Goal: Transaction & Acquisition: Register for event/course

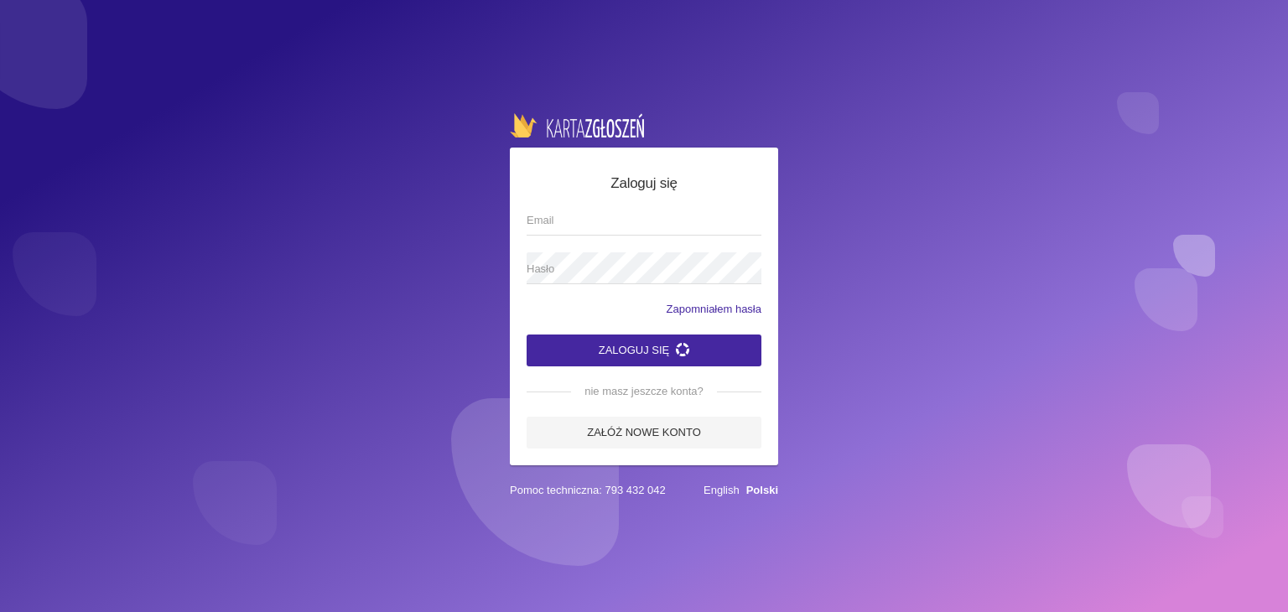
click at [559, 220] on input "Email" at bounding box center [643, 220] width 235 height 32
type input "annastruk116@gmai.com"
click at [661, 427] on link "Załóż nowe konto" at bounding box center [643, 433] width 235 height 32
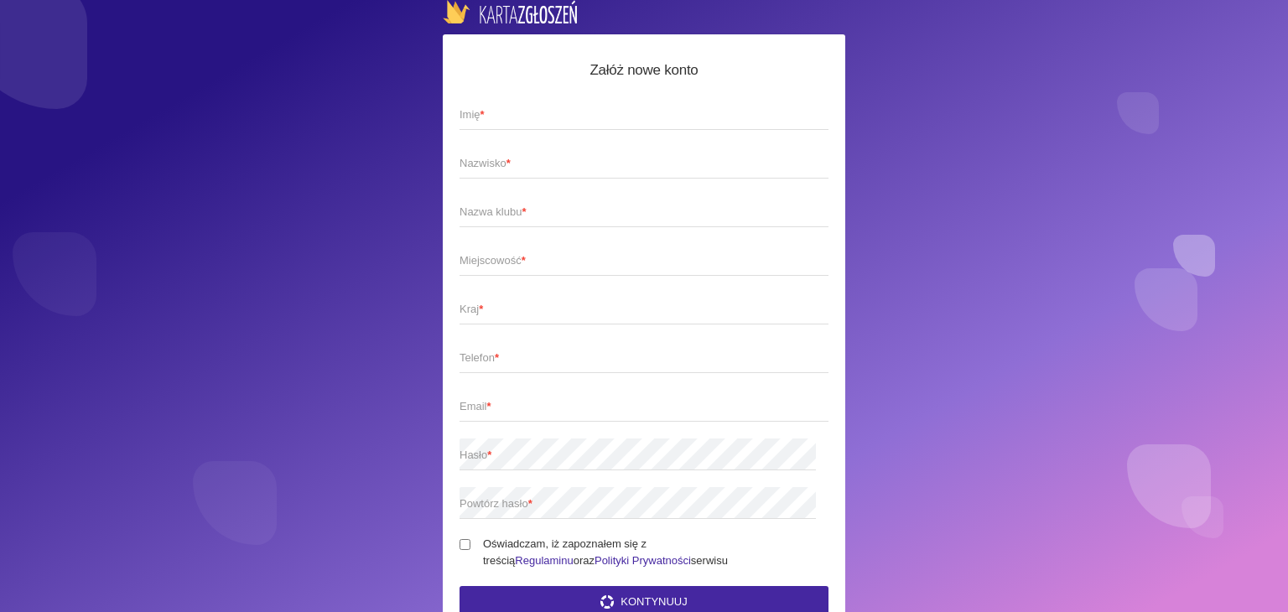
click at [541, 116] on span "Imię *" at bounding box center [635, 114] width 352 height 17
click at [541, 116] on input "Imię *" at bounding box center [643, 114] width 369 height 32
type input "Anna"
type input "Struk"
type input "[GEOGRAPHIC_DATA]"
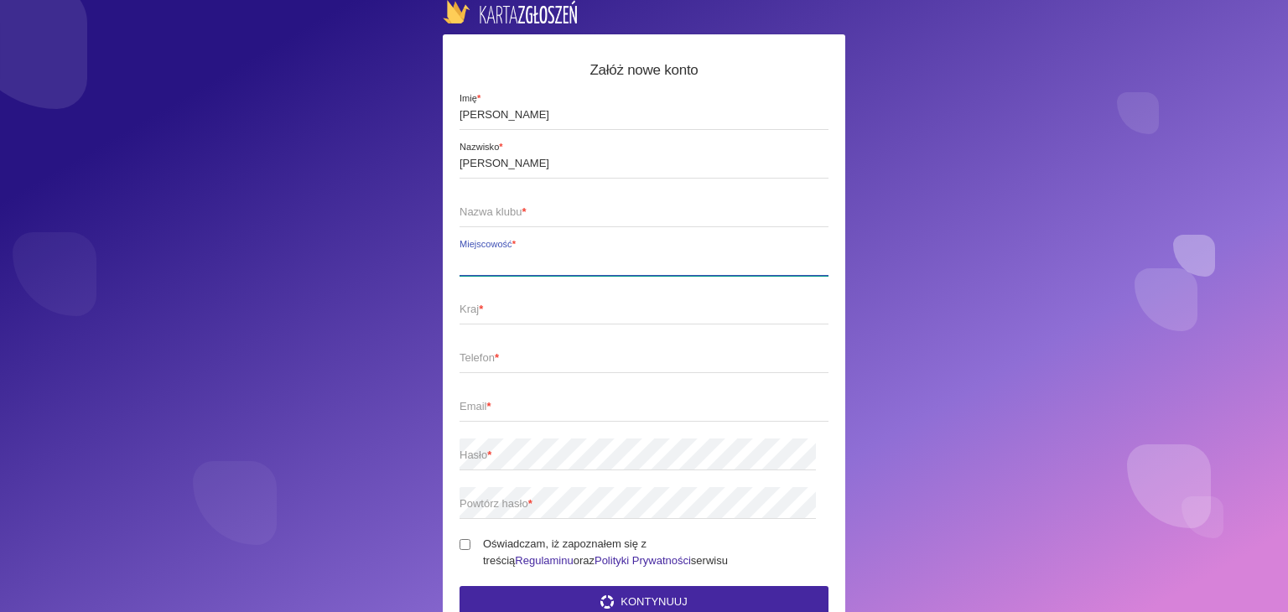
type input "Polska"
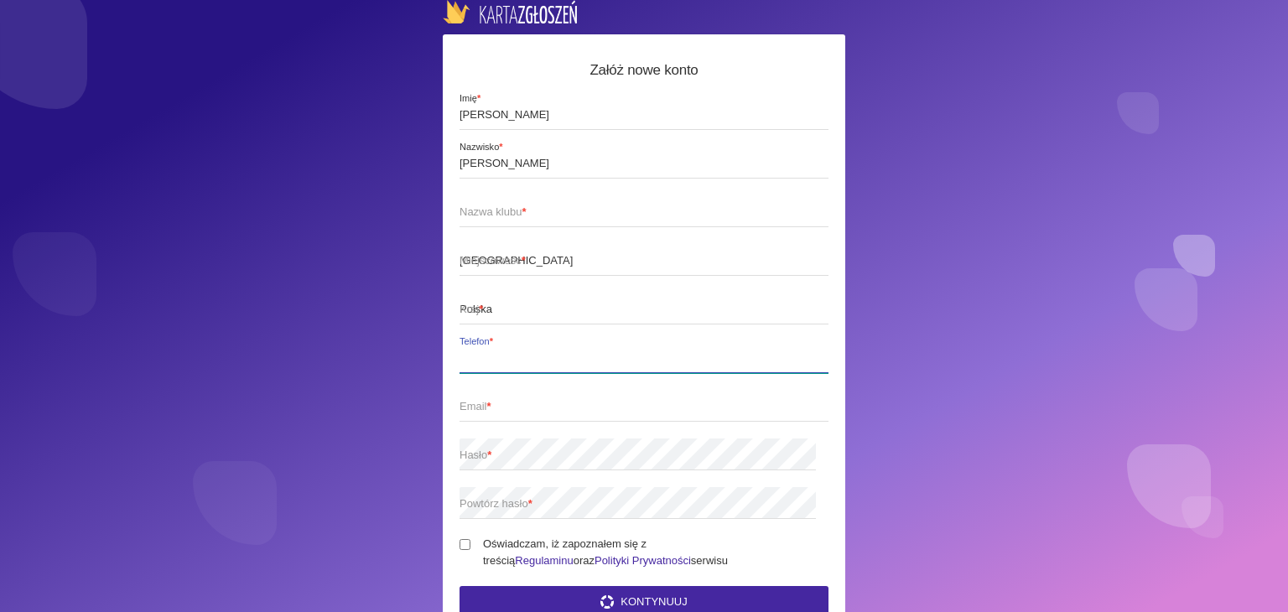
type input "780043041"
type input "Annajurek161@gmail.com"
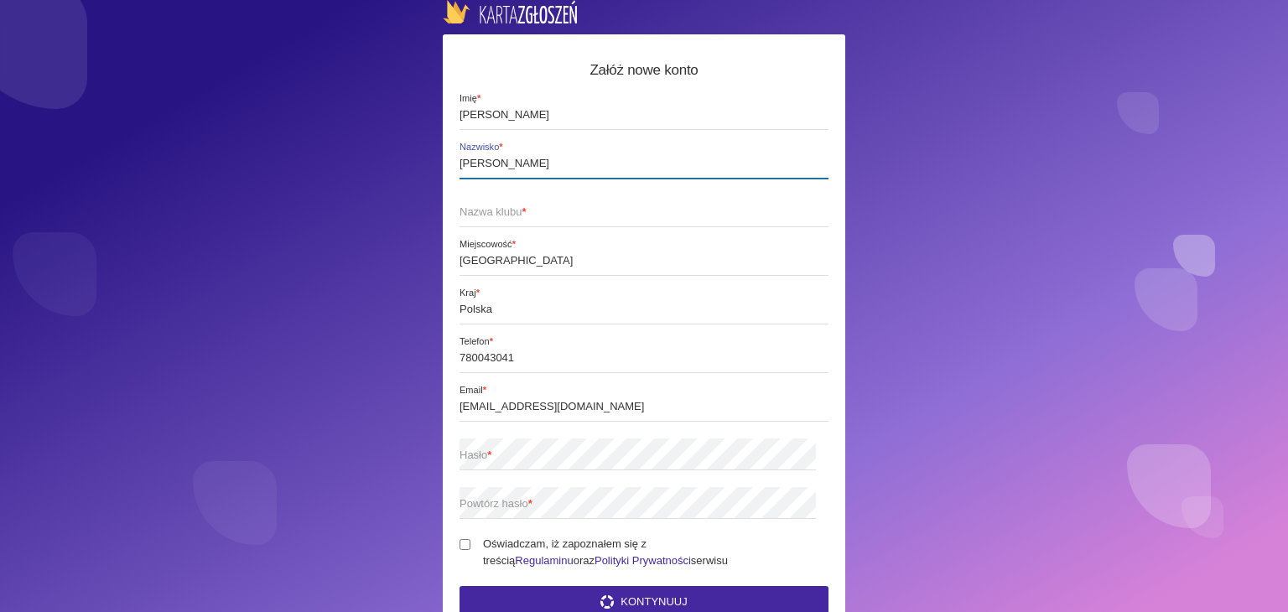
type input "Struk"
click at [526, 219] on span "Nazwa klubu *" at bounding box center [635, 212] width 352 height 17
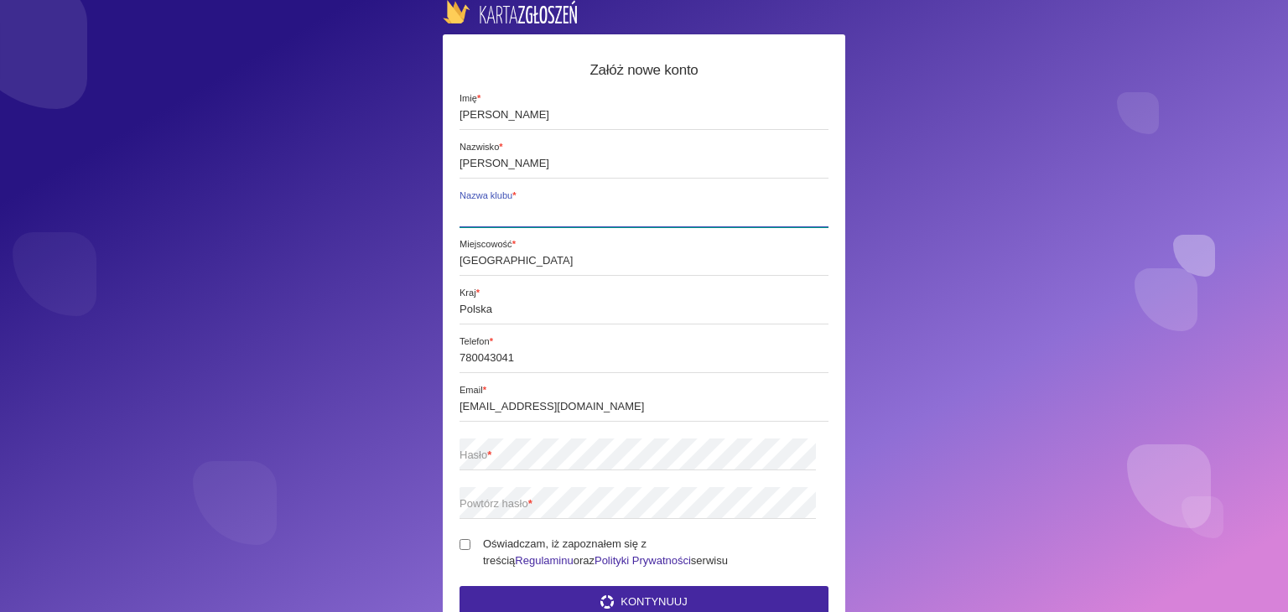
click at [526, 219] on input "Nazwa klubu *" at bounding box center [643, 211] width 369 height 32
type input "Grawitan"
click at [531, 448] on span "Hasło *" at bounding box center [635, 455] width 352 height 17
click at [500, 500] on span "Powtórz hasło *" at bounding box center [635, 503] width 352 height 17
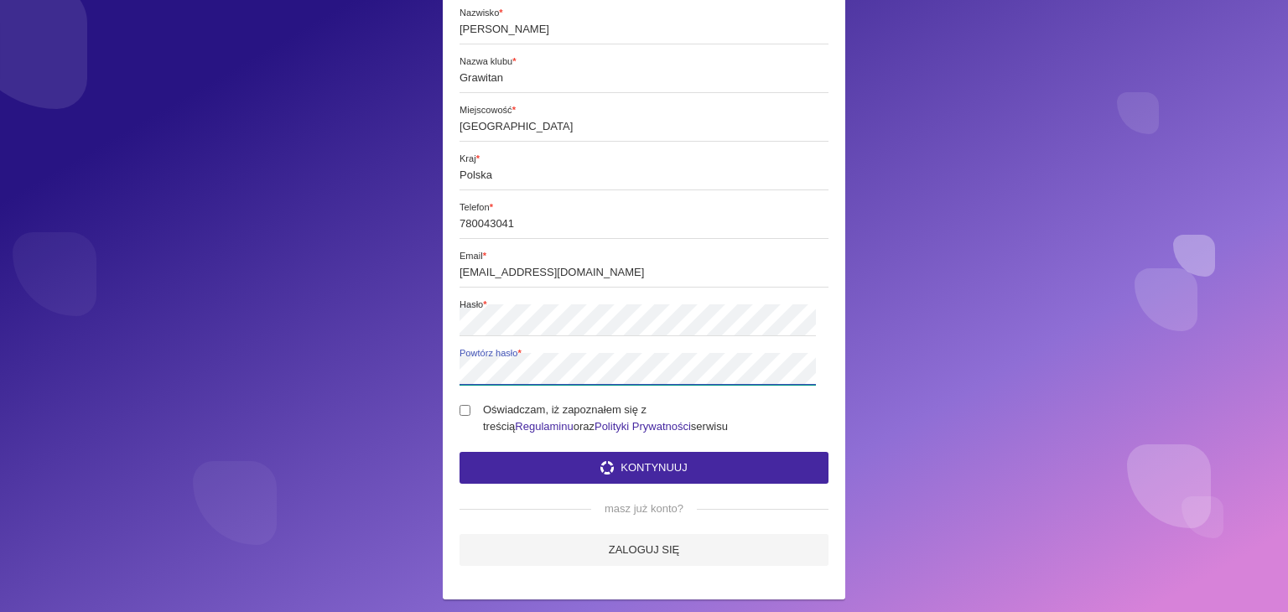
scroll to position [168, 0]
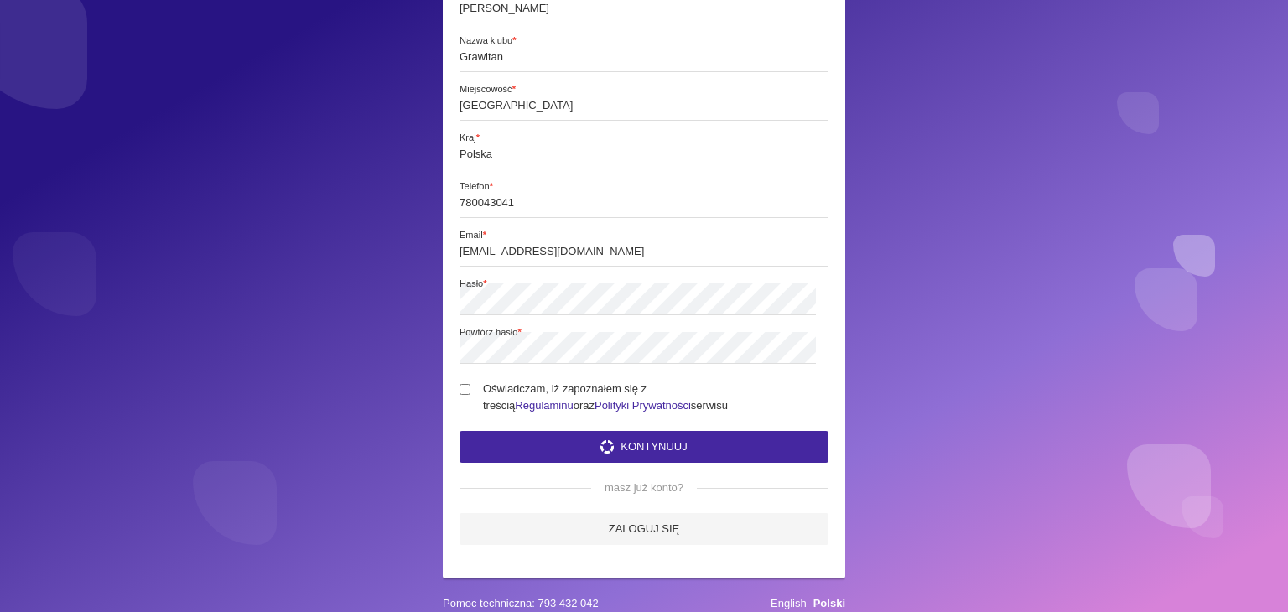
click at [469, 384] on input "Oświadczam, iż zapoznałem się z treścią Regulaminu oraz Polityki Prywatności se…" at bounding box center [464, 389] width 11 height 11
checkbox input "true"
click at [677, 431] on button "Kontynuuj" at bounding box center [643, 447] width 369 height 32
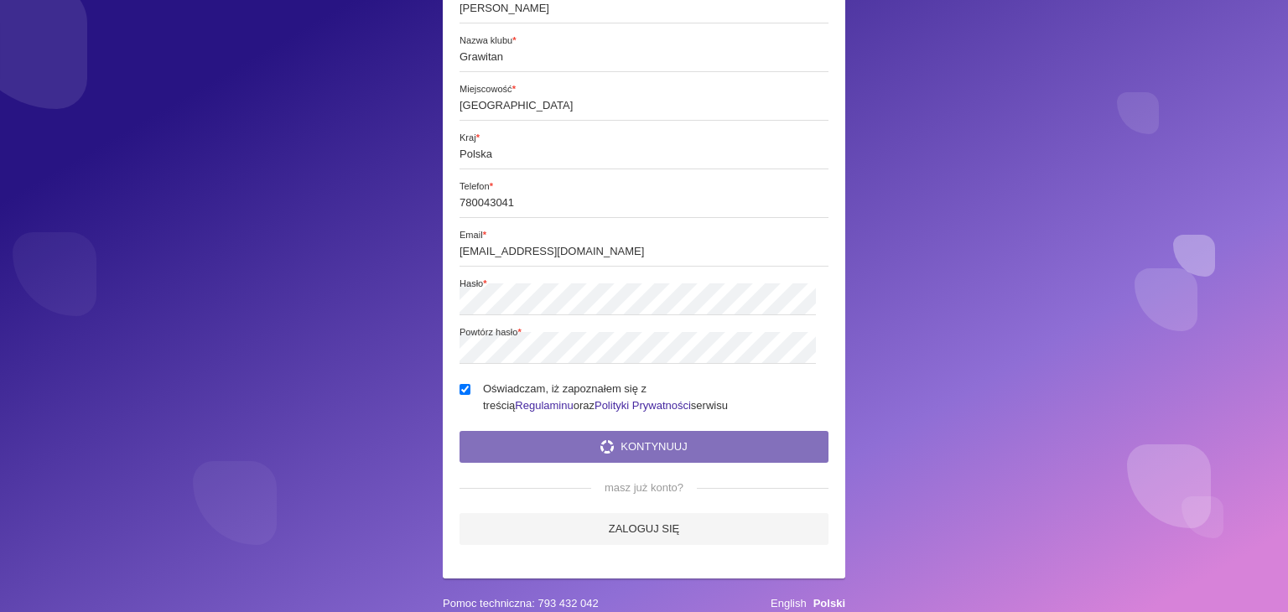
scroll to position [0, 0]
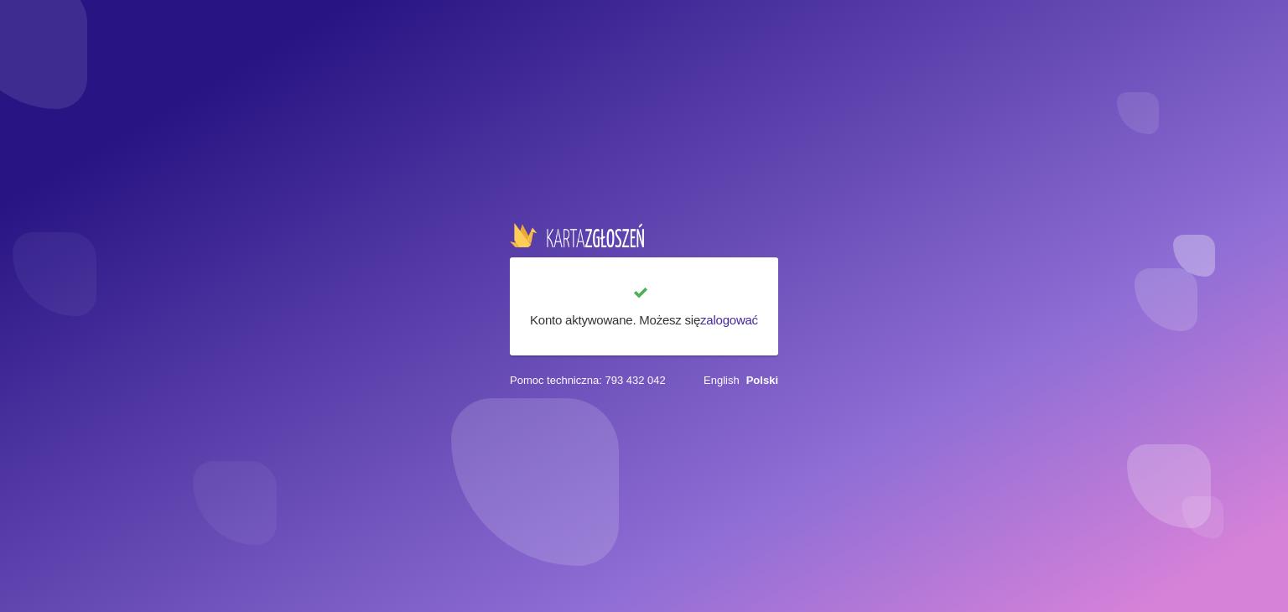
click at [731, 307] on div "Konto aktywowane. Możesz się zalogować" at bounding box center [643, 306] width 235 height 47
click at [739, 316] on link "zalogować" at bounding box center [729, 320] width 58 height 14
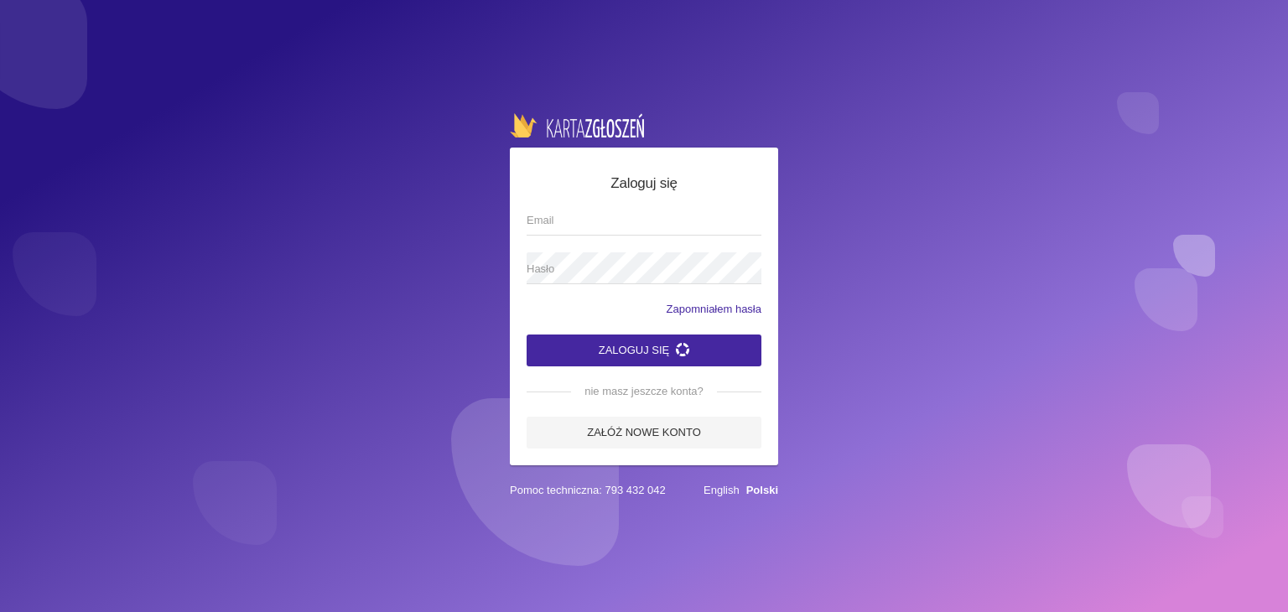
type input "Annajurek161@gmail.com"
click at [652, 351] on button "Zaloguj się" at bounding box center [643, 350] width 235 height 32
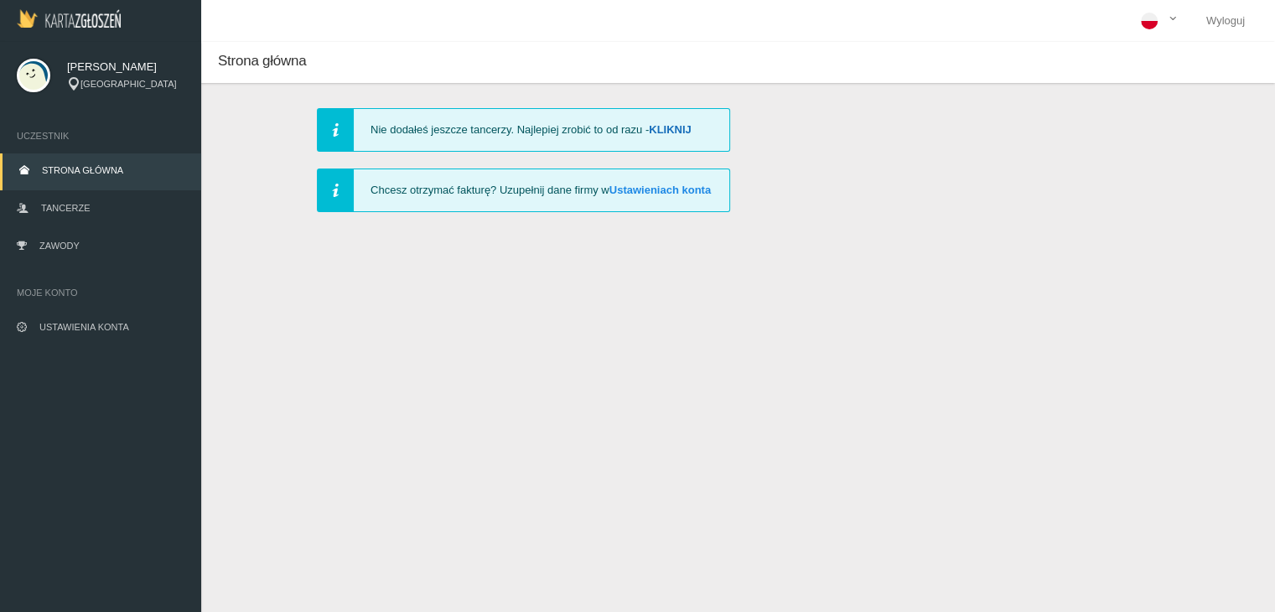
click at [686, 126] on link "Kliknij" at bounding box center [670, 129] width 43 height 13
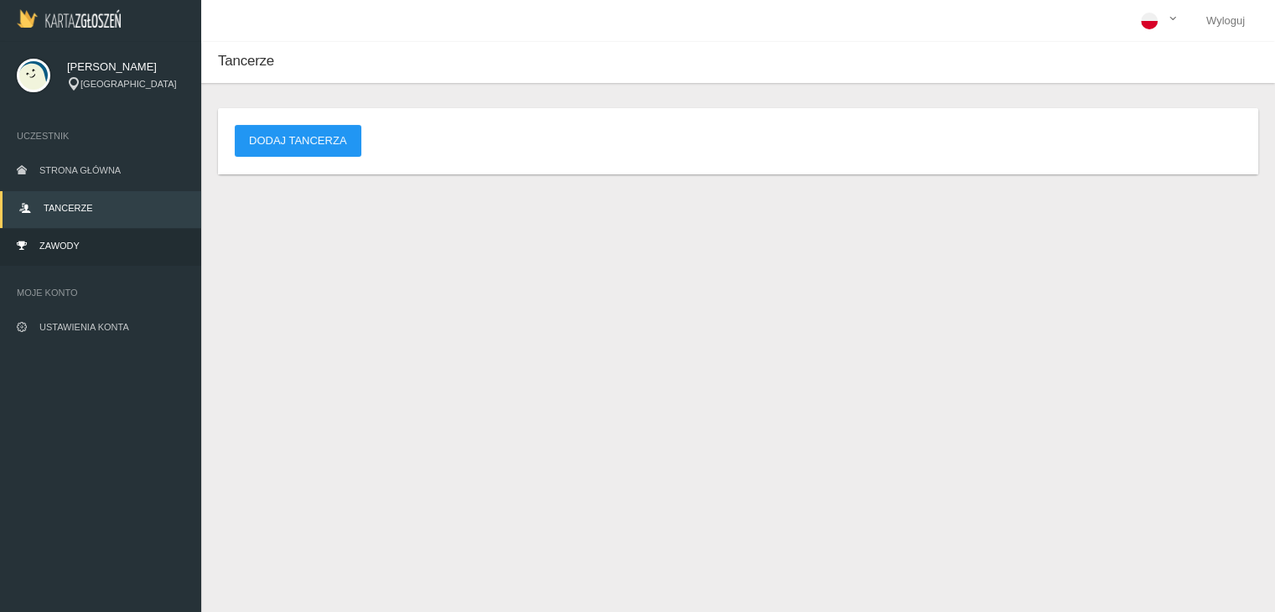
click at [78, 236] on link "Zawody" at bounding box center [100, 247] width 201 height 37
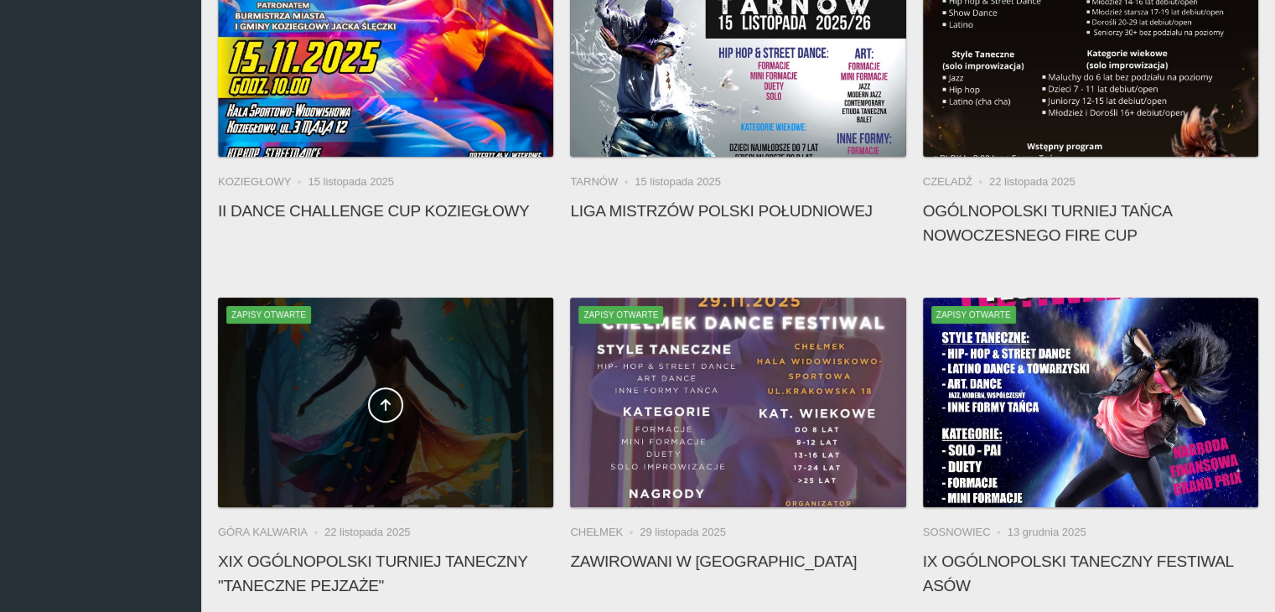
click at [282, 448] on div at bounding box center [385, 403] width 335 height 210
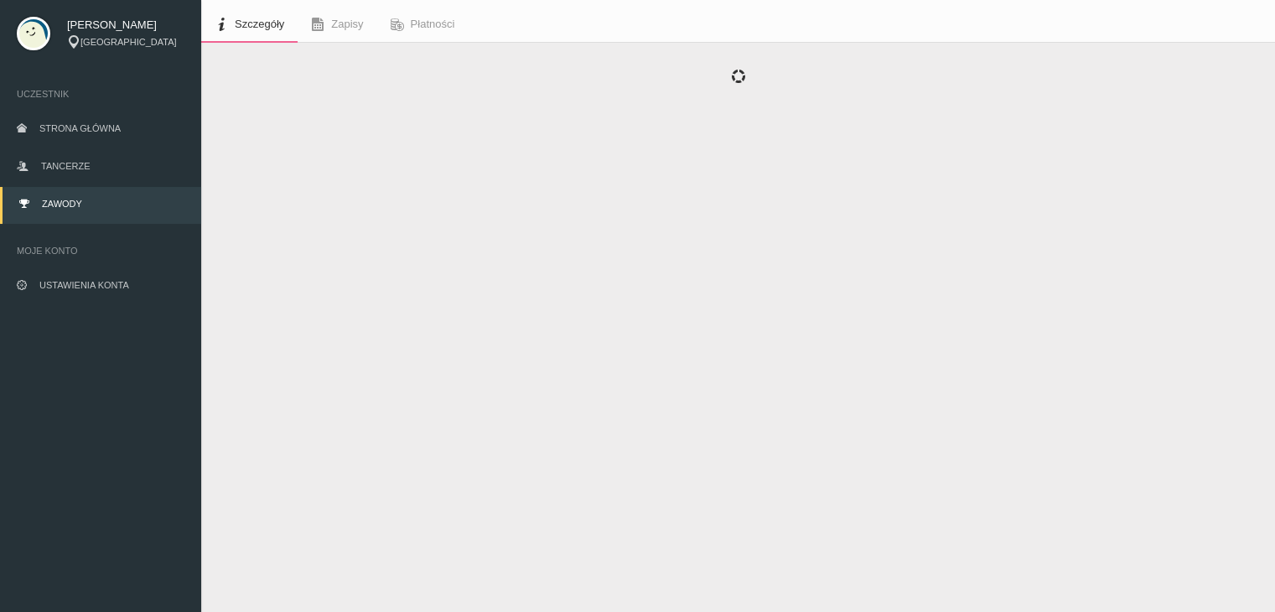
scroll to position [42, 0]
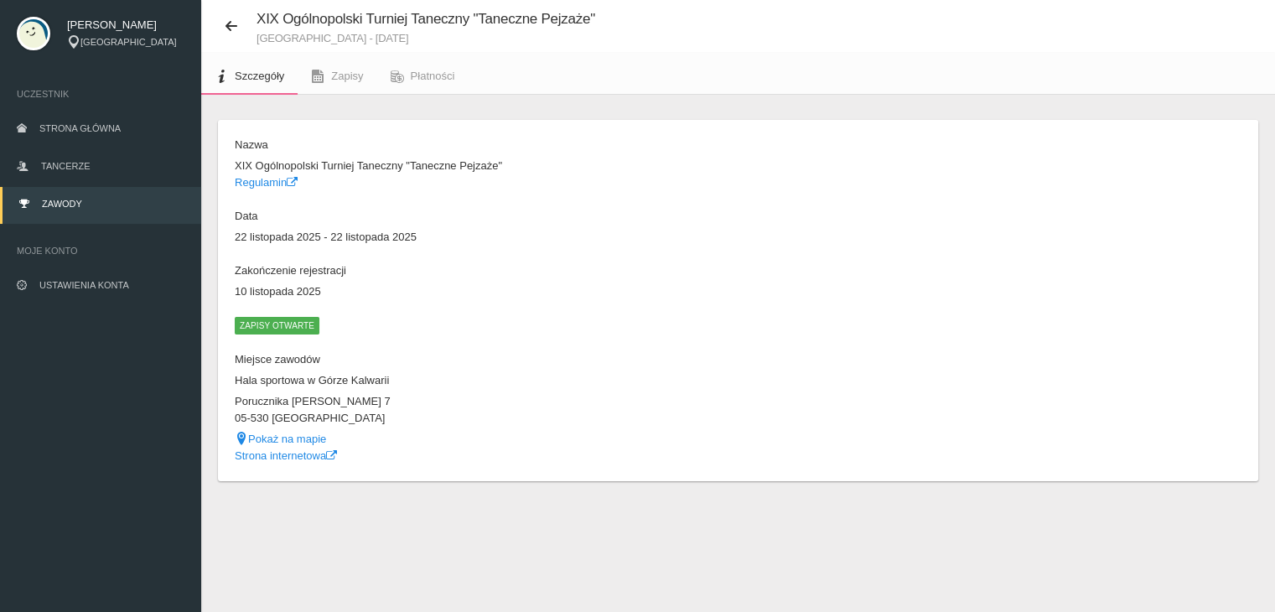
click at [282, 331] on span "Zapisy otwarte" at bounding box center [277, 325] width 85 height 17
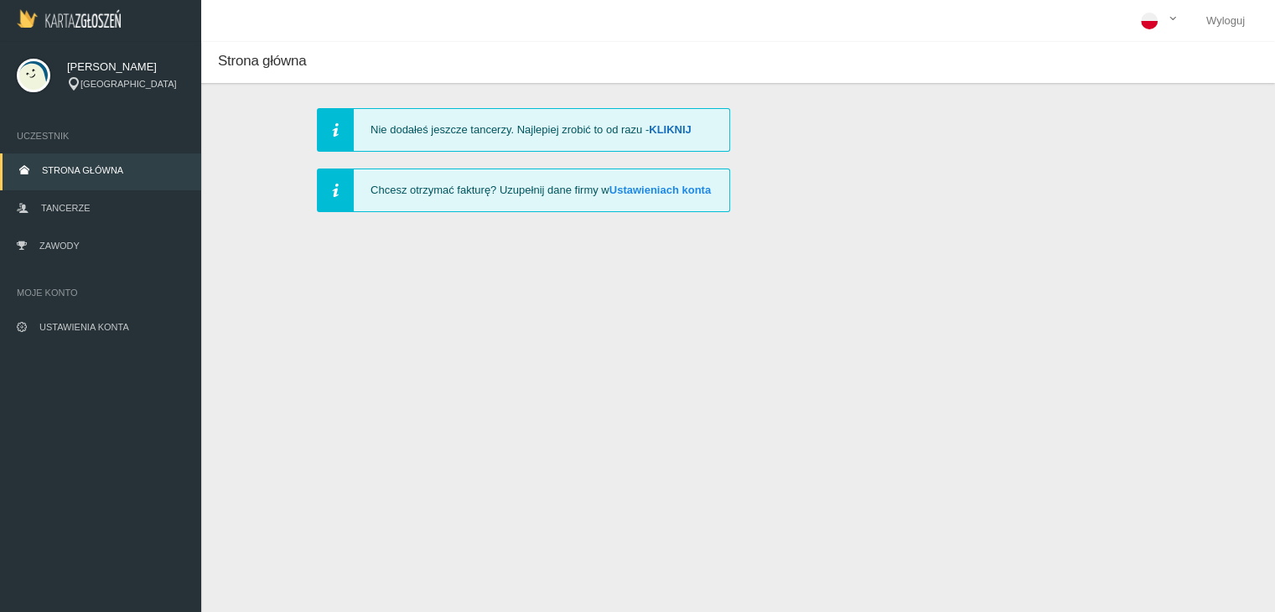
click at [681, 123] on link "Kliknij" at bounding box center [670, 129] width 43 height 13
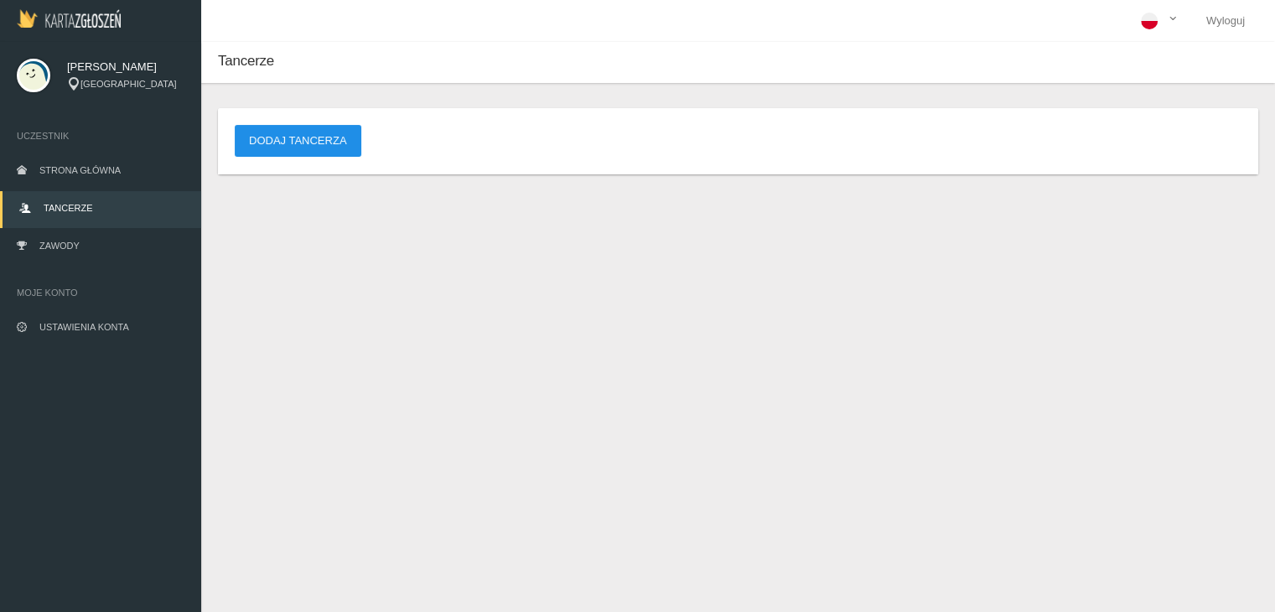
click at [303, 138] on button "Dodaj tancerza" at bounding box center [298, 141] width 127 height 32
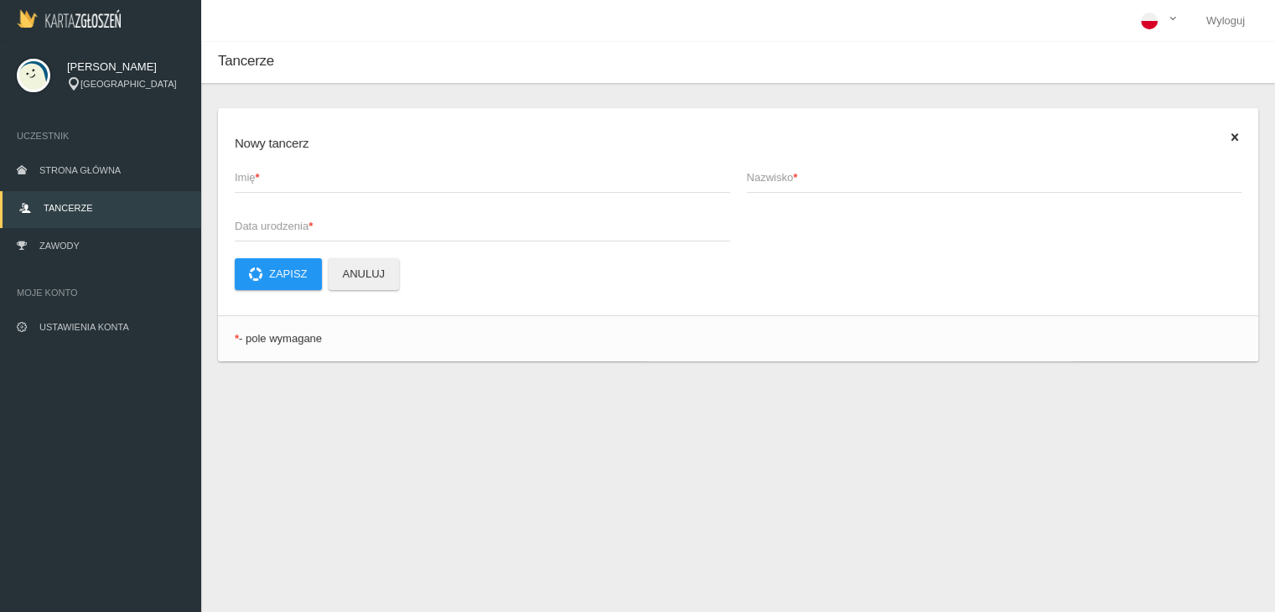
click at [285, 174] on span "Imię *" at bounding box center [474, 177] width 479 height 17
click at [285, 174] on input "Imię *" at bounding box center [482, 177] width 495 height 32
click at [839, 179] on span "Nazwisko *" at bounding box center [986, 177] width 479 height 17
click at [839, 179] on input "Nazwisko *" at bounding box center [994, 177] width 495 height 32
click at [117, 173] on span "Strona główna" at bounding box center [79, 170] width 81 height 10
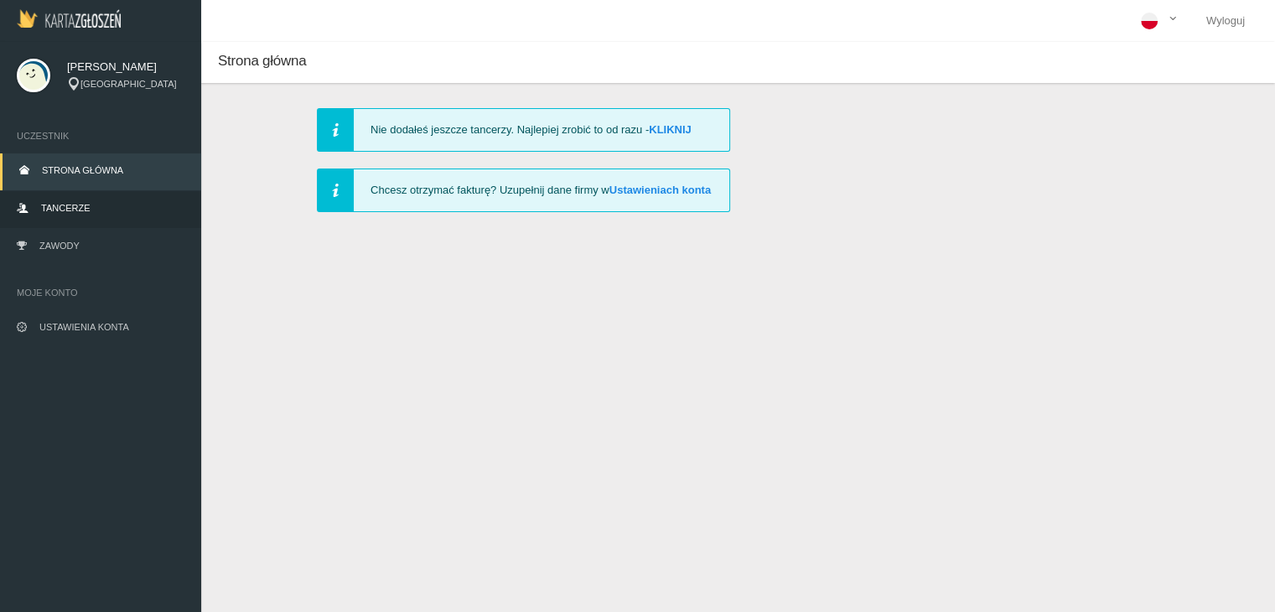
click at [111, 209] on link "Tancerze" at bounding box center [100, 209] width 201 height 37
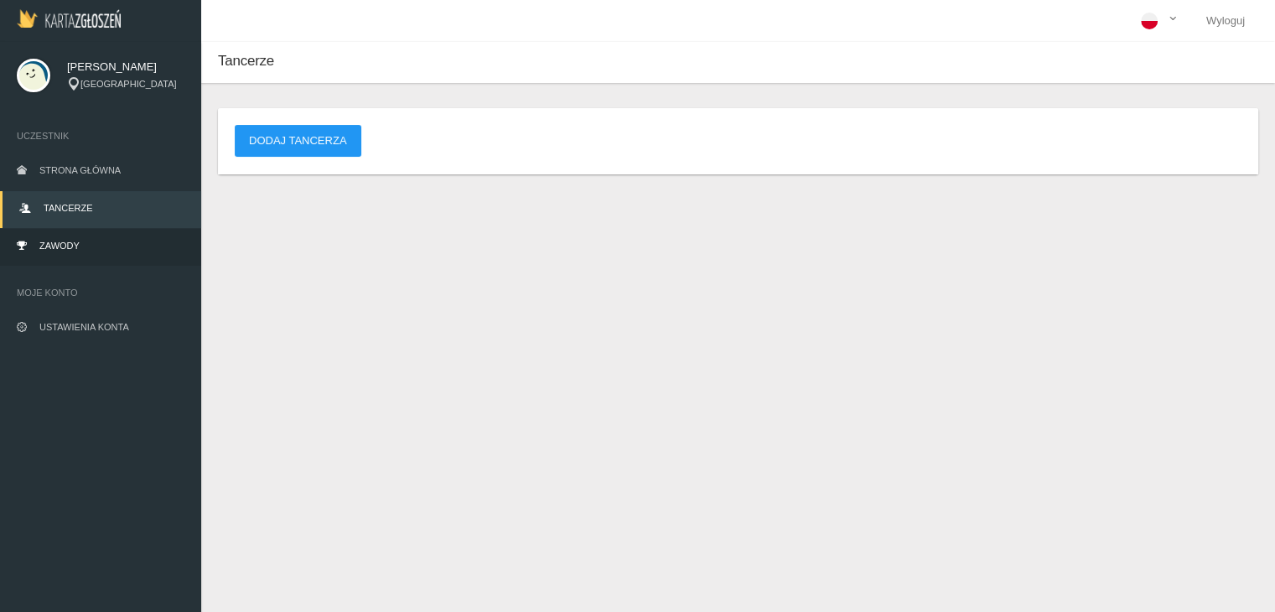
click at [104, 245] on link "Zawody" at bounding box center [100, 247] width 201 height 37
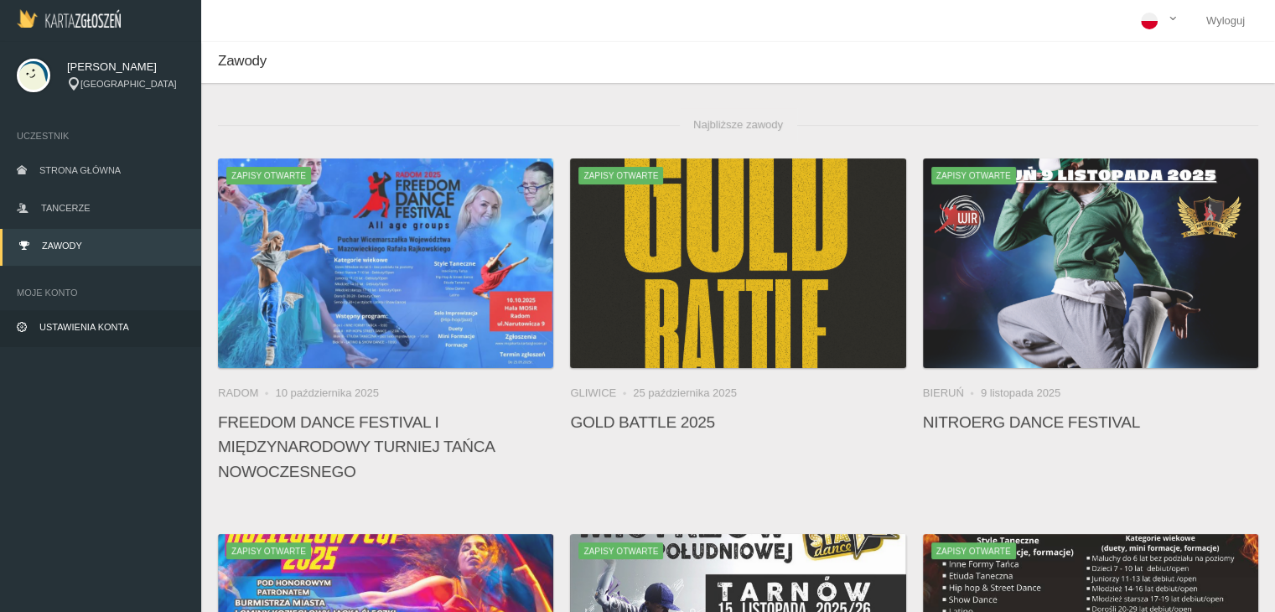
click at [111, 329] on span "Ustawienia konta" at bounding box center [84, 327] width 90 height 10
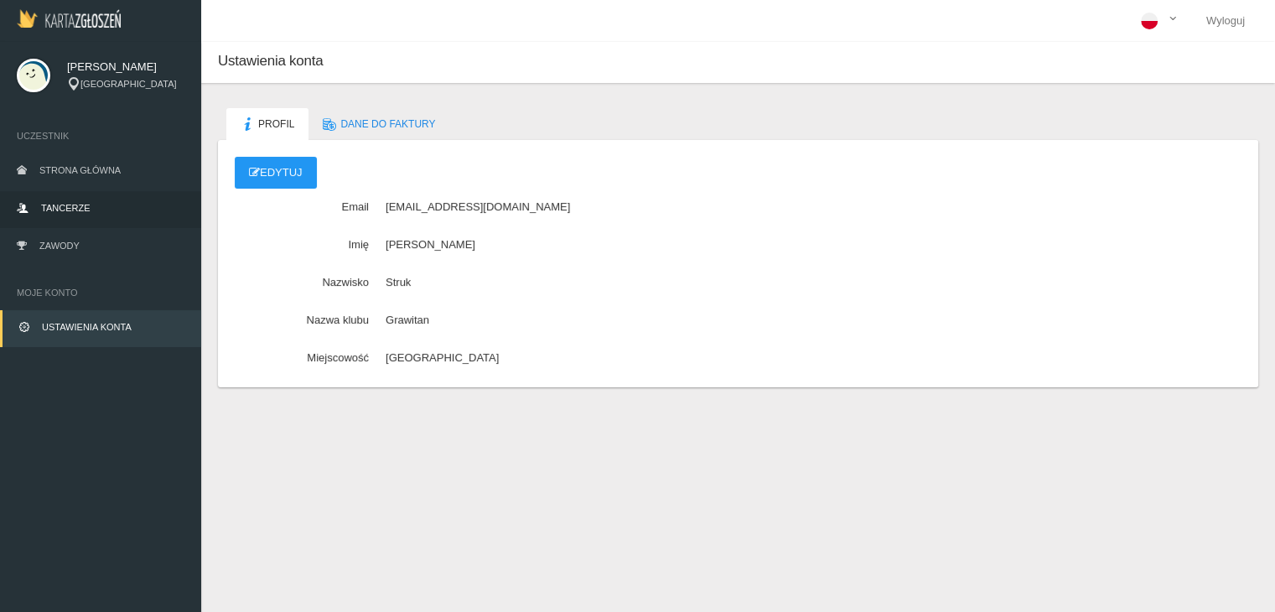
click at [107, 203] on link "Tancerze" at bounding box center [100, 209] width 201 height 37
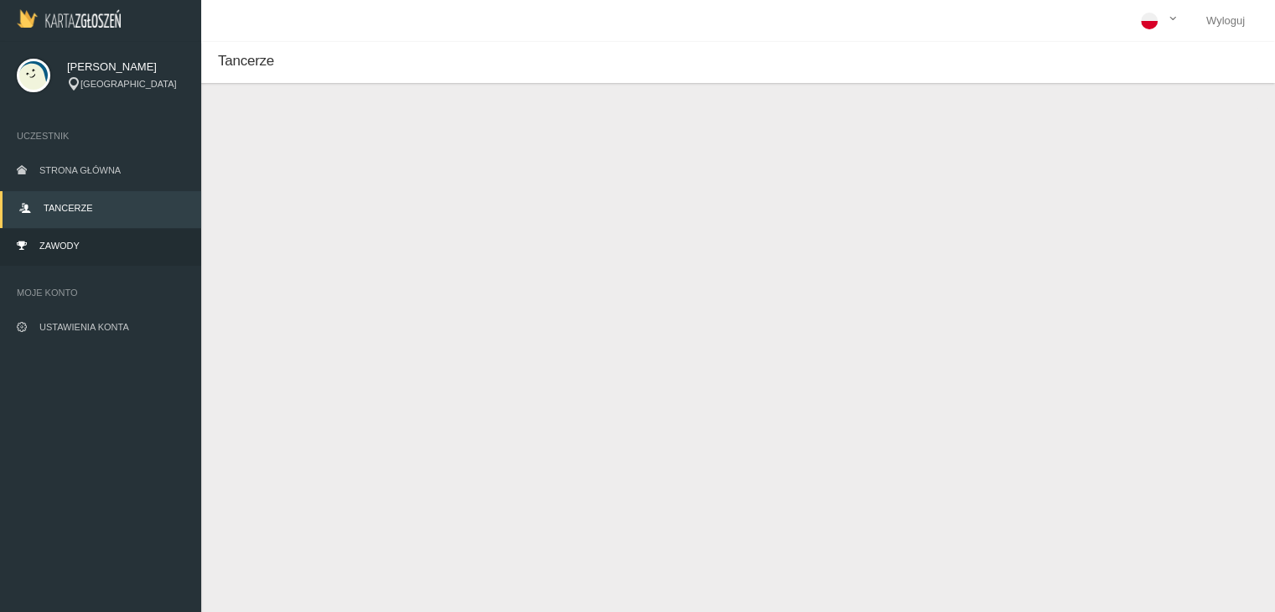
click at [94, 242] on link "Zawody" at bounding box center [100, 247] width 201 height 37
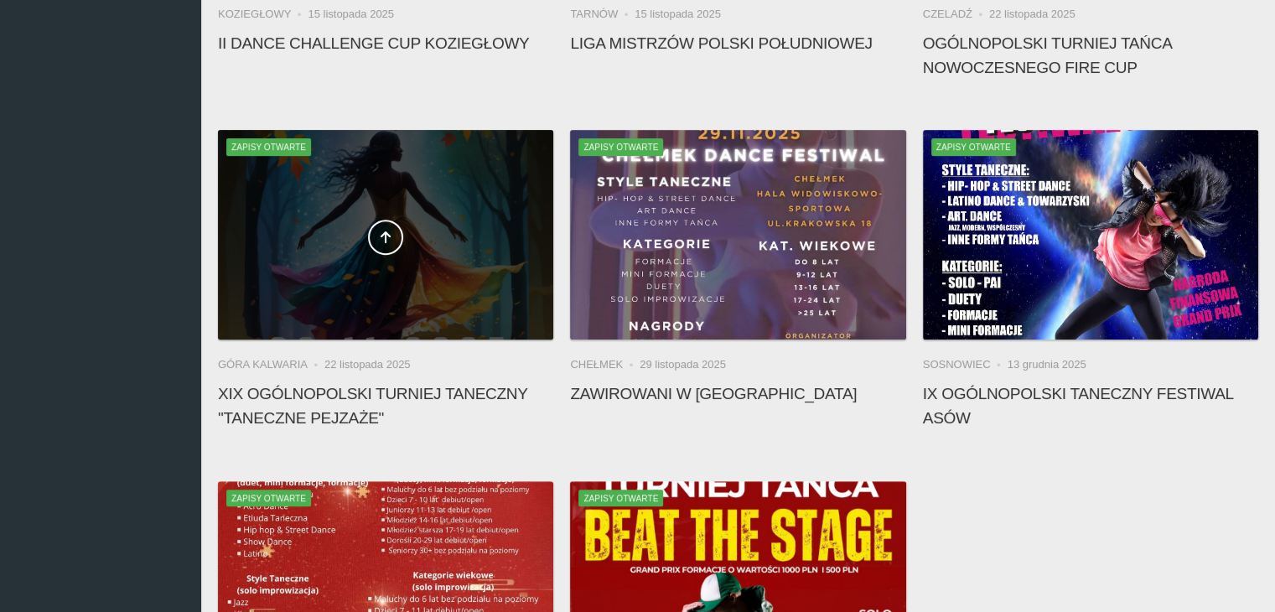
click at [394, 293] on div at bounding box center [385, 235] width 335 height 210
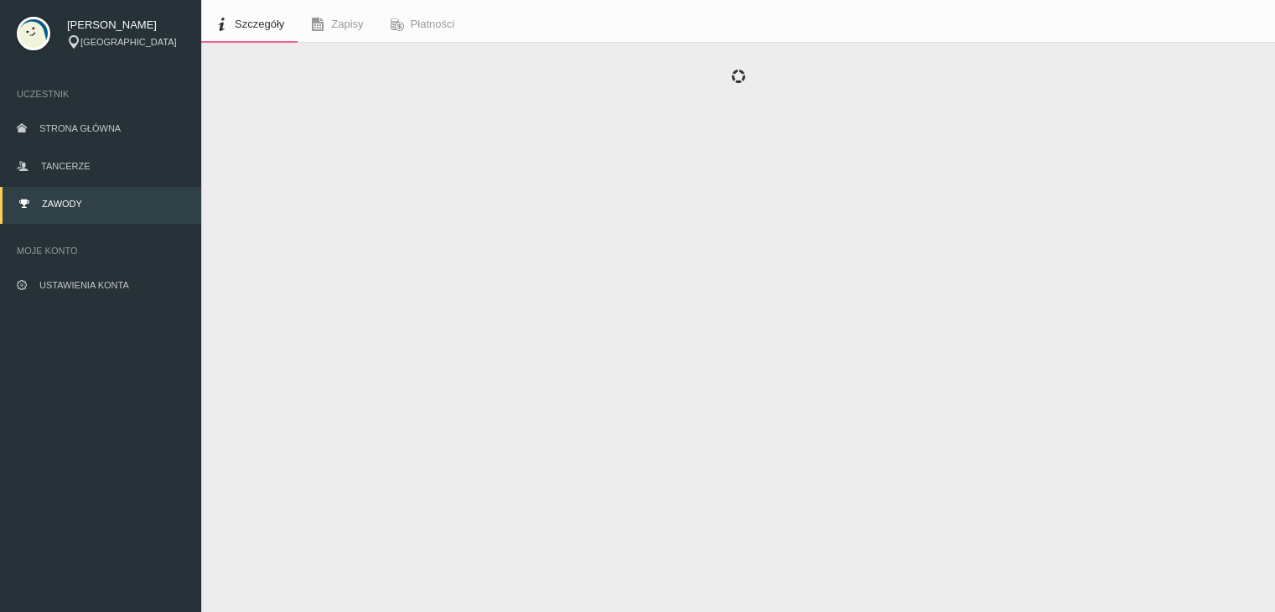
scroll to position [42, 0]
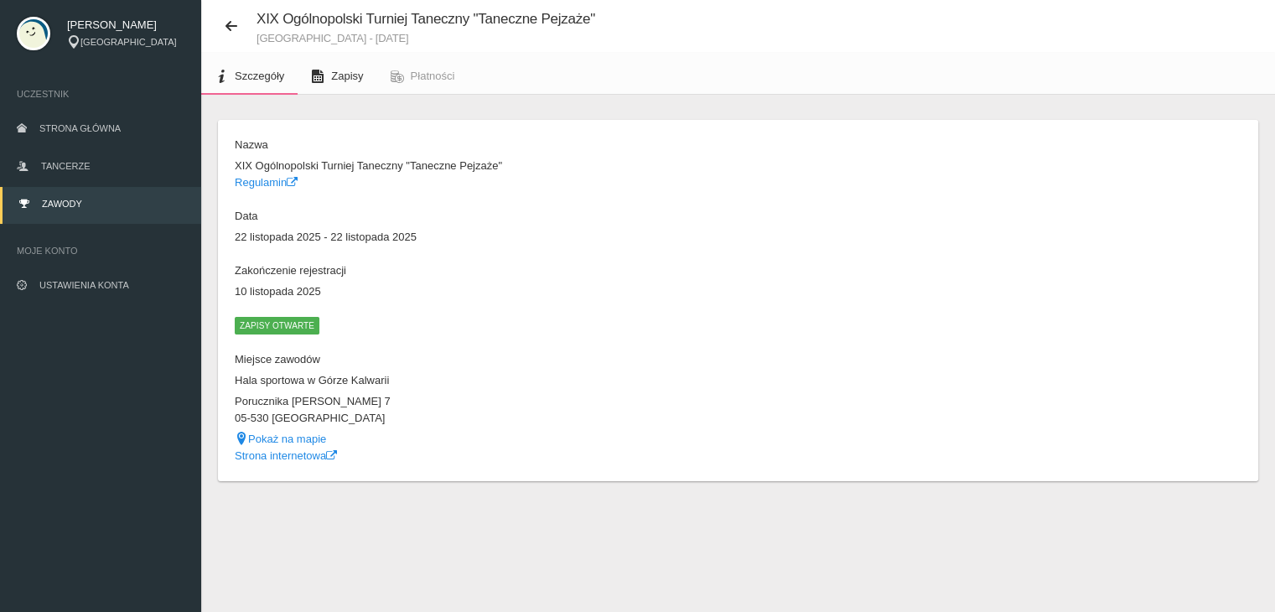
click at [346, 75] on span "Zapisy" at bounding box center [347, 76] width 32 height 13
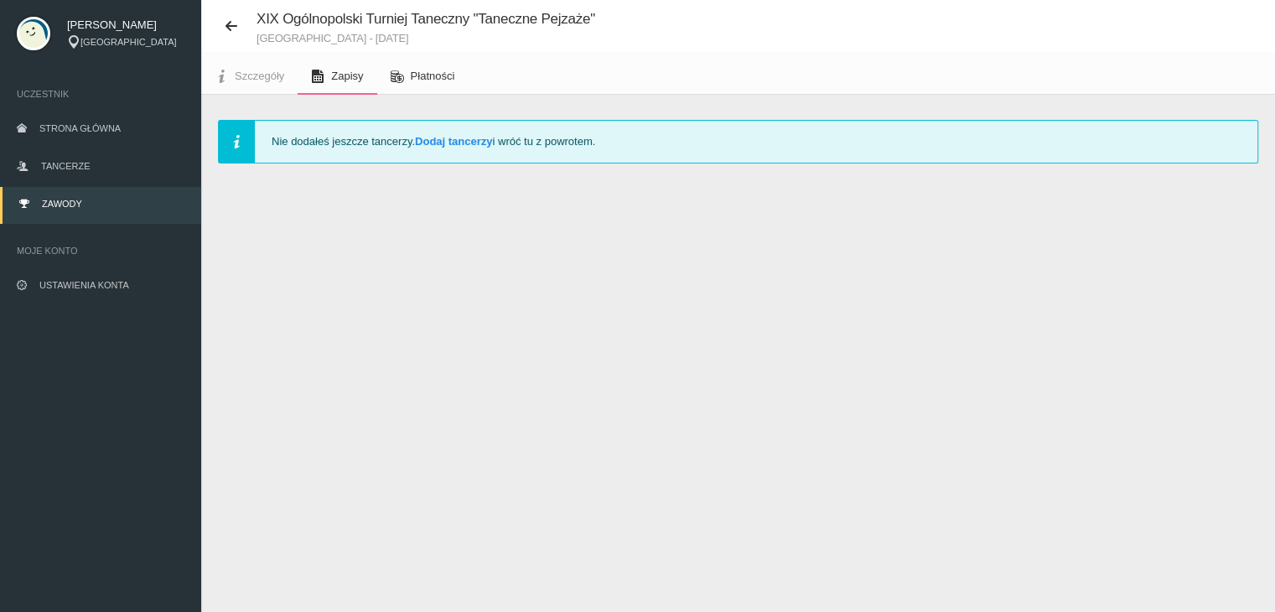
click at [459, 76] on link "Płatności" at bounding box center [422, 76] width 91 height 37
click at [336, 74] on span "Zapisy" at bounding box center [347, 76] width 32 height 13
click at [443, 143] on link "Dodaj tancerzy" at bounding box center [453, 141] width 77 height 13
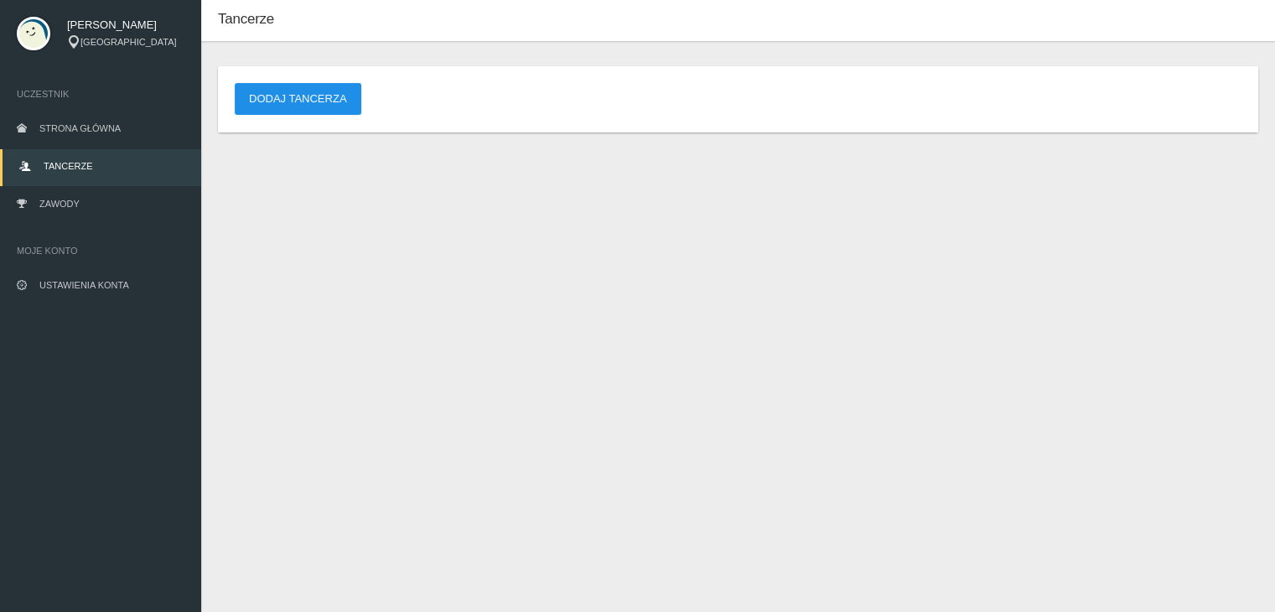
click at [300, 106] on button "Dodaj tancerza" at bounding box center [298, 99] width 127 height 32
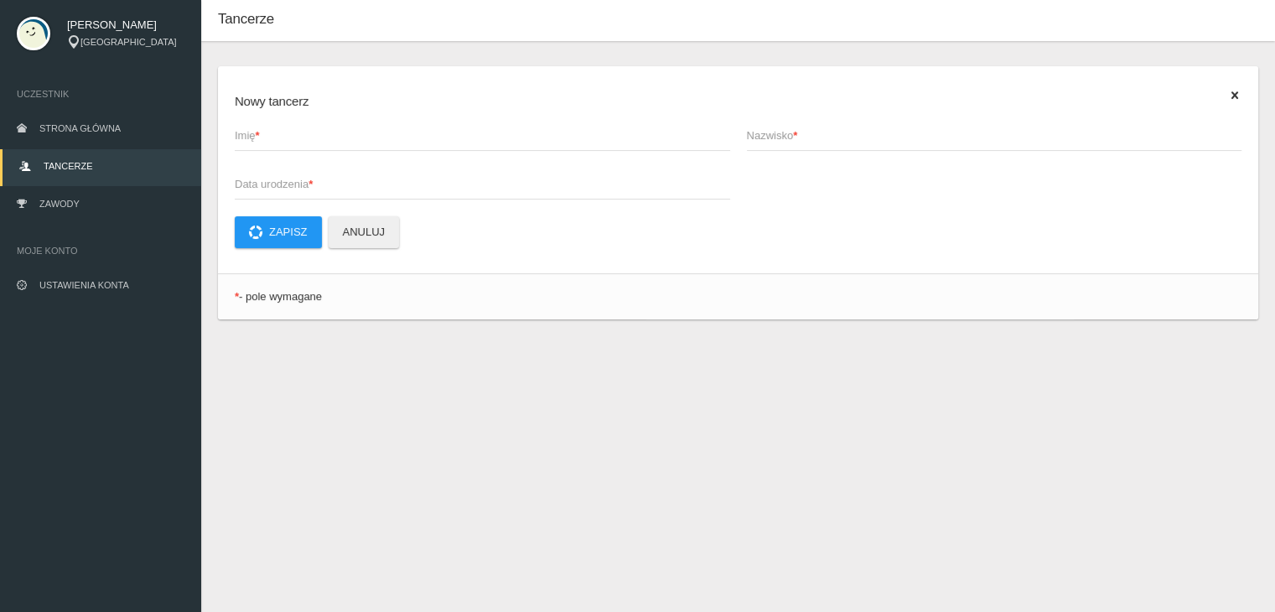
click at [332, 140] on span "Imię *" at bounding box center [474, 135] width 479 height 17
click at [332, 140] on input "Imię *" at bounding box center [482, 135] width 495 height 32
type input "[PERSON_NAME]"
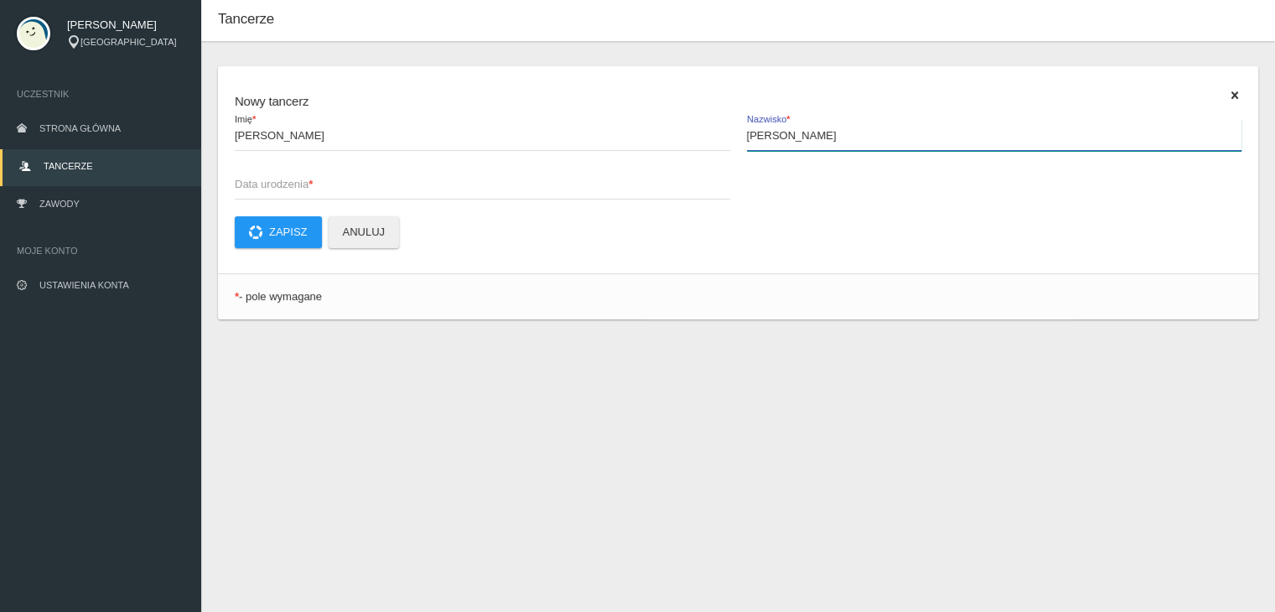
type input "[PERSON_NAME]"
type input "[DATE]"
click at [283, 241] on button "Zapisz" at bounding box center [278, 232] width 87 height 32
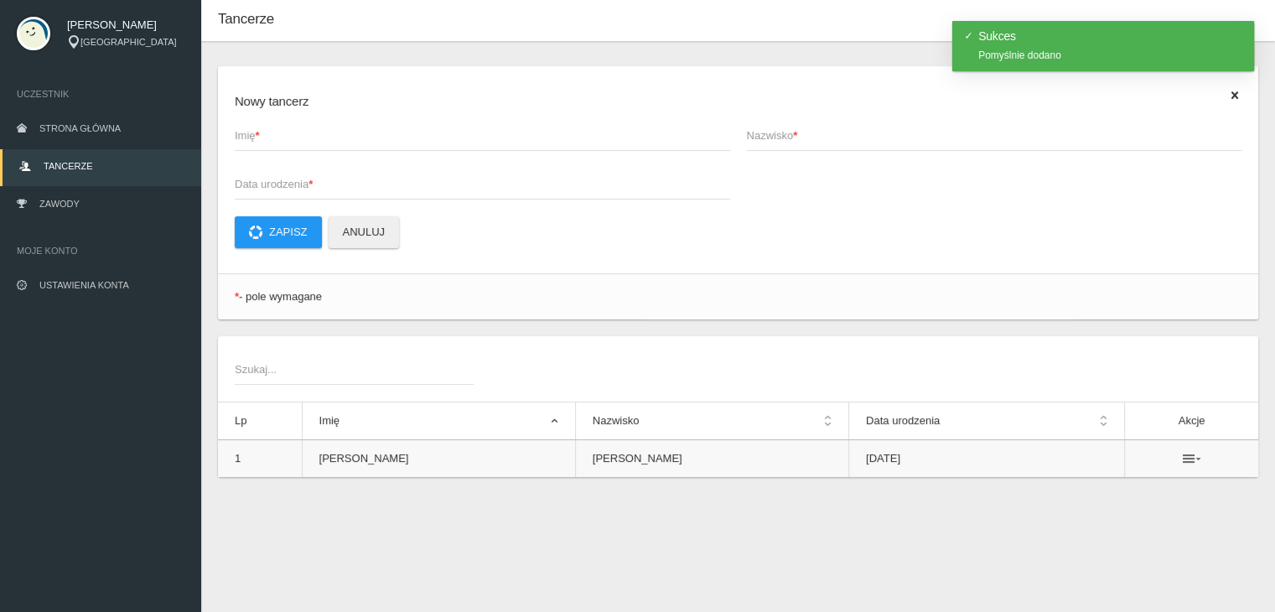
click at [1183, 460] on icon at bounding box center [1192, 458] width 18 height 13
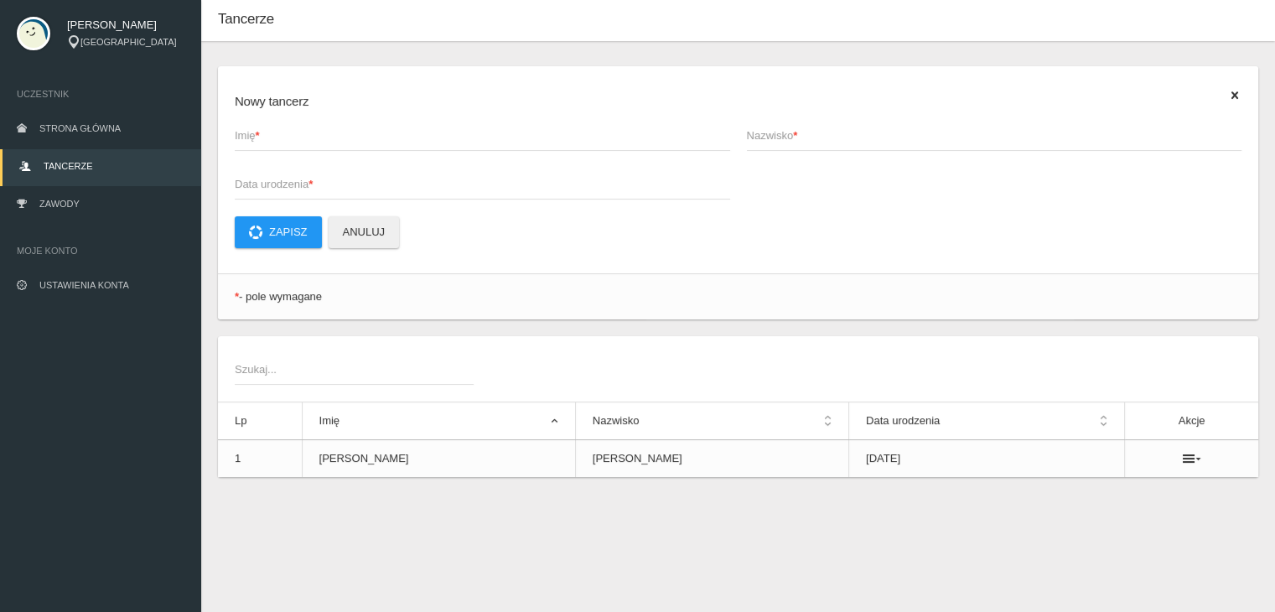
click at [278, 136] on span "Imię *" at bounding box center [474, 135] width 479 height 17
click at [278, 136] on input "Imię *" at bounding box center [482, 135] width 495 height 32
type input "Izabela"
type input "Błaszczuk"
type input "[DATE]"
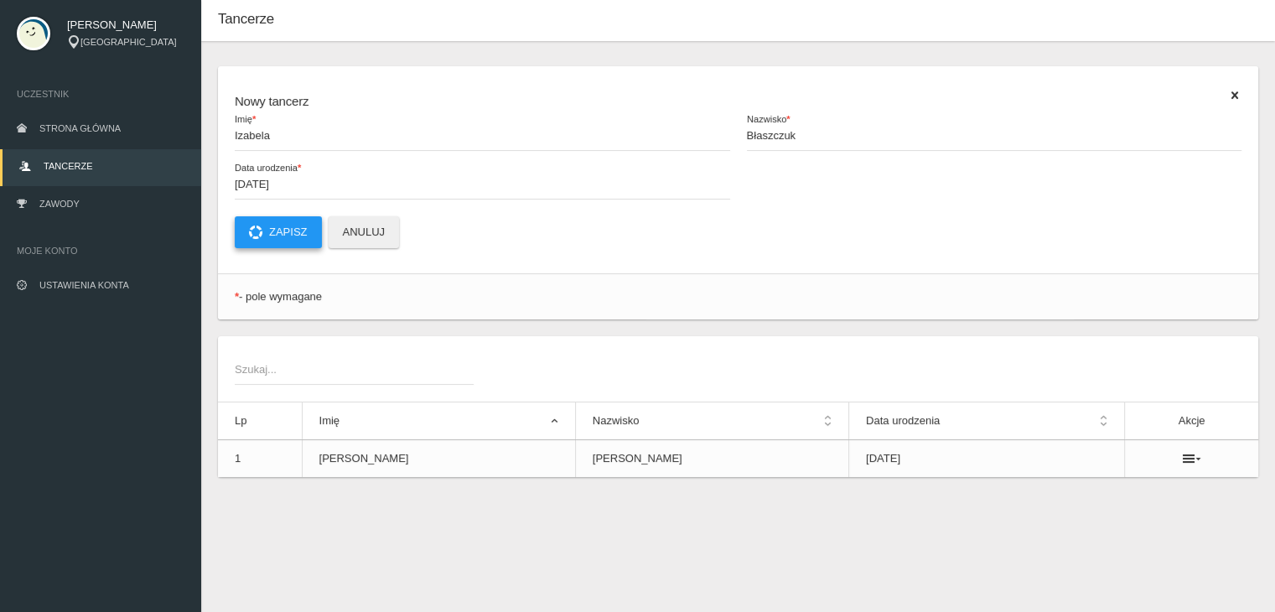
click at [306, 232] on button "Zapisz" at bounding box center [278, 232] width 87 height 32
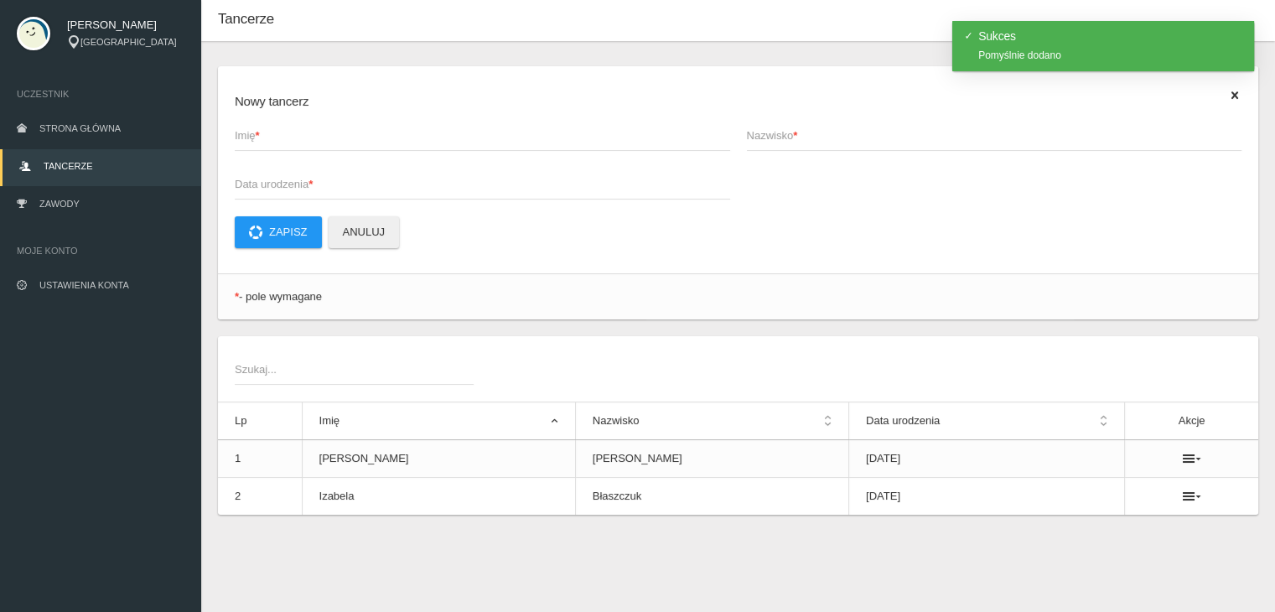
click at [282, 143] on span "Imię *" at bounding box center [474, 135] width 479 height 17
click at [282, 143] on input "Imię *" at bounding box center [482, 135] width 495 height 32
type input "[PERSON_NAME]"
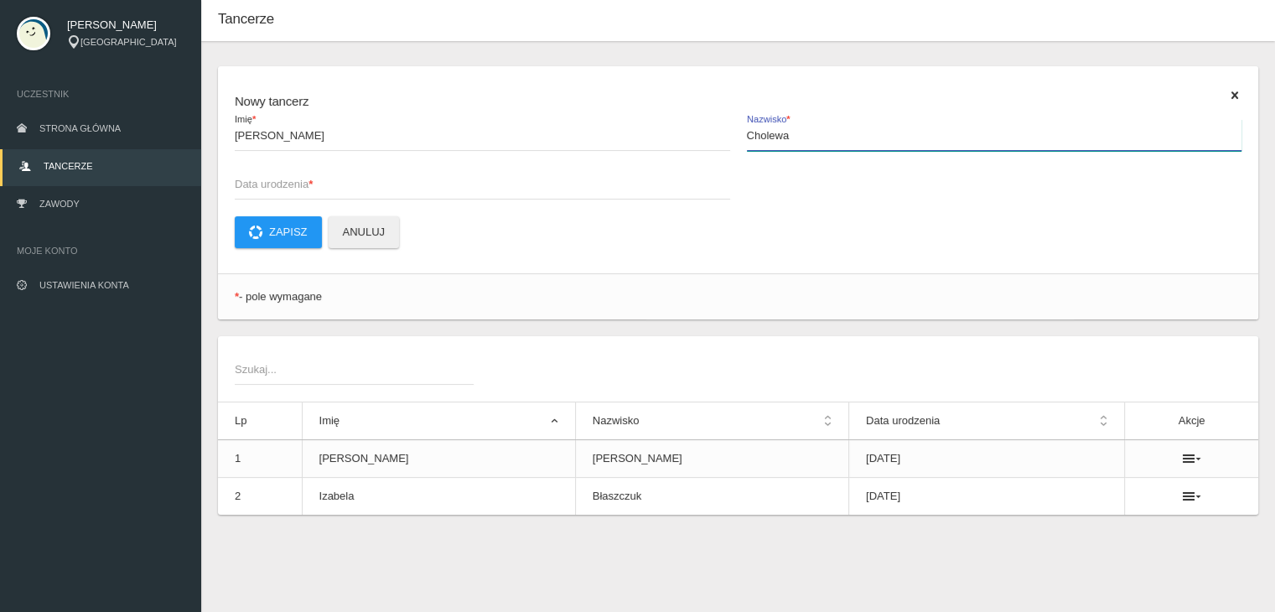
type input "Cholewa"
type input "[DATE]"
click at [292, 229] on button "Zapisz" at bounding box center [278, 232] width 87 height 32
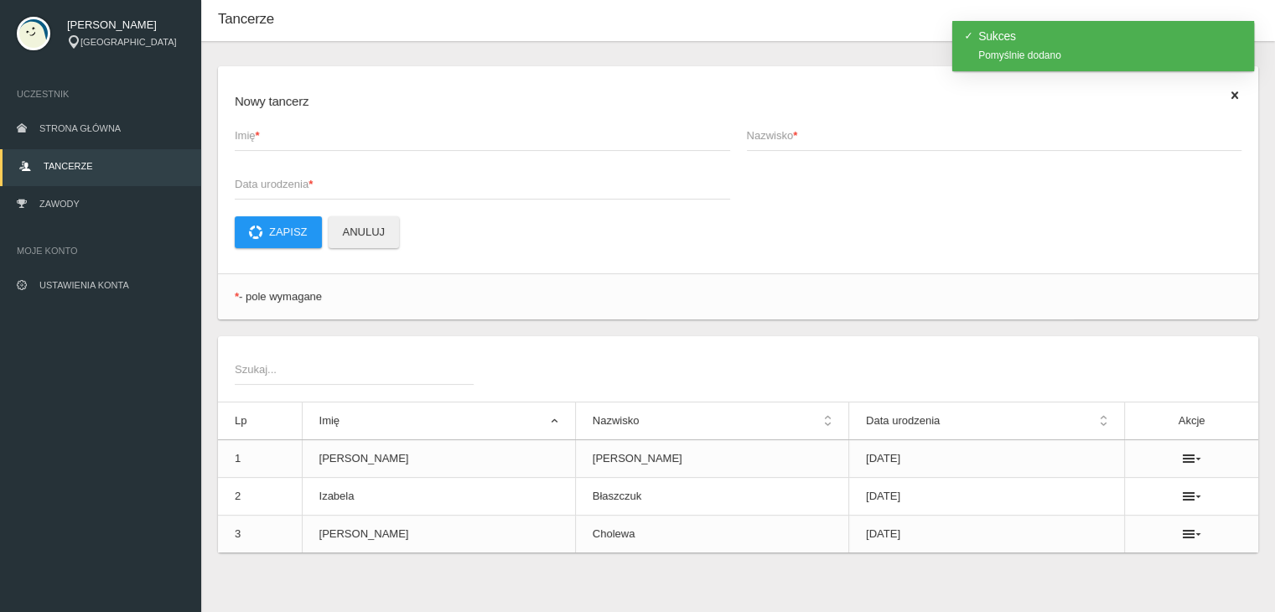
click at [277, 131] on span "Imię *" at bounding box center [474, 135] width 479 height 17
click at [277, 131] on input "Imię *" at bounding box center [482, 135] width 495 height 32
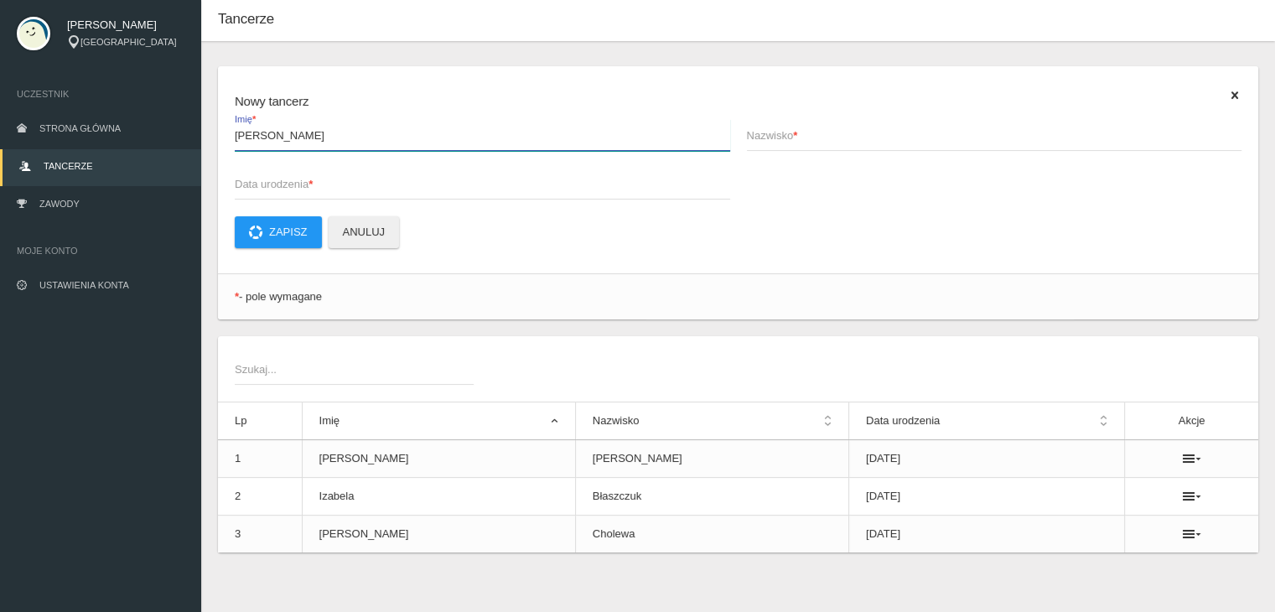
type input "[PERSON_NAME]"
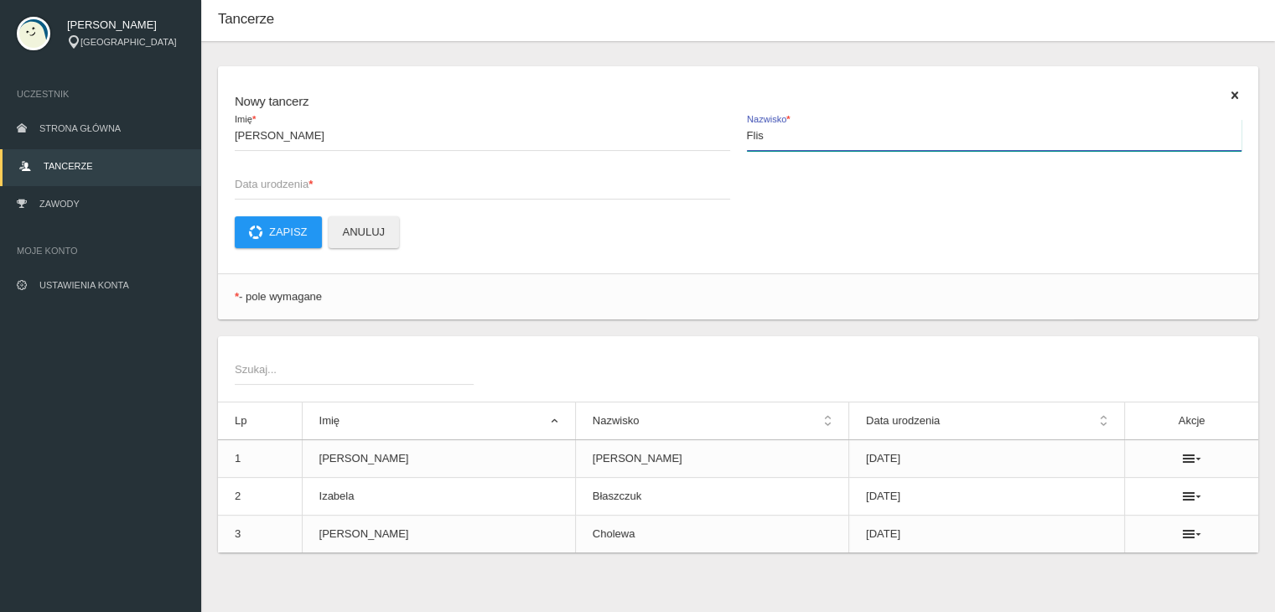
type input "Flis"
type input "[DATE]"
click at [282, 234] on button "Zapisz" at bounding box center [278, 232] width 87 height 32
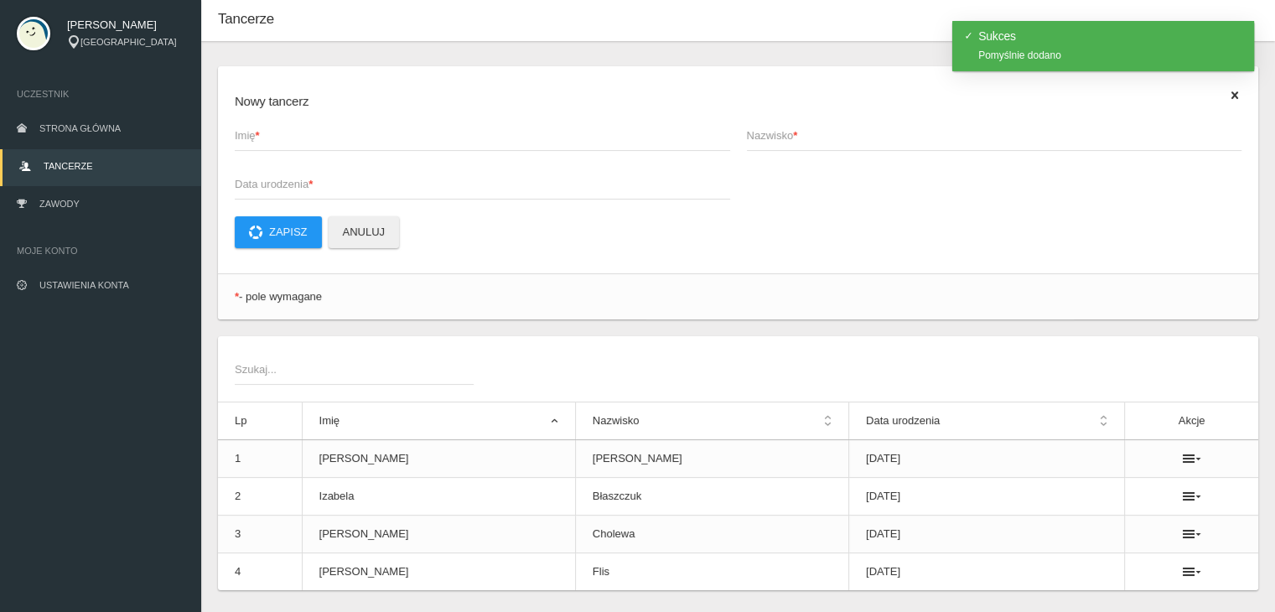
click at [292, 140] on span "Imię *" at bounding box center [474, 135] width 479 height 17
click at [292, 140] on input "Imię *" at bounding box center [482, 135] width 495 height 32
type input "[PERSON_NAME]"
type input "K"
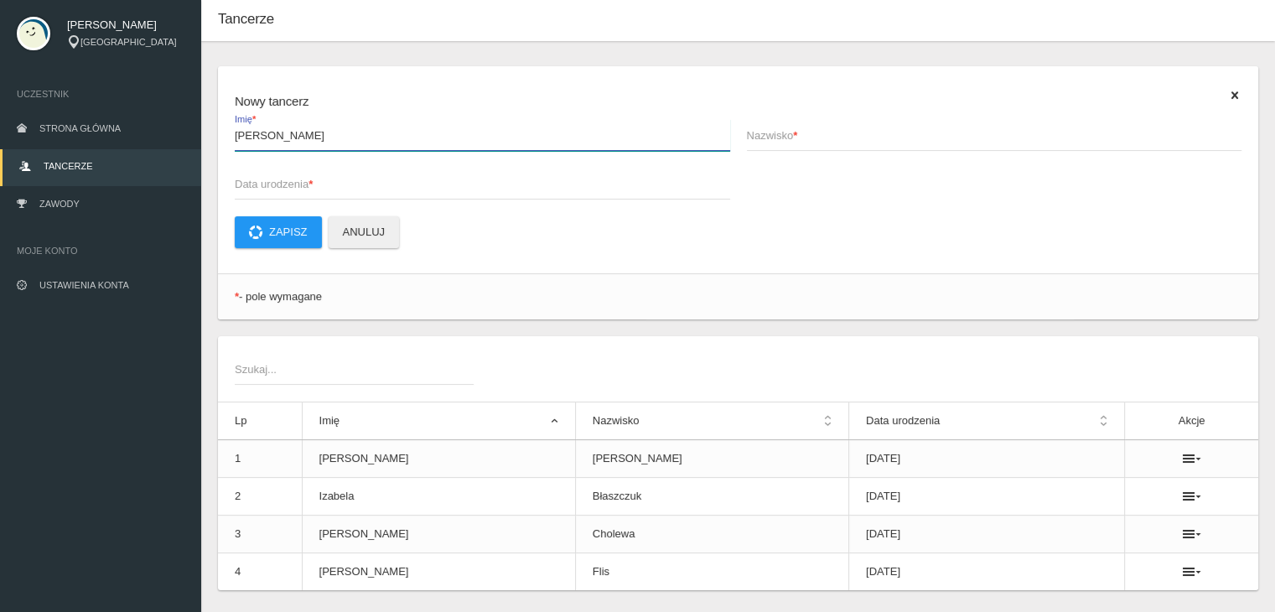
drag, startPoint x: 265, startPoint y: 141, endPoint x: 222, endPoint y: 132, distance: 43.6
click at [222, 132] on div "Nowy tancerz Alicja Imię * Nazwisko * Data urodzenia * Zapisz Anuluj" at bounding box center [738, 169] width 1040 height 207
type input "[PERSON_NAME]"
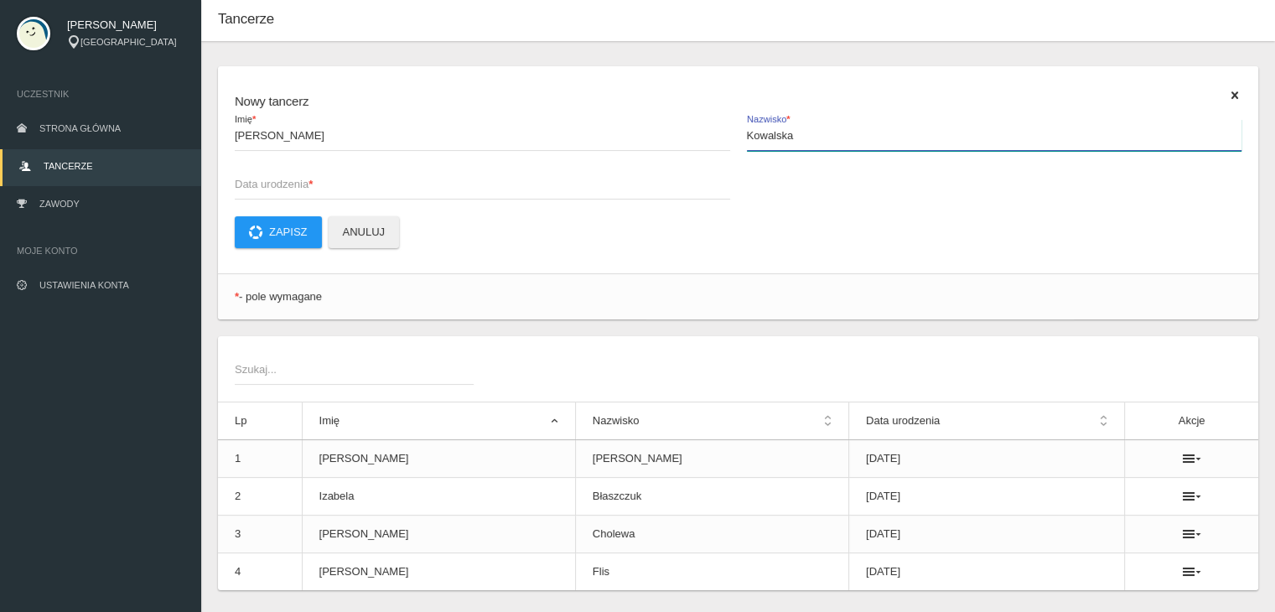
type input "Kowalska"
type input "[DATE]"
click at [277, 232] on button "Zapisz" at bounding box center [278, 232] width 87 height 32
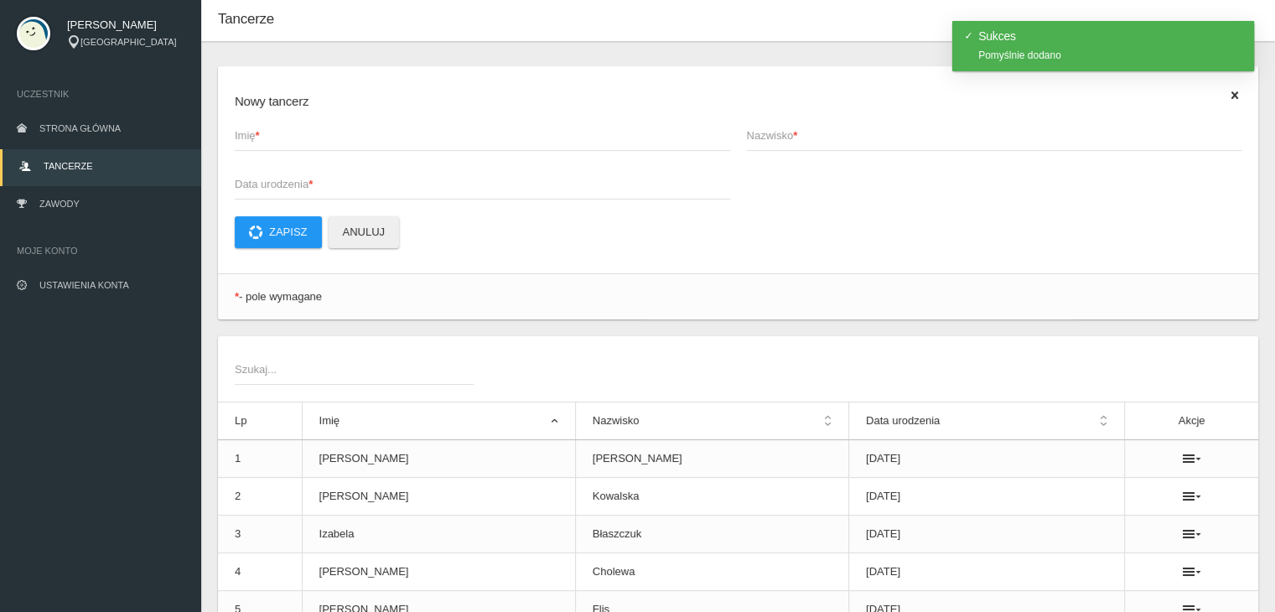
click at [293, 137] on span "Imię *" at bounding box center [474, 135] width 479 height 17
click at [293, 137] on input "Imię *" at bounding box center [482, 135] width 495 height 32
type input "Zuzanna"
type input "Kura"
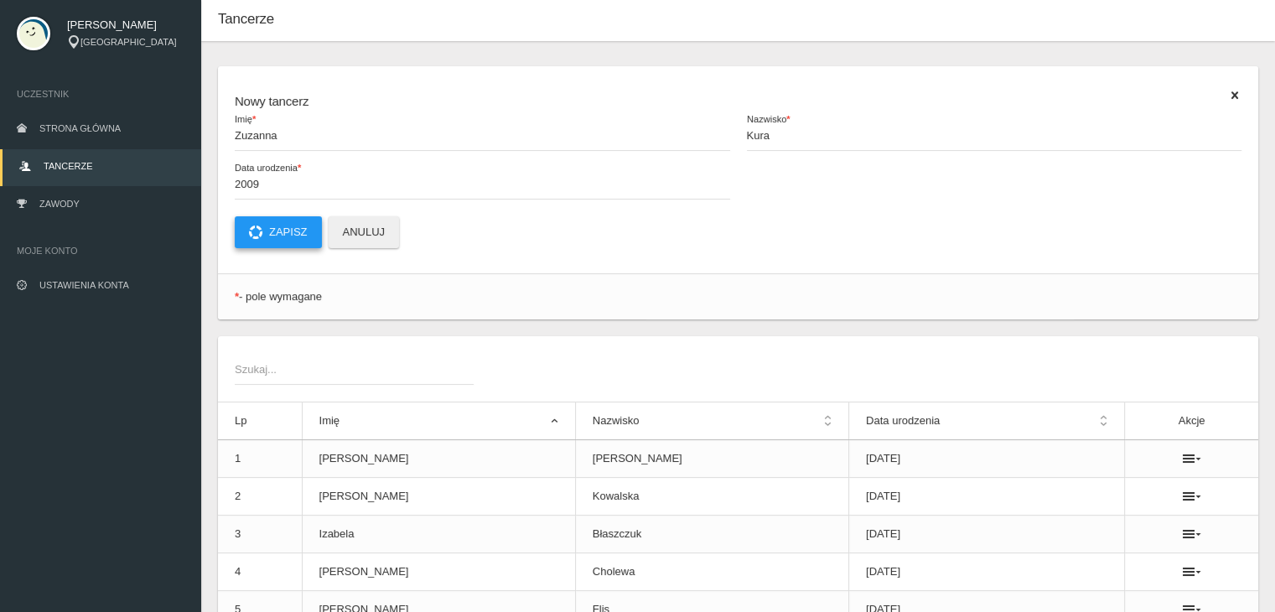
type input "2009-01-01"
click at [267, 229] on button "Zapisz" at bounding box center [278, 232] width 87 height 32
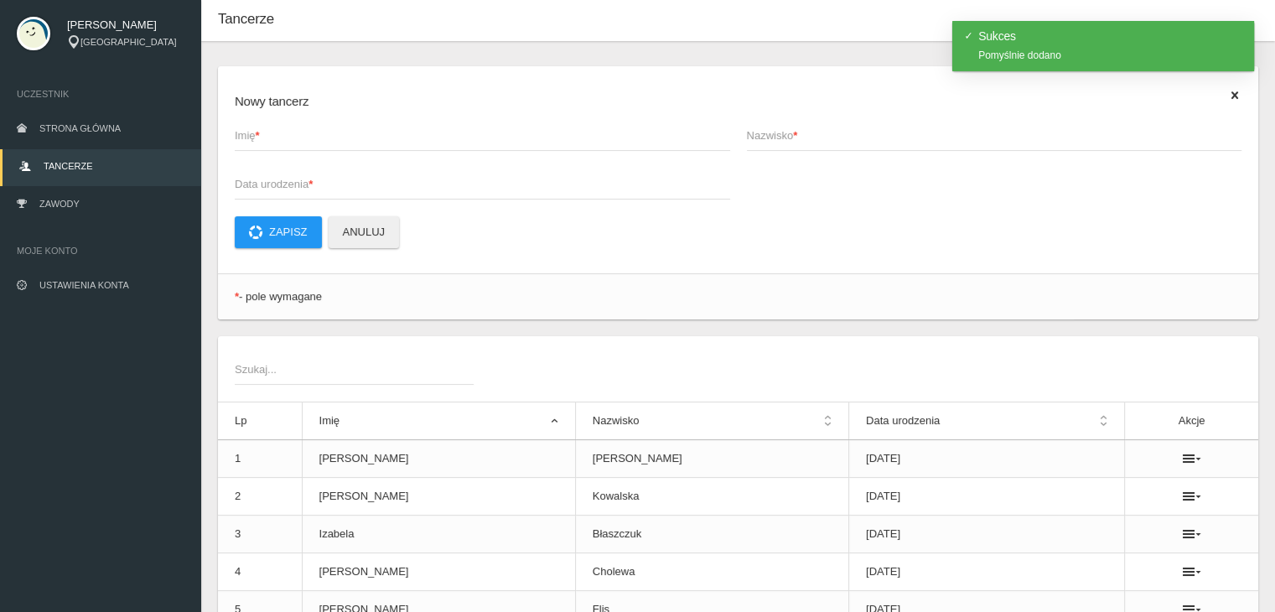
click at [308, 137] on span "Imię *" at bounding box center [474, 135] width 479 height 17
click at [308, 137] on input "Imię *" at bounding box center [482, 135] width 495 height 32
type input "[PERSON_NAME]"
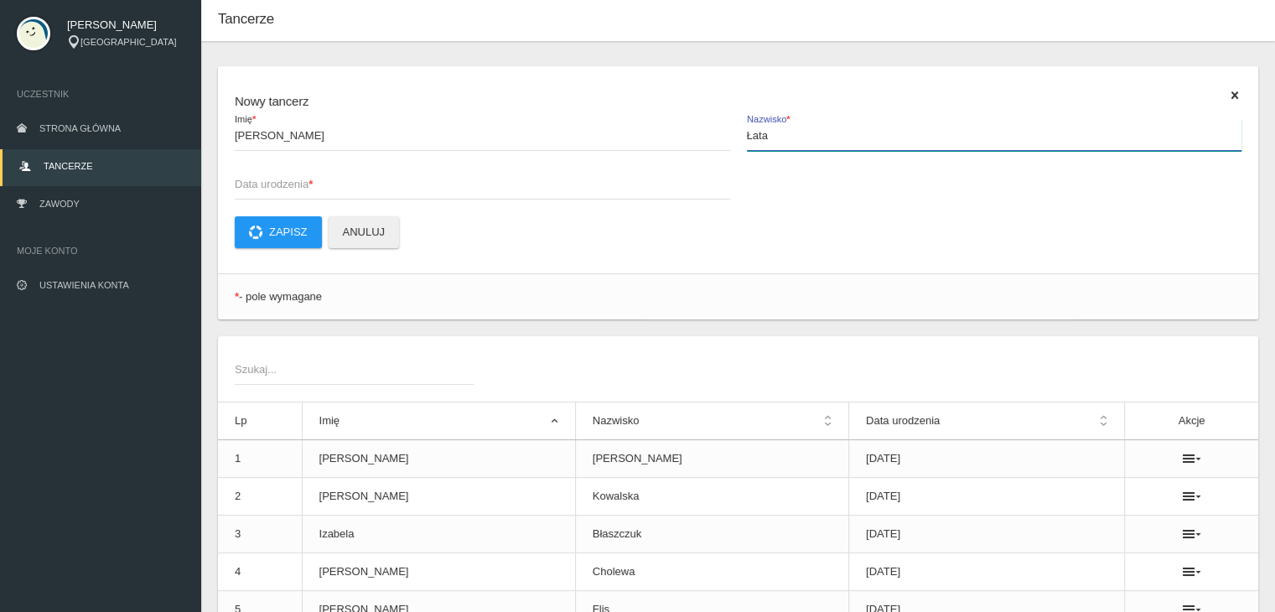
type input "Łata"
type input "2009-01-01"
click at [275, 231] on button "Zapisz" at bounding box center [278, 232] width 87 height 32
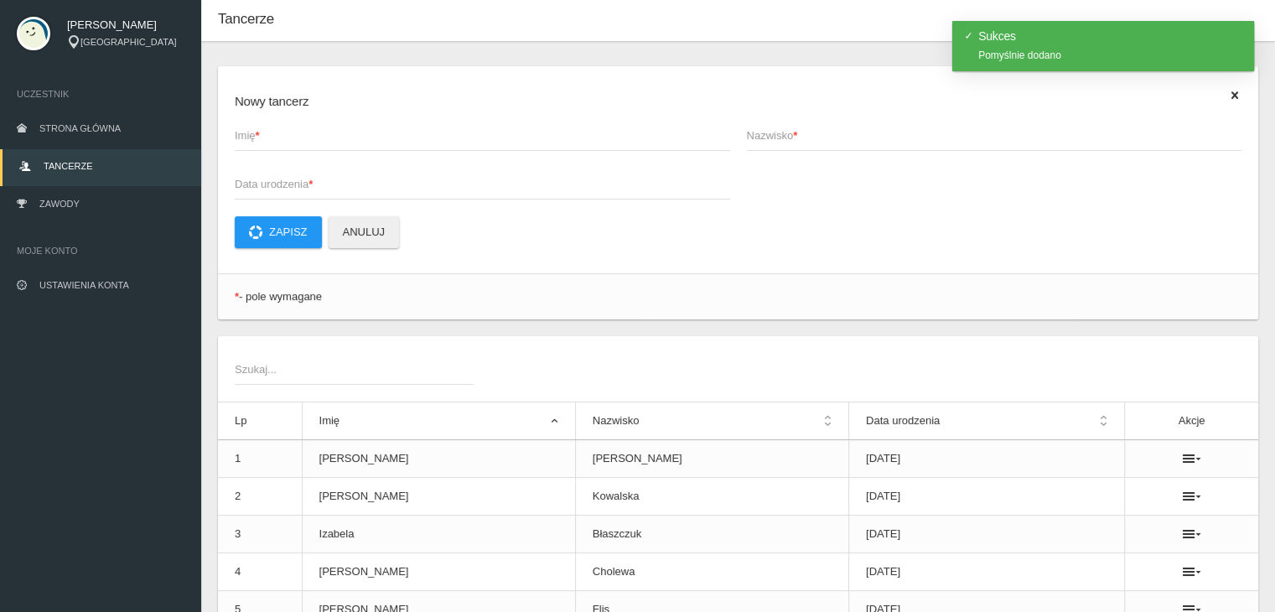
click at [334, 134] on span "Imię *" at bounding box center [474, 135] width 479 height 17
click at [334, 134] on input "Imię *" at bounding box center [482, 135] width 495 height 32
type input "[PERSON_NAME]"
type input "Major"
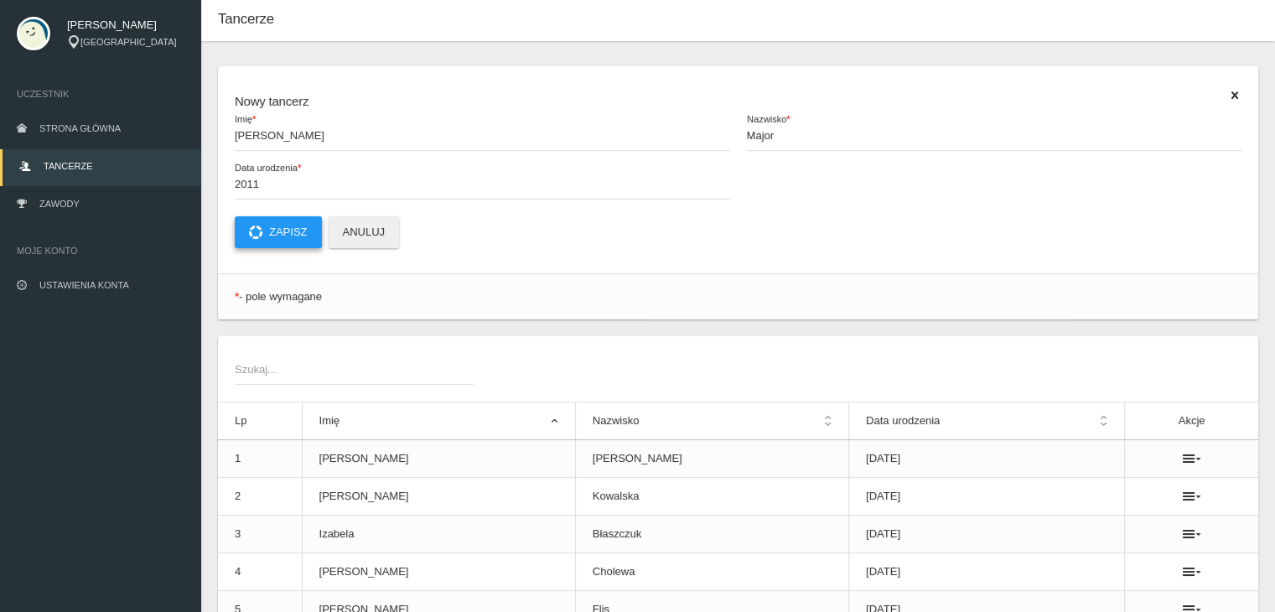
type input "2011-01-01"
click at [288, 231] on button "Zapisz" at bounding box center [278, 232] width 87 height 32
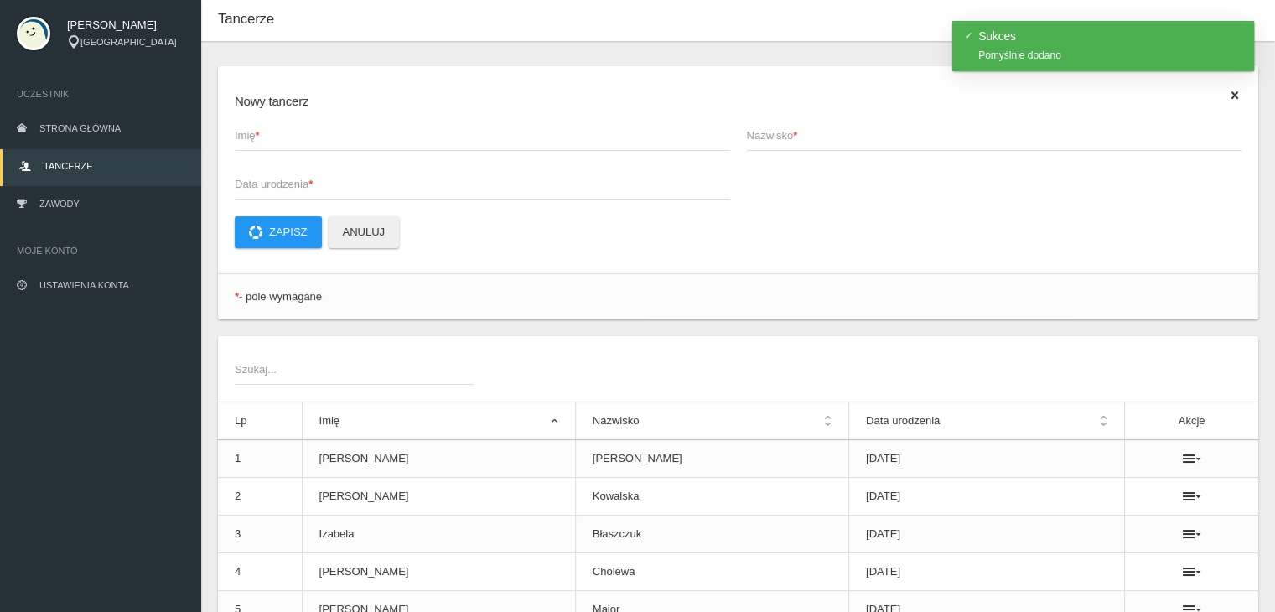
click at [293, 138] on span "Imię *" at bounding box center [474, 135] width 479 height 17
click at [293, 138] on input "Imię *" at bounding box center [482, 135] width 495 height 32
type input "[PERSON_NAME]"
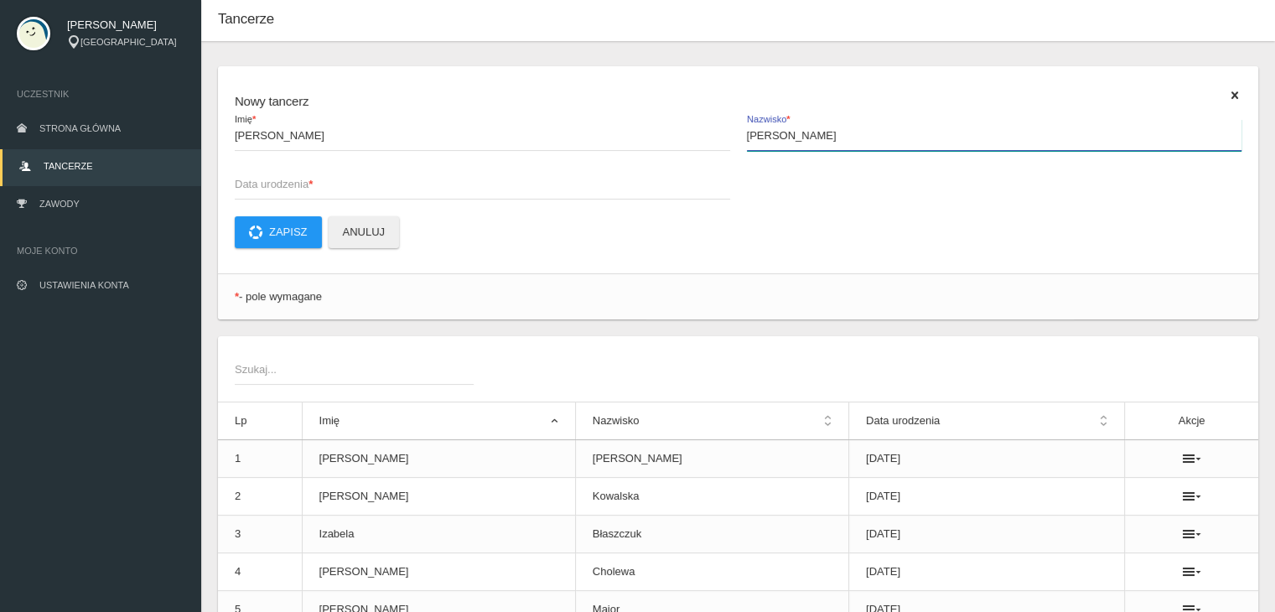
type input "[PERSON_NAME]"
type input "2009-01-01"
click at [266, 229] on button "Zapisz" at bounding box center [278, 232] width 87 height 32
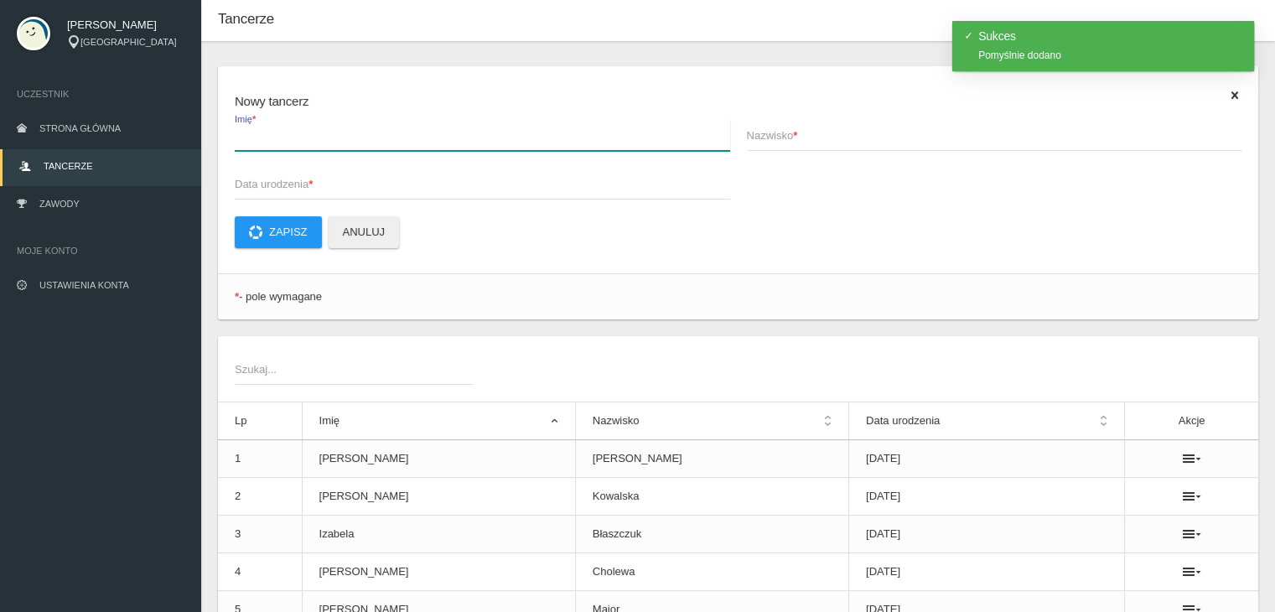
click at [298, 145] on input "Imię *" at bounding box center [482, 135] width 495 height 32
type input "[PERSON_NAME]"
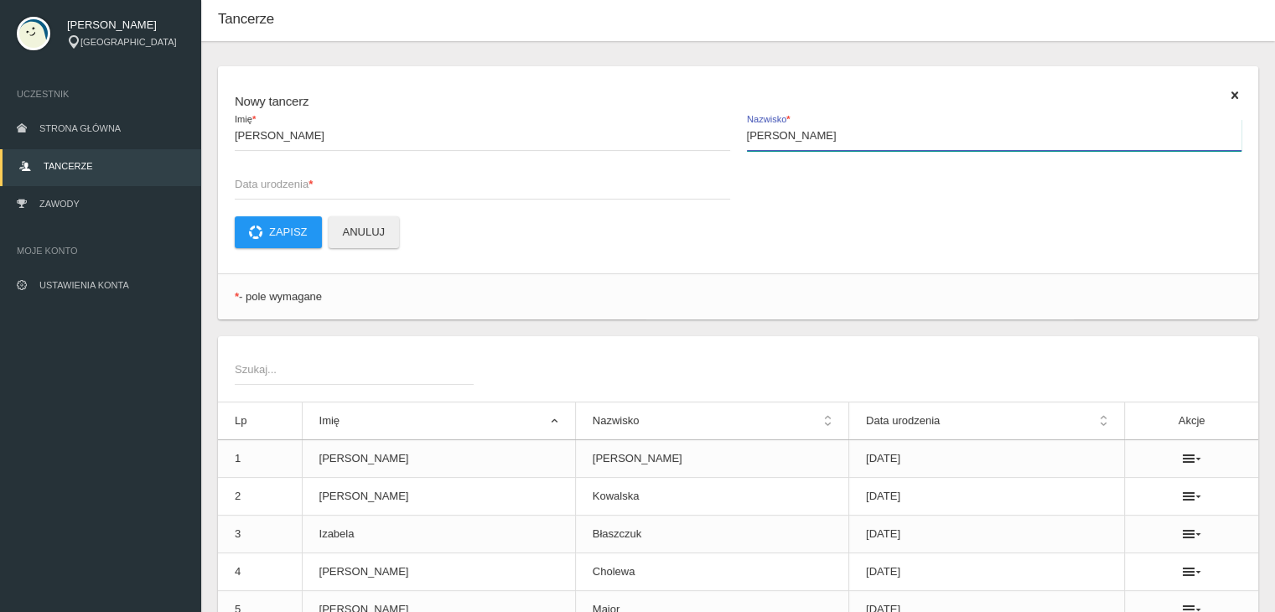
type input "[PERSON_NAME]"
type input "2010-01-01"
click at [303, 232] on button "Zapisz" at bounding box center [278, 232] width 87 height 32
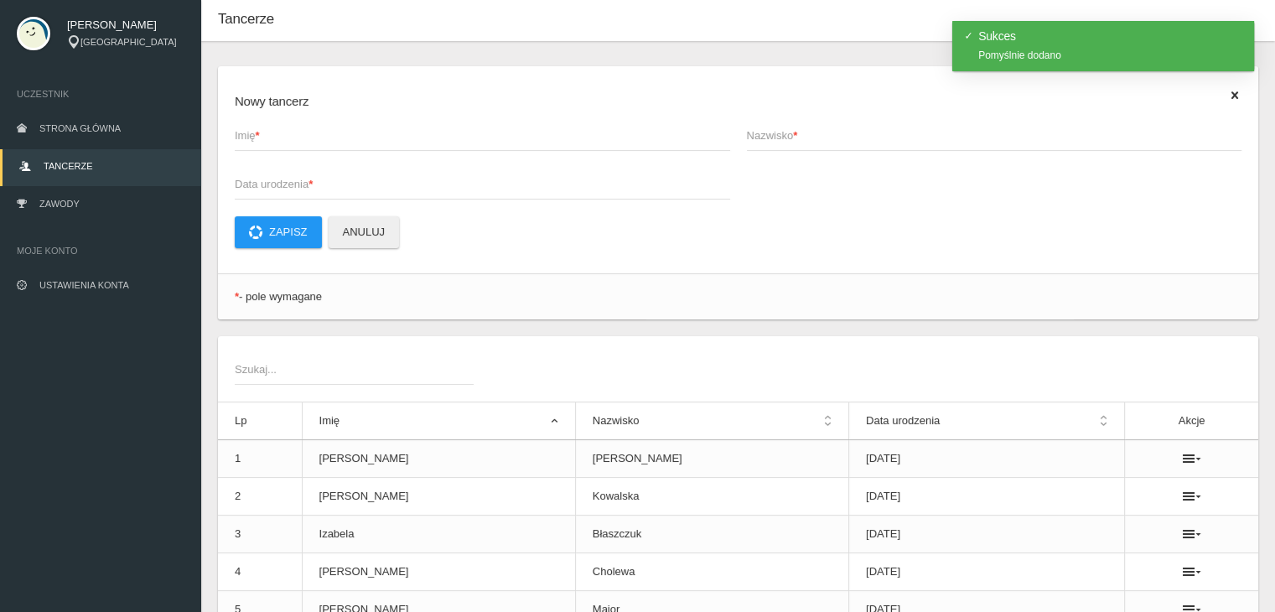
click at [303, 143] on span "Imię *" at bounding box center [474, 135] width 479 height 17
click at [303, 143] on input "Imię *" at bounding box center [482, 135] width 495 height 32
type input "[PERSON_NAME]"
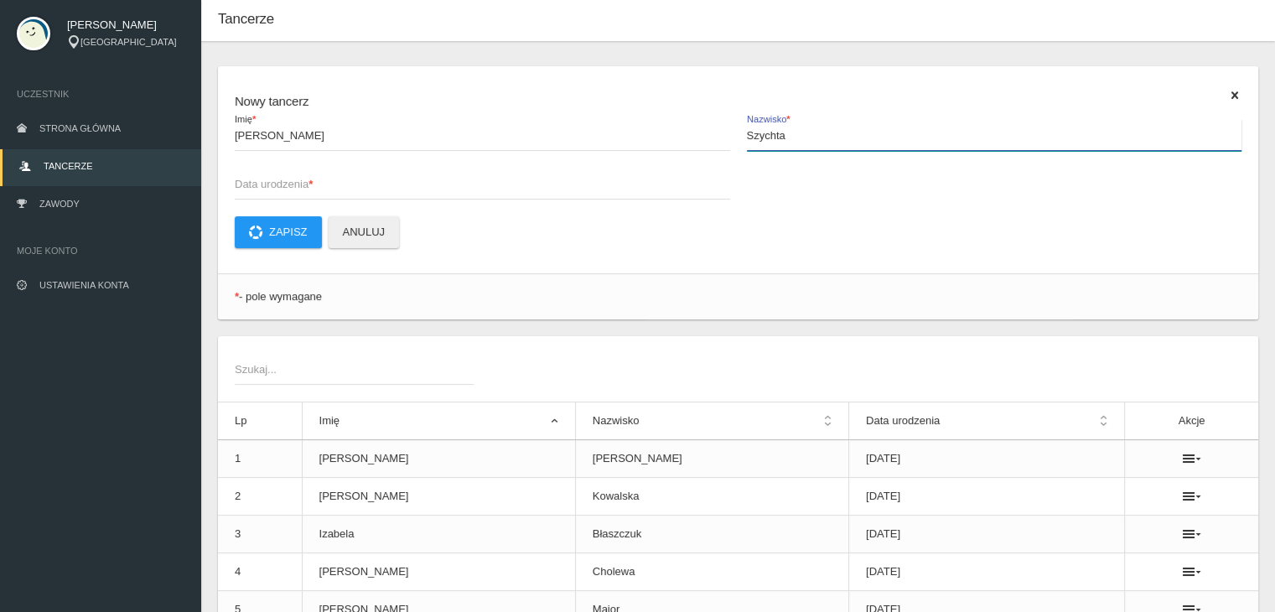
type input "Szychta"
type input "2012-01-01"
click at [309, 231] on button "Zapisz" at bounding box center [278, 232] width 87 height 32
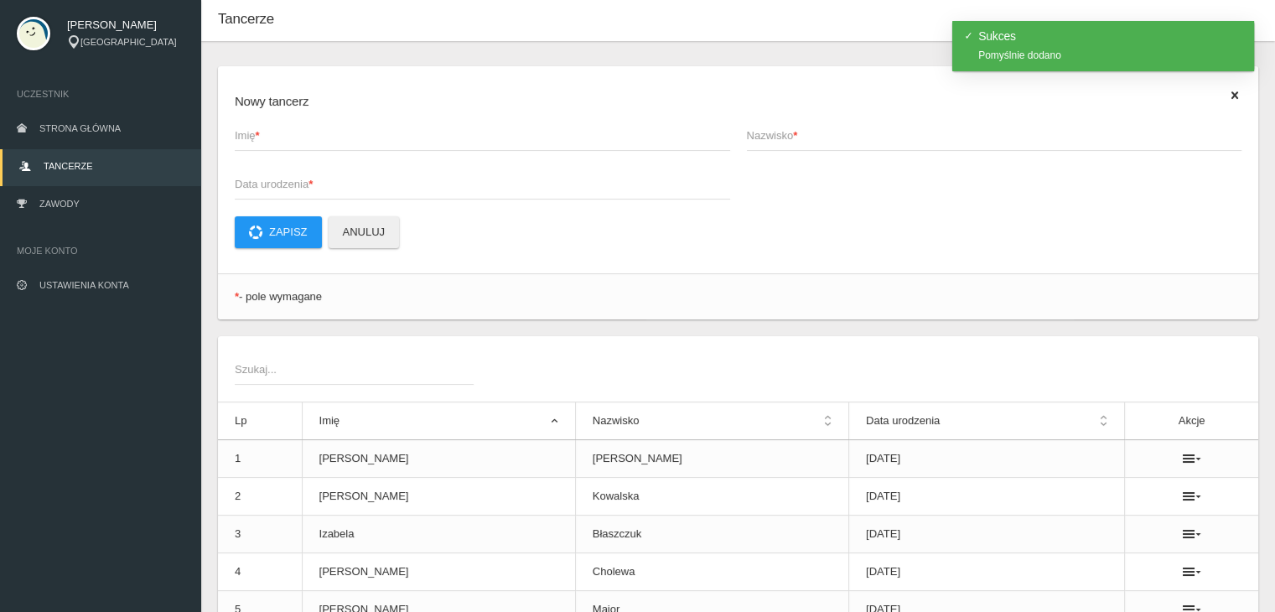
click at [303, 143] on span "Imię *" at bounding box center [474, 135] width 479 height 17
click at [303, 143] on input "Imię *" at bounding box center [482, 135] width 495 height 32
type input "[PERSON_NAME]"
type input "Tomaszewska"
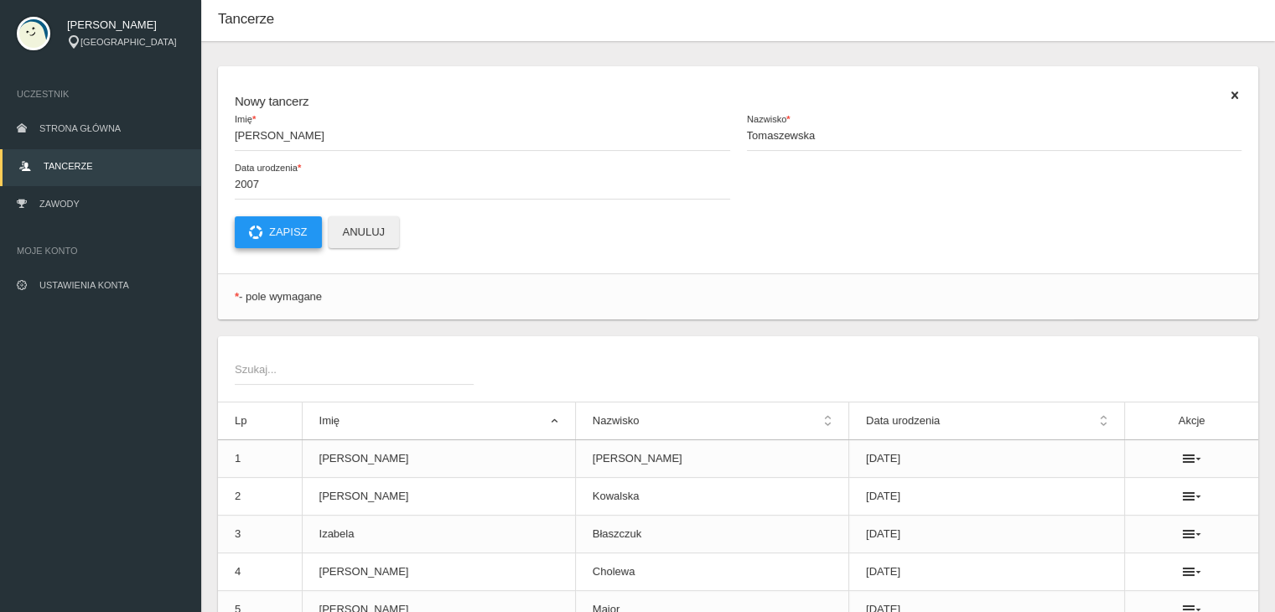
type input "2007-01-01"
click at [282, 230] on button "Zapisz" at bounding box center [278, 232] width 87 height 32
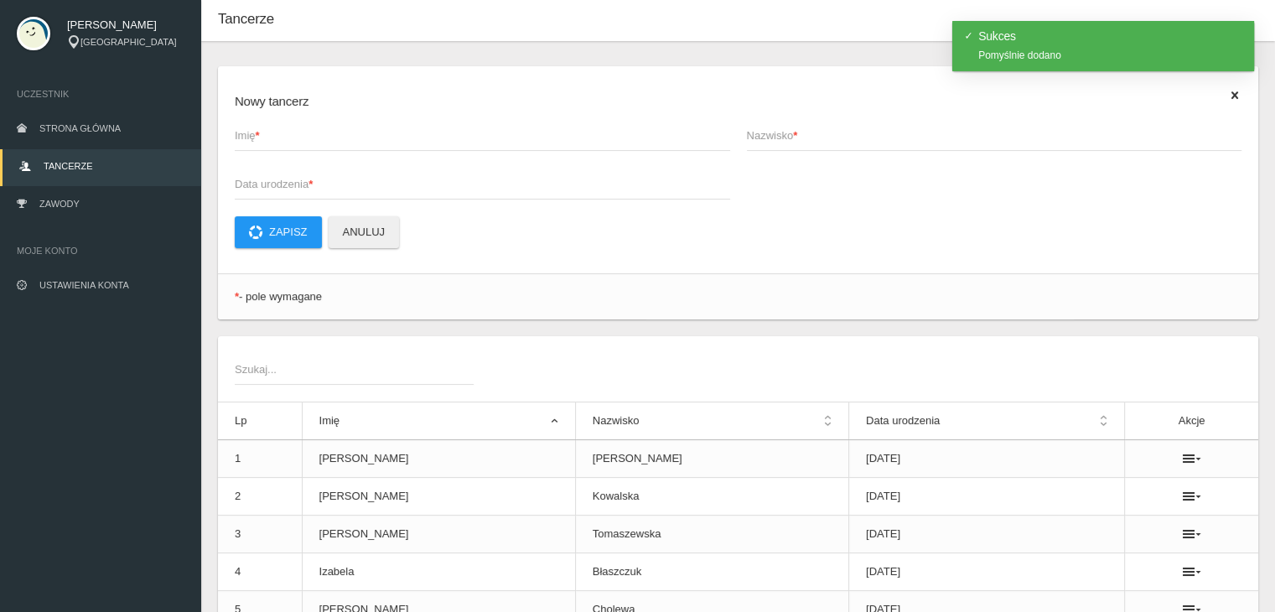
click at [330, 138] on span "Imię *" at bounding box center [474, 135] width 479 height 17
click at [330, 138] on input "Imię *" at bounding box center [482, 135] width 495 height 32
type input "[PERSON_NAME]"
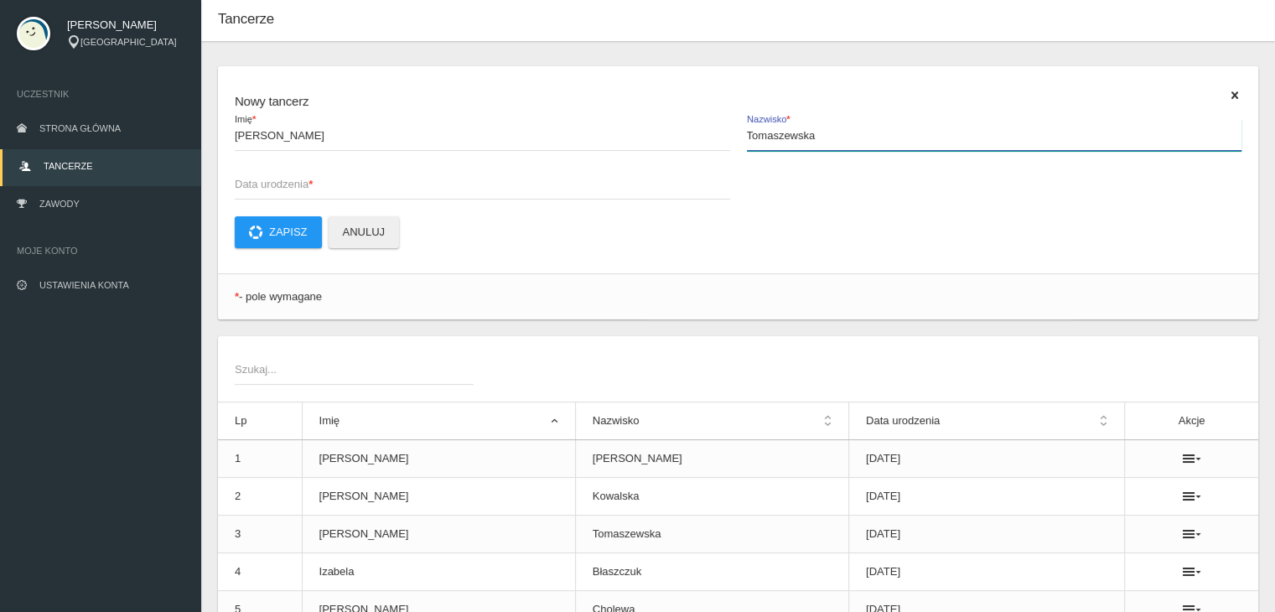
type input "Tomaszewska"
click at [308, 192] on span "Data urodzenia *" at bounding box center [474, 184] width 479 height 17
click at [308, 192] on input "Data urodzenia *" at bounding box center [482, 184] width 495 height 32
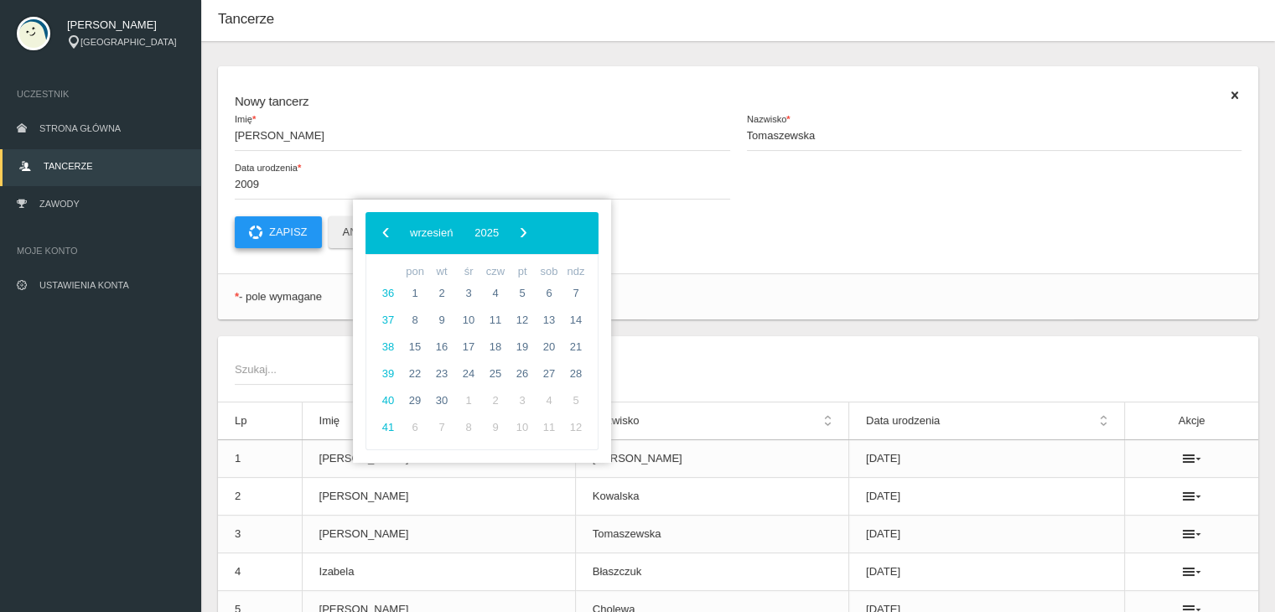
type input "2009-01-01"
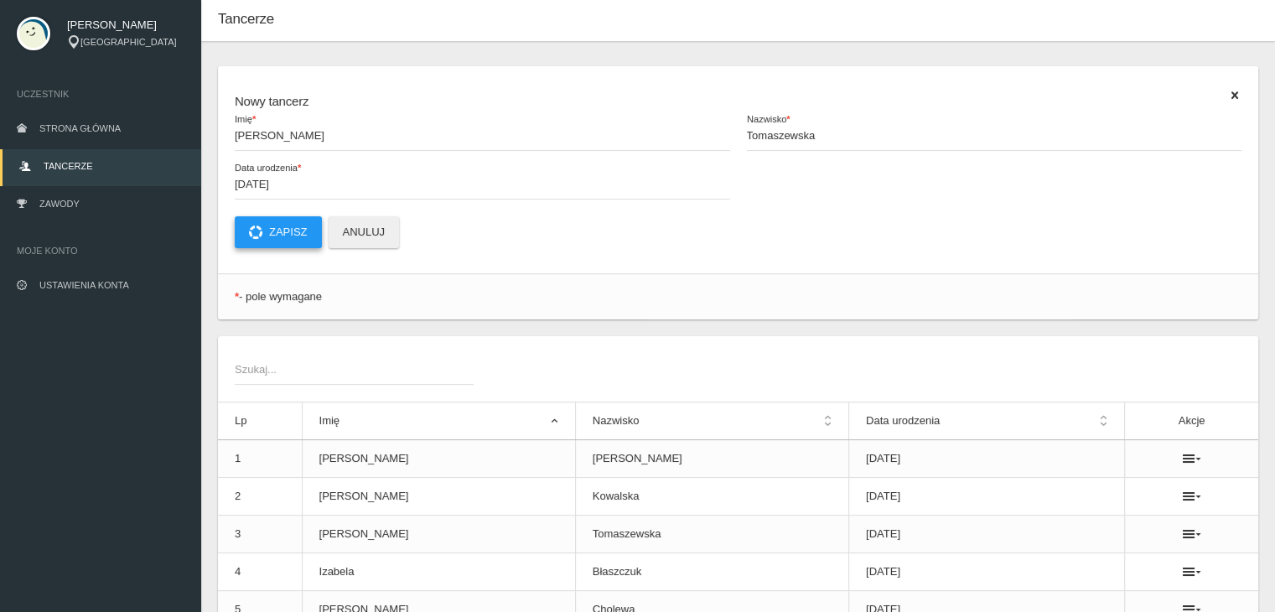
click at [297, 225] on button "Zapisz" at bounding box center [278, 232] width 87 height 32
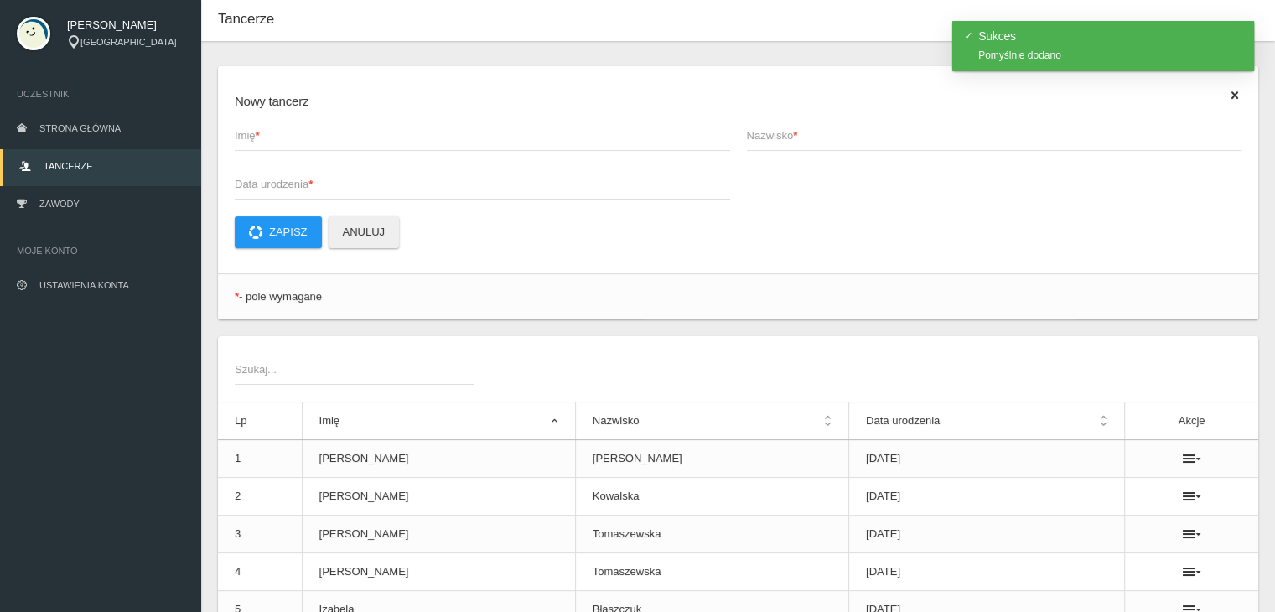
click at [289, 136] on span "Imię *" at bounding box center [474, 135] width 479 height 17
click at [289, 136] on input "Imię *" at bounding box center [482, 135] width 495 height 32
type input "Zofia"
type input "Wójcik"
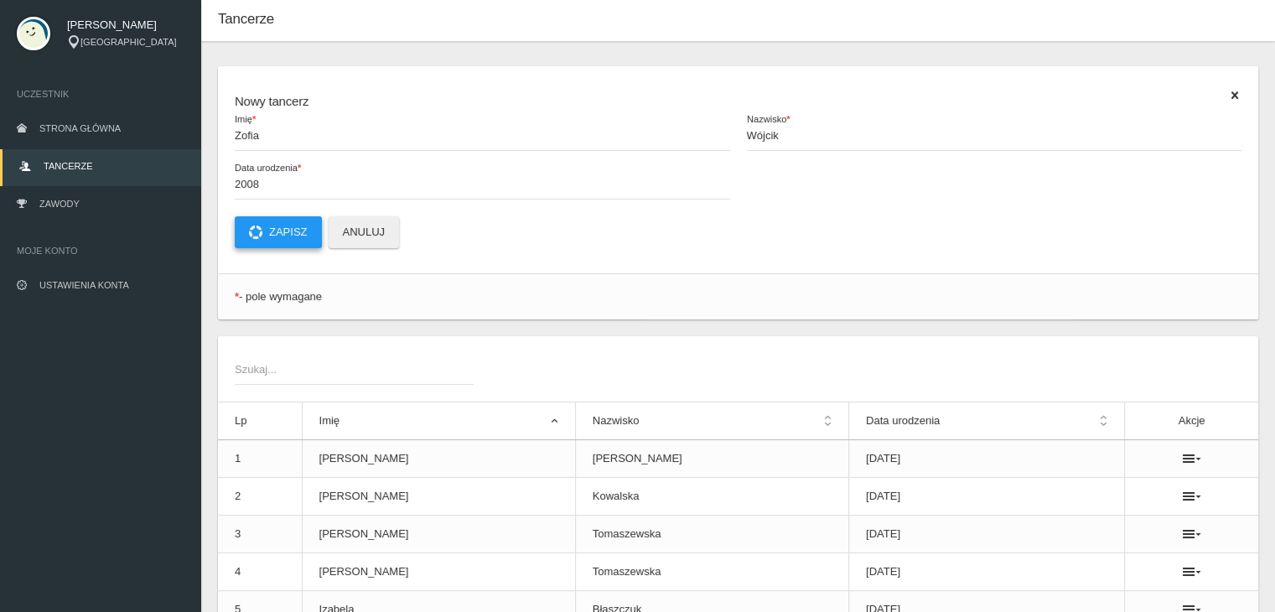
type input "2008-01-01"
click at [288, 226] on button "Zapisz" at bounding box center [278, 232] width 87 height 32
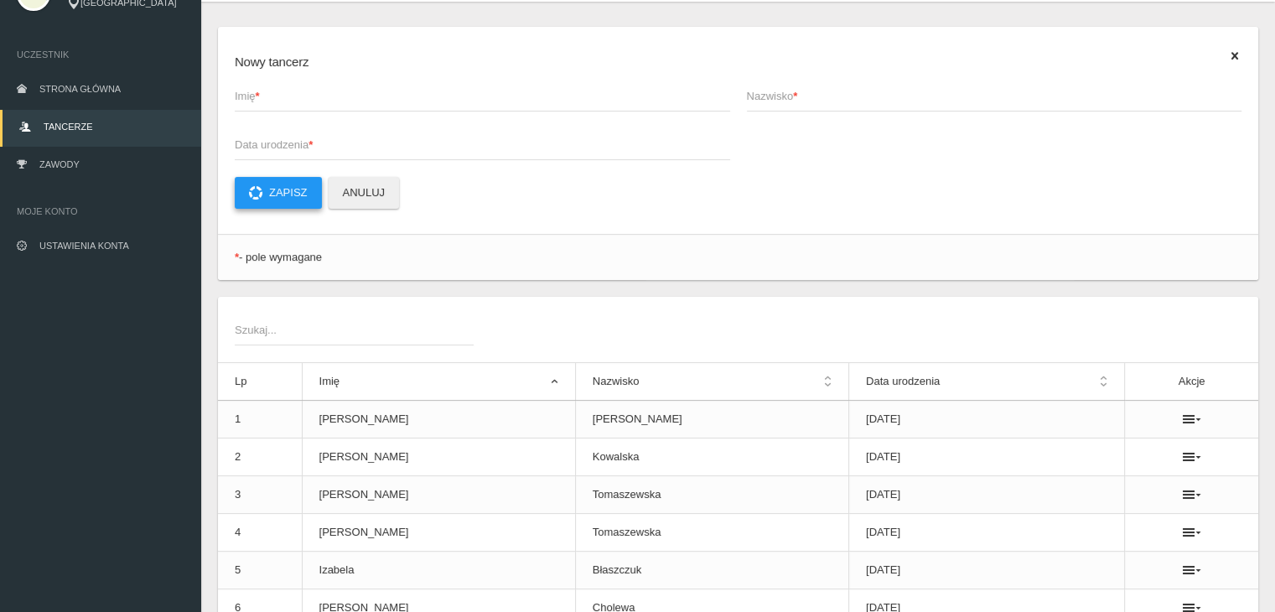
scroll to position [80, 0]
click at [282, 98] on span "Imię *" at bounding box center [474, 97] width 479 height 17
click at [282, 98] on input "Imię *" at bounding box center [482, 96] width 495 height 32
type input "[PERSON_NAME]"
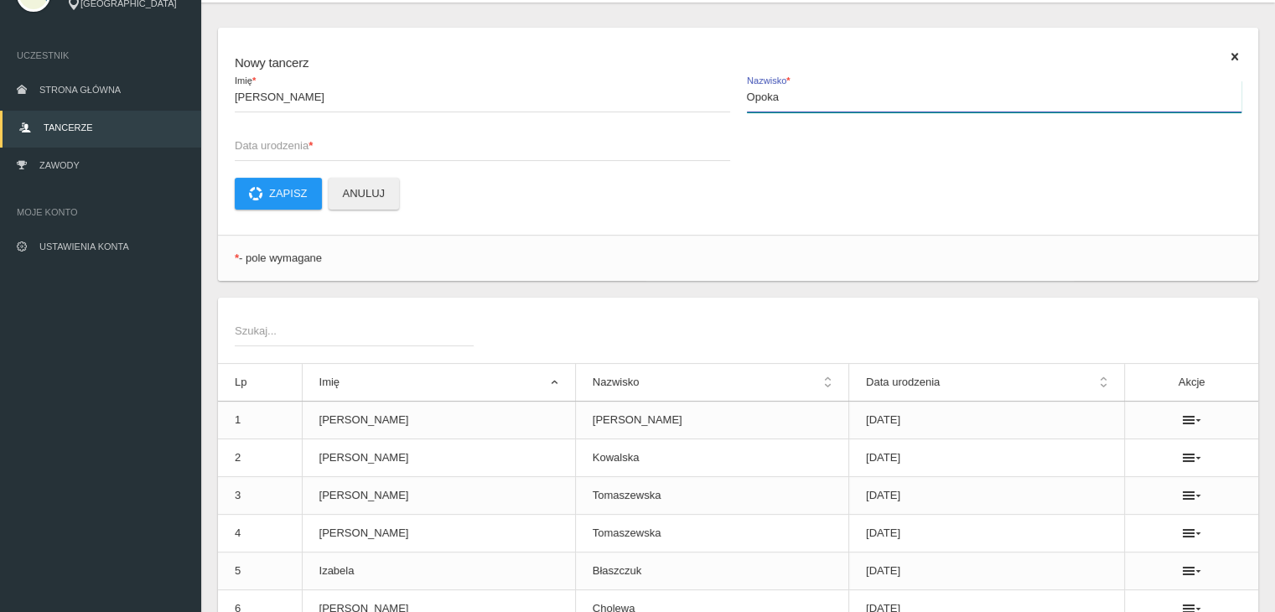
type input "Opoka"
type input "2002-01-01"
click at [305, 197] on button "Zapisz" at bounding box center [278, 194] width 87 height 32
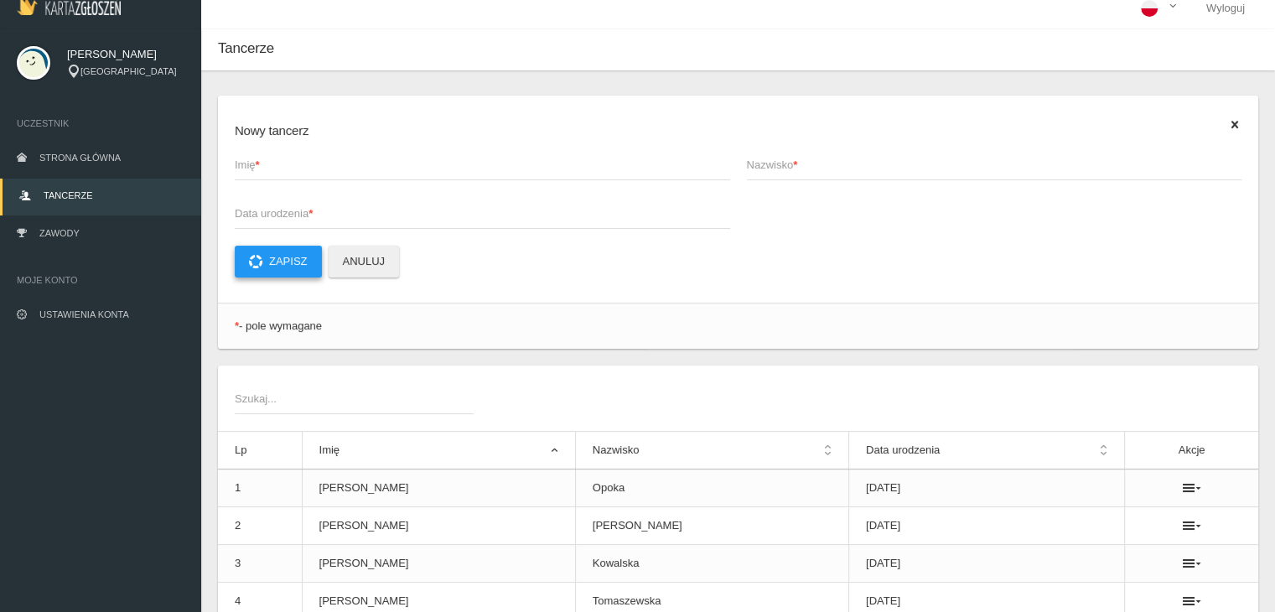
scroll to position [0, 0]
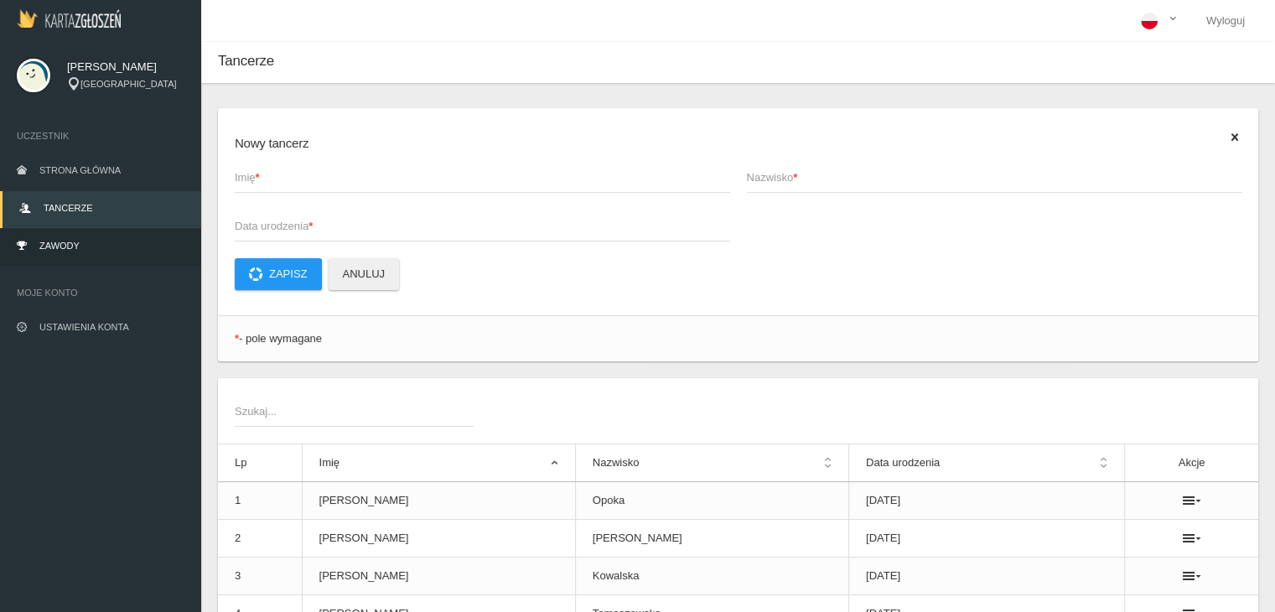
click at [60, 256] on link "Zawody" at bounding box center [100, 247] width 201 height 37
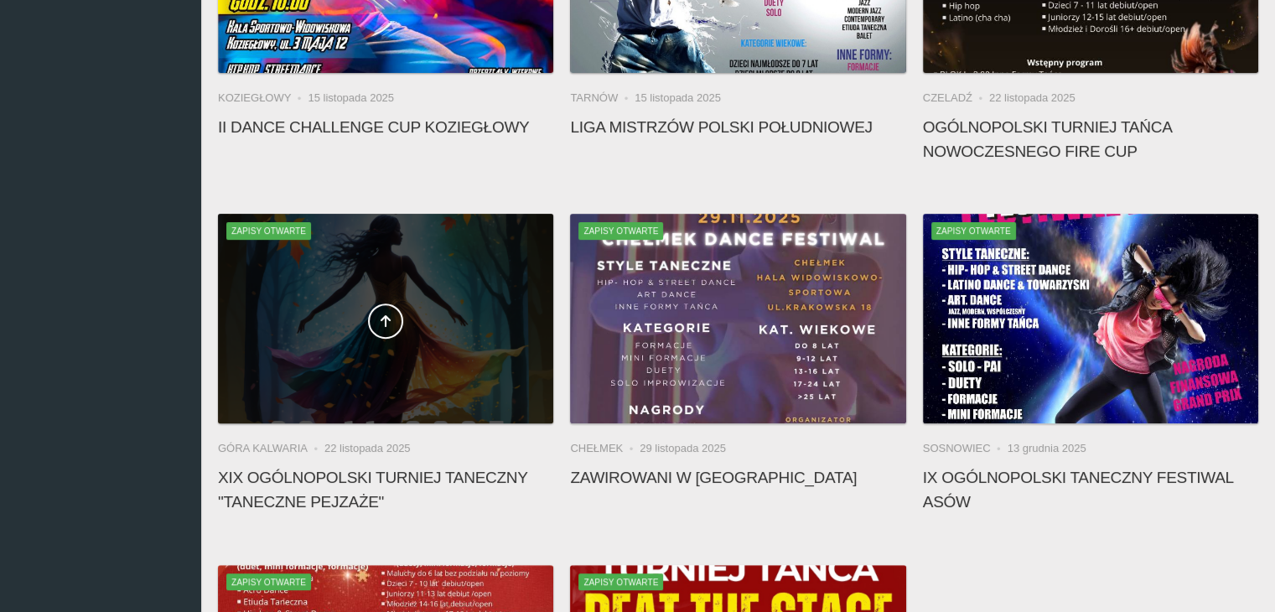
click at [448, 389] on div at bounding box center [385, 319] width 335 height 210
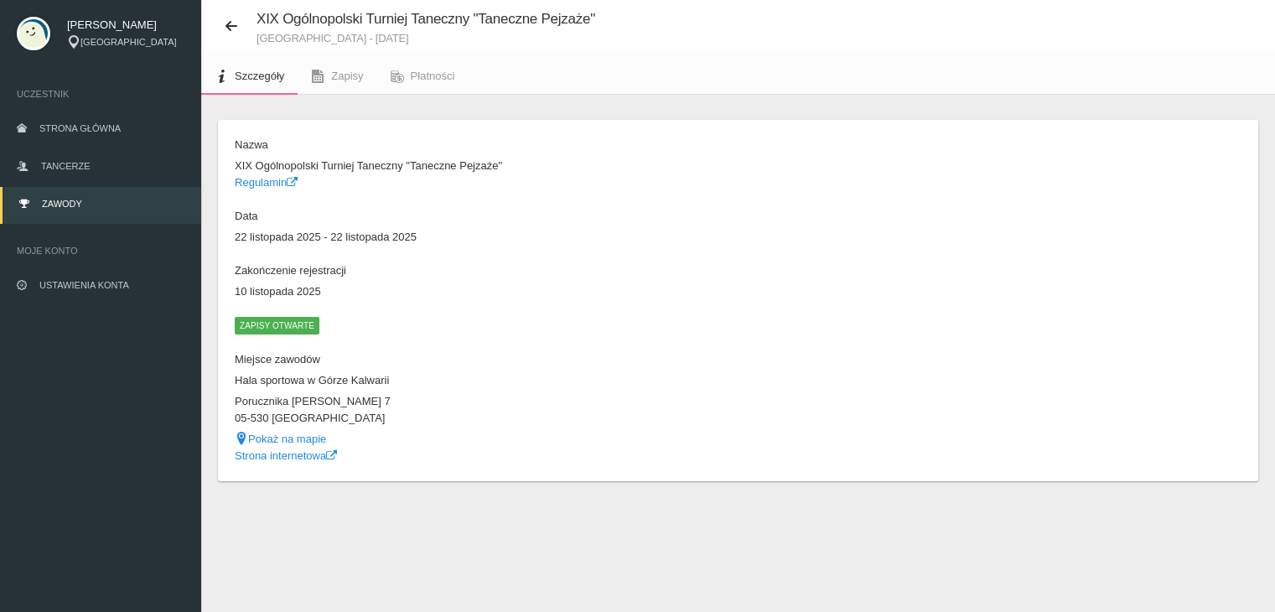
scroll to position [42, 0]
click at [356, 73] on span "Zapisy" at bounding box center [347, 76] width 32 height 13
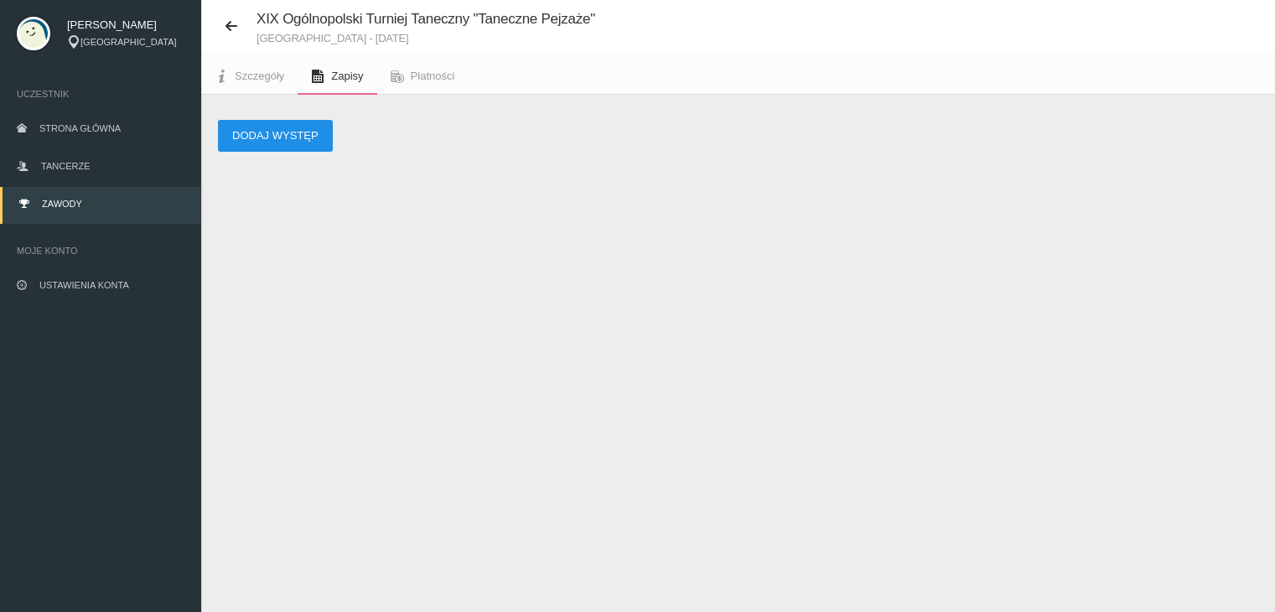
click at [315, 137] on button "Dodaj występ" at bounding box center [275, 136] width 115 height 32
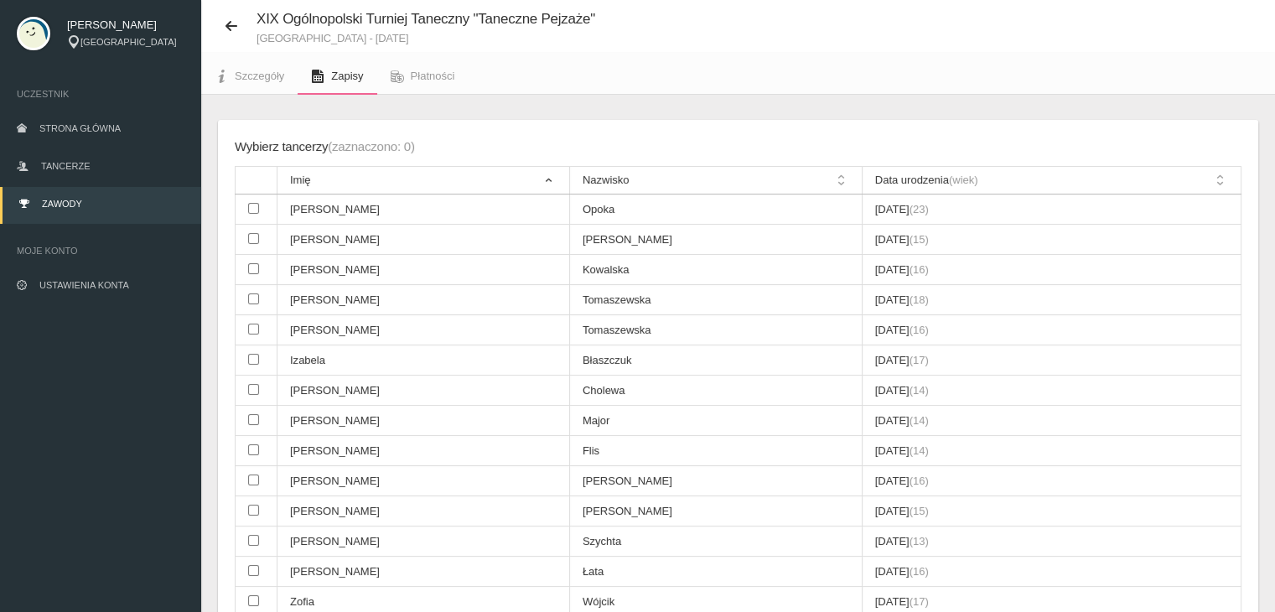
click at [258, 179] on th at bounding box center [257, 181] width 42 height 28
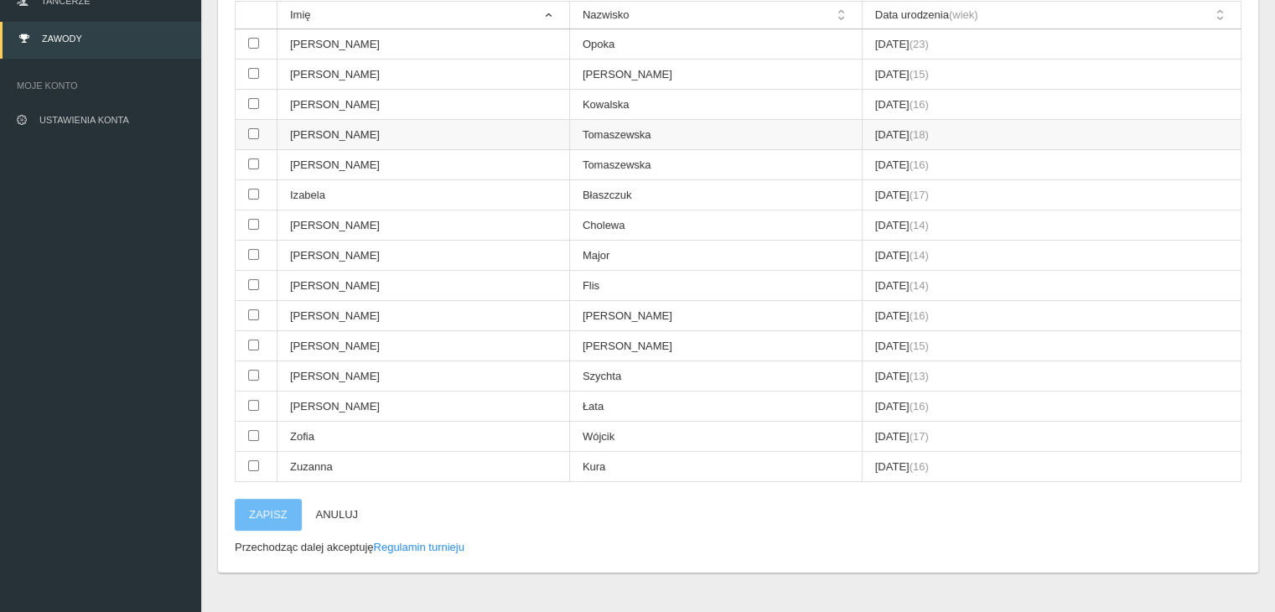
scroll to position [227, 0]
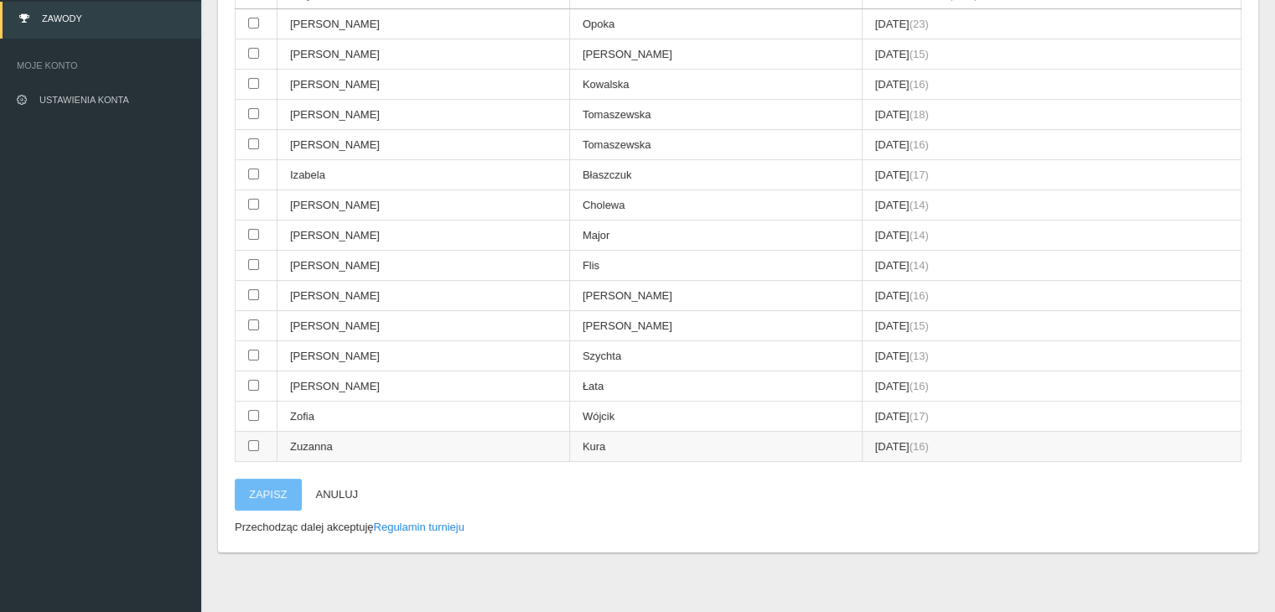
drag, startPoint x: 250, startPoint y: 440, endPoint x: 259, endPoint y: 423, distance: 19.1
click at [250, 440] on input "checkbox" at bounding box center [253, 445] width 11 height 11
checkbox input "true"
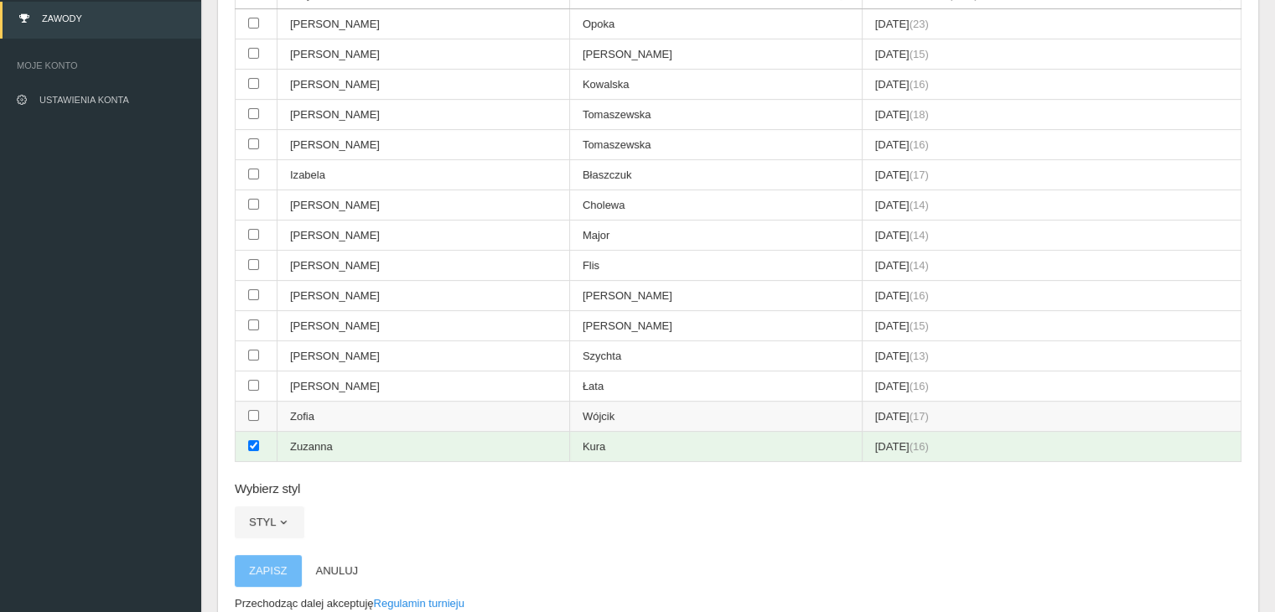
click at [254, 410] on input "checkbox" at bounding box center [253, 415] width 11 height 11
checkbox input "true"
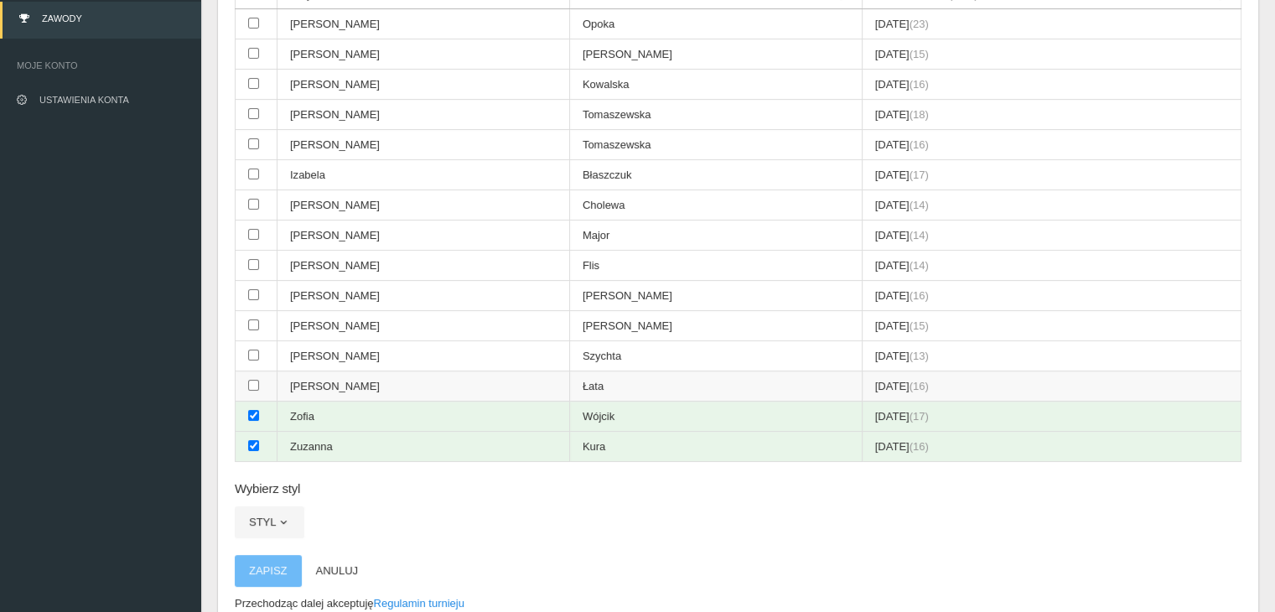
click at [255, 380] on input "checkbox" at bounding box center [253, 385] width 11 height 11
checkbox input "true"
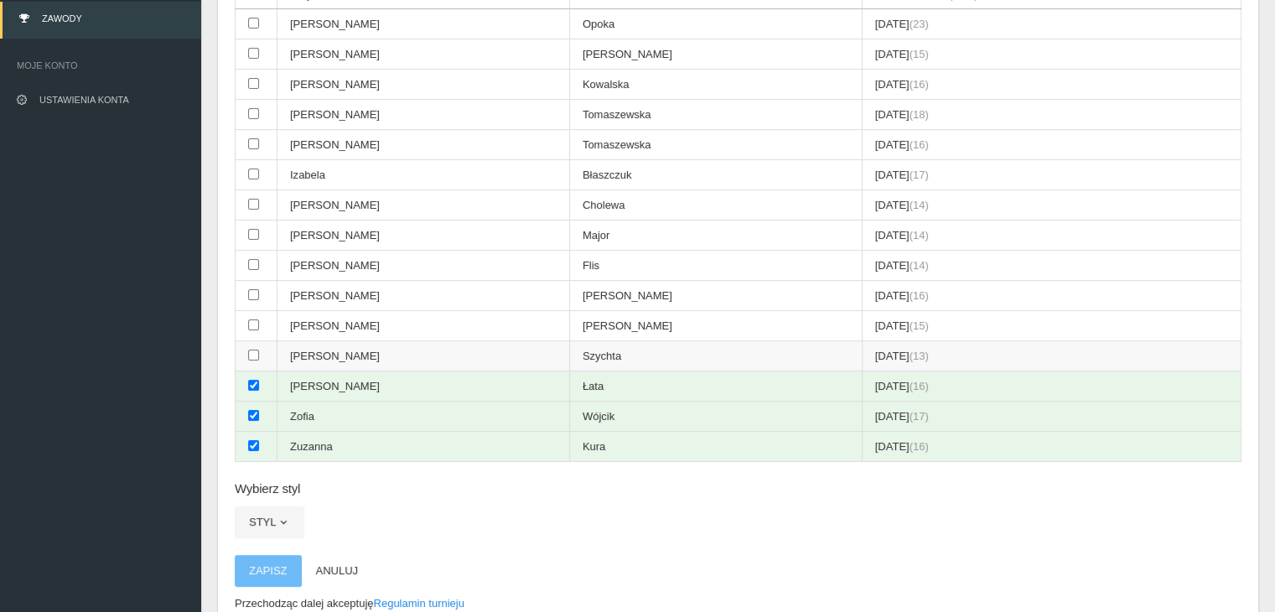
click at [254, 351] on input "checkbox" at bounding box center [253, 355] width 11 height 11
checkbox input "true"
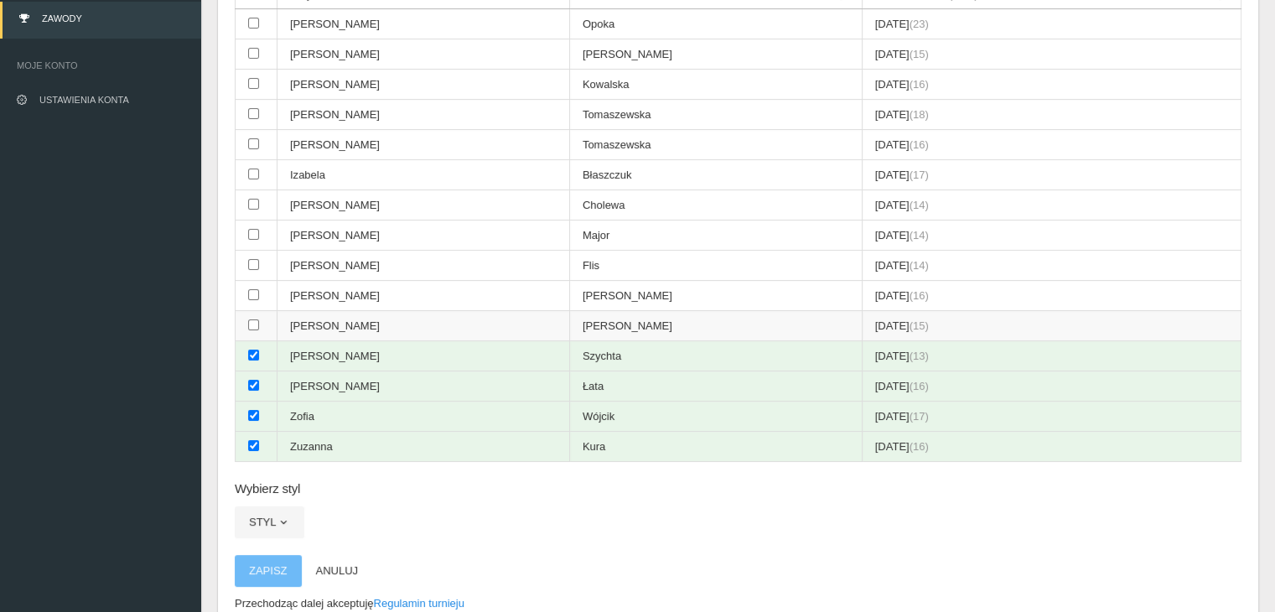
click at [255, 319] on input "checkbox" at bounding box center [253, 324] width 11 height 11
checkbox input "true"
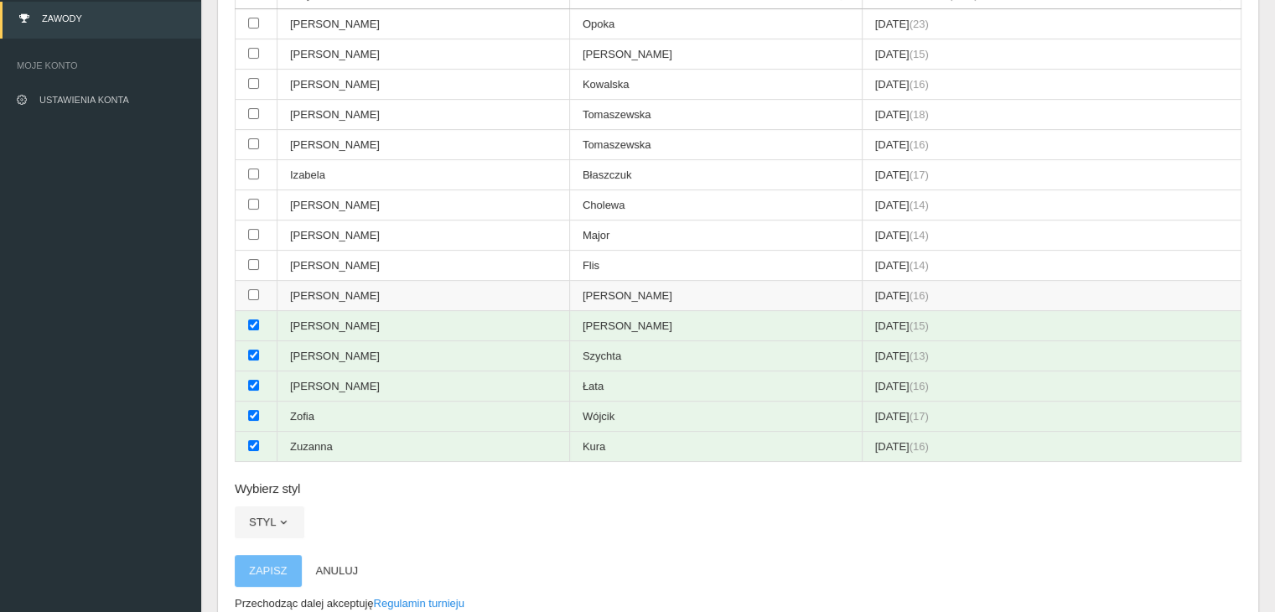
click at [254, 291] on input "checkbox" at bounding box center [253, 294] width 11 height 11
checkbox input "true"
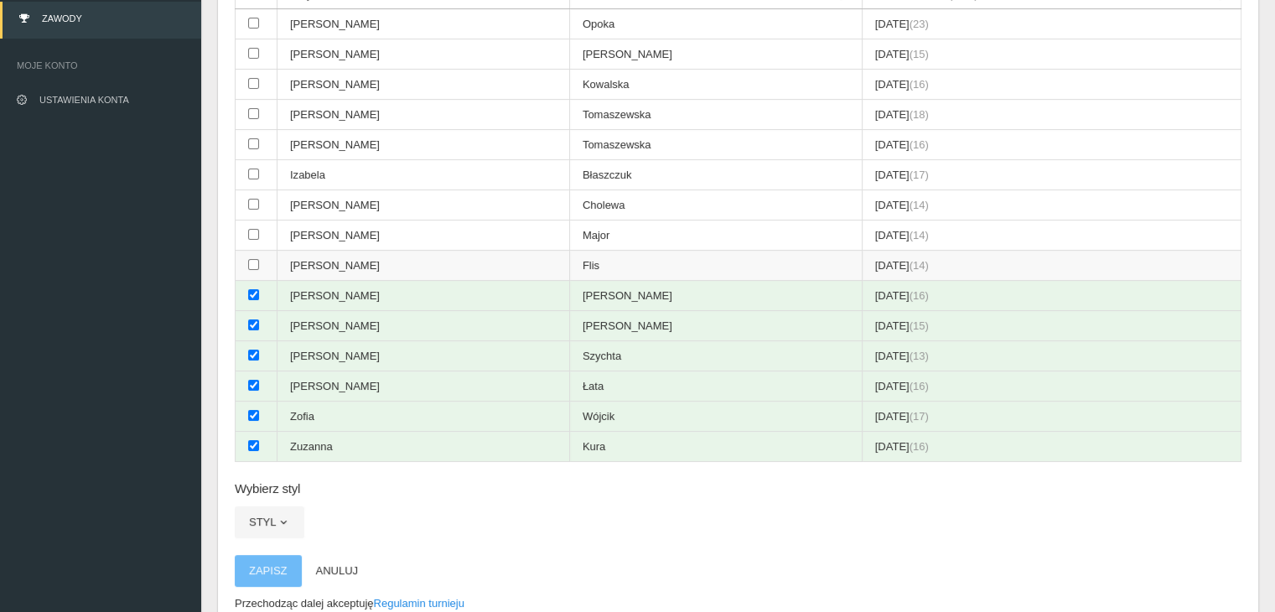
click at [262, 262] on td at bounding box center [257, 266] width 42 height 30
checkbox input "true"
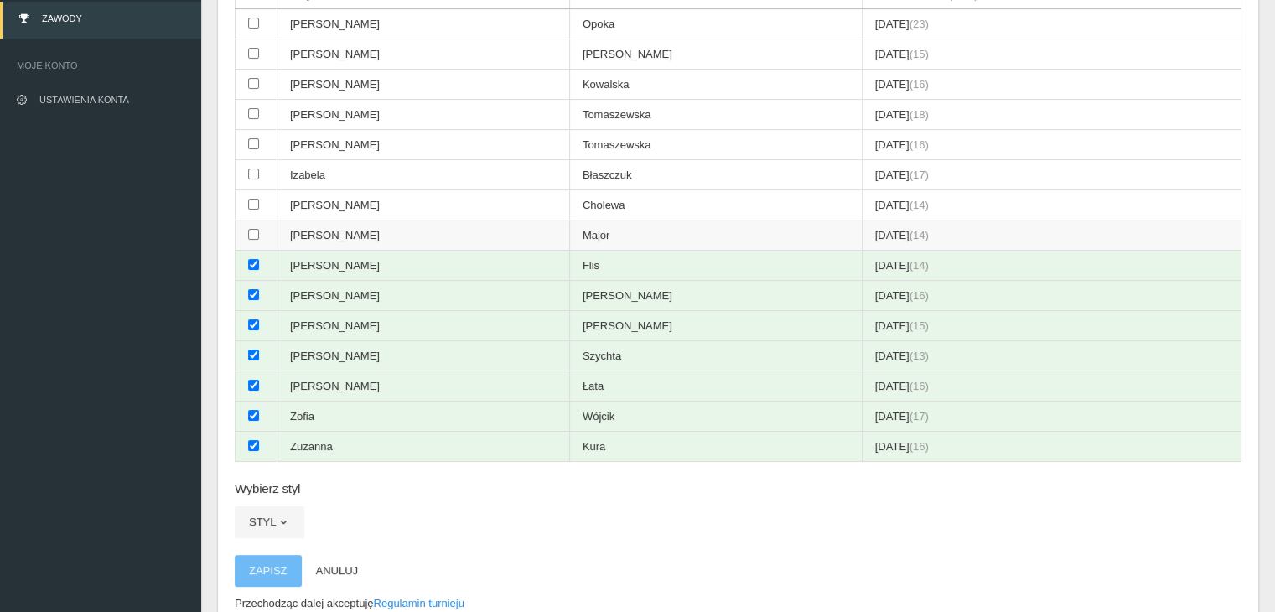
click at [251, 234] on input "checkbox" at bounding box center [253, 234] width 11 height 11
checkbox input "true"
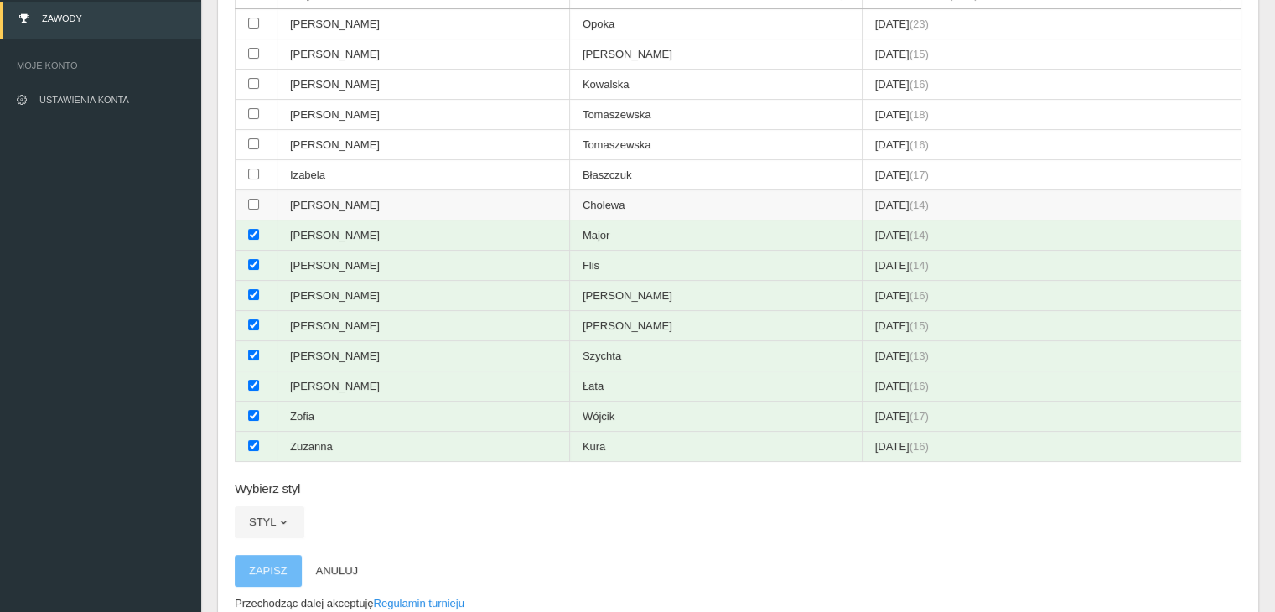
click at [251, 199] on input "checkbox" at bounding box center [253, 204] width 11 height 11
checkbox input "true"
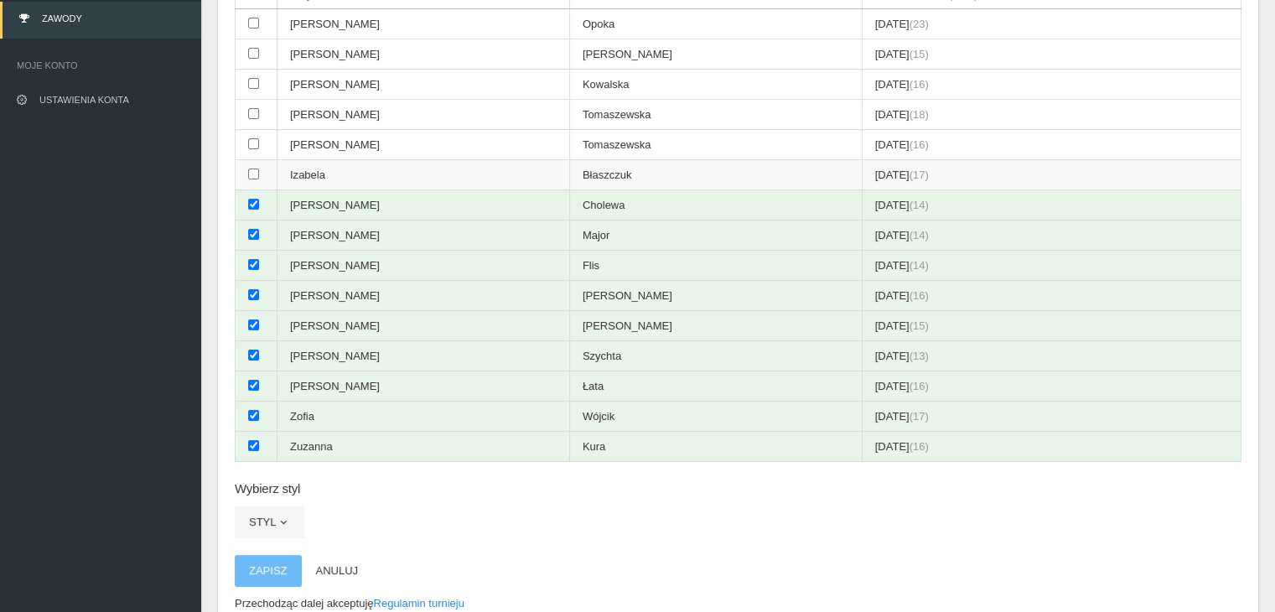
click at [251, 168] on input "checkbox" at bounding box center [253, 173] width 11 height 11
checkbox input "true"
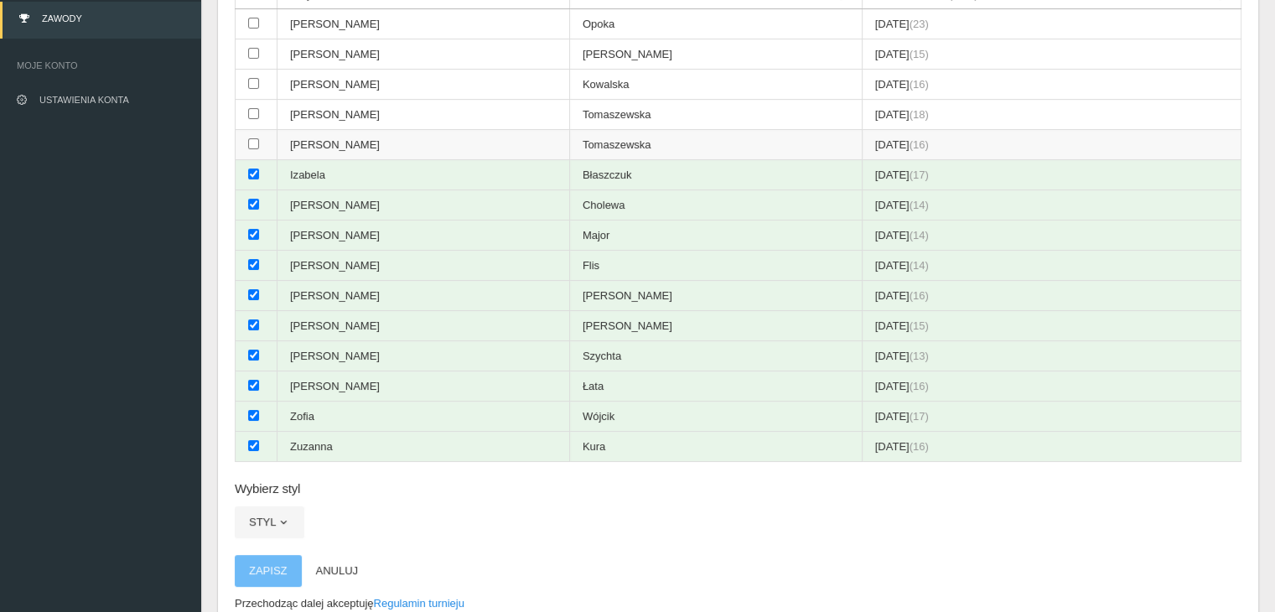
click at [251, 138] on input "checkbox" at bounding box center [253, 143] width 11 height 11
checkbox input "true"
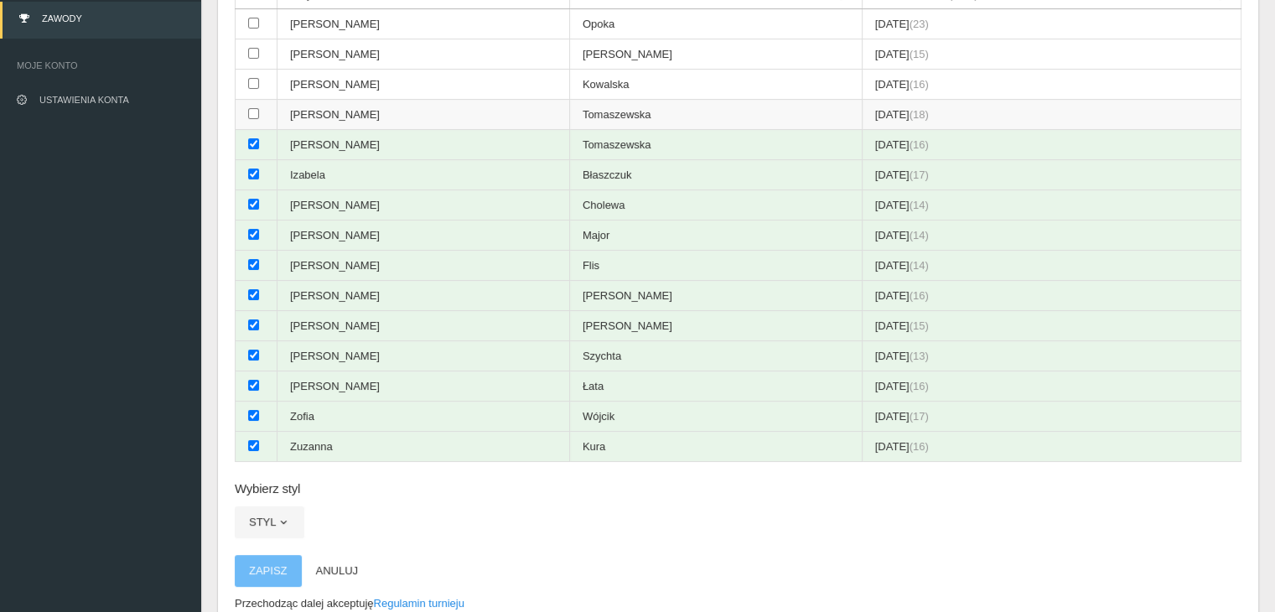
click at [254, 120] on td at bounding box center [257, 115] width 42 height 30
checkbox input "true"
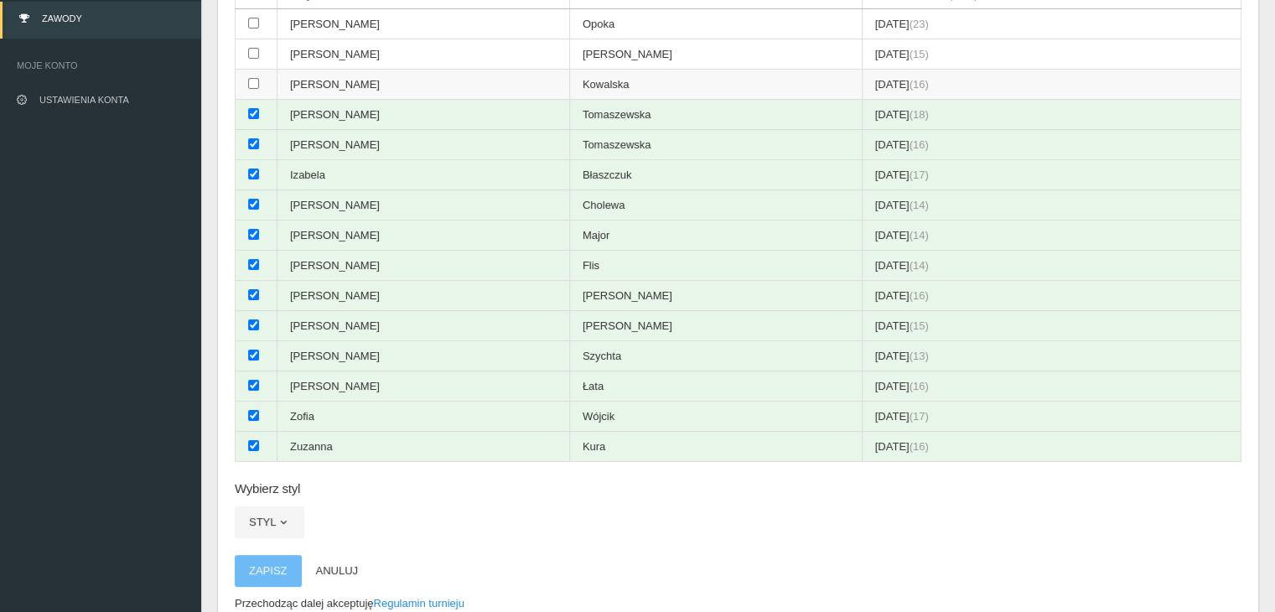
click at [255, 87] on td at bounding box center [257, 85] width 42 height 30
checkbox input "true"
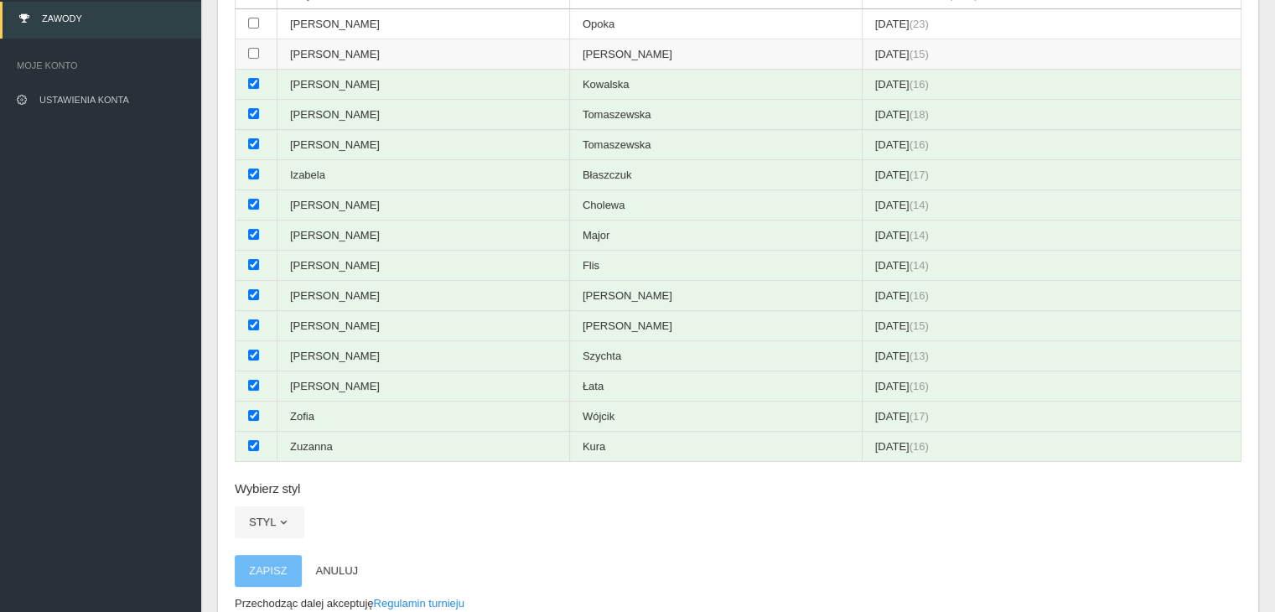
click at [262, 53] on td at bounding box center [257, 54] width 42 height 30
checkbox input "true"
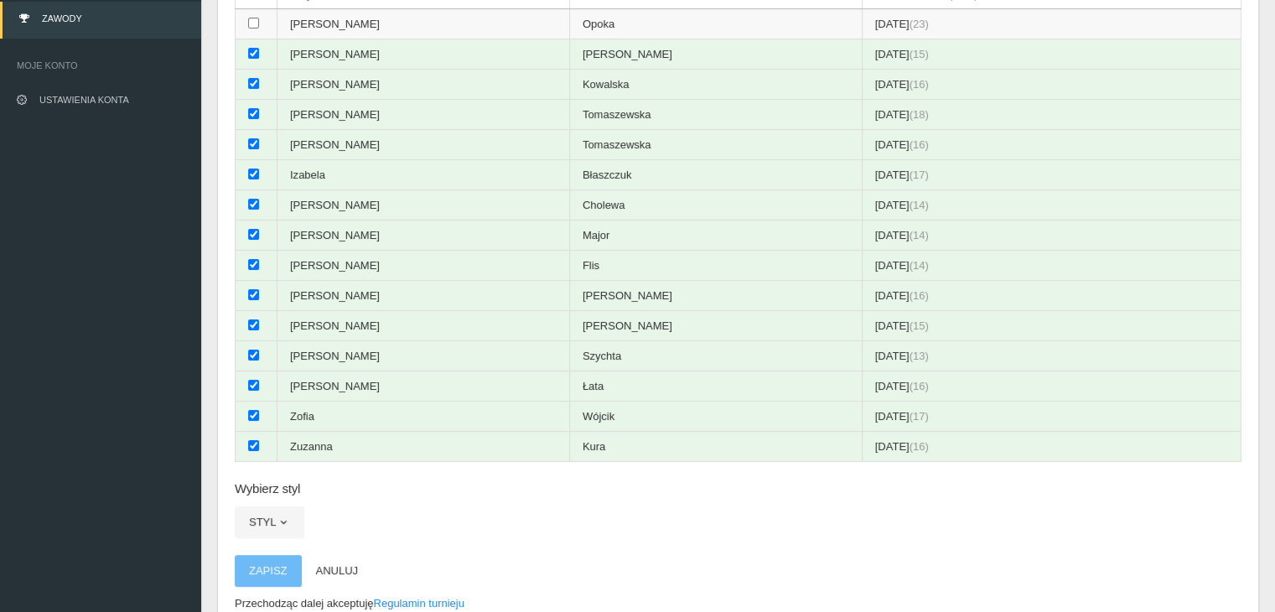
click at [251, 28] on input "checkbox" at bounding box center [253, 23] width 11 height 11
checkbox input "true"
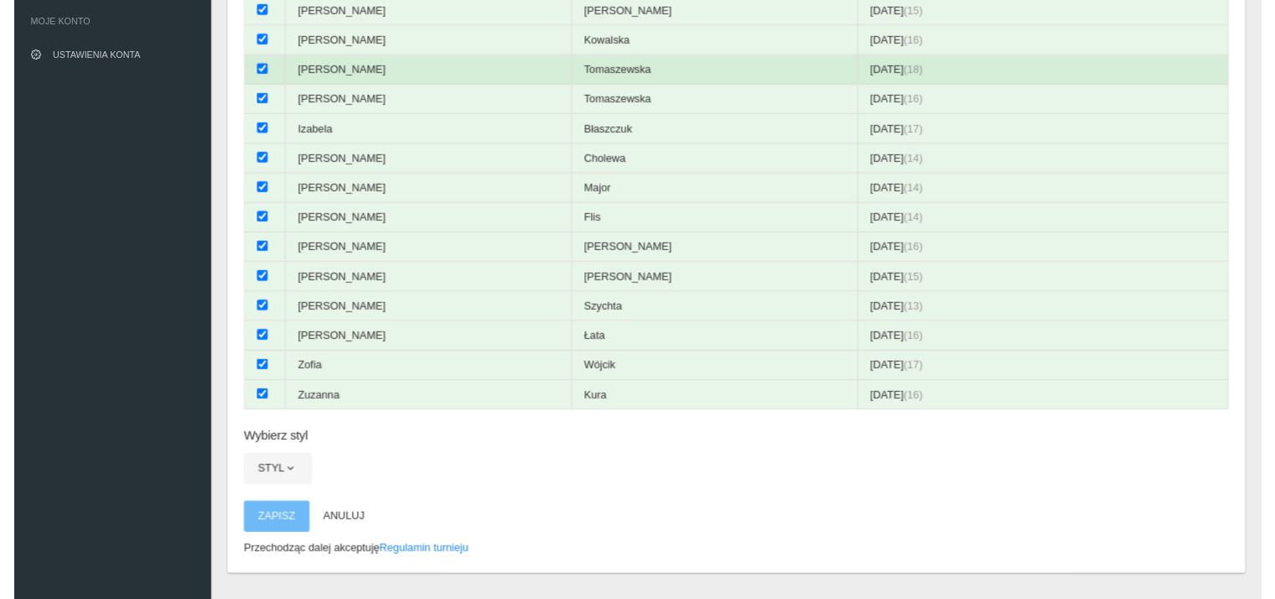
scroll to position [303, 0]
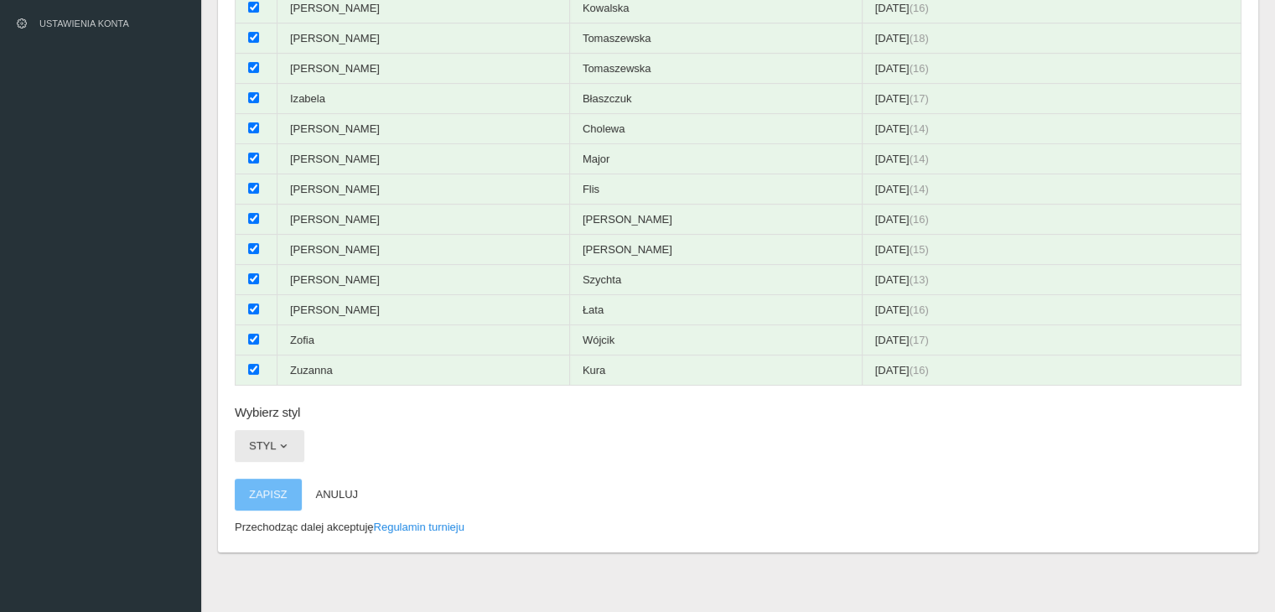
click at [293, 440] on button "Styl" at bounding box center [270, 446] width 70 height 32
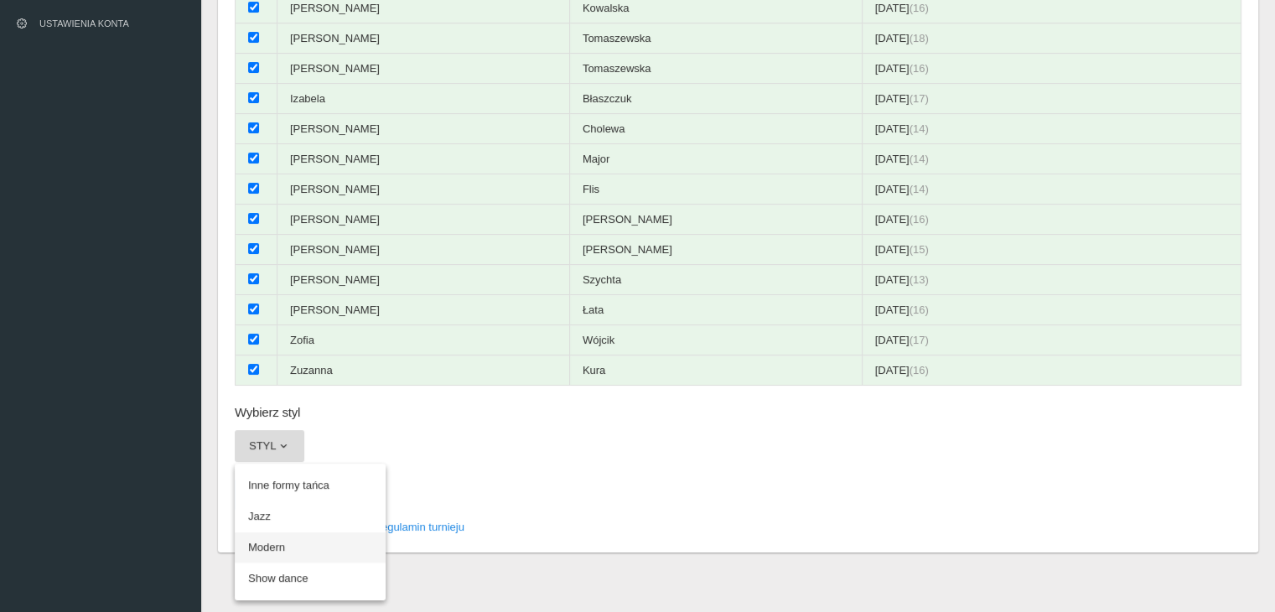
click at [283, 539] on link "Modern" at bounding box center [310, 547] width 151 height 30
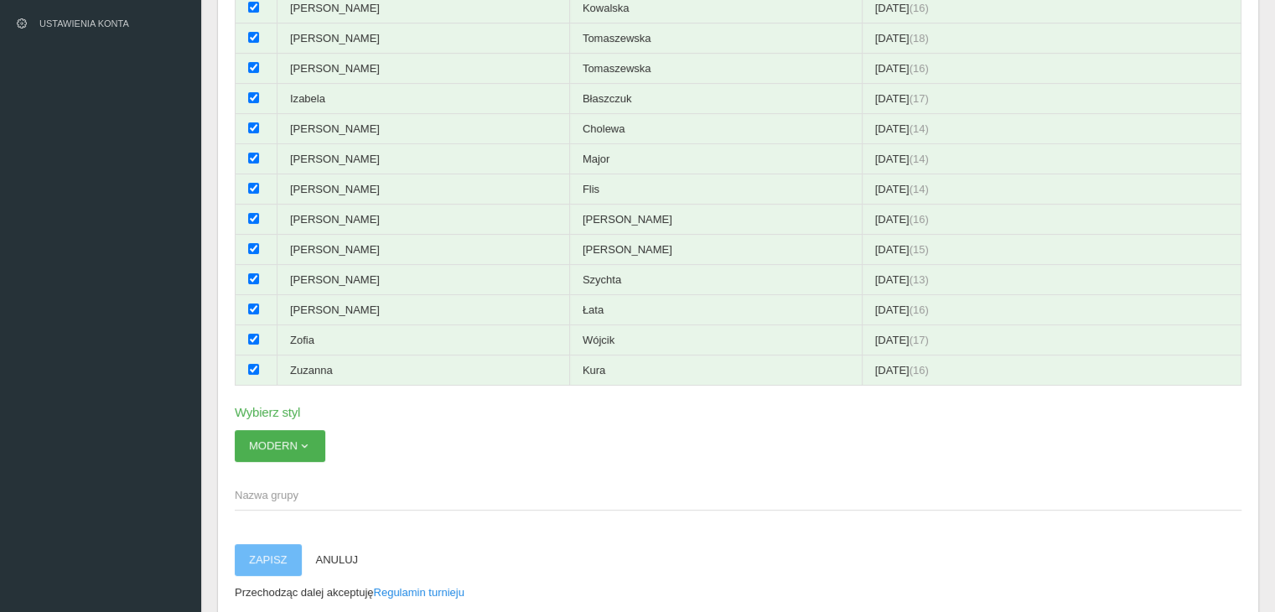
click at [305, 487] on span "Nazwa grupy" at bounding box center [730, 495] width 990 height 17
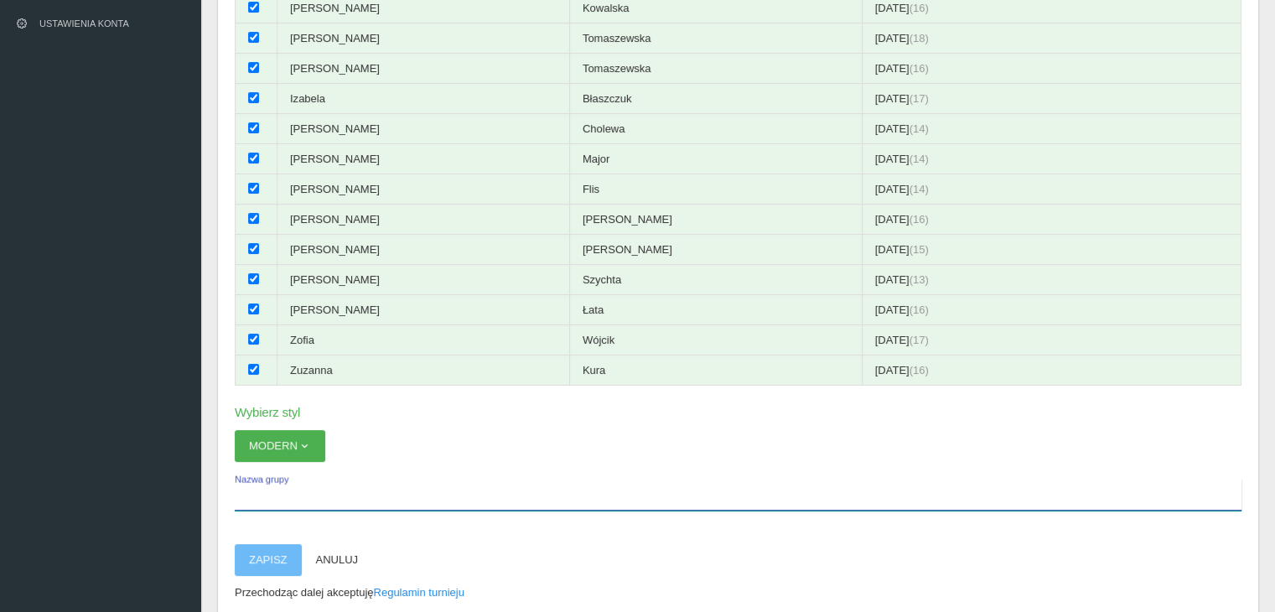
click at [305, 483] on input "Nazwa grupy" at bounding box center [738, 495] width 1007 height 32
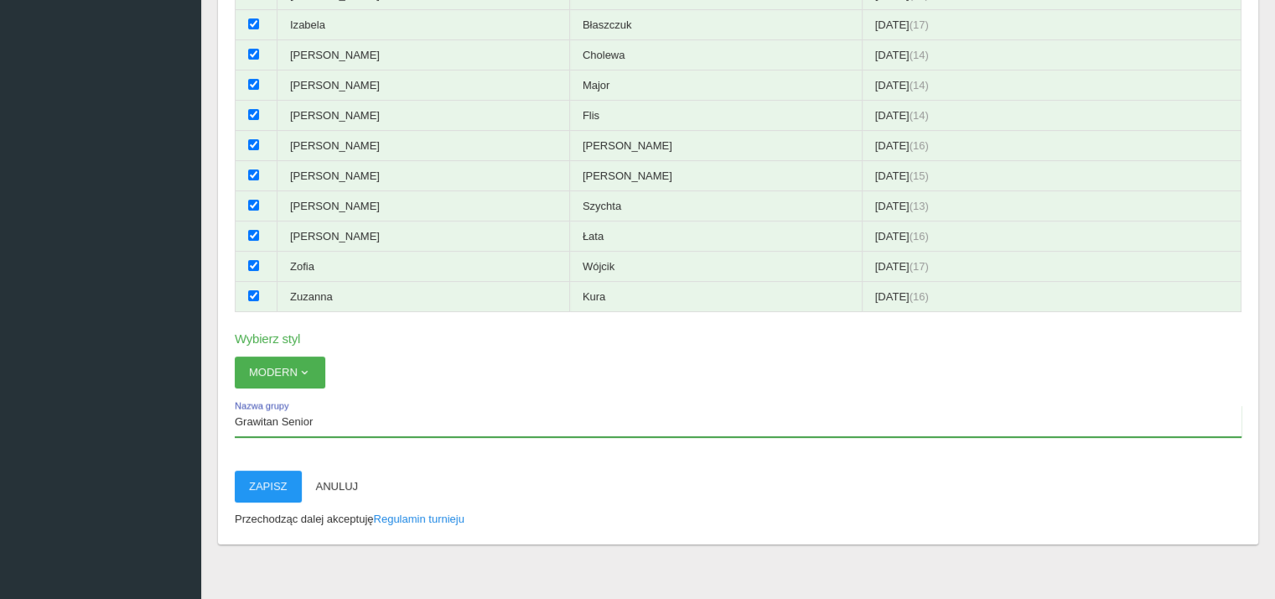
scroll to position [381, 0]
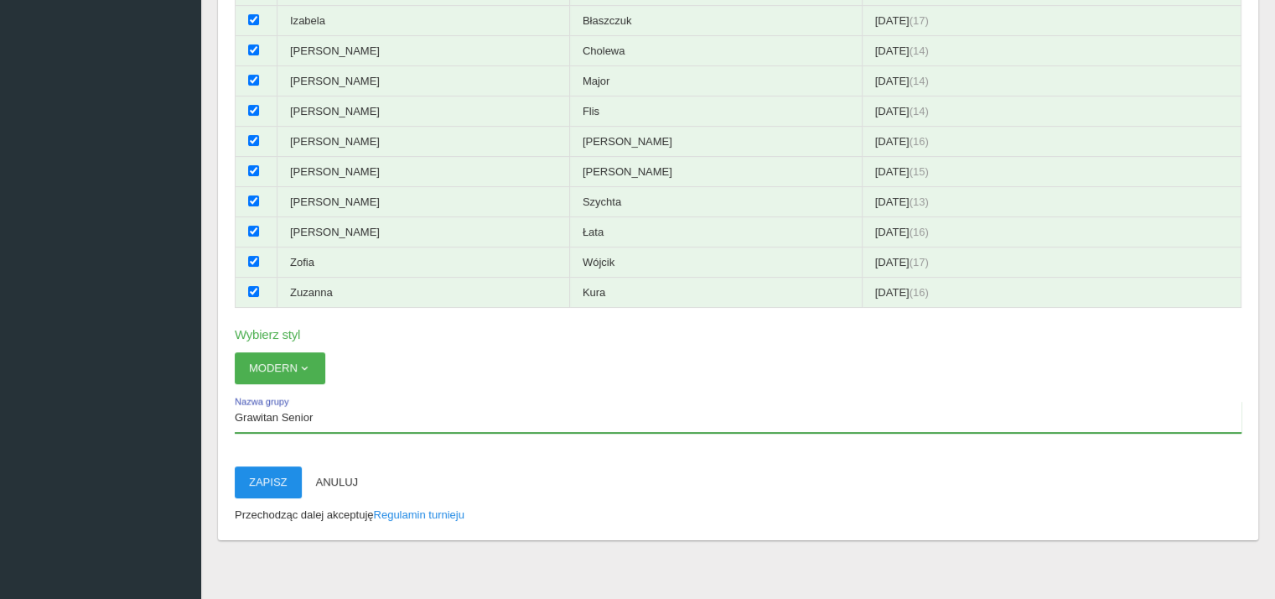
type input "Grawitan Senior"
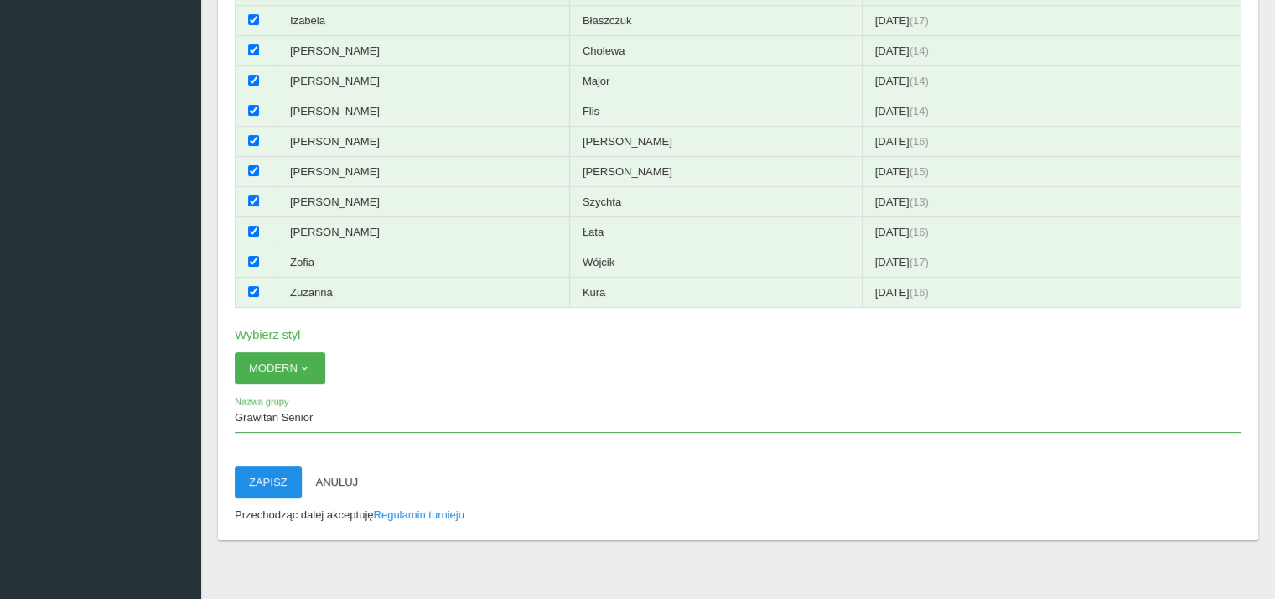
click at [256, 466] on button "Zapisz" at bounding box center [268, 482] width 67 height 32
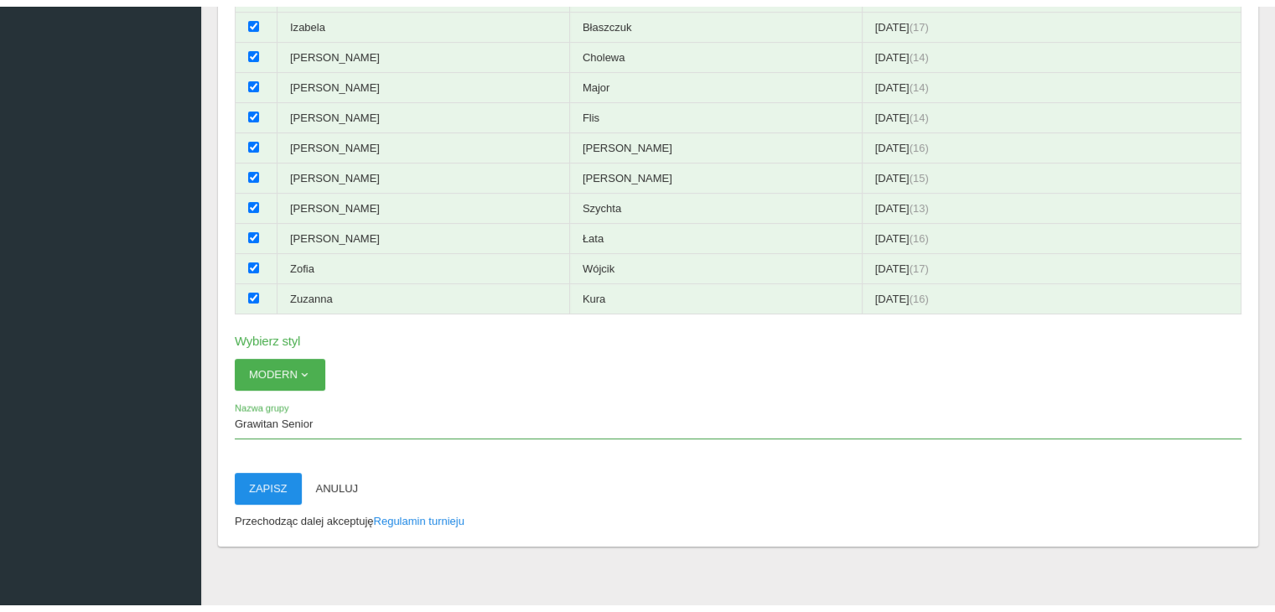
scroll to position [42, 0]
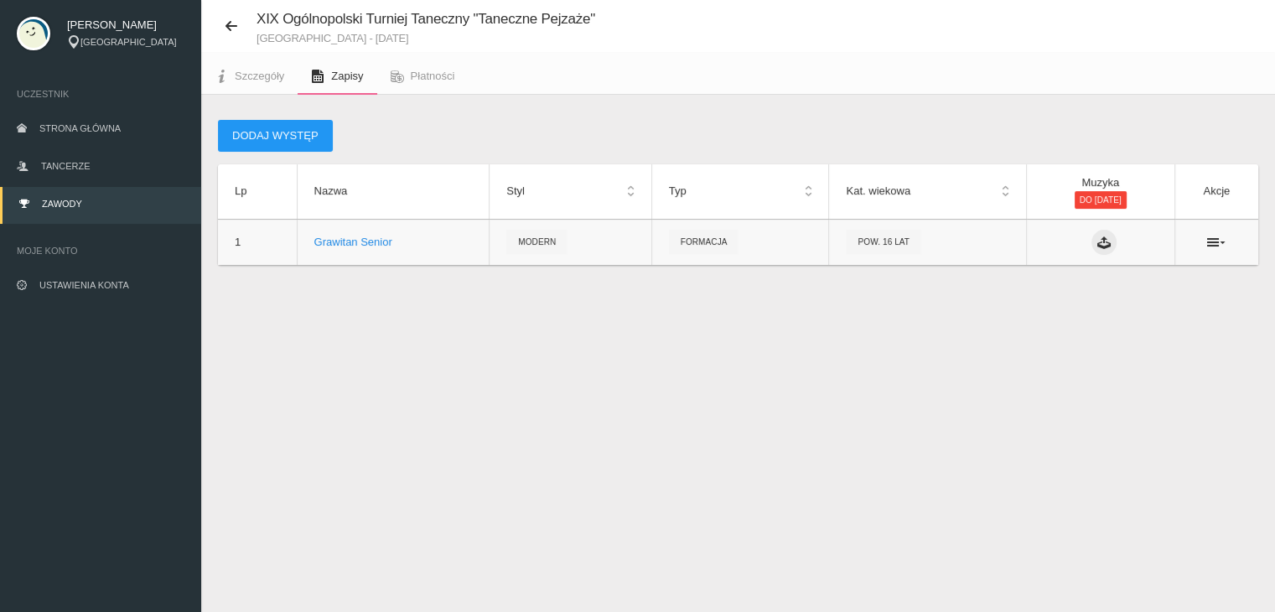
click at [1097, 240] on icon at bounding box center [1103, 242] width 13 height 13
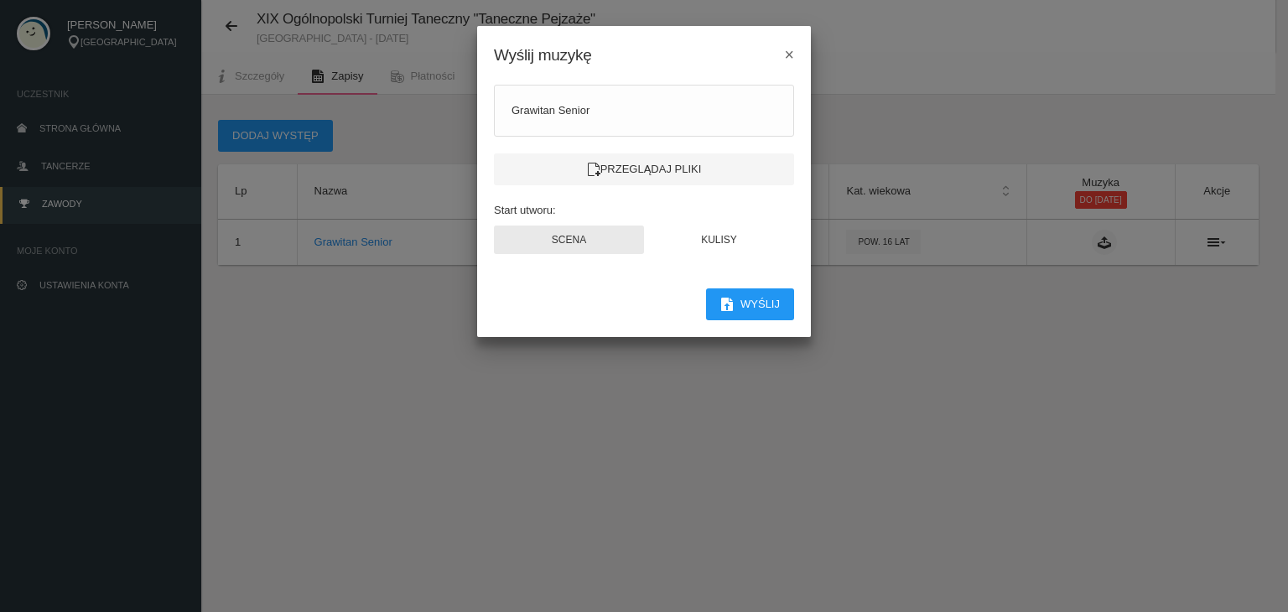
click at [592, 226] on button "Scena" at bounding box center [569, 240] width 150 height 29
click at [578, 245] on button "Scena" at bounding box center [569, 240] width 150 height 29
click at [647, 162] on label "Przeglądaj pliki" at bounding box center [644, 169] width 300 height 32
click at [0, 0] on input "Przeglądaj pliki" at bounding box center [0, 0] width 0 height 0
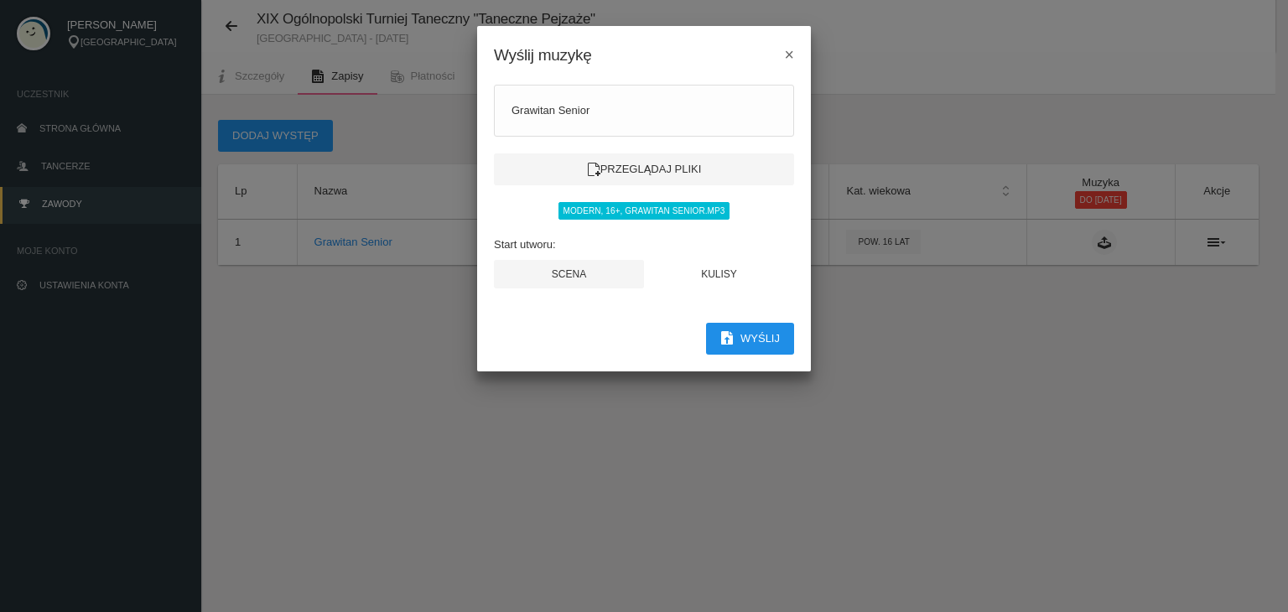
click at [757, 337] on button "Wyślij" at bounding box center [750, 339] width 88 height 32
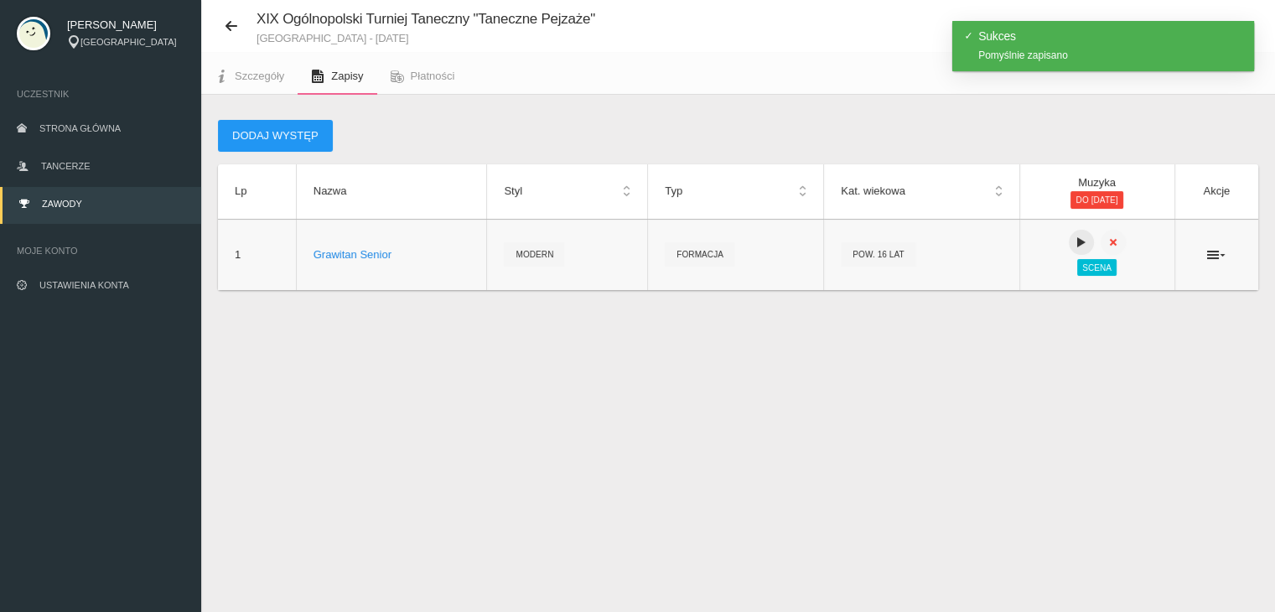
click at [1075, 242] on icon at bounding box center [1081, 242] width 13 height 13
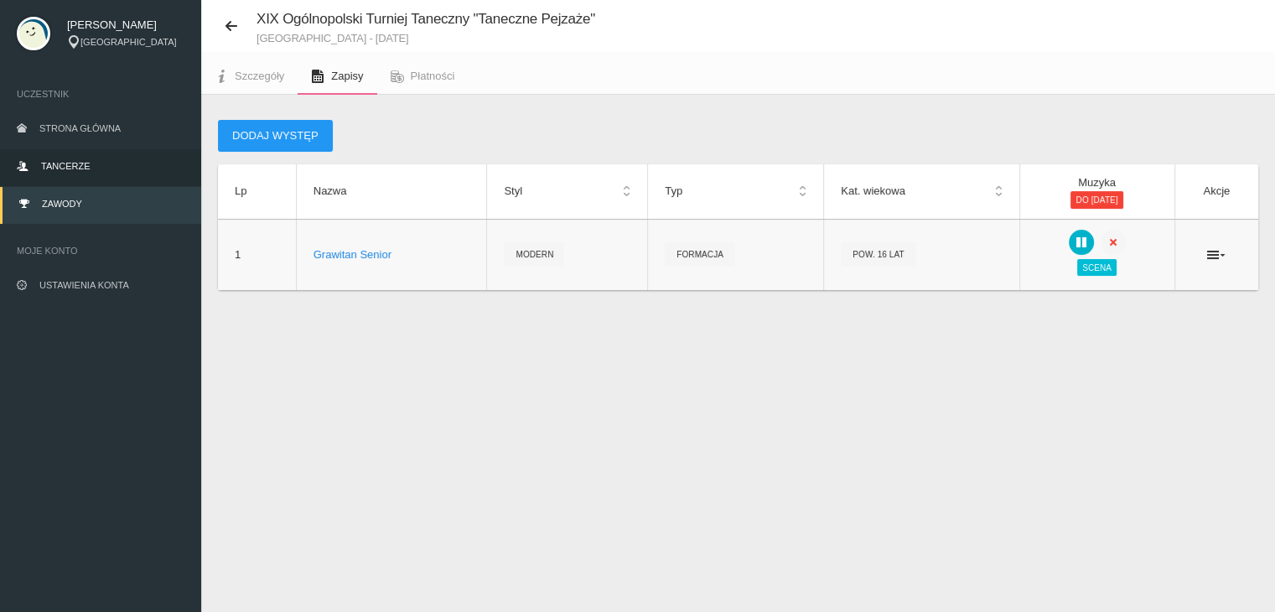
click at [79, 174] on link "Tancerze" at bounding box center [100, 167] width 201 height 37
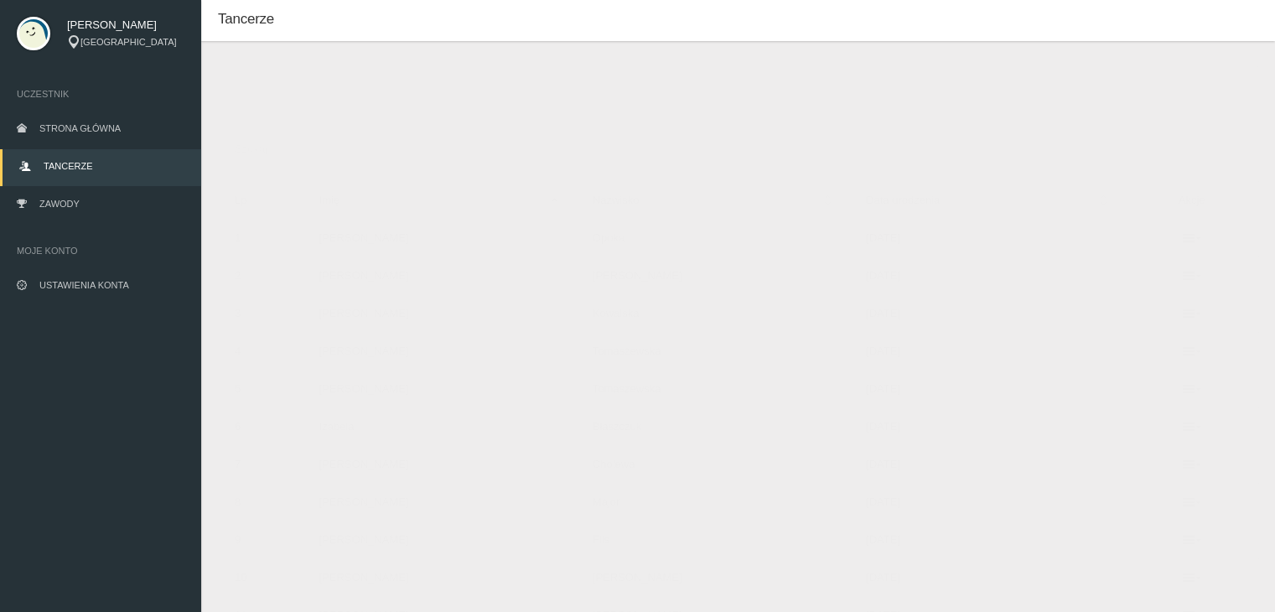
click at [293, 95] on button "Dodaj tancerza" at bounding box center [298, 99] width 127 height 32
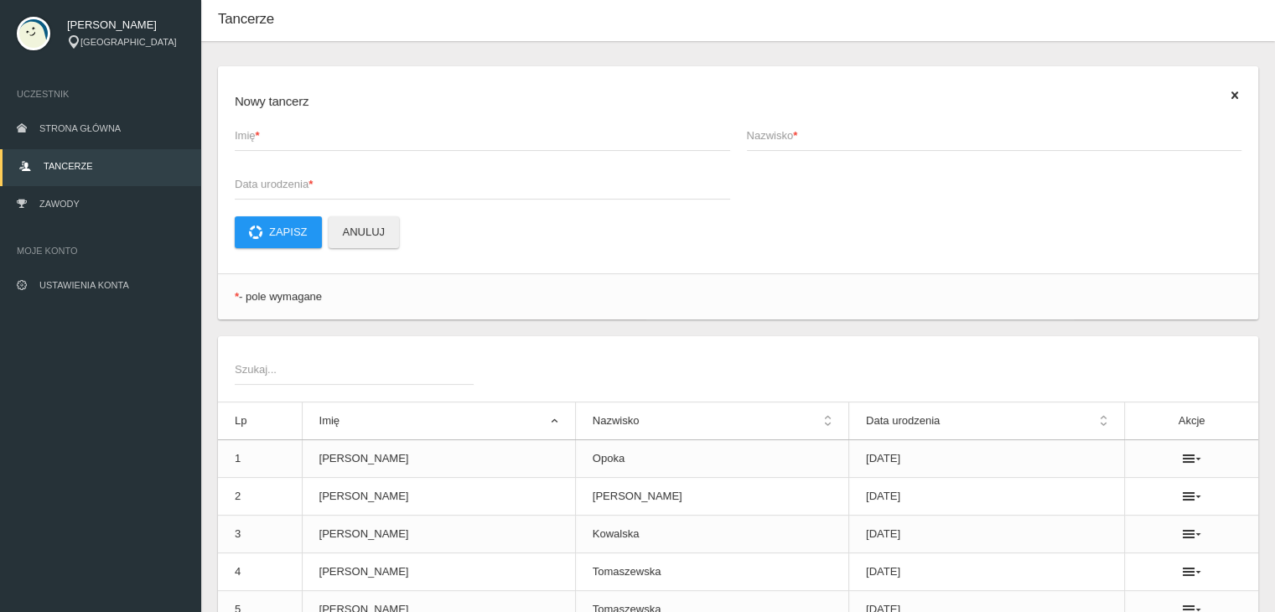
click at [284, 134] on span "Imię *" at bounding box center [474, 135] width 479 height 17
click at [284, 134] on input "Imię *" at bounding box center [482, 135] width 495 height 32
type input "C"
type input "Patrycja"
type input "Czuba"
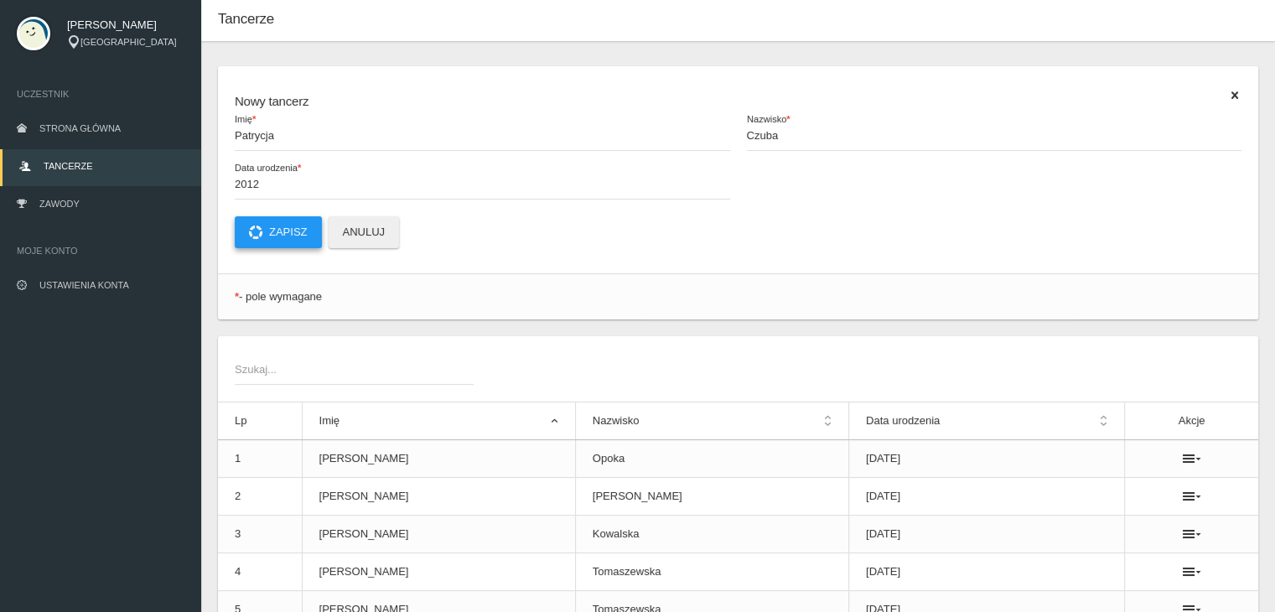
type input "2012-01-01"
click at [293, 234] on button "Zapisz" at bounding box center [278, 232] width 87 height 32
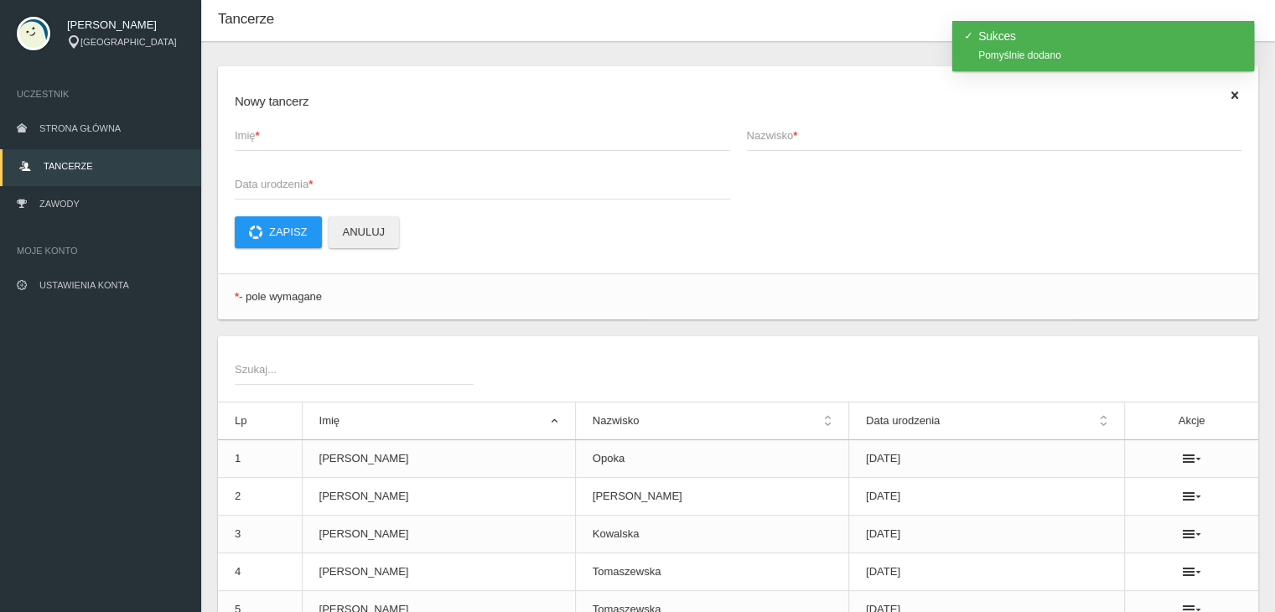
click at [258, 141] on strong "*" at bounding box center [258, 135] width 4 height 13
click at [258, 141] on input "Imię *" at bounding box center [482, 135] width 495 height 32
type input "J"
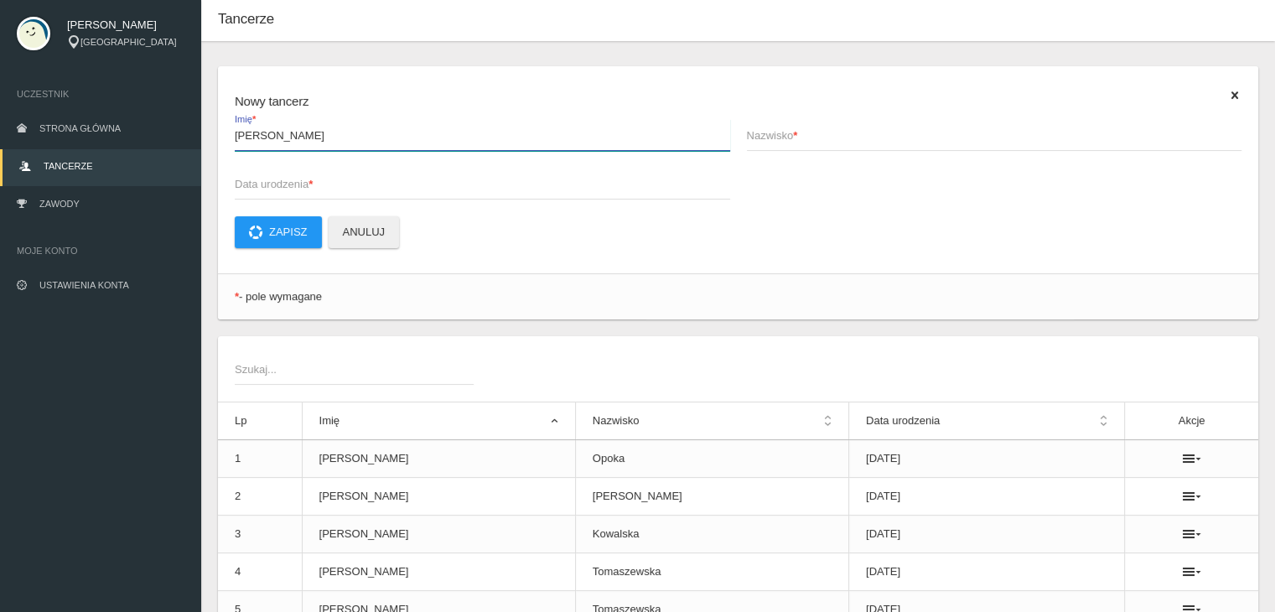
type input "Milena Jamroży"
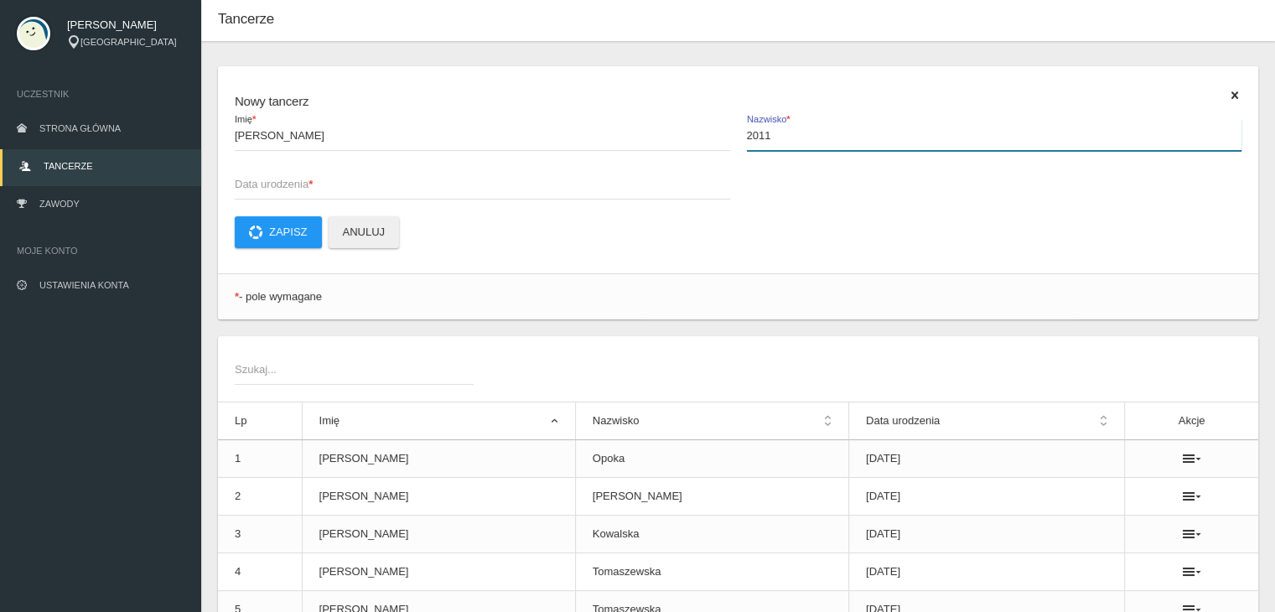
type input "2011"
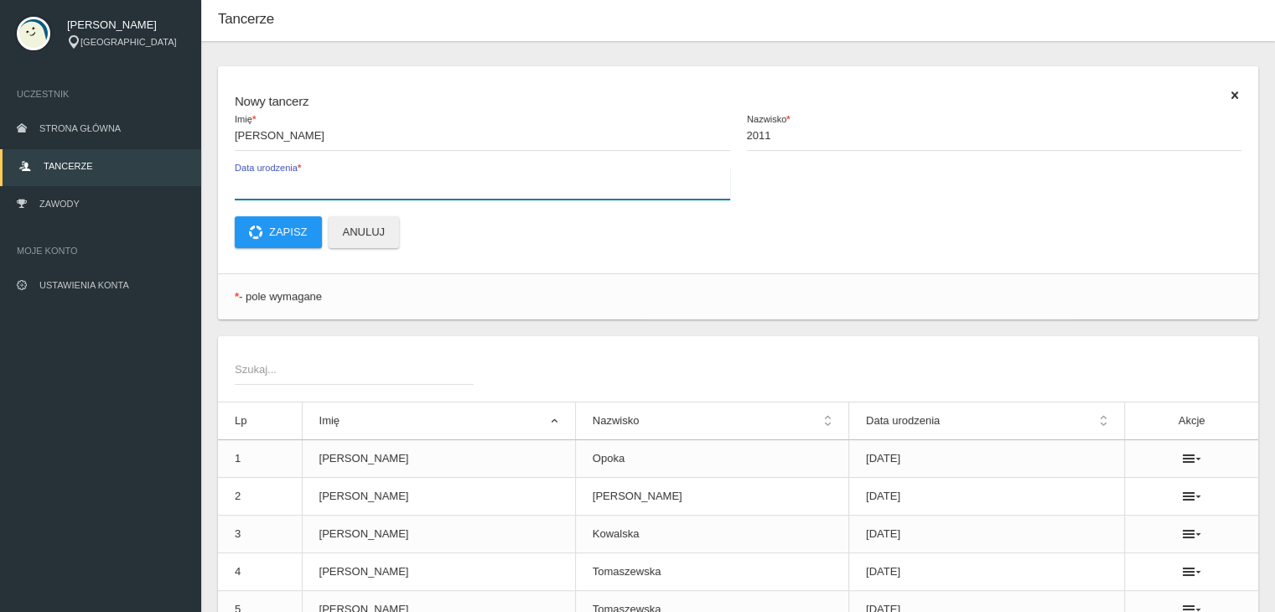
click at [269, 174] on label "Data urodzenia *" at bounding box center [482, 184] width 495 height 32
click at [269, 174] on input "Data urodzenia *" at bounding box center [482, 184] width 495 height 32
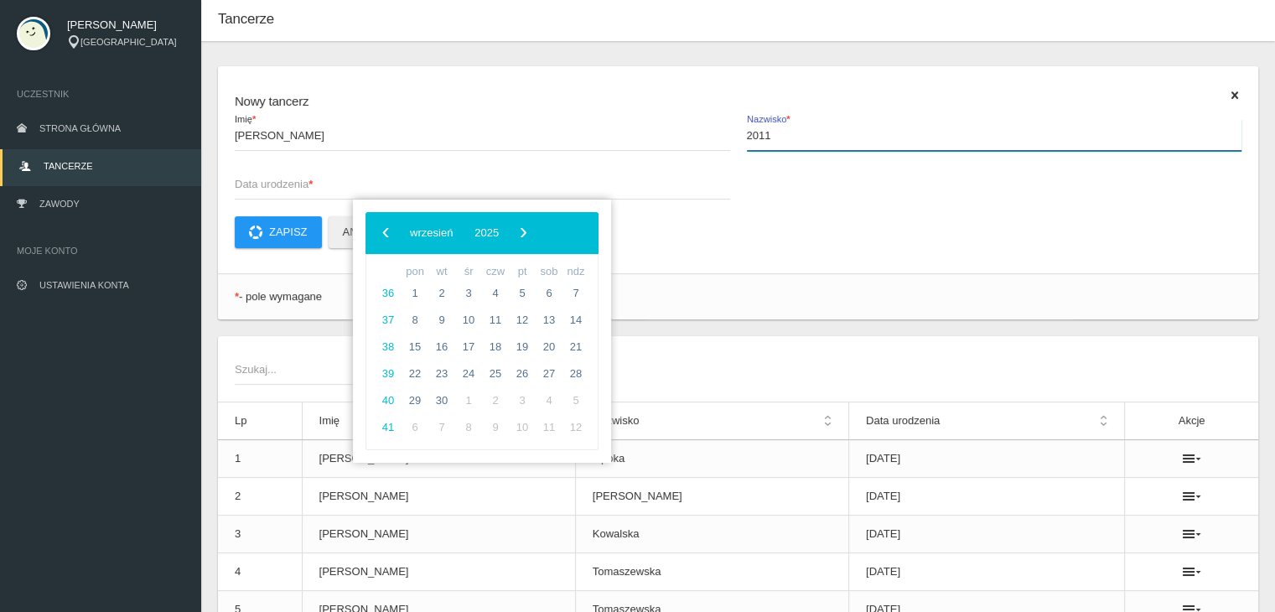
drag, startPoint x: 801, startPoint y: 138, endPoint x: 578, endPoint y: 184, distance: 227.5
click at [598, 162] on div "Milena Jamroży Imię * 2011 Nazwisko * Data urodzenia *" at bounding box center [738, 167] width 1024 height 97
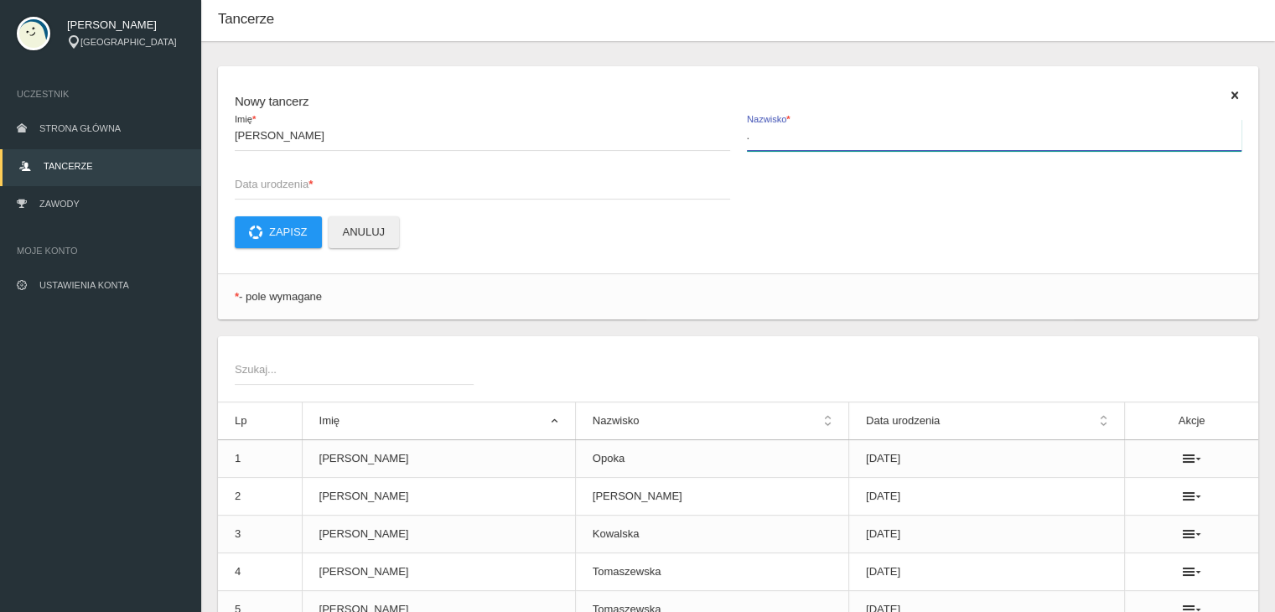
type input "."
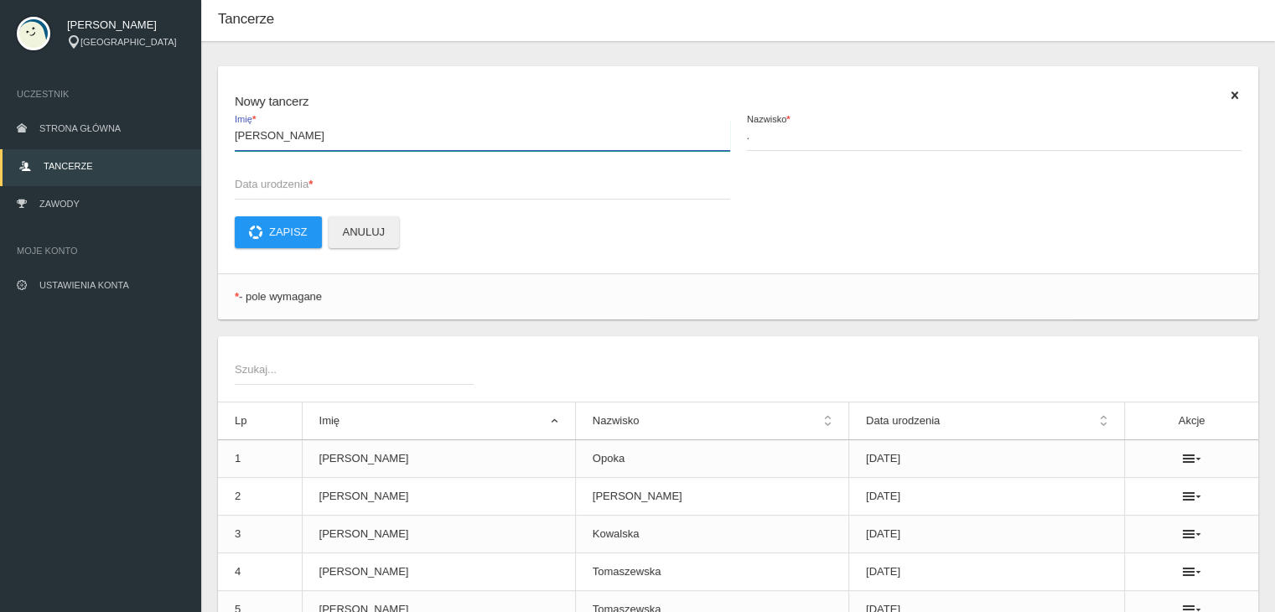
drag, startPoint x: 315, startPoint y: 137, endPoint x: 268, endPoint y: 108, distance: 54.9
click at [268, 109] on form "Nowy tancerz Milena Jamroży Imię * . Nazwisko * Data urodzenia * Zapisz Anuluj" at bounding box center [738, 169] width 1007 height 157
type input "Milena"
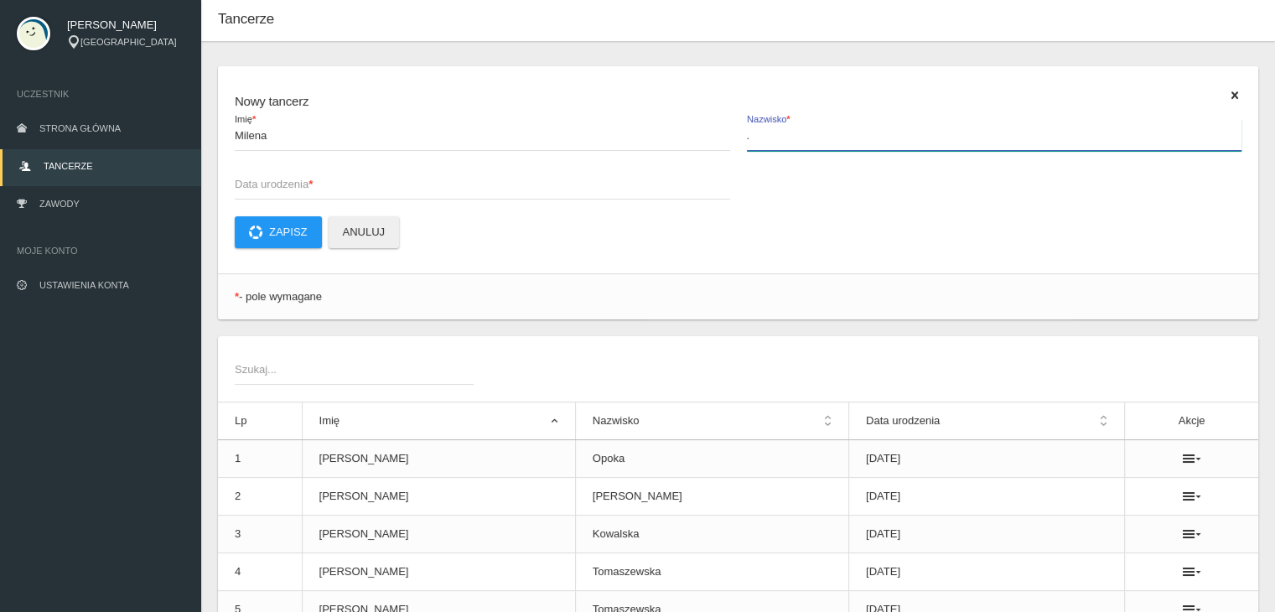
click at [780, 143] on input "." at bounding box center [994, 135] width 495 height 32
paste input "Jamroży"
type input ". [GEOGRAPHIC_DATA]"
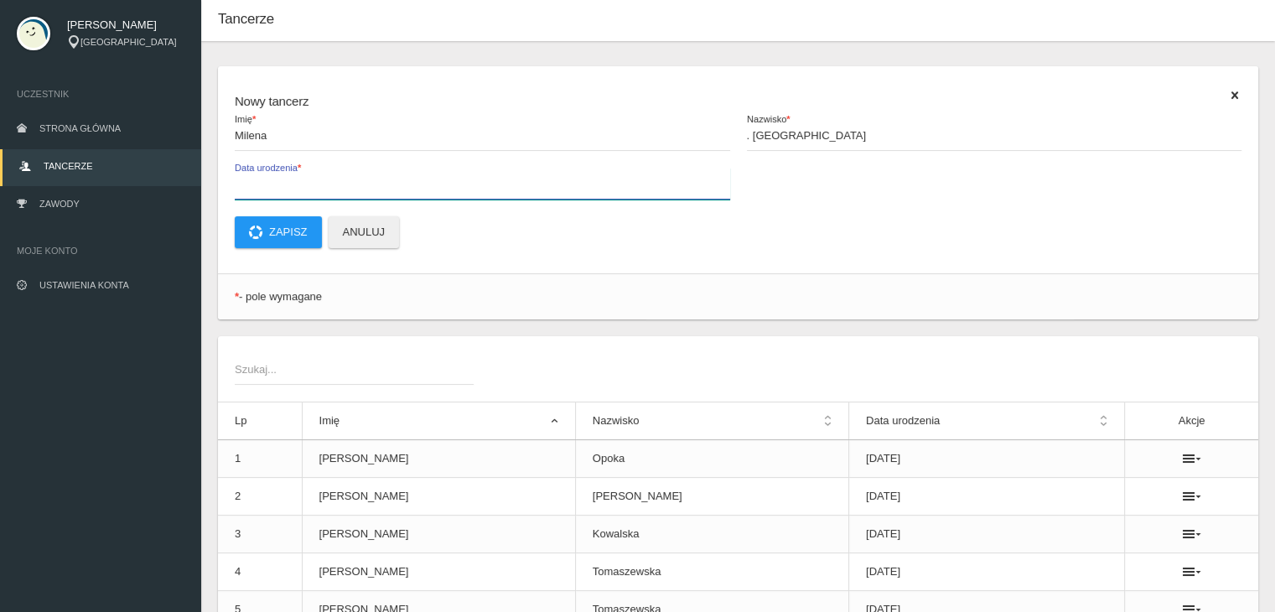
click at [618, 172] on label "Data urodzenia *" at bounding box center [482, 184] width 495 height 32
click at [618, 172] on input "Data urodzenia *" at bounding box center [482, 184] width 495 height 32
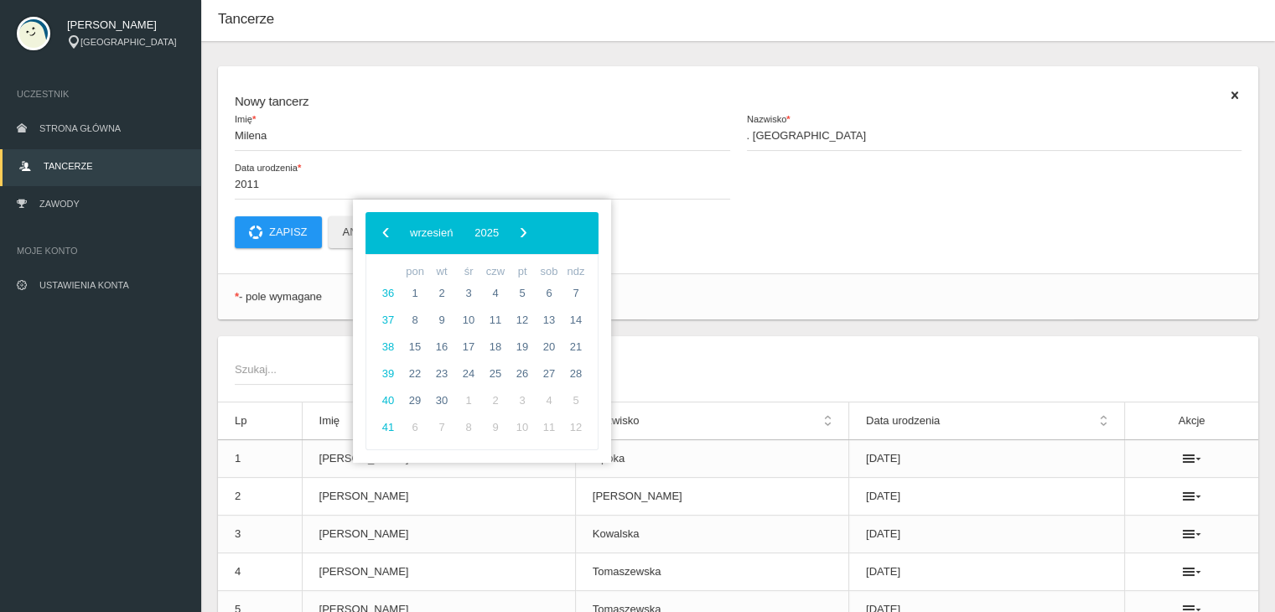
type input "2011-01-01"
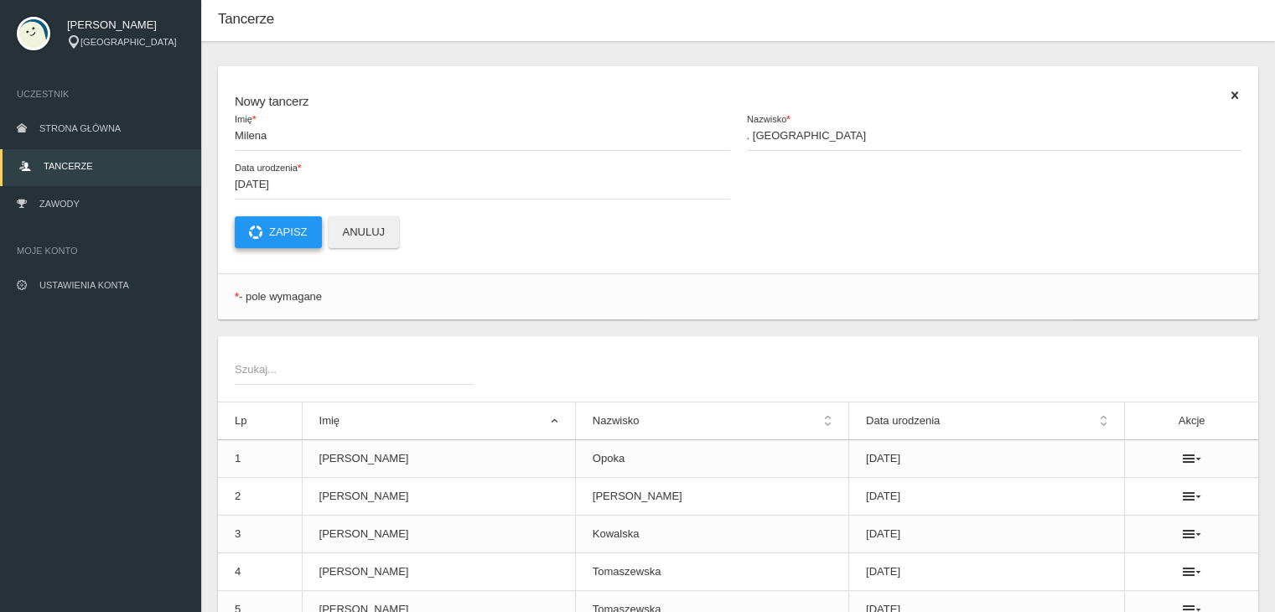
click at [301, 228] on button "Zapisz" at bounding box center [278, 232] width 87 height 32
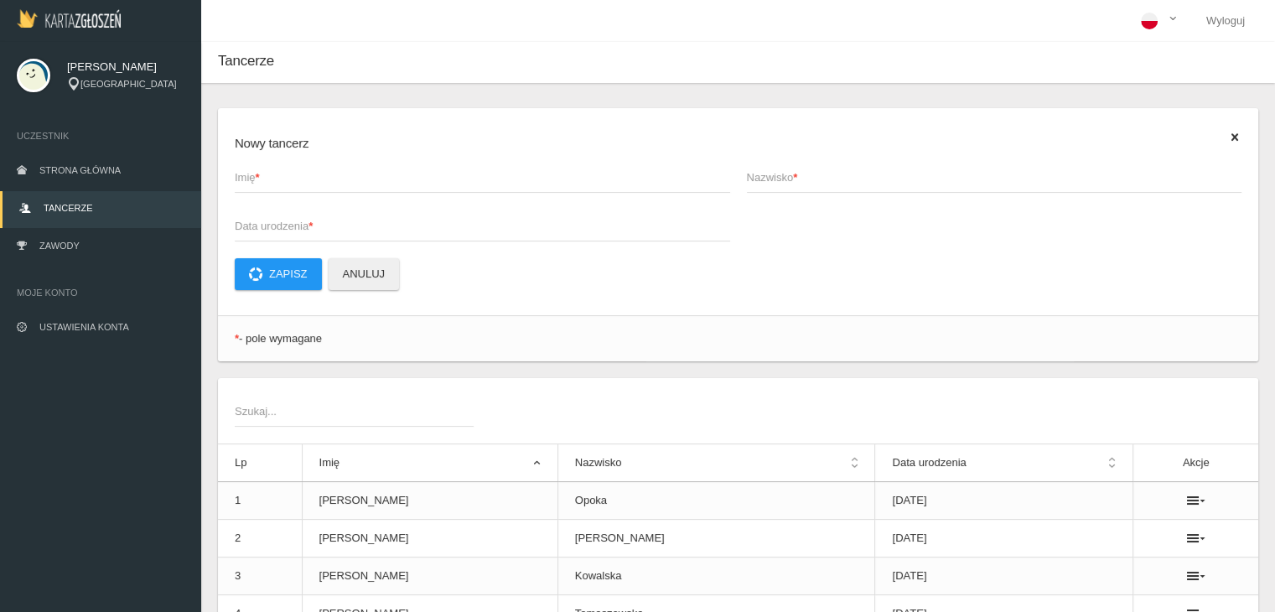
click at [319, 184] on span "Imię *" at bounding box center [474, 177] width 479 height 17
click at [319, 184] on input "Imię *" at bounding box center [482, 177] width 495 height 32
type input "[PERSON_NAME]"
type input "Kasperek"
type input "2013-01-01"
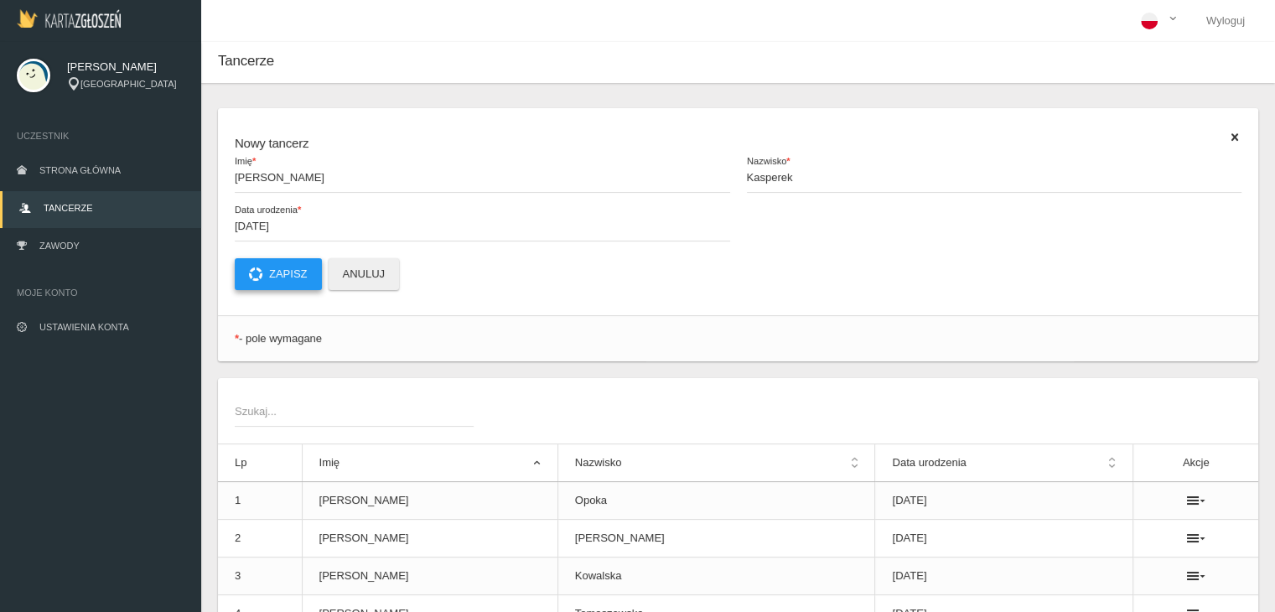
click at [289, 278] on button "Zapisz" at bounding box center [278, 274] width 87 height 32
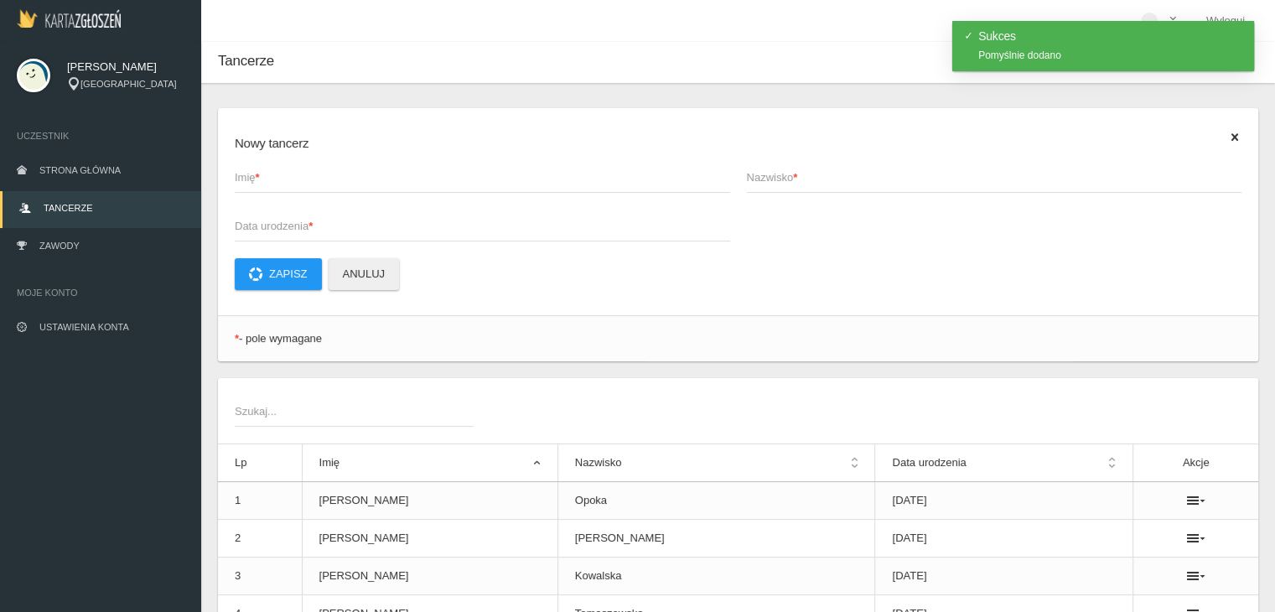
click at [316, 182] on span "Imię *" at bounding box center [474, 177] width 479 height 17
click at [316, 182] on input "Imię *" at bounding box center [482, 177] width 495 height 32
type input "[PERSON_NAME]"
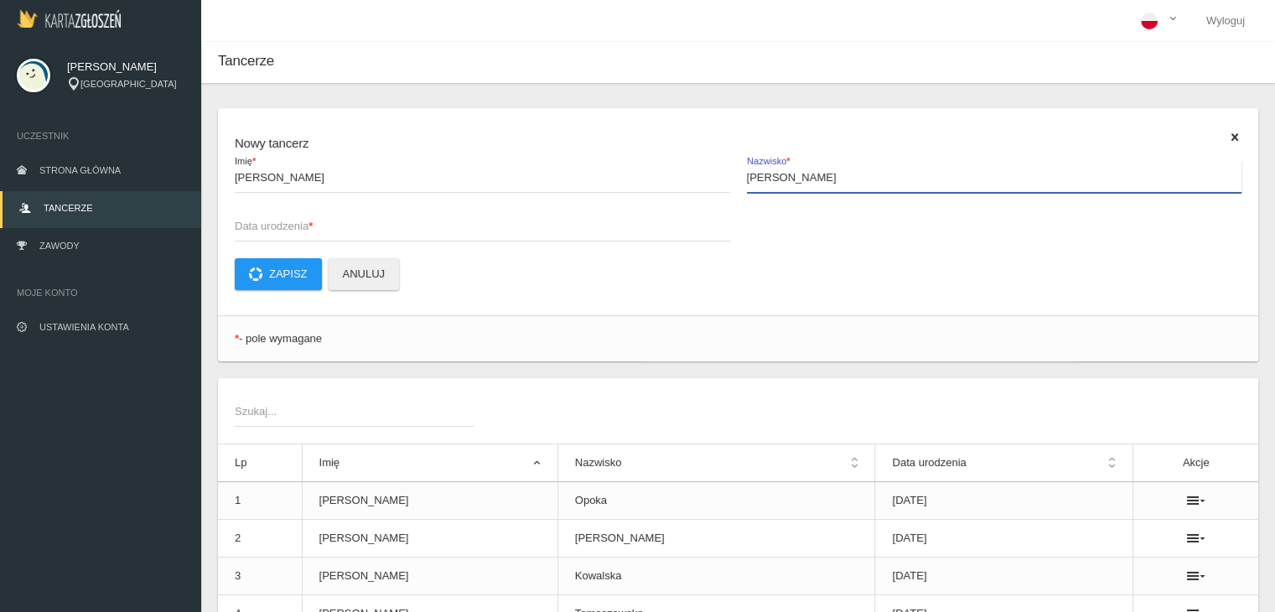
type input "[PERSON_NAME]"
type input "2011-01-01"
click at [268, 265] on button "Zapisz" at bounding box center [278, 274] width 87 height 32
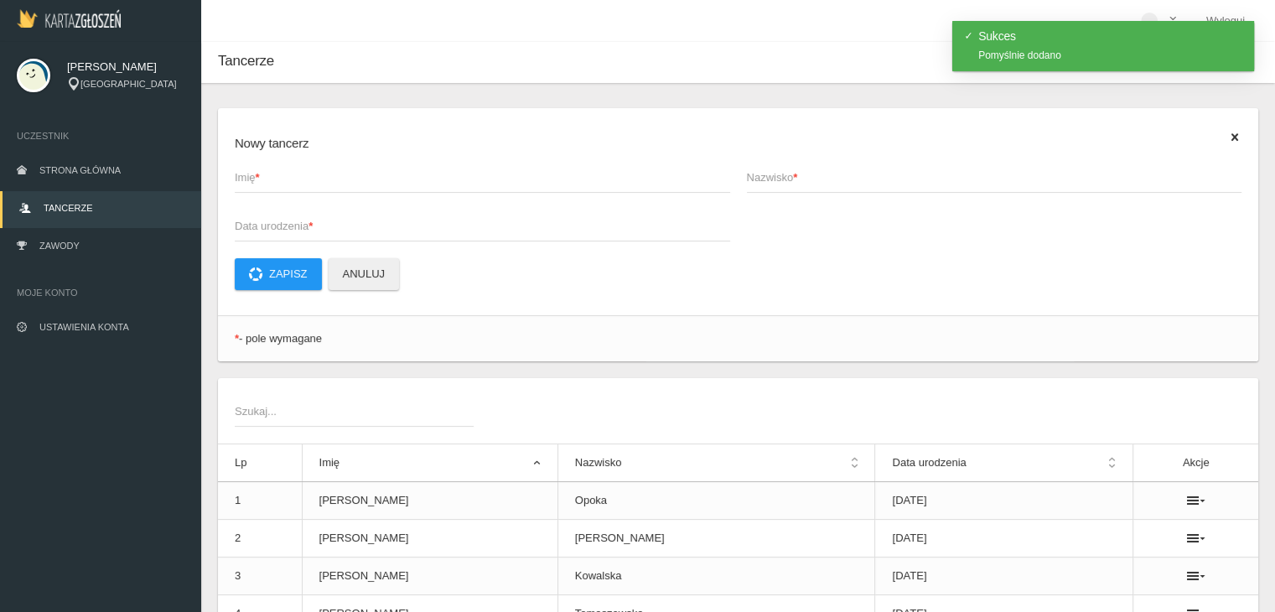
drag, startPoint x: 295, startPoint y: 177, endPoint x: 298, endPoint y: 167, distance: 10.4
click at [298, 167] on label "Imię *" at bounding box center [482, 177] width 495 height 32
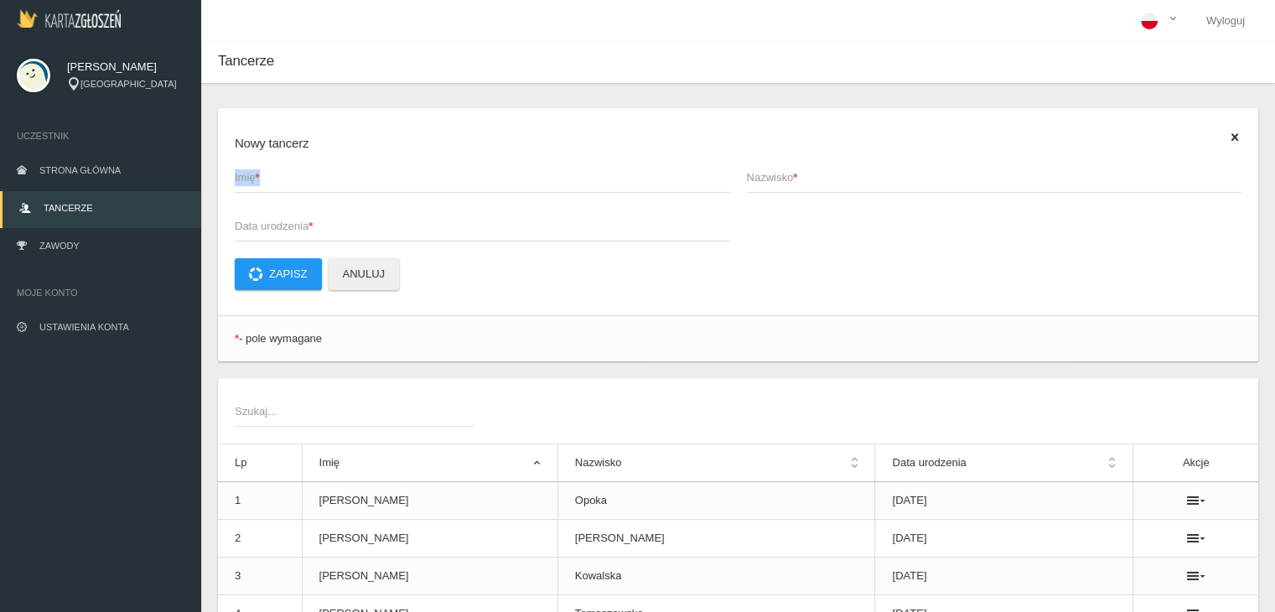
click at [352, 172] on span "Imię *" at bounding box center [474, 177] width 479 height 17
click at [352, 172] on input "Imię *" at bounding box center [482, 177] width 495 height 32
type input "[PERSON_NAME]"
type input "2010-01-01"
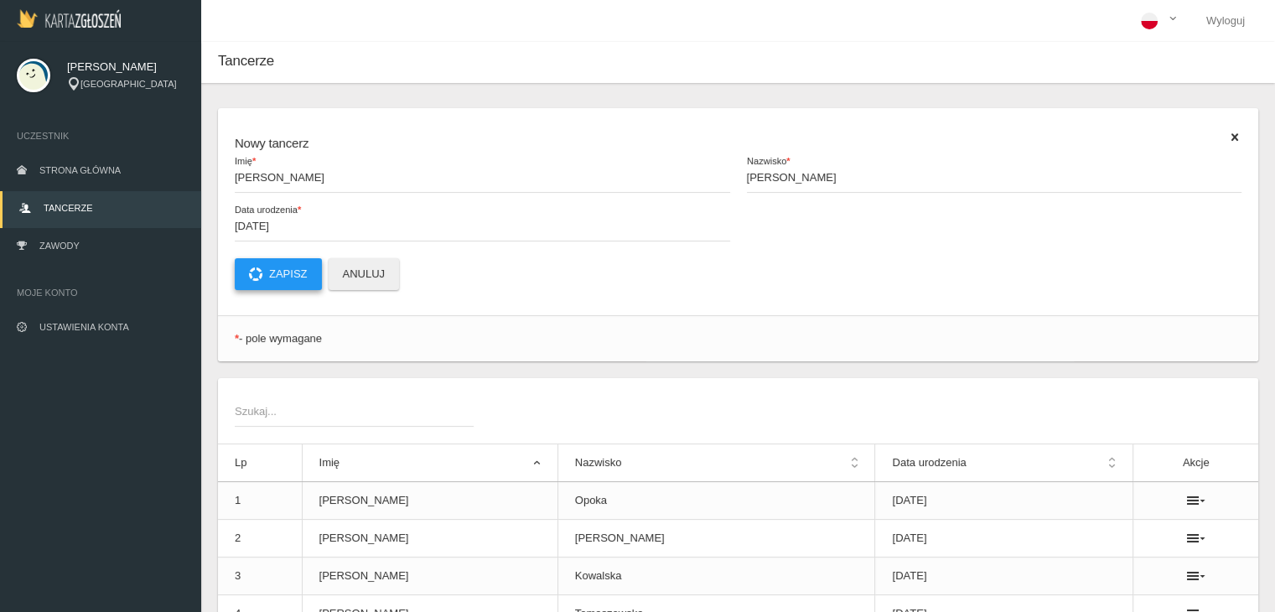
click at [291, 279] on button "Zapisz" at bounding box center [278, 274] width 87 height 32
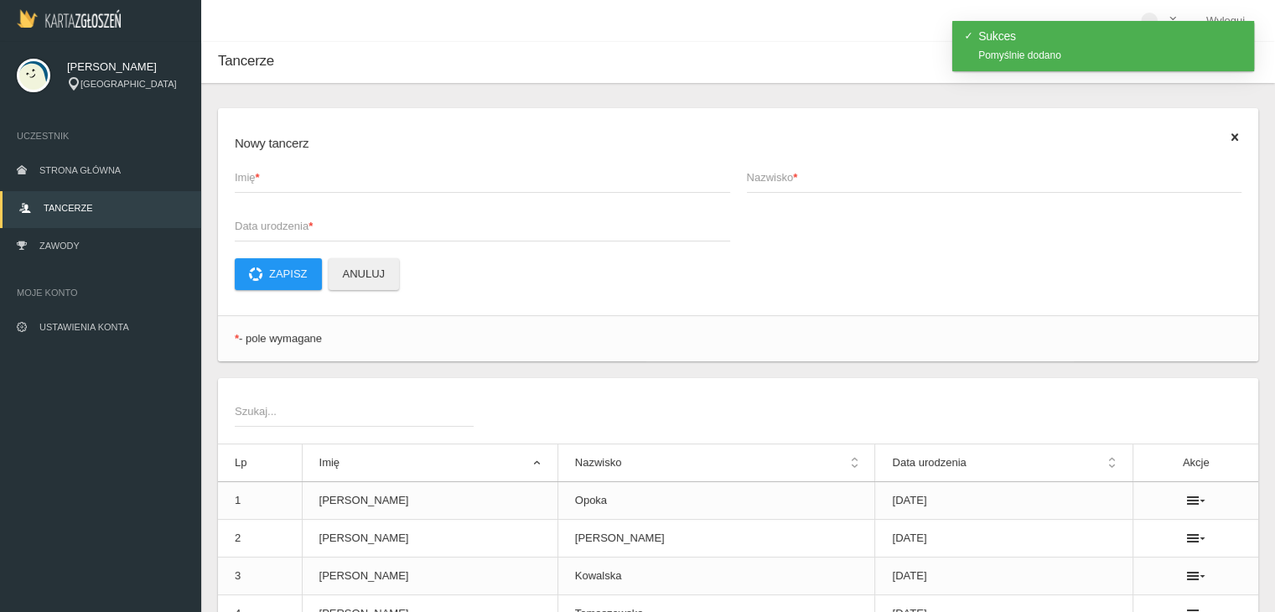
click at [305, 184] on span "Imię *" at bounding box center [474, 177] width 479 height 17
click at [305, 184] on input "Imię *" at bounding box center [482, 177] width 495 height 32
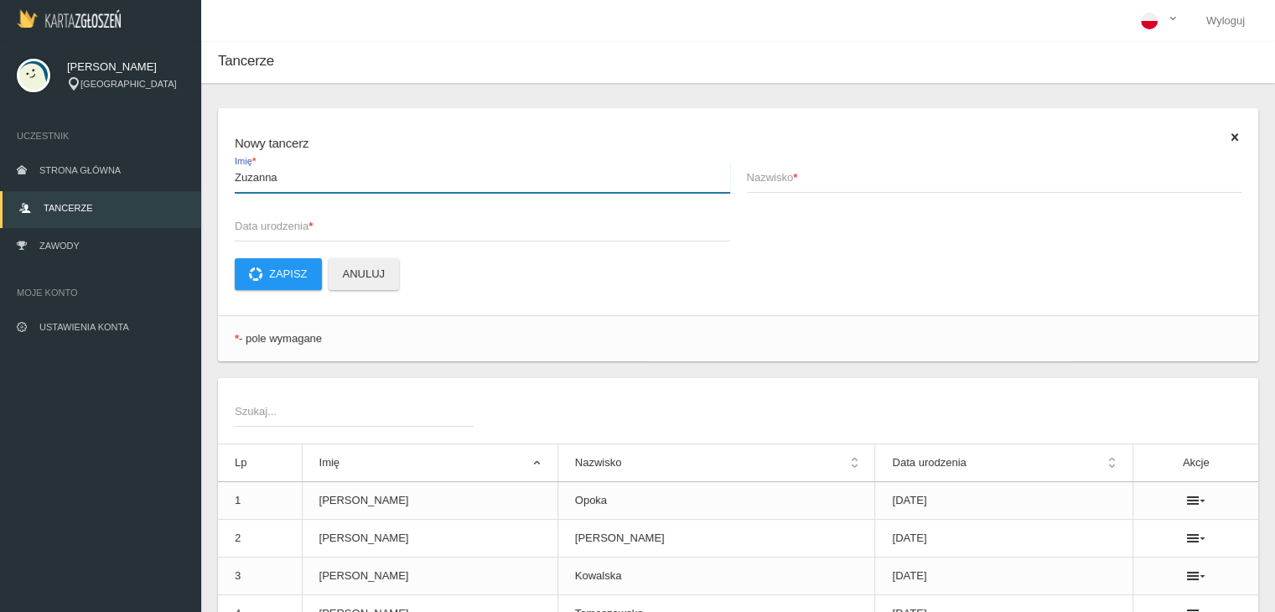
type input "Zuzanna"
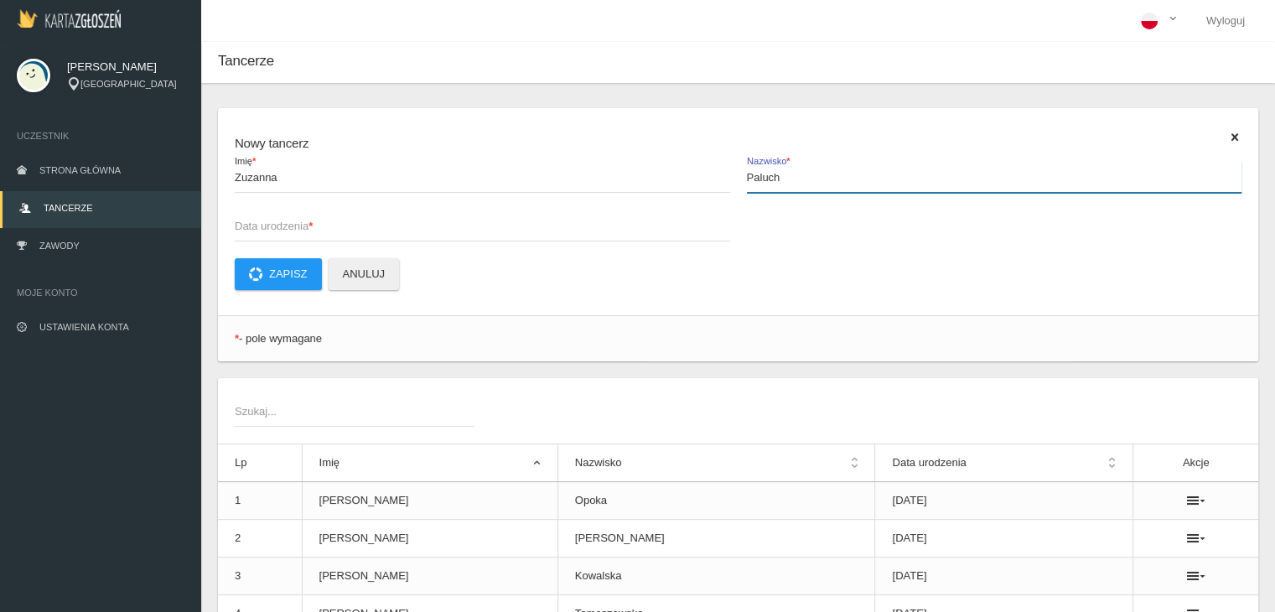
type input "Paluch"
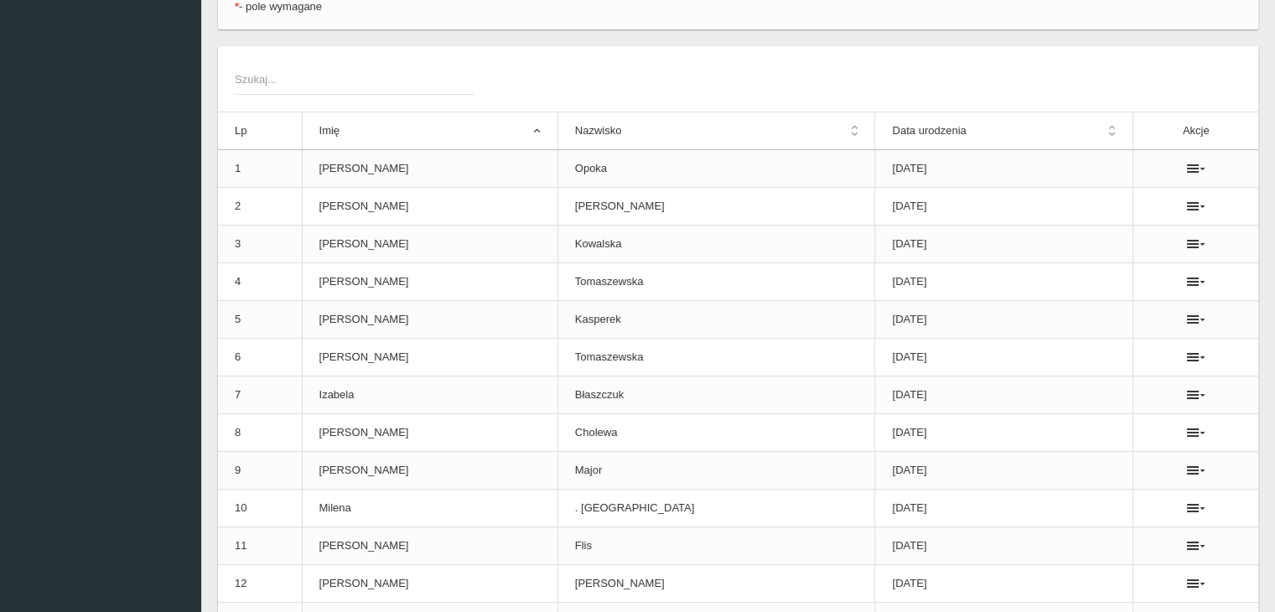
scroll to position [587, 0]
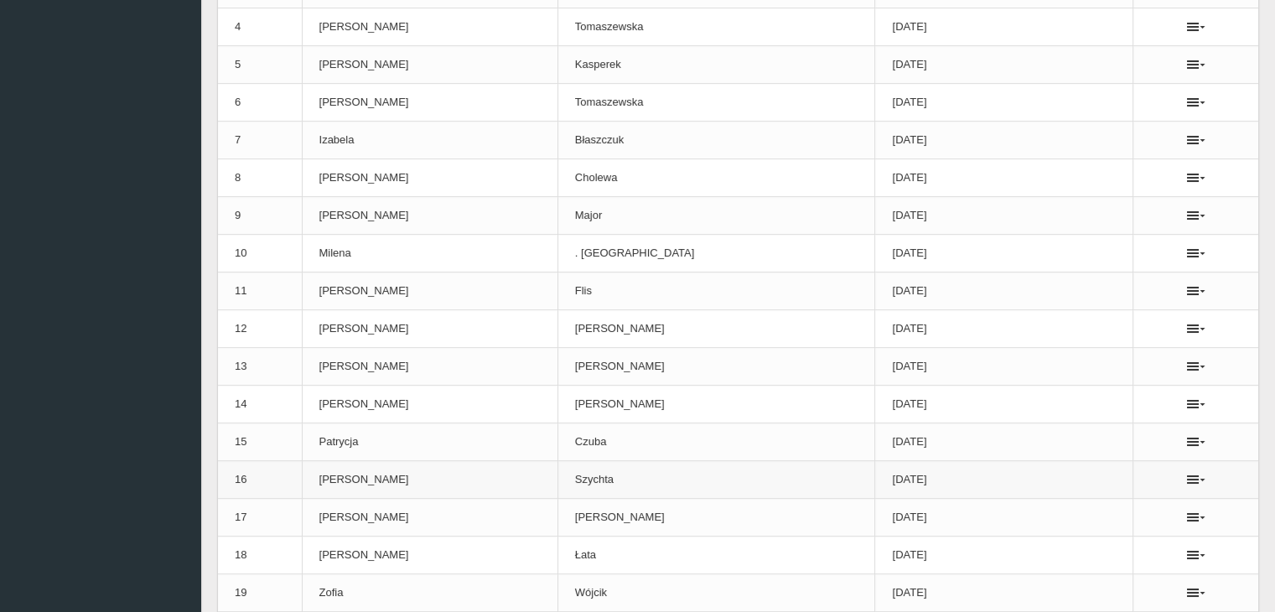
click at [913, 468] on td "2012-01-01" at bounding box center [1004, 480] width 258 height 38
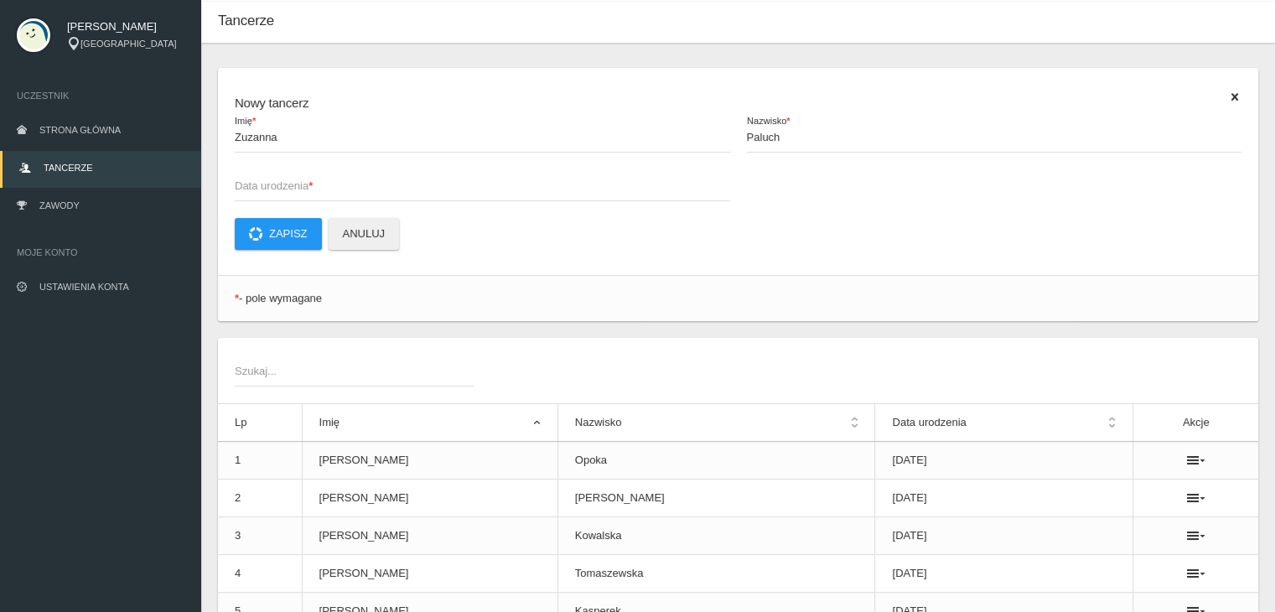
scroll to position [0, 0]
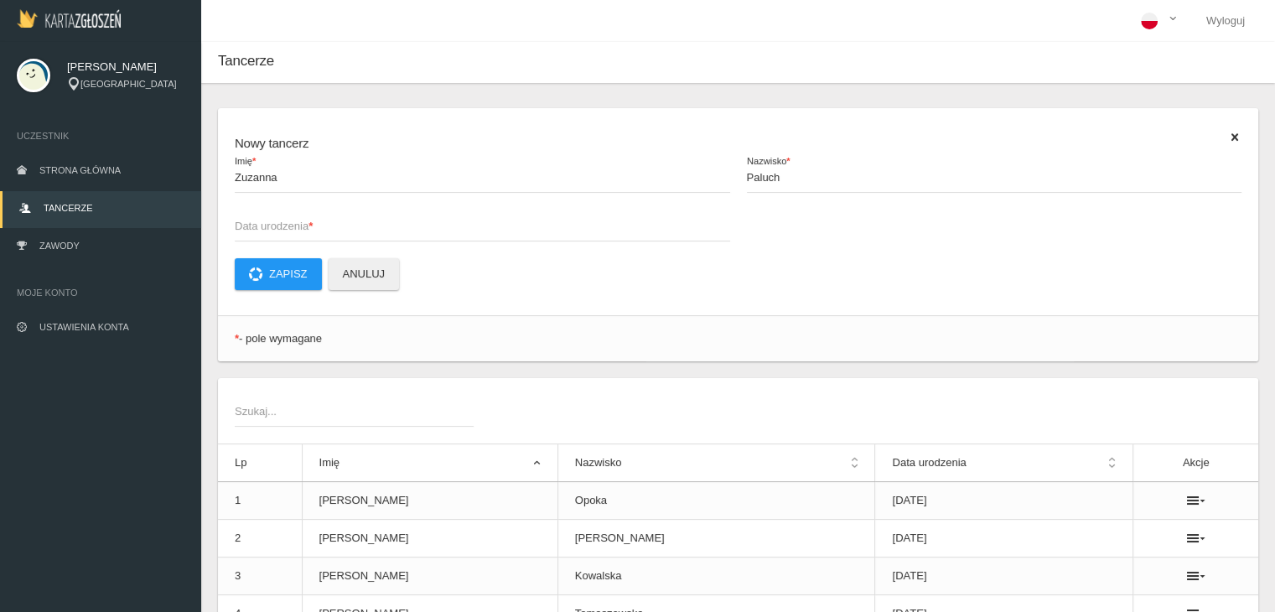
drag, startPoint x: 449, startPoint y: 225, endPoint x: 438, endPoint y: 217, distance: 13.3
click at [444, 219] on span "Data urodzenia *" at bounding box center [474, 226] width 479 height 17
click at [444, 219] on input "Data urodzenia *" at bounding box center [482, 226] width 495 height 32
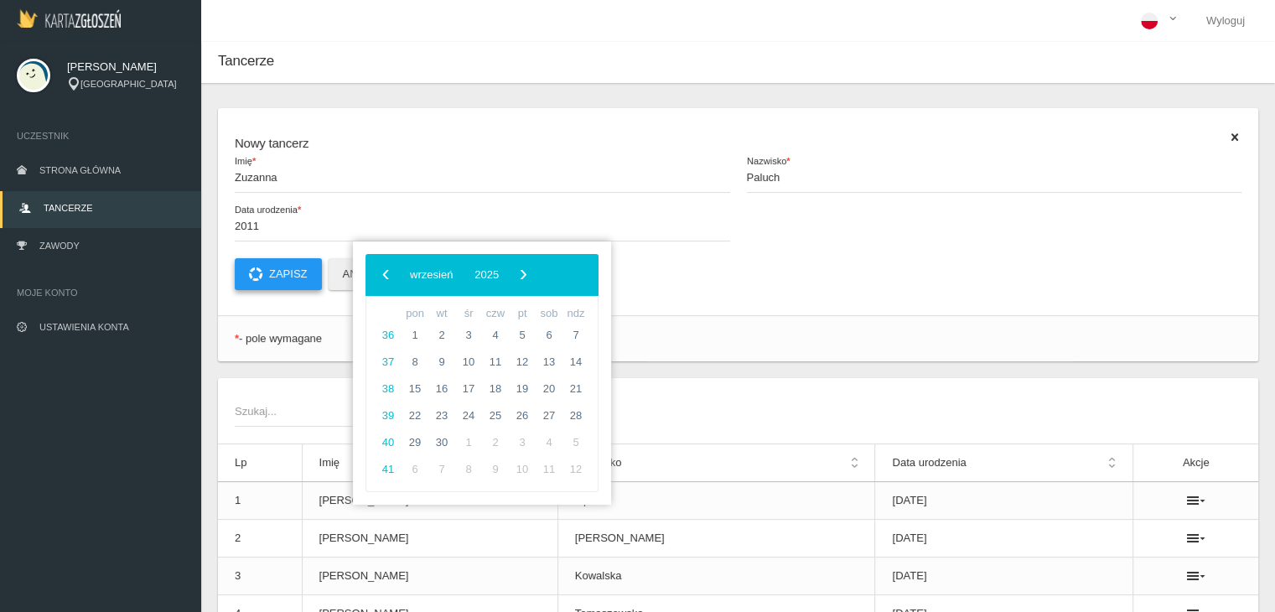
type input "2011-01-01"
drag, startPoint x: 262, startPoint y: 272, endPoint x: 255, endPoint y: 259, distance: 15.4
click at [258, 264] on button "Zapisz" at bounding box center [278, 274] width 87 height 32
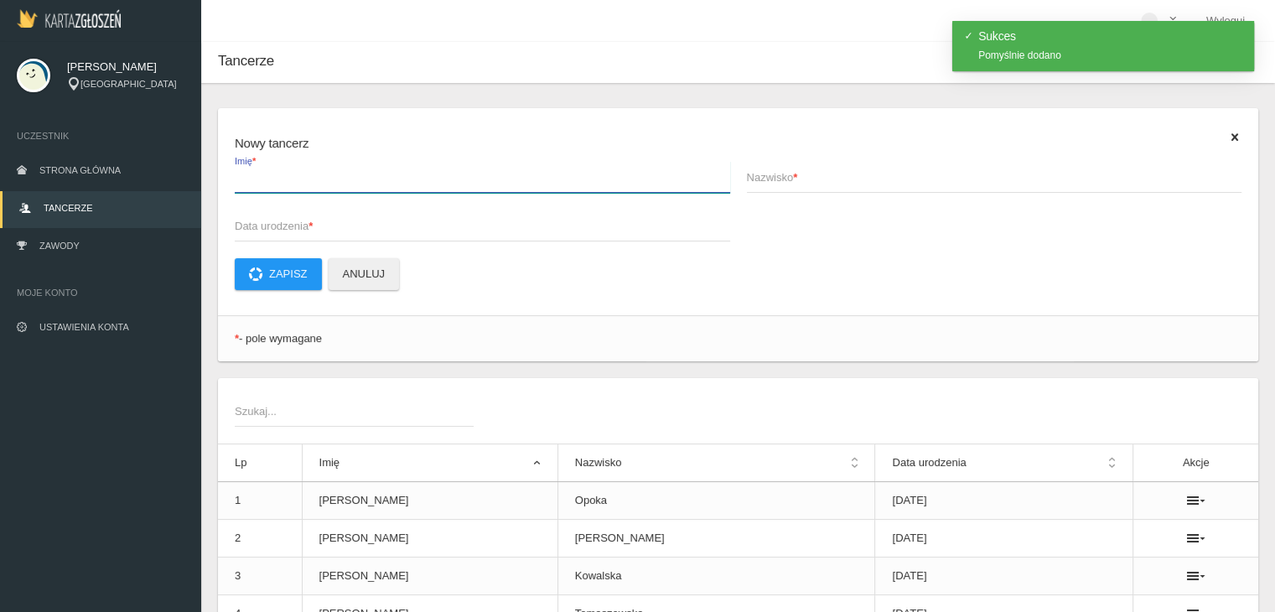
click at [288, 191] on input "Imię *" at bounding box center [482, 177] width 495 height 32
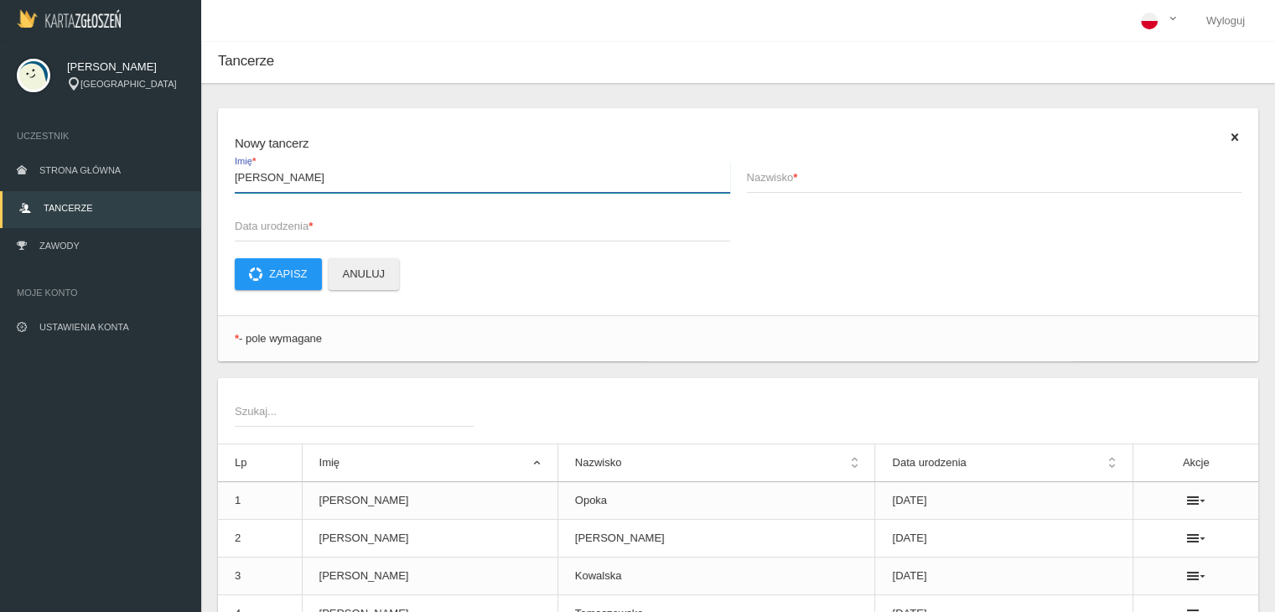
type input "[PERSON_NAME]"
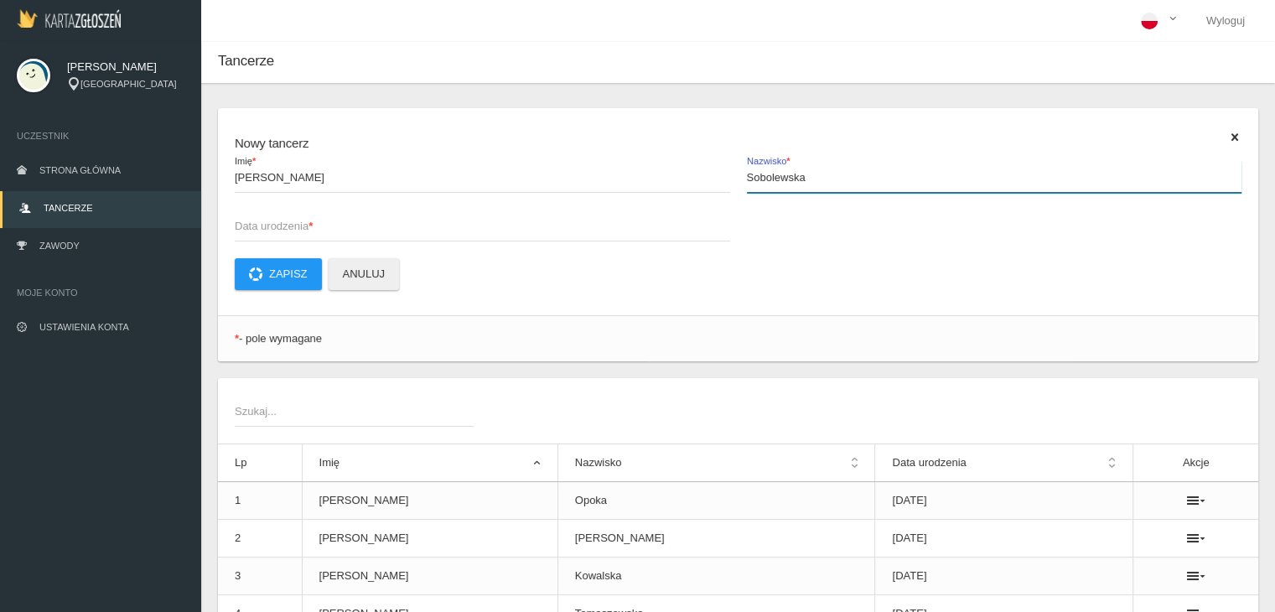
type input "Sobolewska"
type input "2013-01-01"
click at [289, 277] on button "Zapisz" at bounding box center [278, 274] width 87 height 32
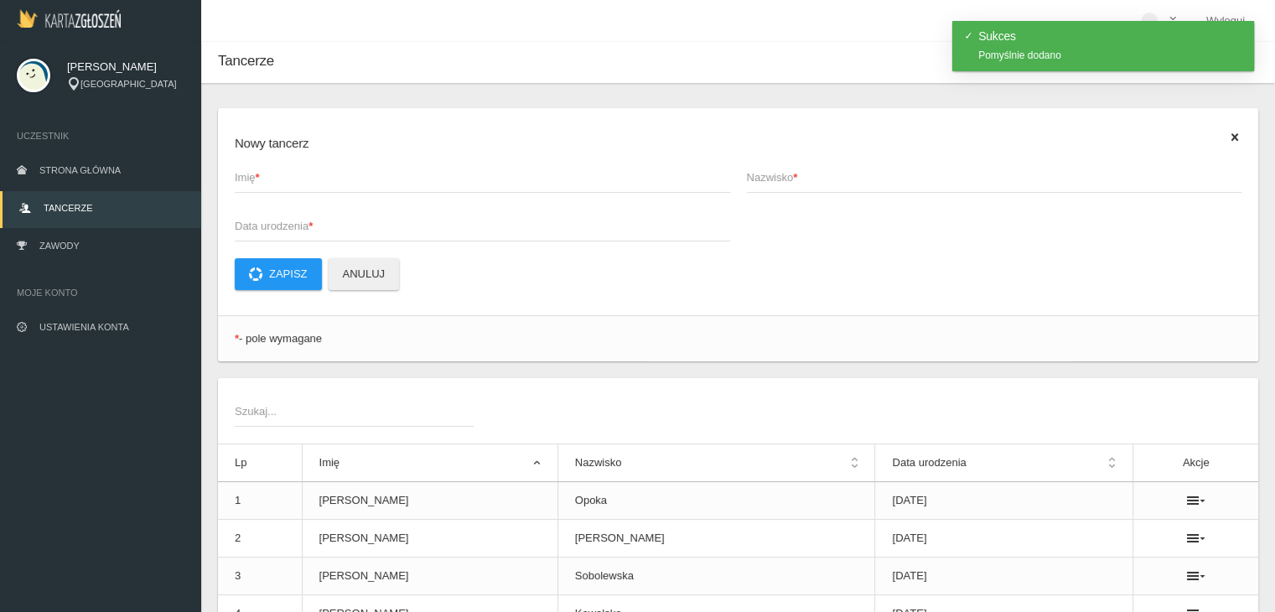
click at [289, 185] on span "Imię *" at bounding box center [474, 177] width 479 height 17
click at [289, 185] on input "Imię *" at bounding box center [482, 177] width 495 height 32
type input "[PERSON_NAME]"
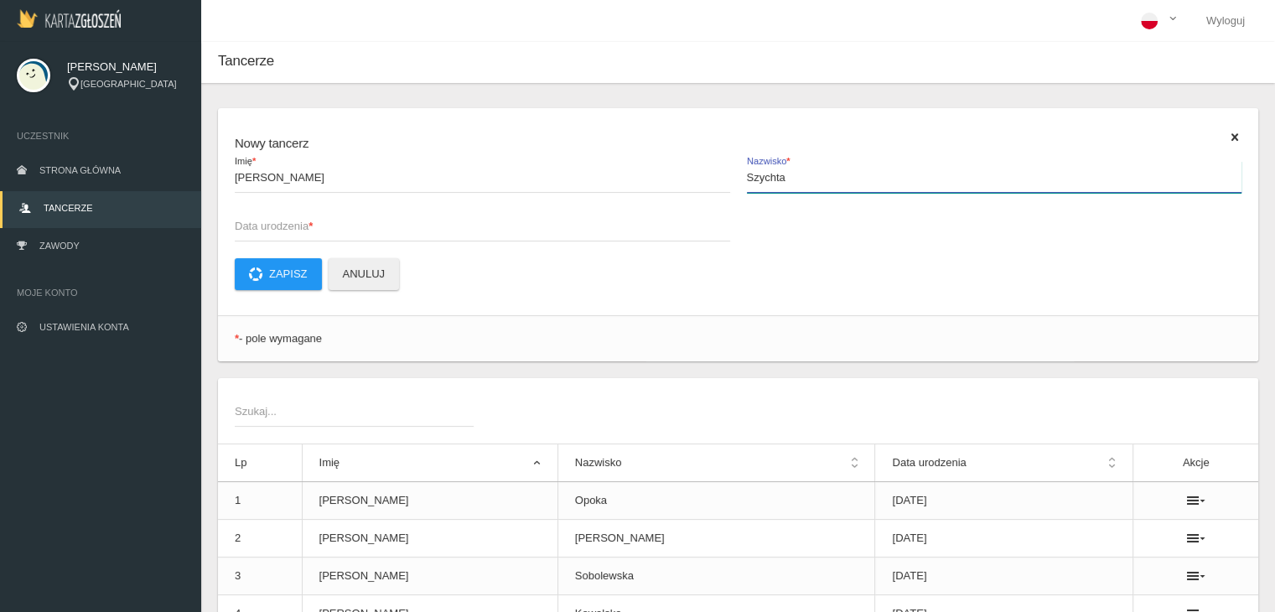
type input "Szychta"
type input "2014-01-01"
click at [279, 277] on button "Zapisz" at bounding box center [278, 274] width 87 height 32
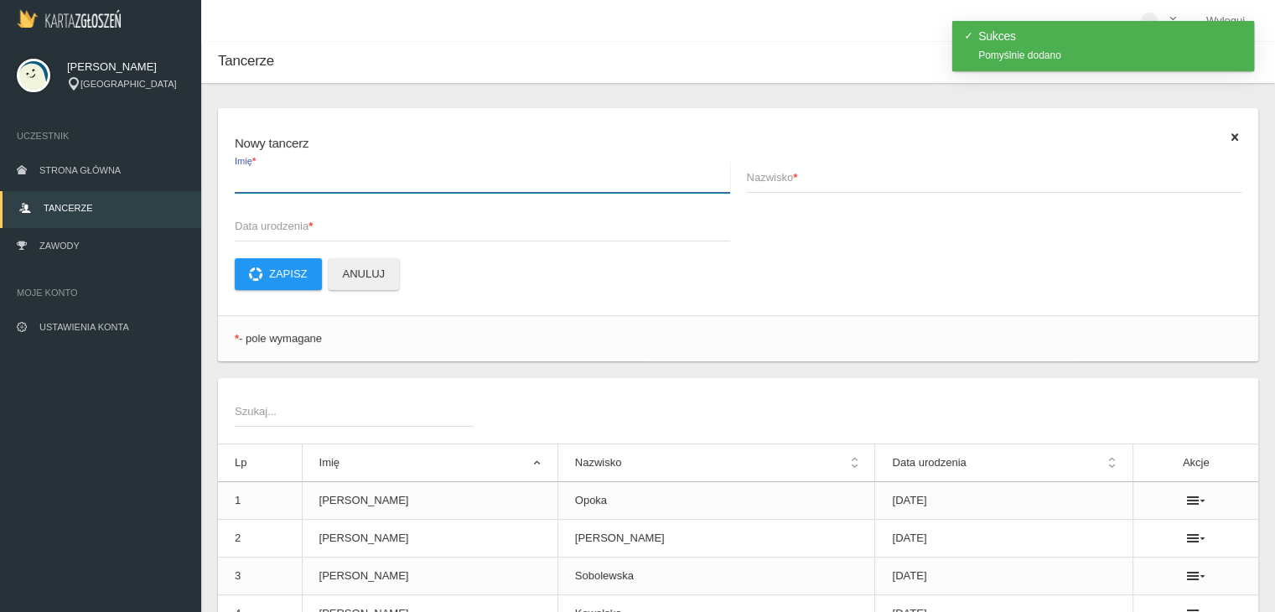
click at [295, 187] on input "Imię *" at bounding box center [482, 177] width 495 height 32
type input "[PERSON_NAME]"
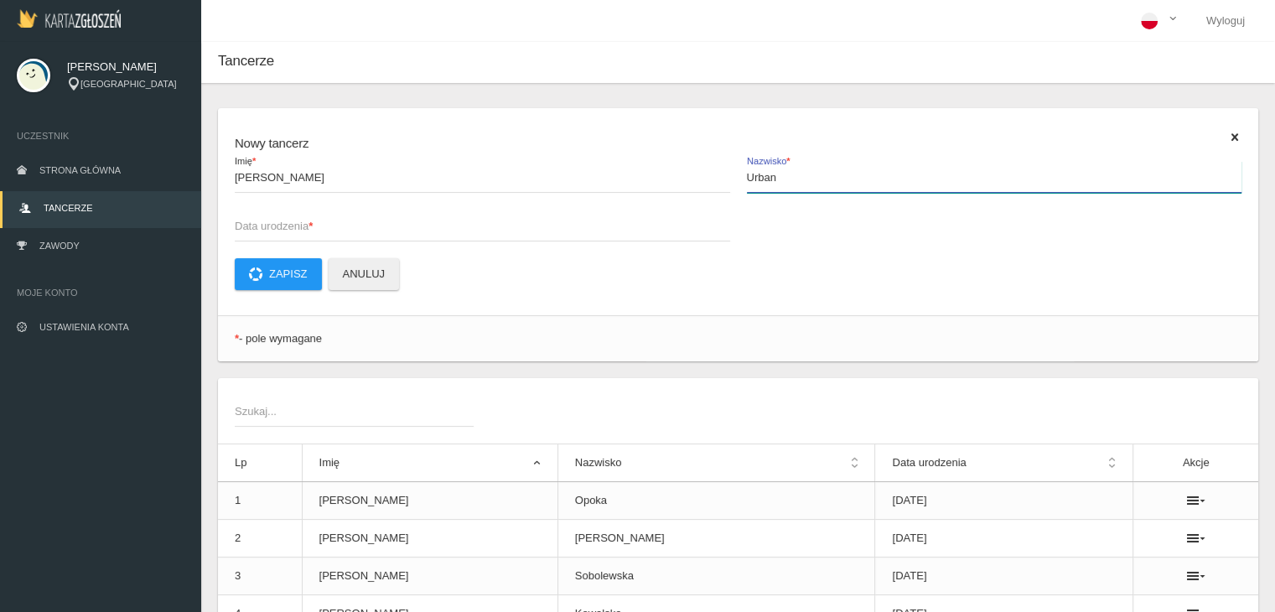
type input "Urban"
type input "2012-01-01"
click at [289, 271] on button "Zapisz" at bounding box center [278, 274] width 87 height 32
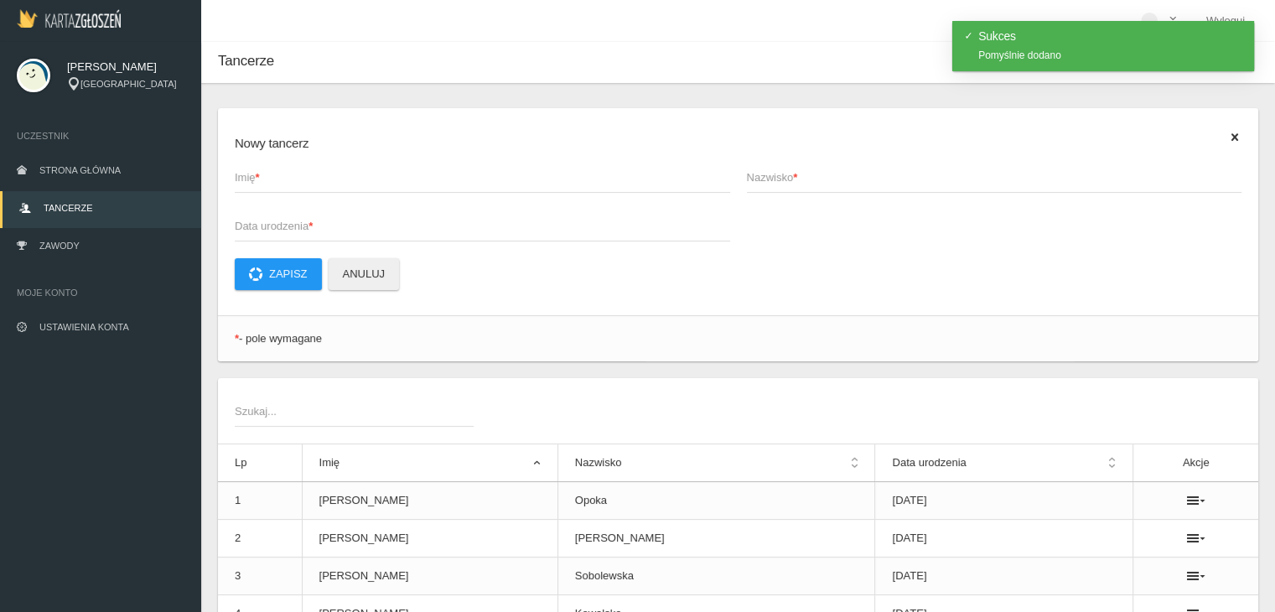
click at [312, 177] on span "Imię *" at bounding box center [474, 177] width 479 height 17
click at [312, 177] on input "Imię *" at bounding box center [482, 177] width 495 height 32
type input "Zuzanna"
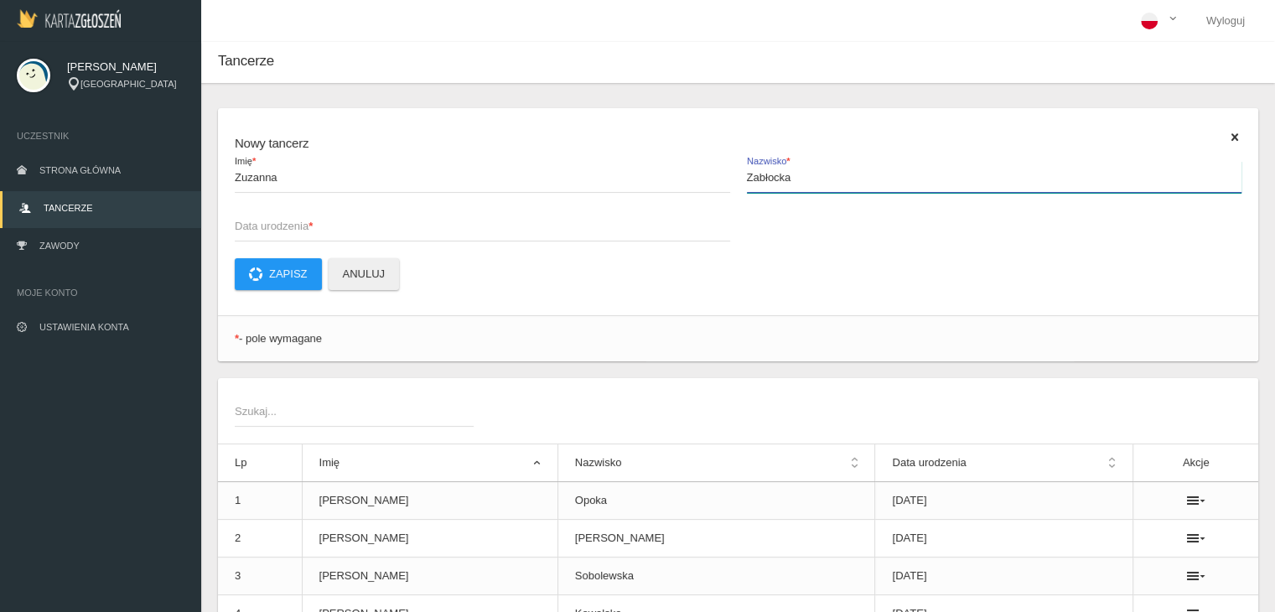
type input "Zabłocka"
type input "2011-01-01"
click at [290, 266] on button "Zapisz" at bounding box center [278, 274] width 87 height 32
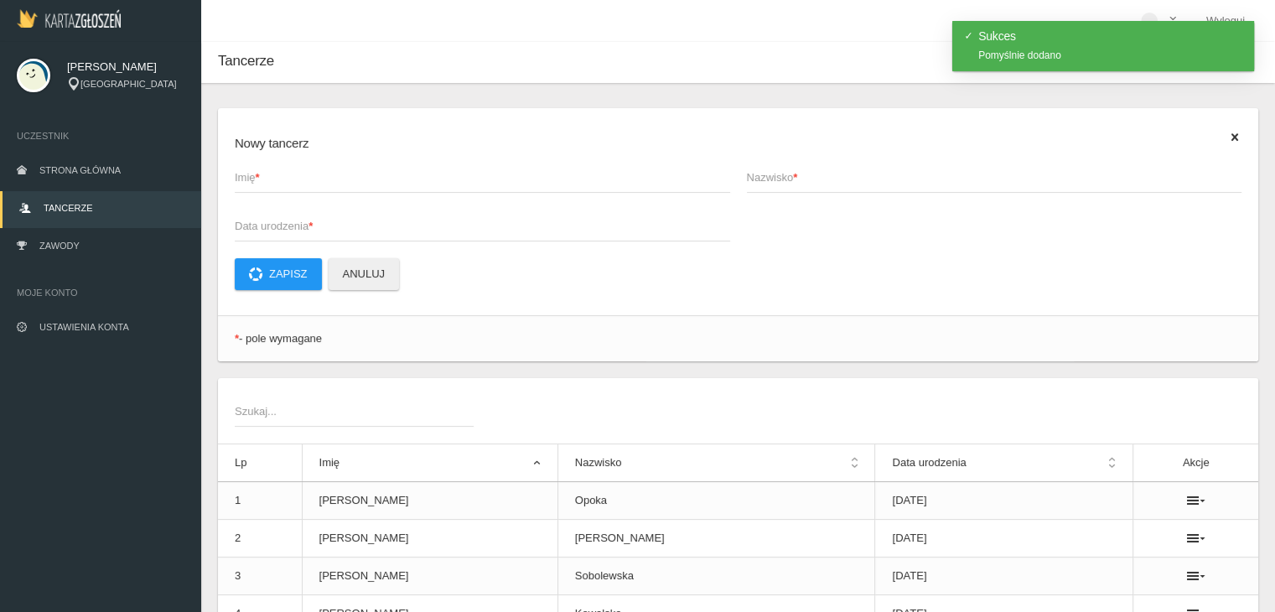
drag, startPoint x: 315, startPoint y: 179, endPoint x: 325, endPoint y: 173, distance: 12.1
click at [325, 173] on span "Imię *" at bounding box center [474, 177] width 479 height 17
click at [325, 173] on input "Imię *" at bounding box center [482, 177] width 495 height 32
type input "Klara"
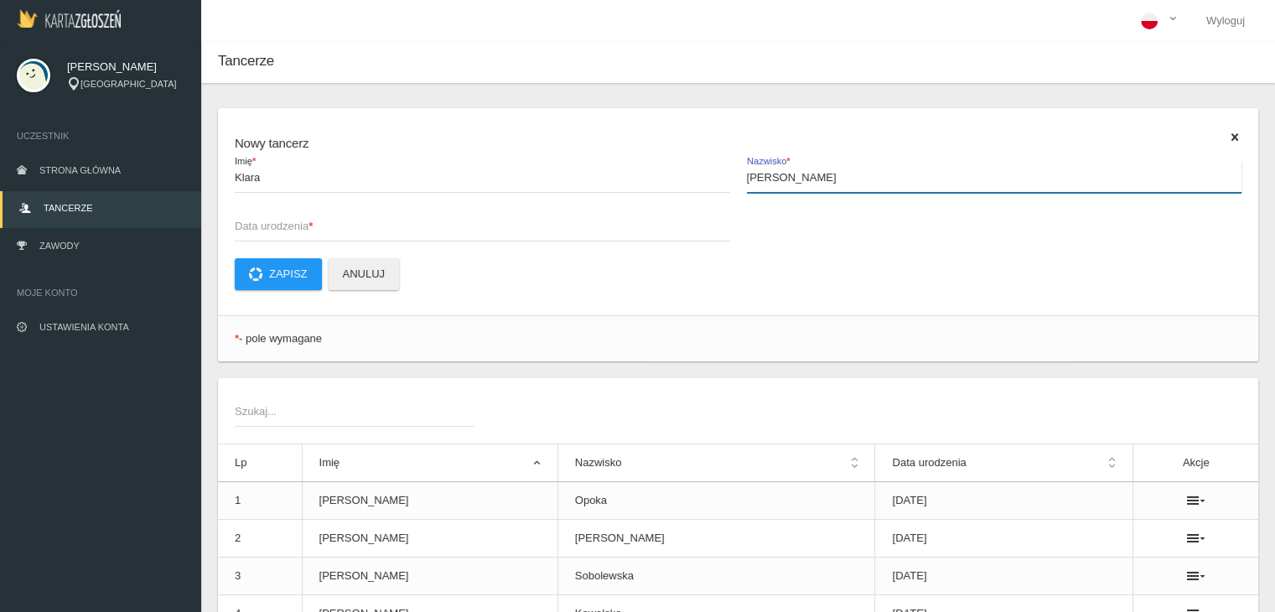
type input "[PERSON_NAME]"
type input "2013-01-01"
click at [303, 283] on button "Zapisz" at bounding box center [278, 274] width 87 height 32
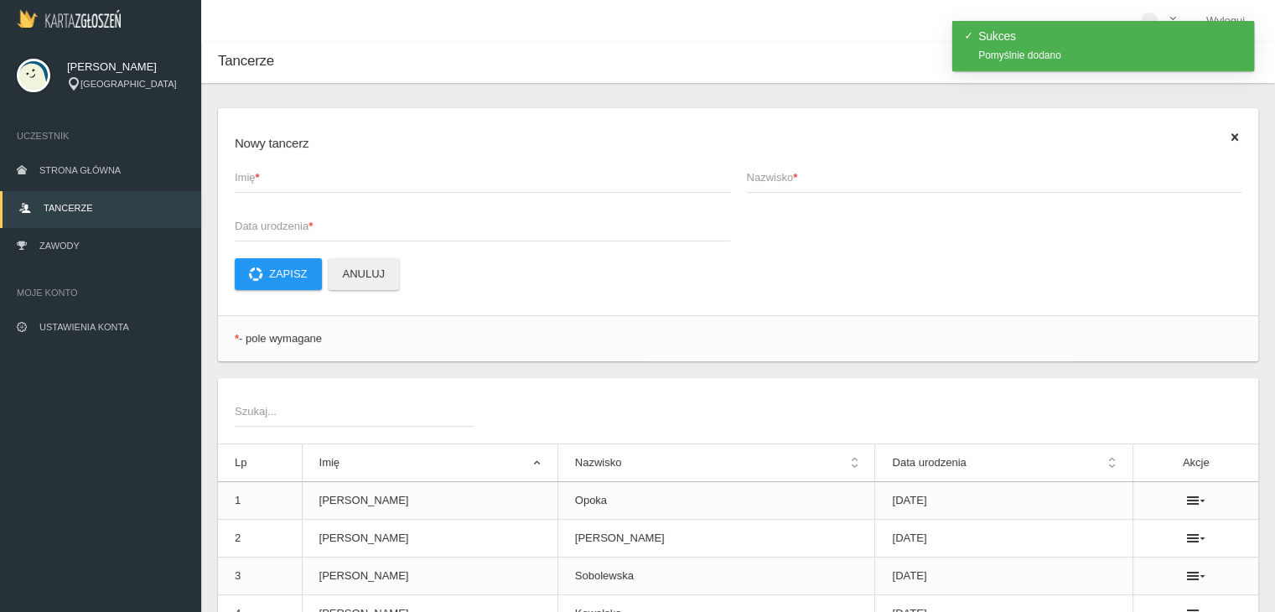
click at [314, 174] on span "Imię *" at bounding box center [474, 177] width 479 height 17
click at [314, 174] on input "Imię *" at bounding box center [482, 177] width 495 height 32
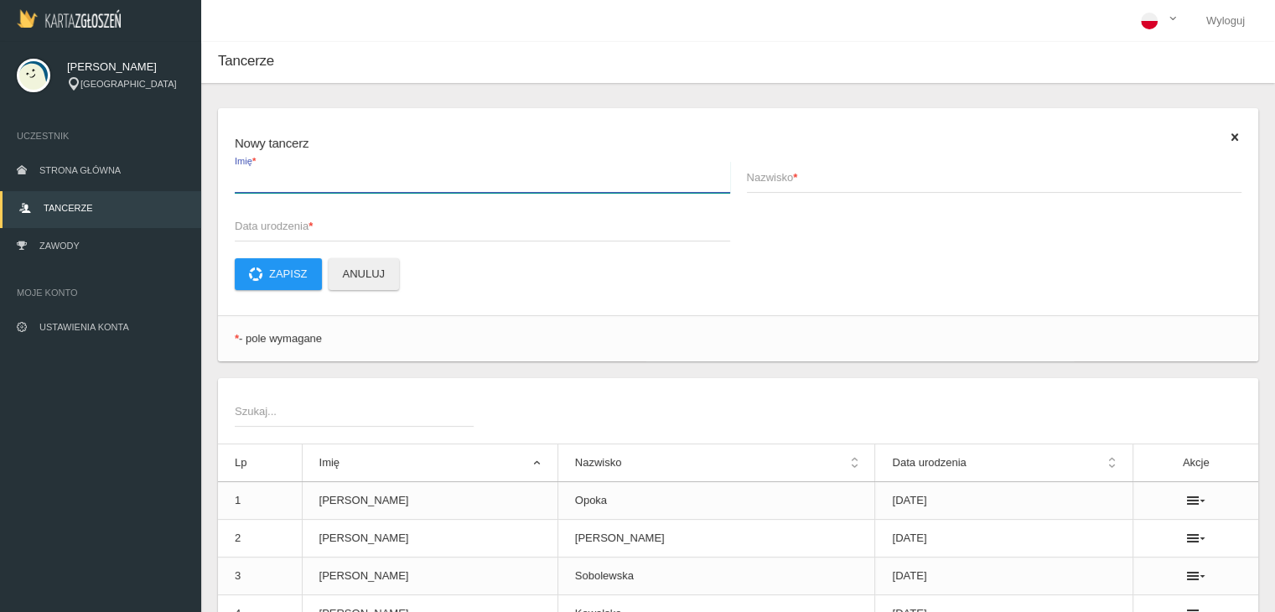
click at [442, 189] on input "Imię *" at bounding box center [482, 177] width 495 height 32
type input "[PERSON_NAME]"
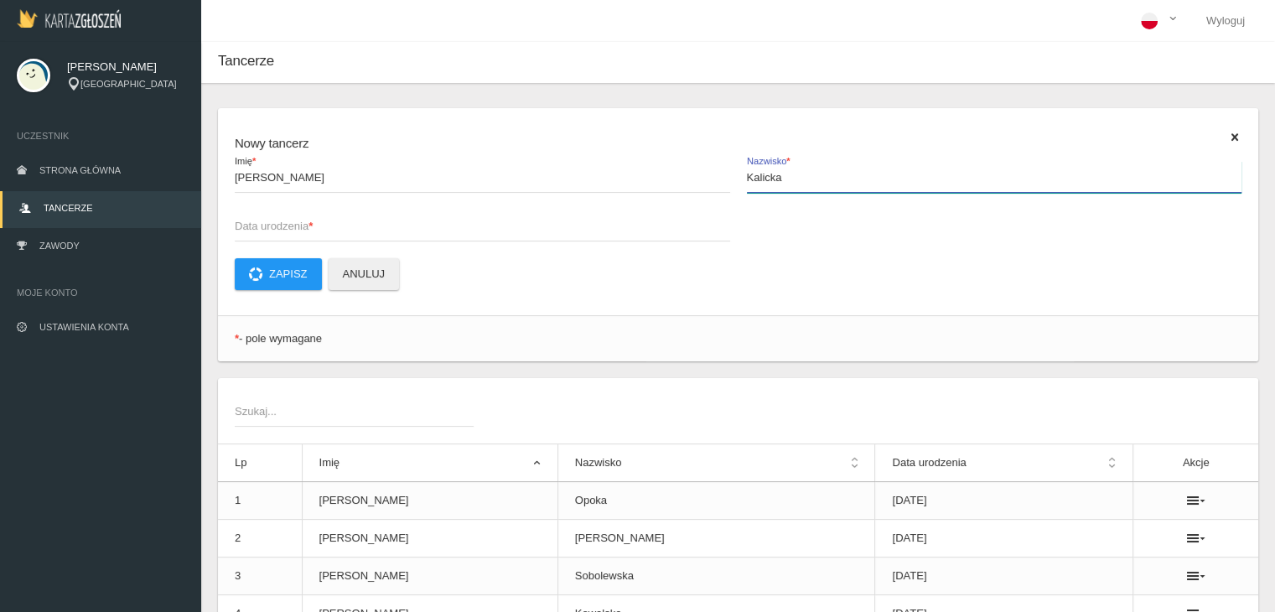
type input "Kalicka"
type input "2011-01-01"
click at [277, 272] on button "Zapisz" at bounding box center [278, 274] width 87 height 32
click at [91, 241] on link "Zawody" at bounding box center [100, 247] width 201 height 37
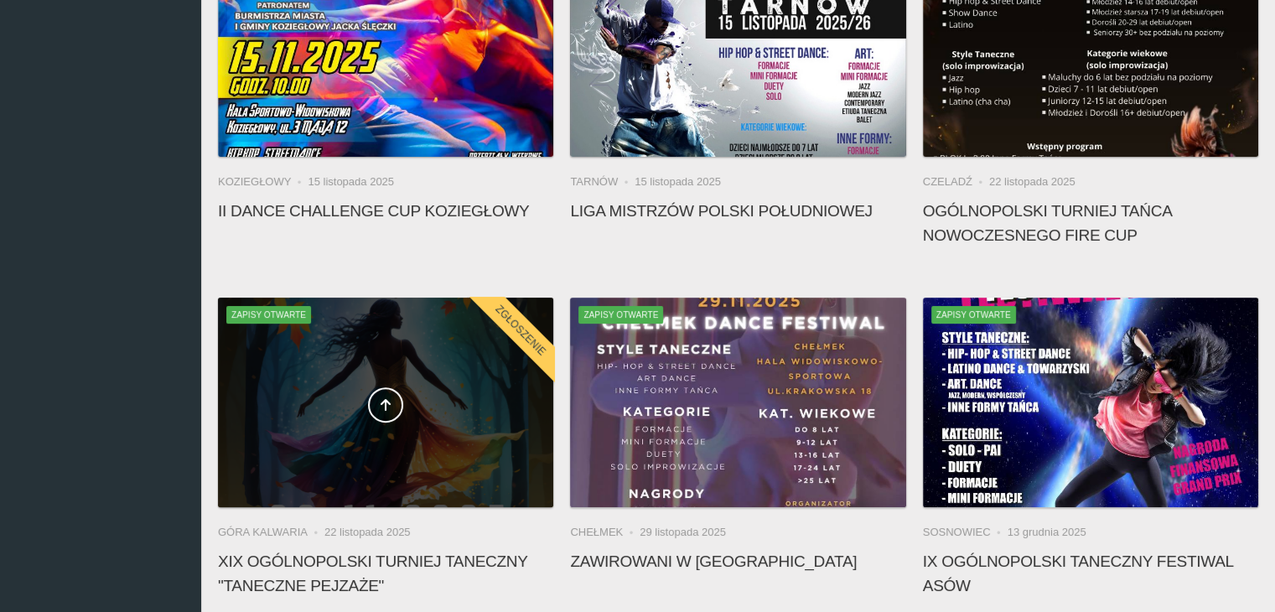
click at [469, 455] on div at bounding box center [385, 403] width 335 height 210
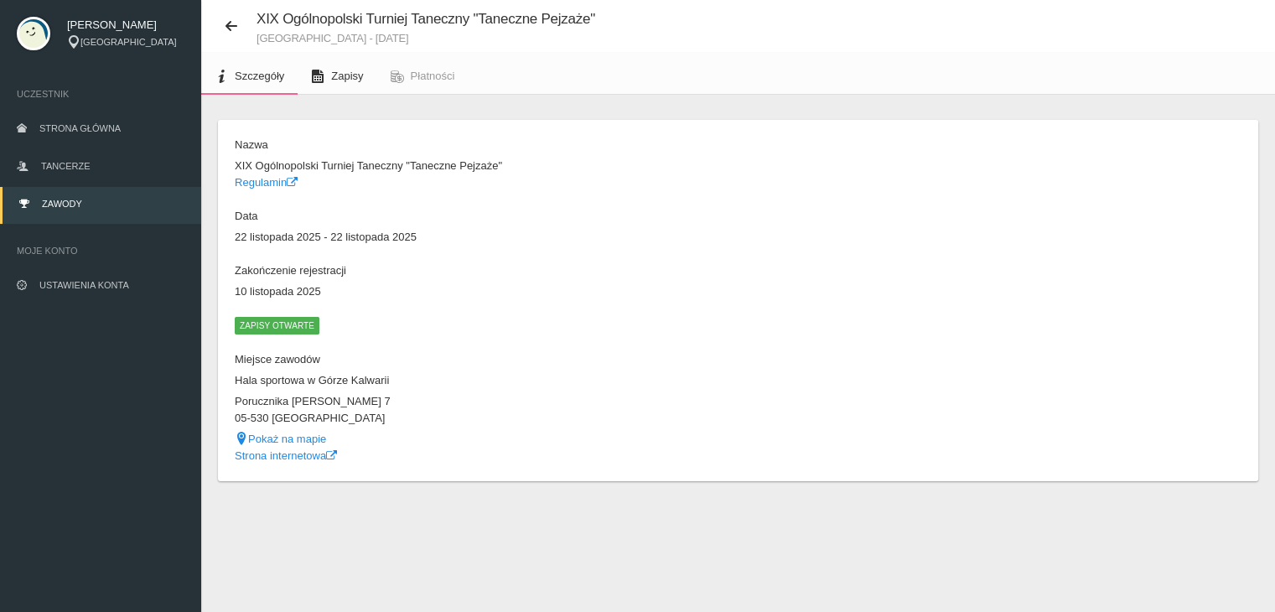
click at [347, 76] on span "Zapisy" at bounding box center [347, 76] width 32 height 13
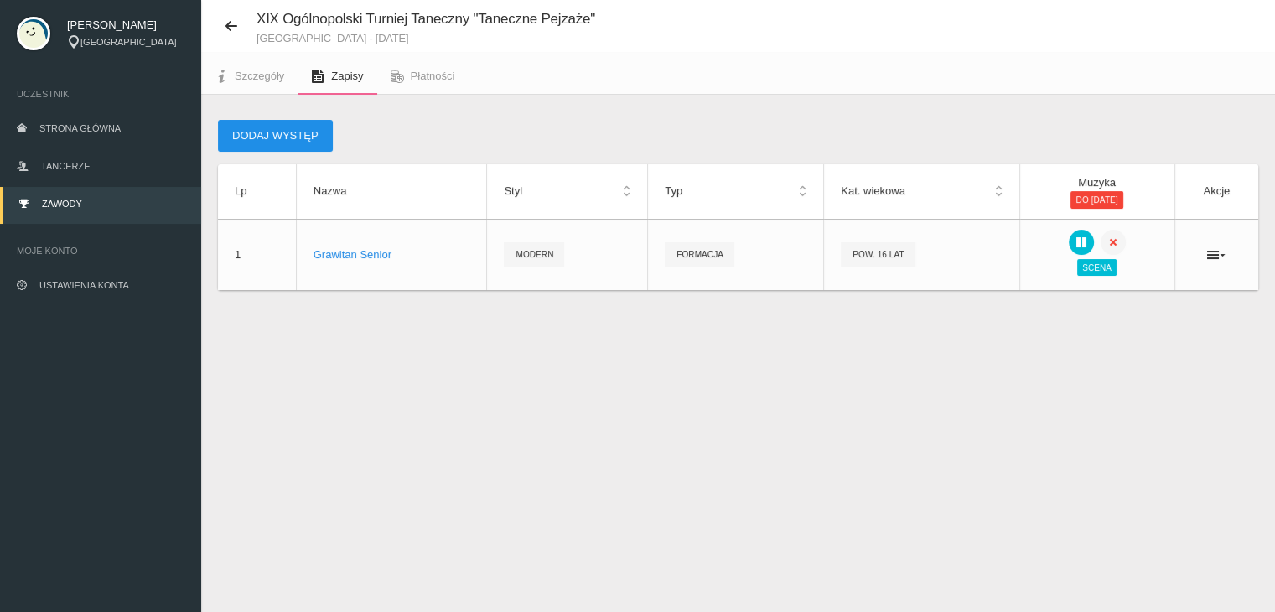
click at [313, 143] on button "Dodaj występ" at bounding box center [275, 136] width 115 height 32
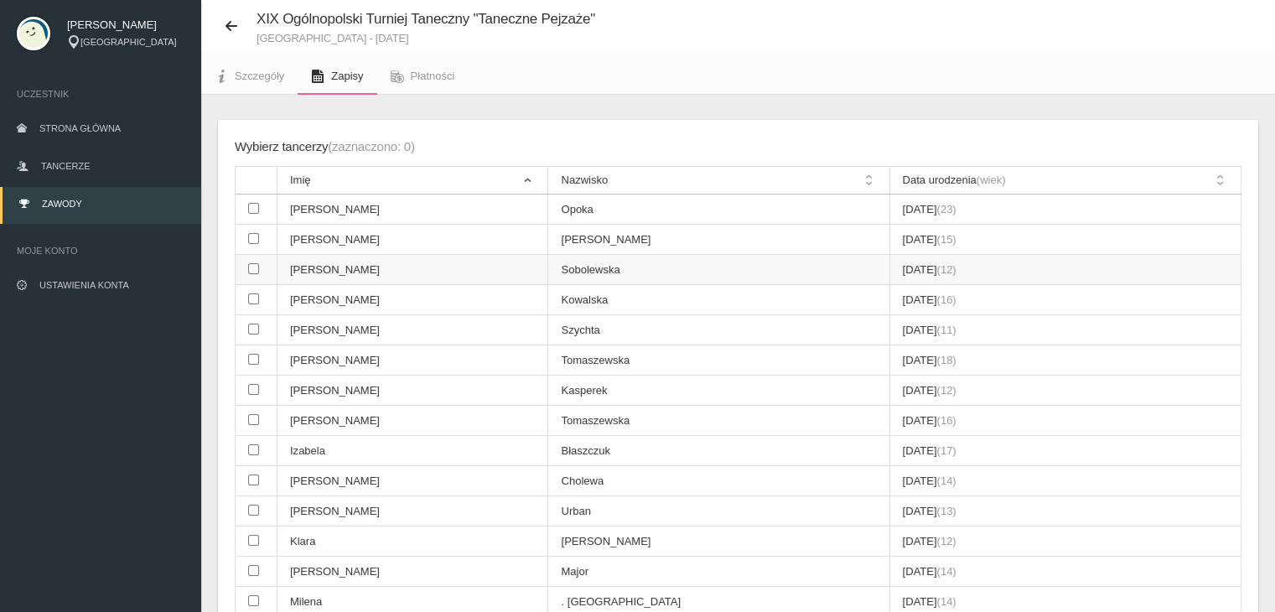
click at [251, 266] on input "checkbox" at bounding box center [253, 268] width 11 height 11
checkbox input "true"
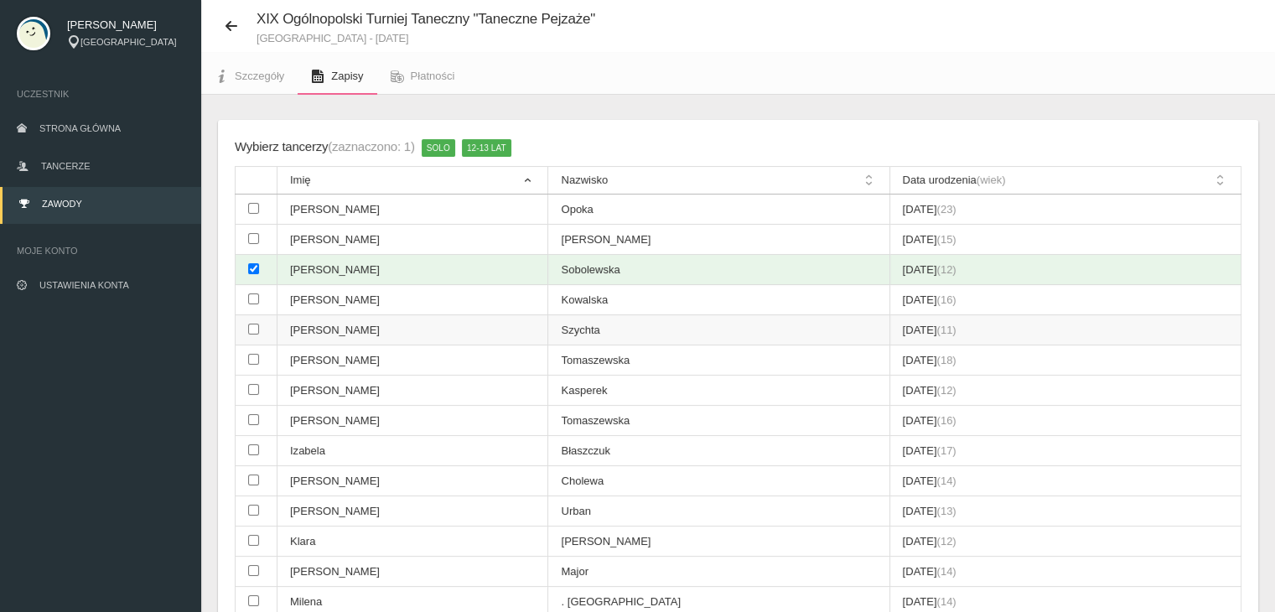
click at [253, 324] on input "checkbox" at bounding box center [253, 329] width 11 height 11
checkbox input "true"
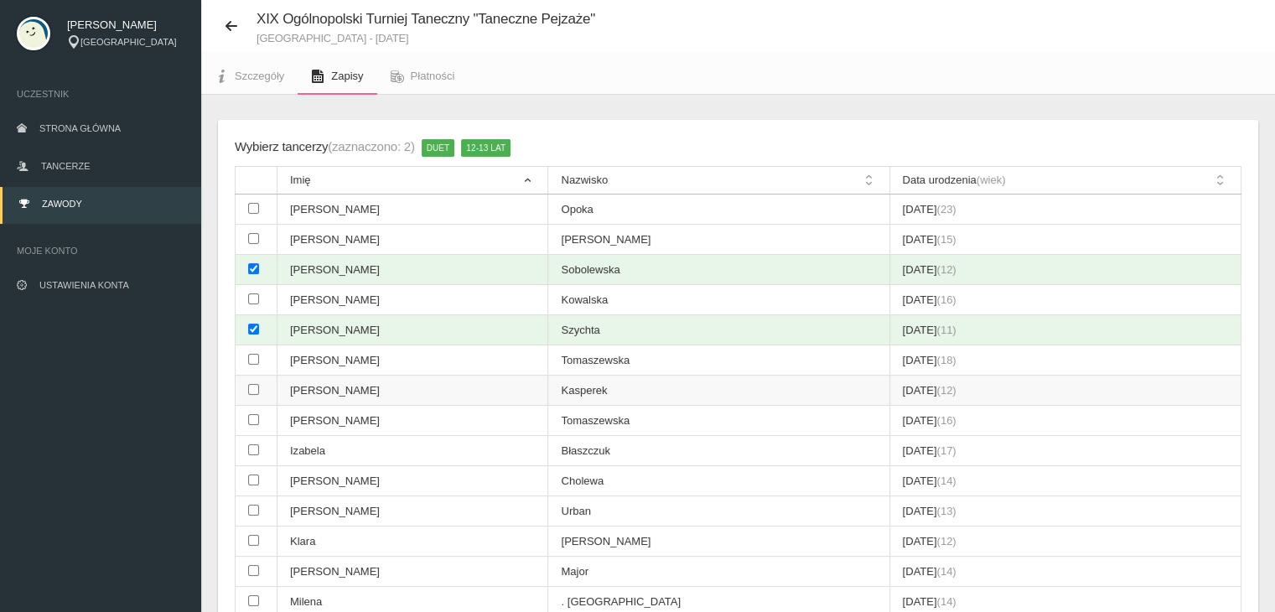
click at [262, 383] on td at bounding box center [257, 391] width 42 height 30
checkbox input "true"
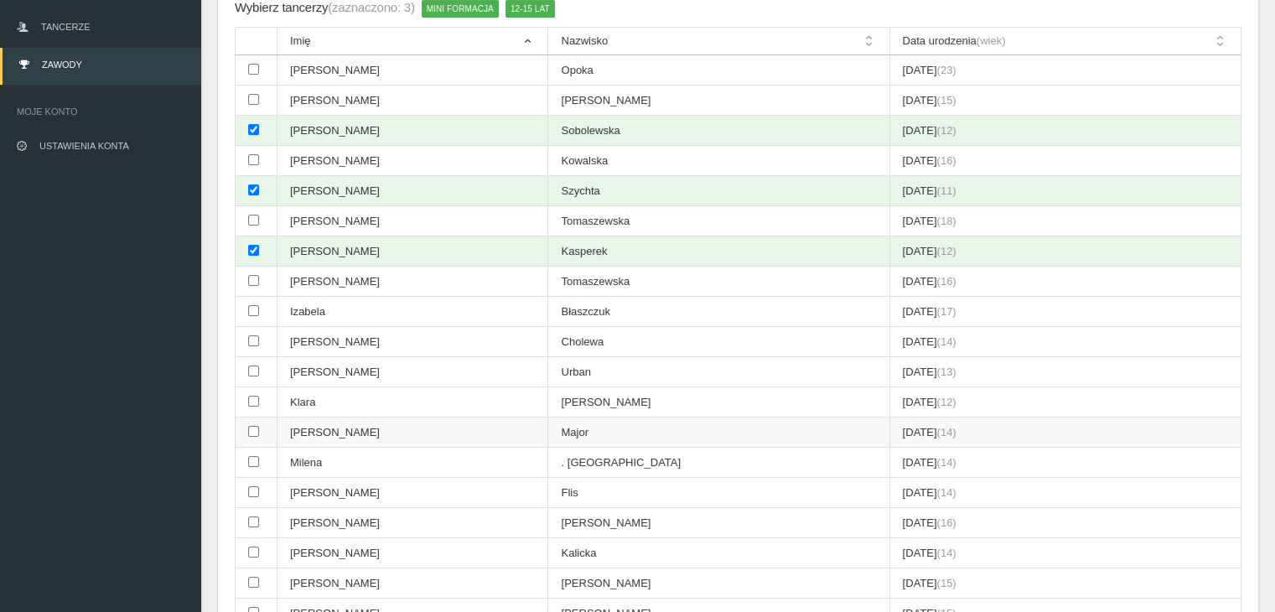
scroll to position [210, 0]
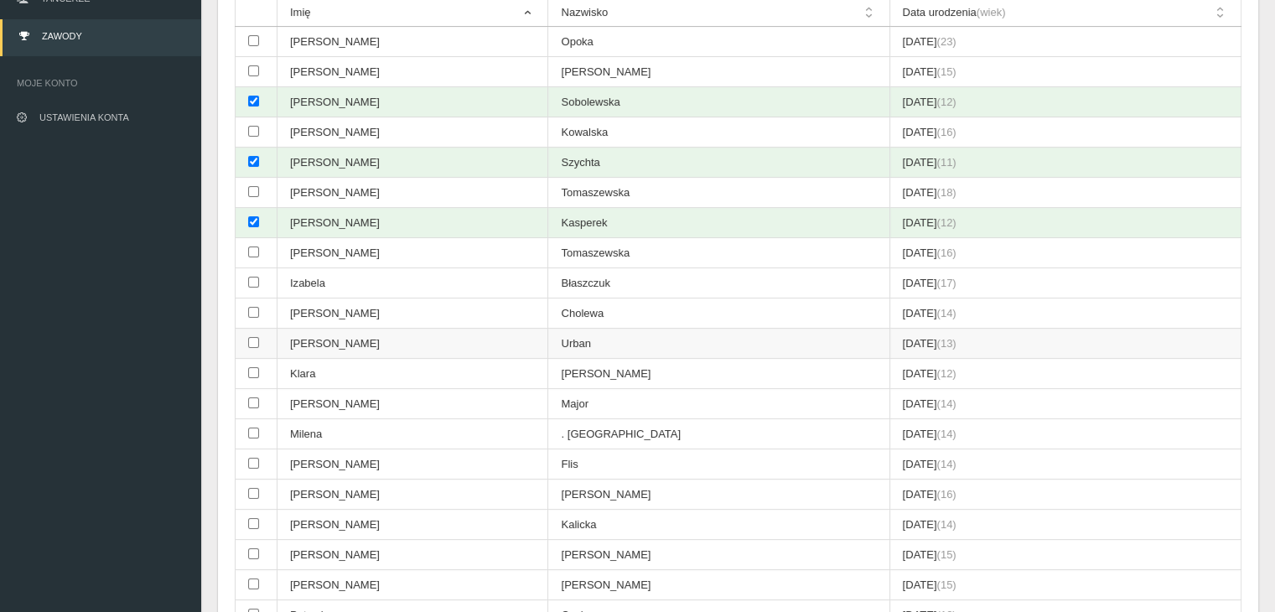
click at [290, 338] on td "[PERSON_NAME]" at bounding box center [412, 344] width 271 height 30
checkbox input "true"
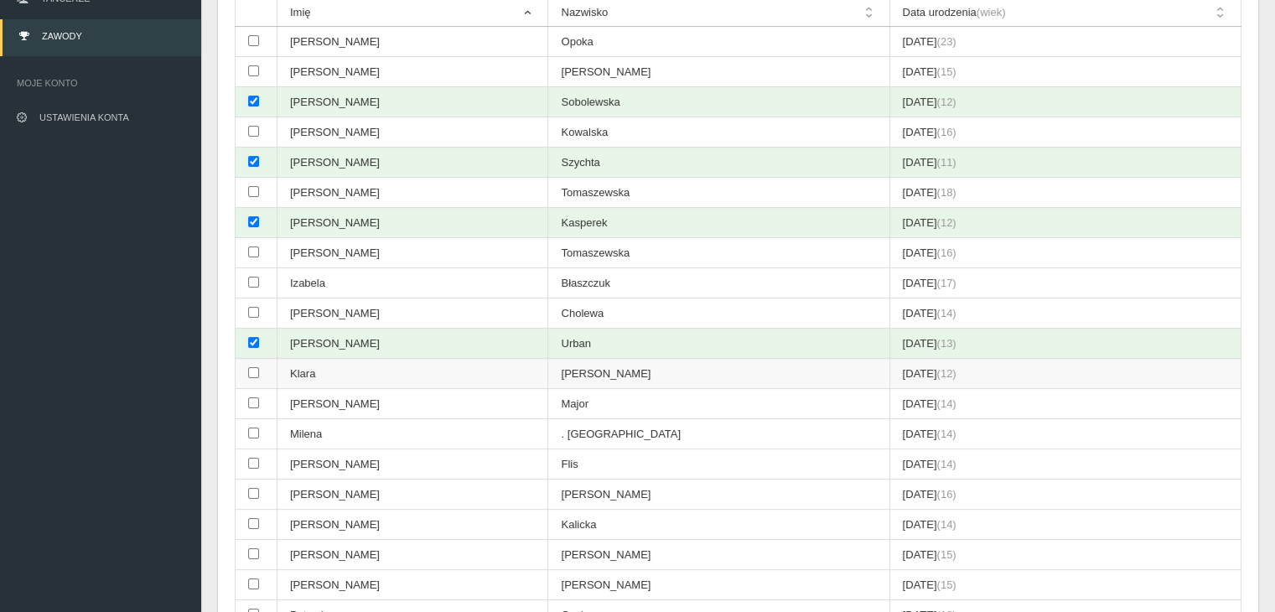
click at [295, 363] on td "Klara" at bounding box center [412, 374] width 271 height 30
checkbox input "true"
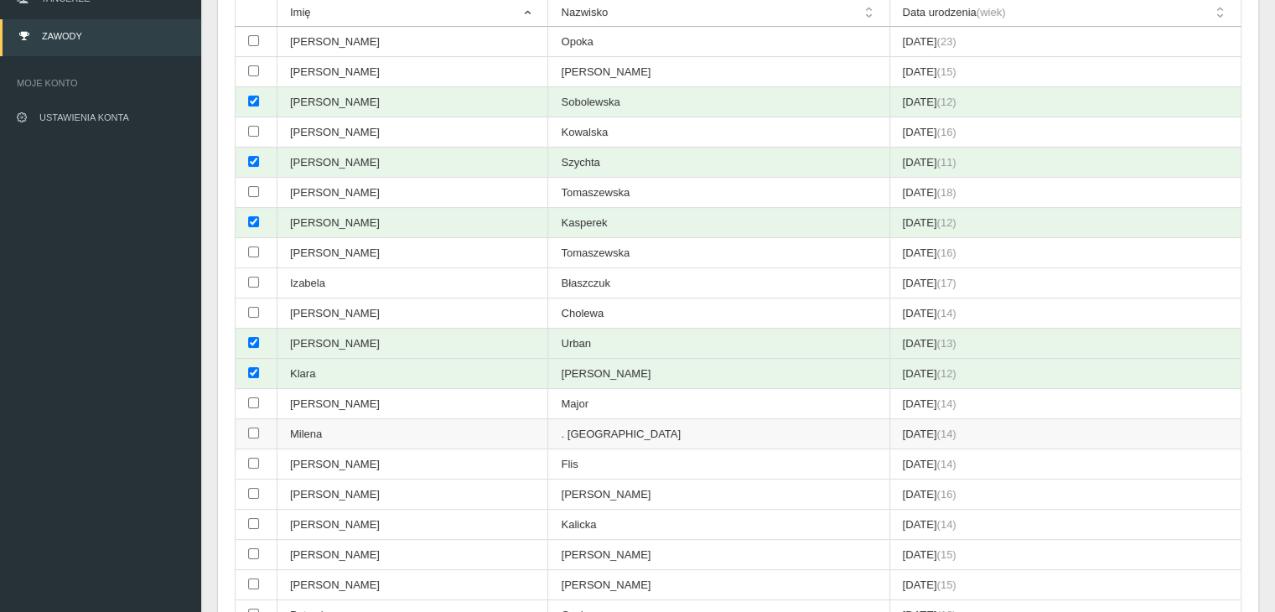
click at [334, 425] on td "Milena" at bounding box center [412, 434] width 271 height 30
checkbox input "true"
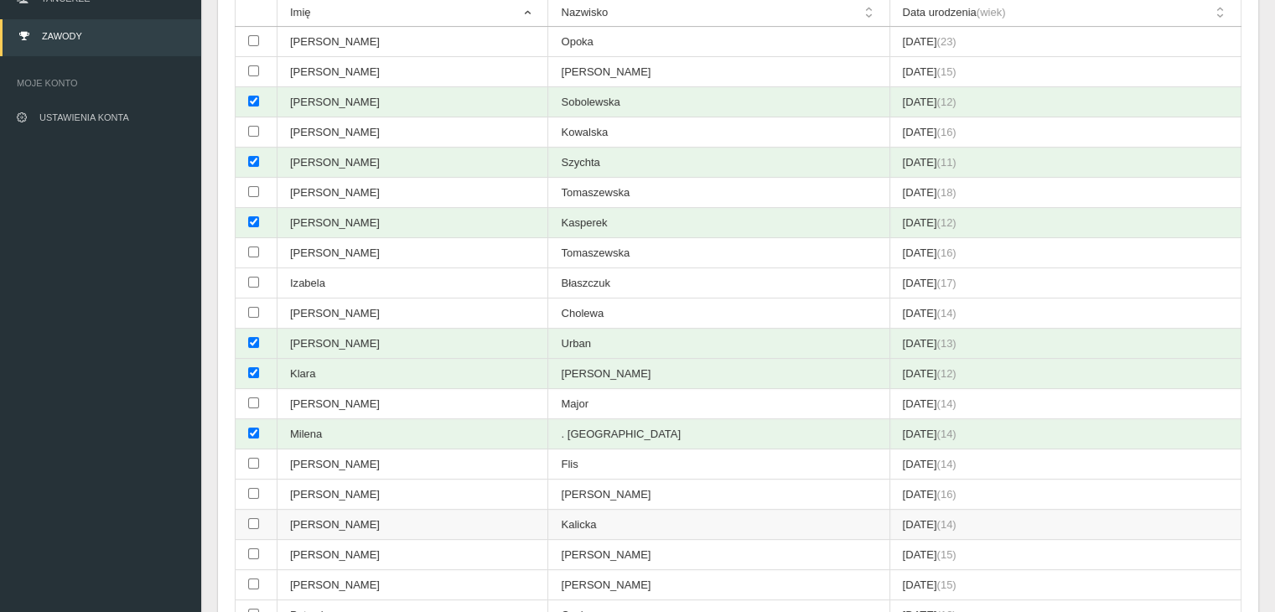
click at [341, 510] on td "[PERSON_NAME]" at bounding box center [412, 525] width 271 height 30
checkbox input "true"
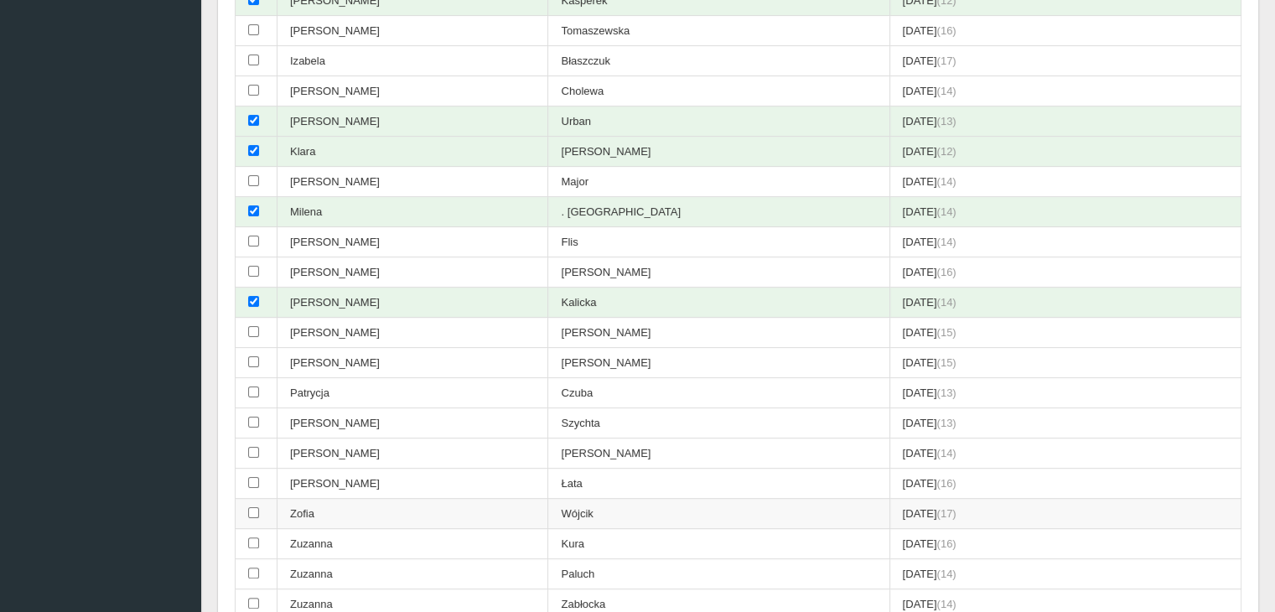
scroll to position [461, 0]
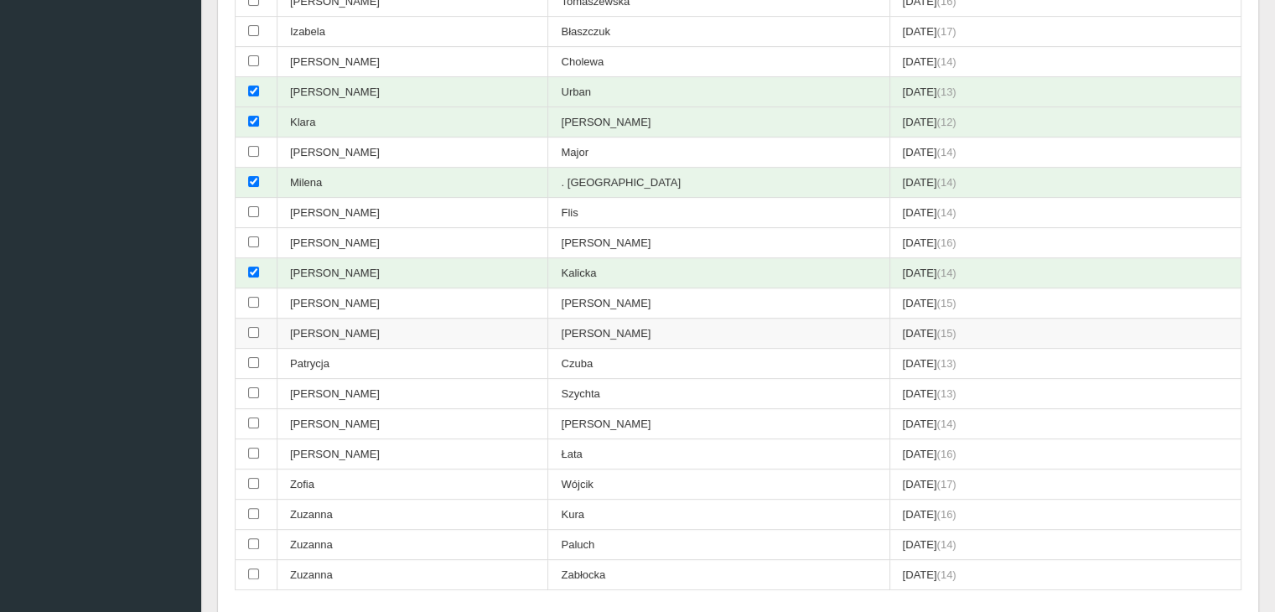
click at [372, 319] on td "[PERSON_NAME]" at bounding box center [412, 334] width 271 height 30
checkbox input "true"
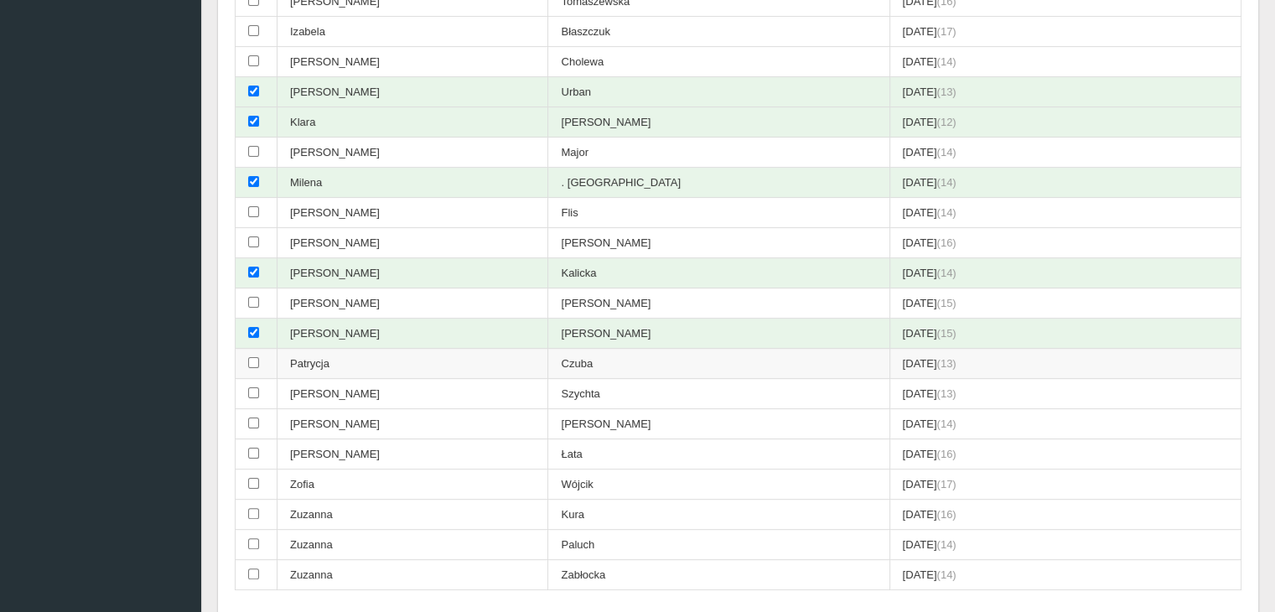
click at [365, 357] on td "Patrycja" at bounding box center [412, 364] width 271 height 30
checkbox input "true"
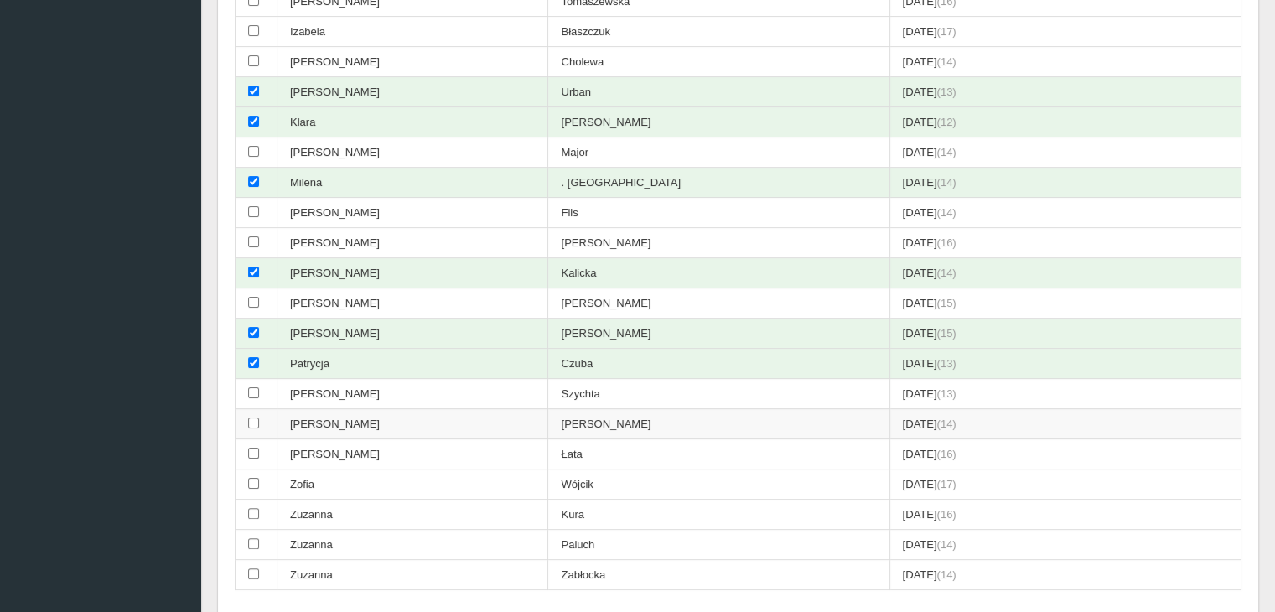
click at [378, 409] on td "[PERSON_NAME]" at bounding box center [412, 424] width 271 height 30
checkbox input "true"
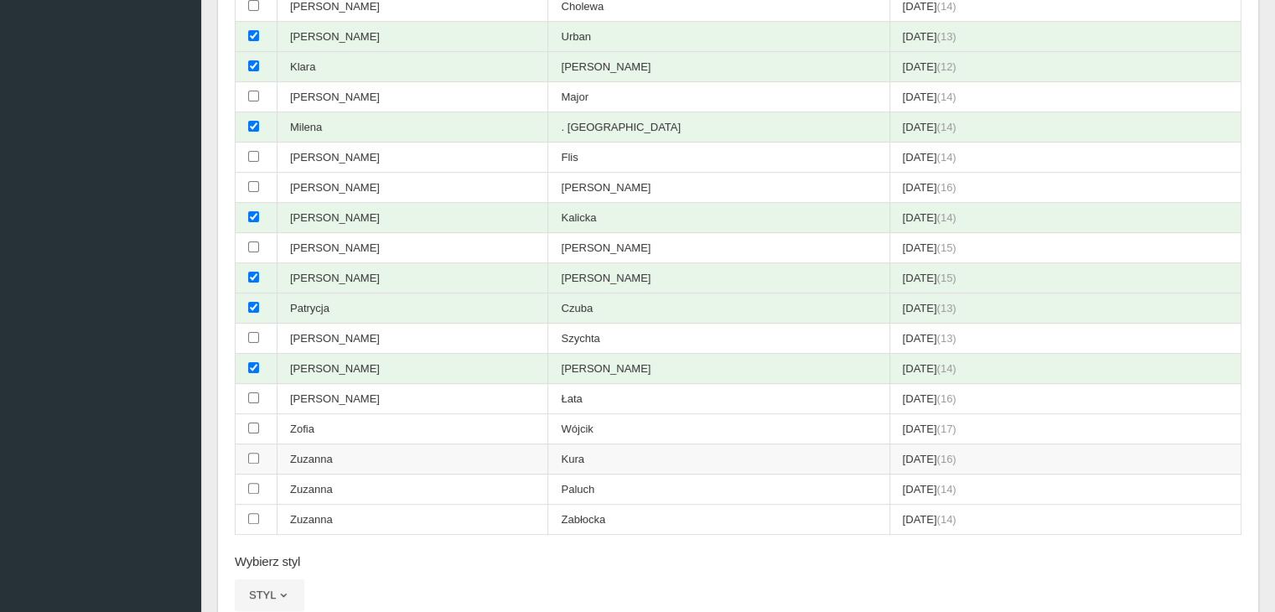
scroll to position [545, 0]
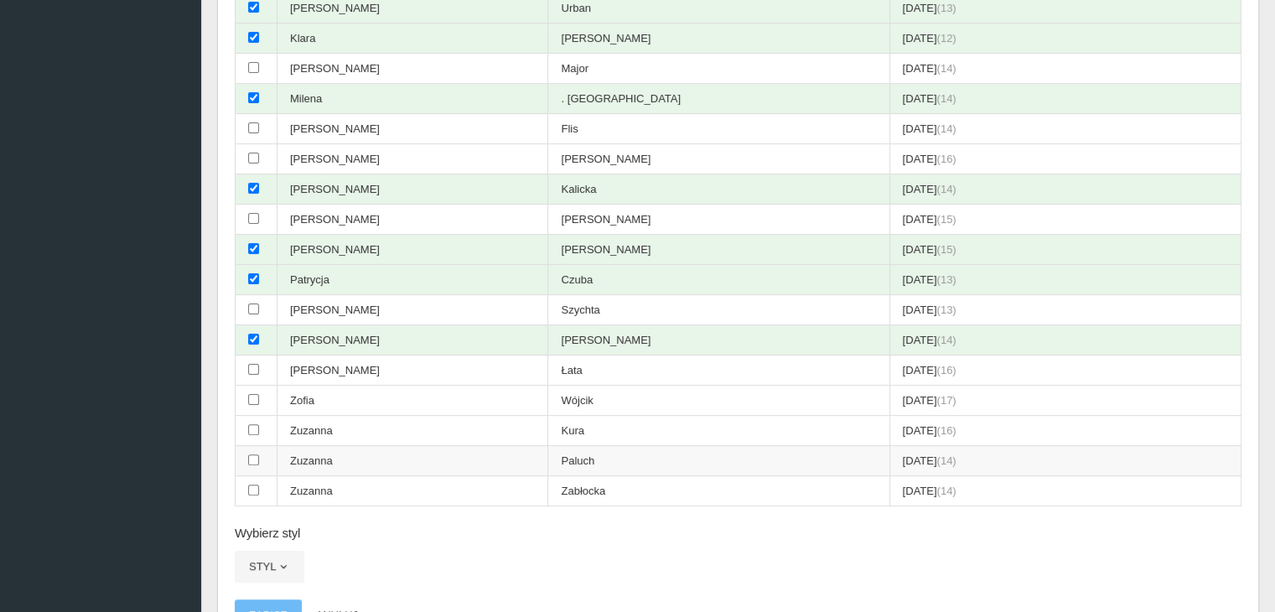
click at [386, 453] on td "Zuzanna" at bounding box center [412, 461] width 271 height 30
checkbox input "true"
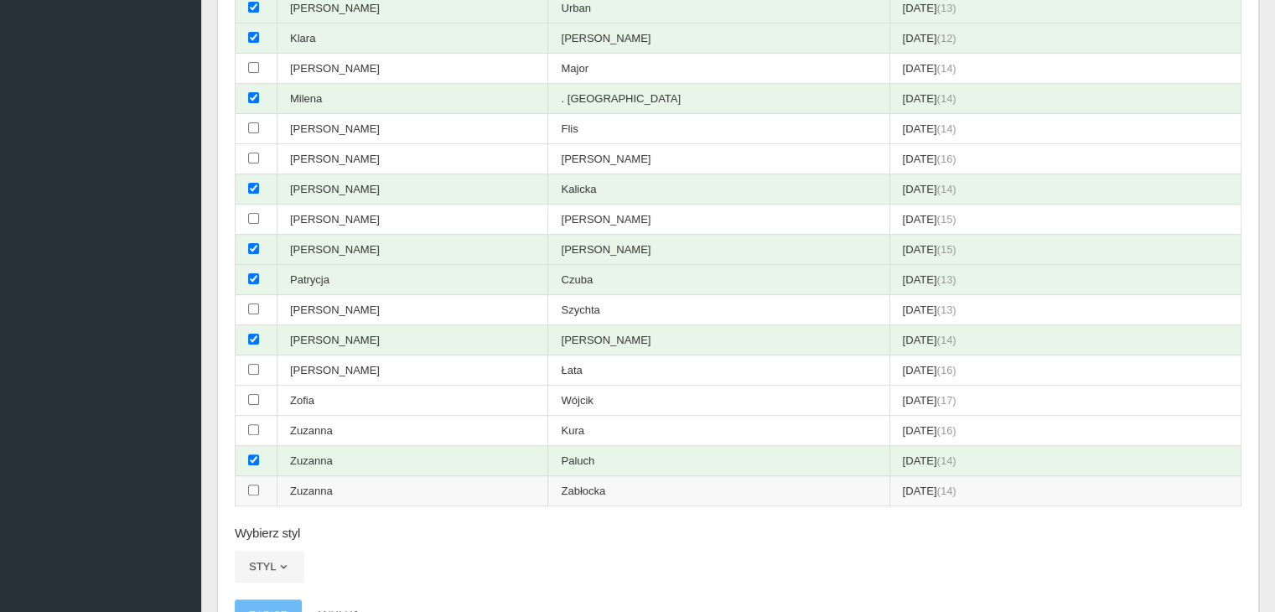
click at [371, 480] on td "Zuzanna" at bounding box center [412, 491] width 271 height 30
checkbox input "true"
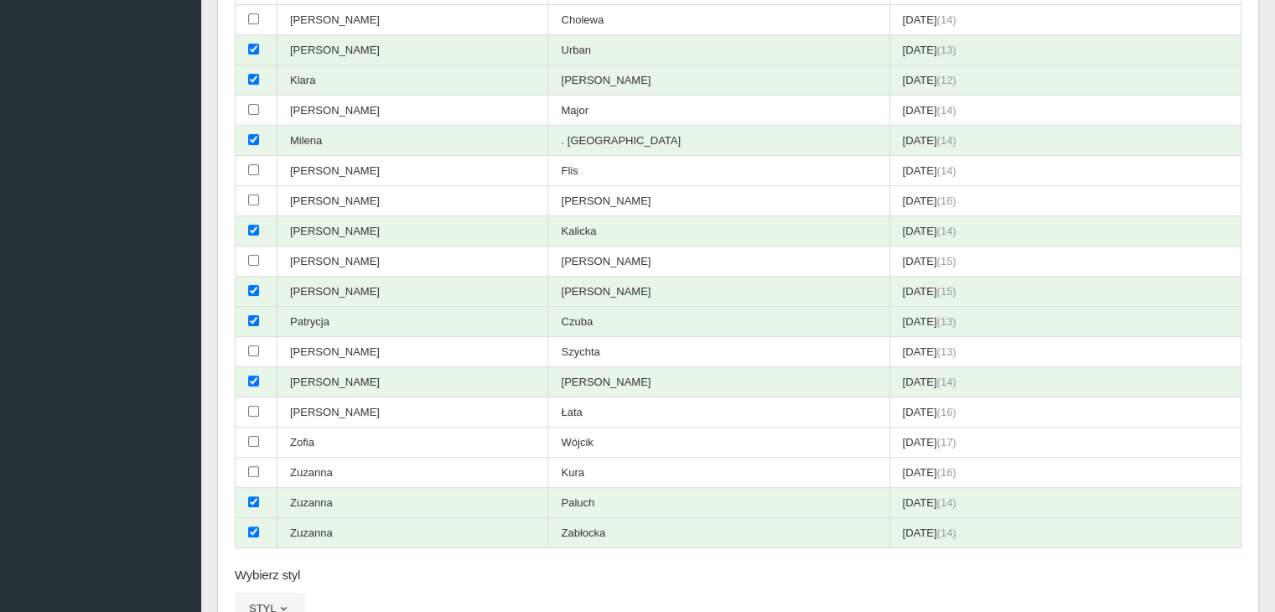
scroll to position [802, 0]
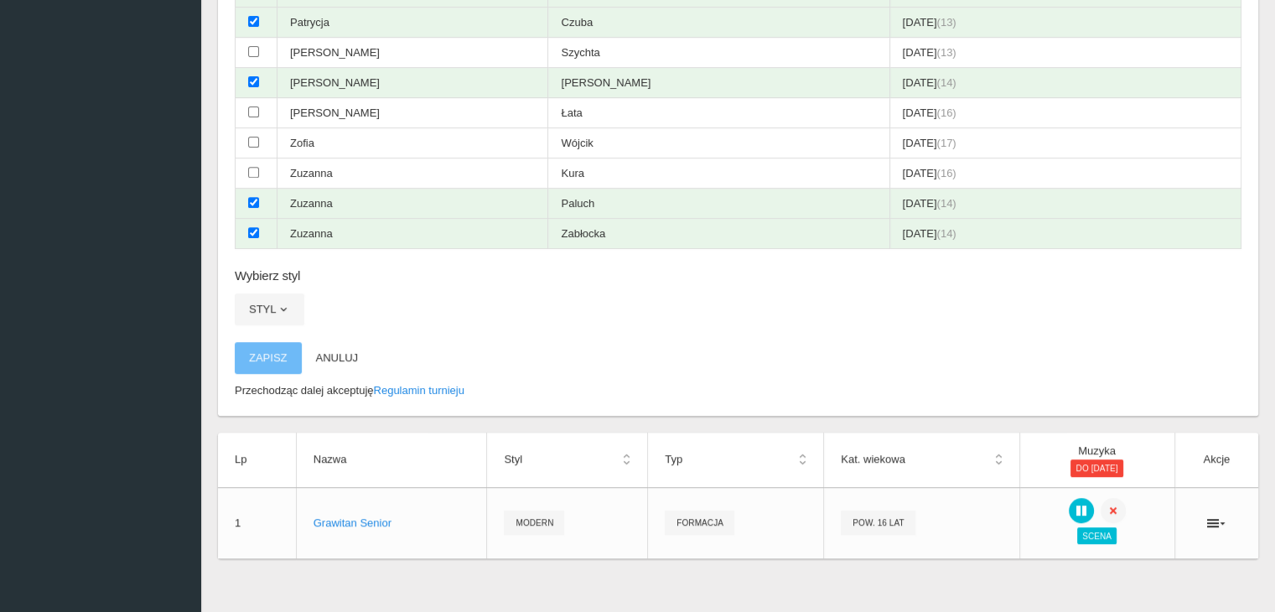
click at [269, 342] on button "Zapisz" at bounding box center [268, 358] width 67 height 32
click at [267, 350] on button "Zapisz" at bounding box center [268, 358] width 67 height 32
click at [272, 349] on button "Zapisz" at bounding box center [268, 358] width 67 height 32
click at [269, 342] on button "Zapisz" at bounding box center [268, 358] width 67 height 32
click at [445, 384] on link "Regulamin turnieju" at bounding box center [419, 390] width 91 height 13
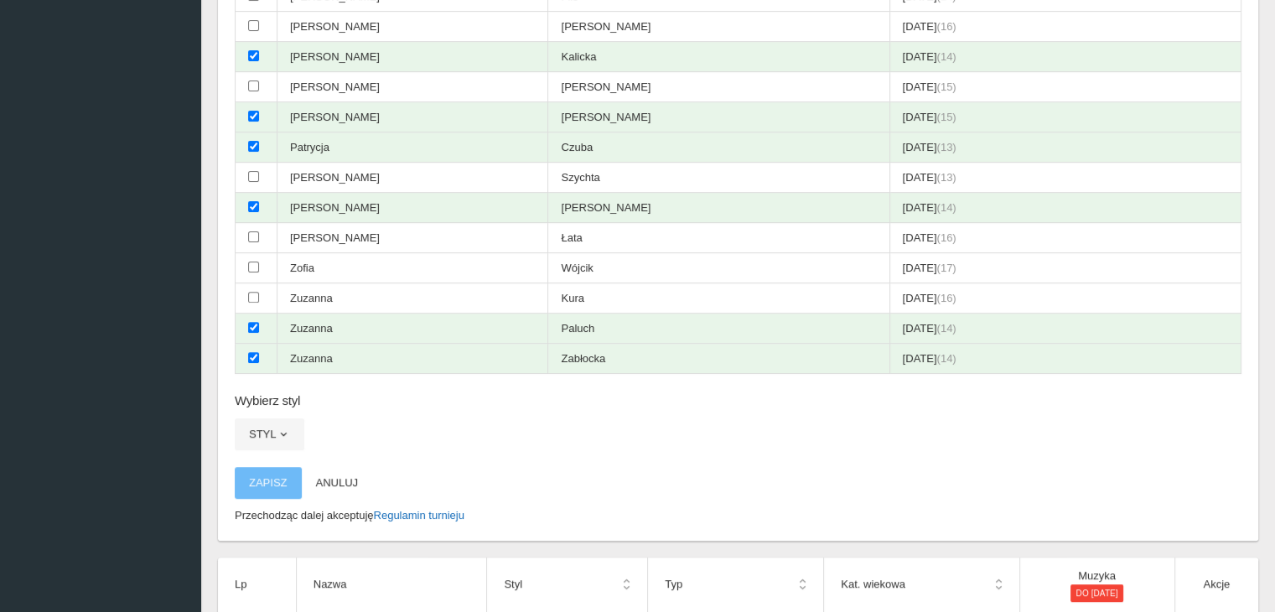
scroll to position [635, 0]
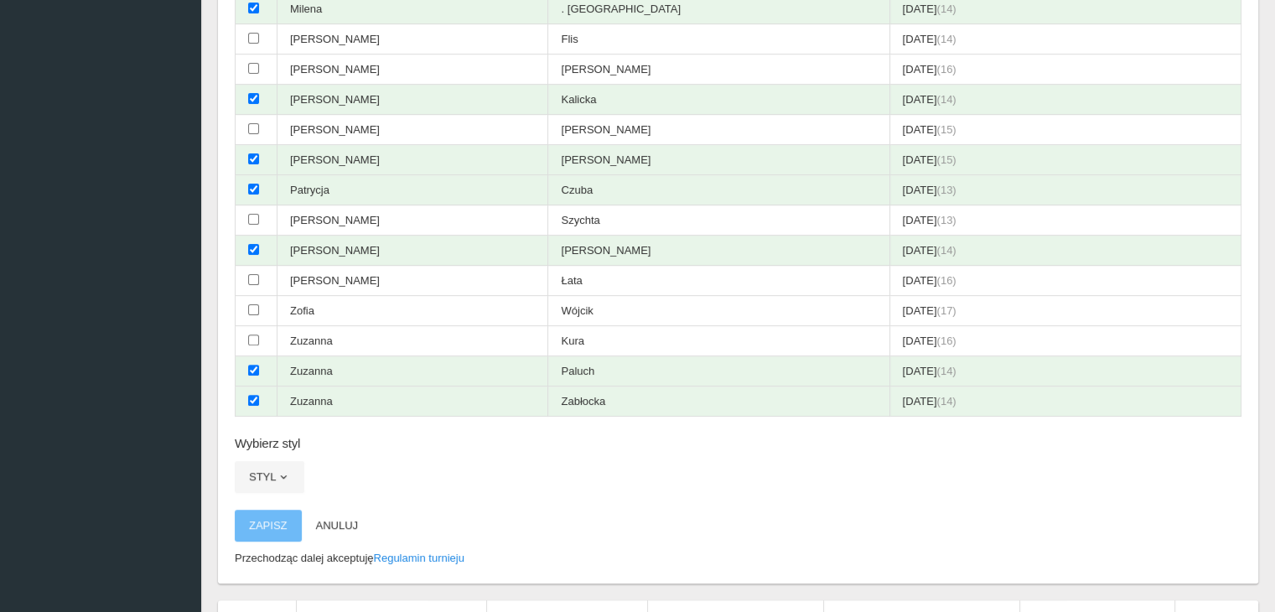
click at [268, 511] on button "Zapisz" at bounding box center [268, 526] width 67 height 32
click at [282, 512] on button "Zapisz" at bounding box center [268, 526] width 67 height 32
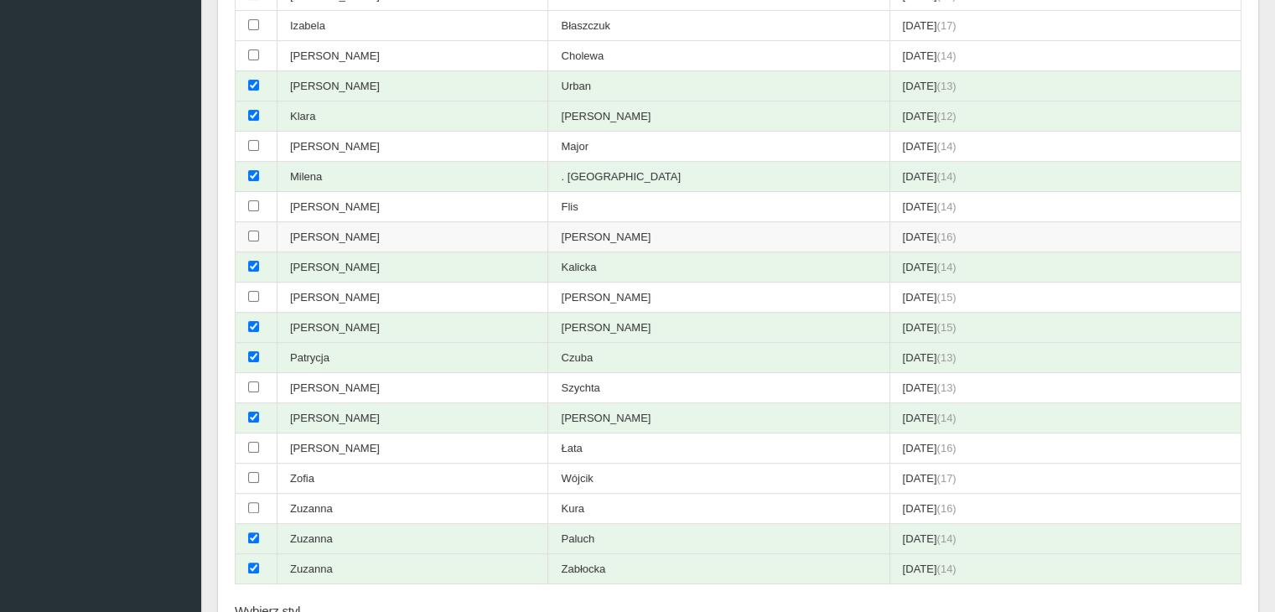
scroll to position [802, 0]
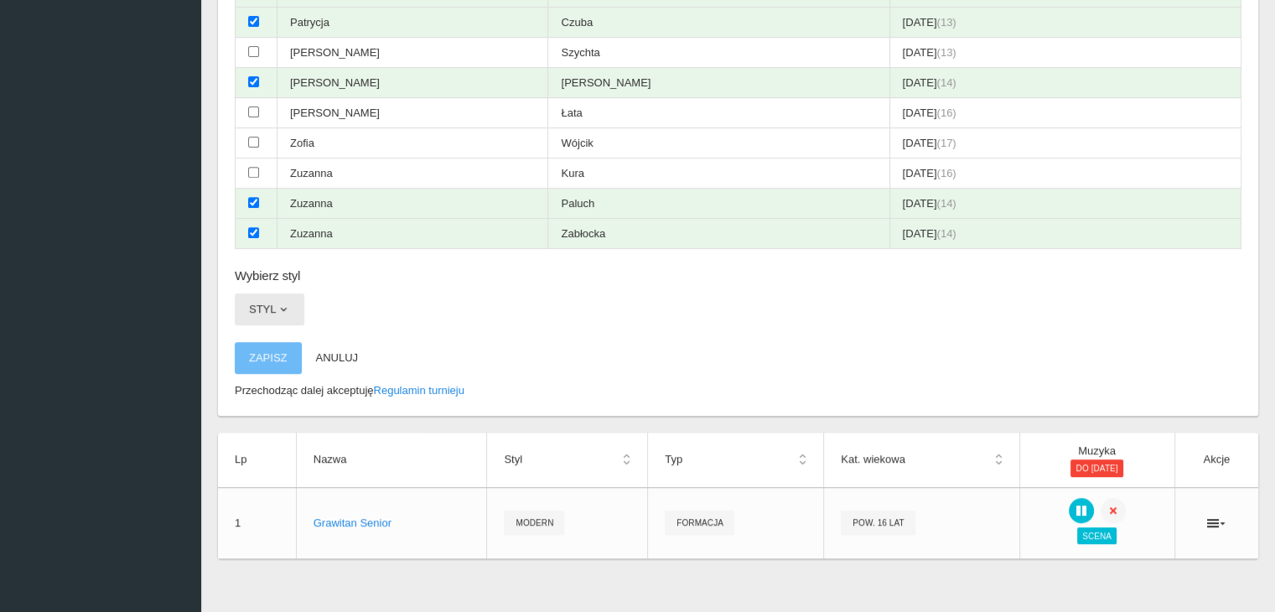
click at [296, 293] on button "Styl" at bounding box center [270, 309] width 70 height 32
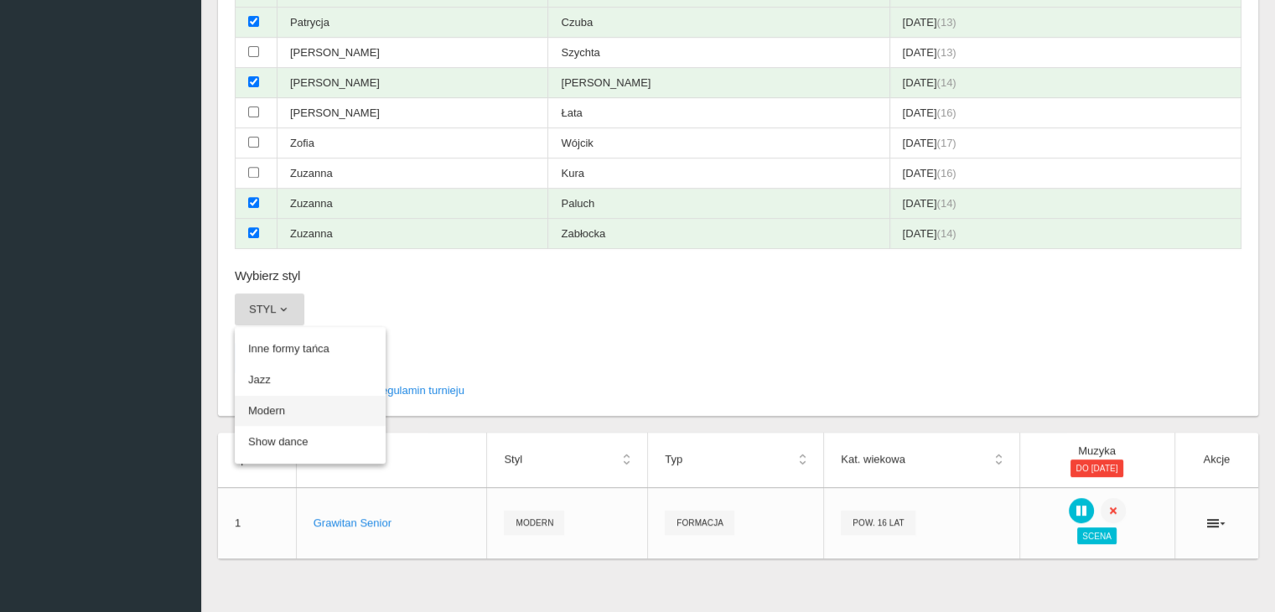
click at [284, 399] on link "Modern" at bounding box center [310, 411] width 151 height 30
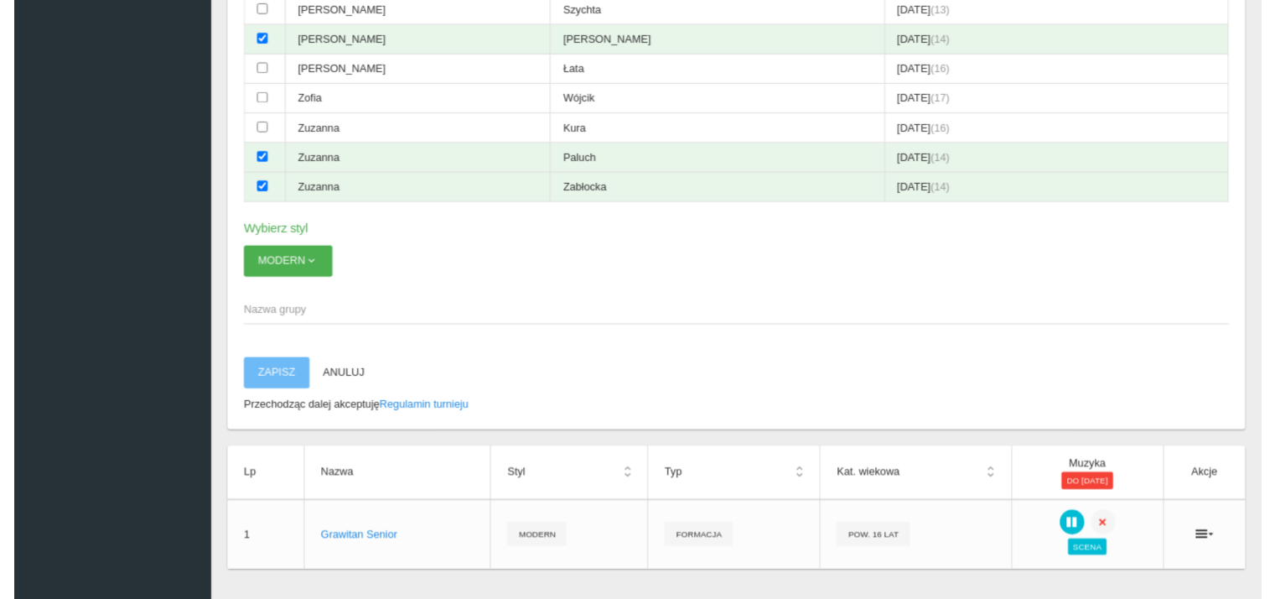
scroll to position [868, 0]
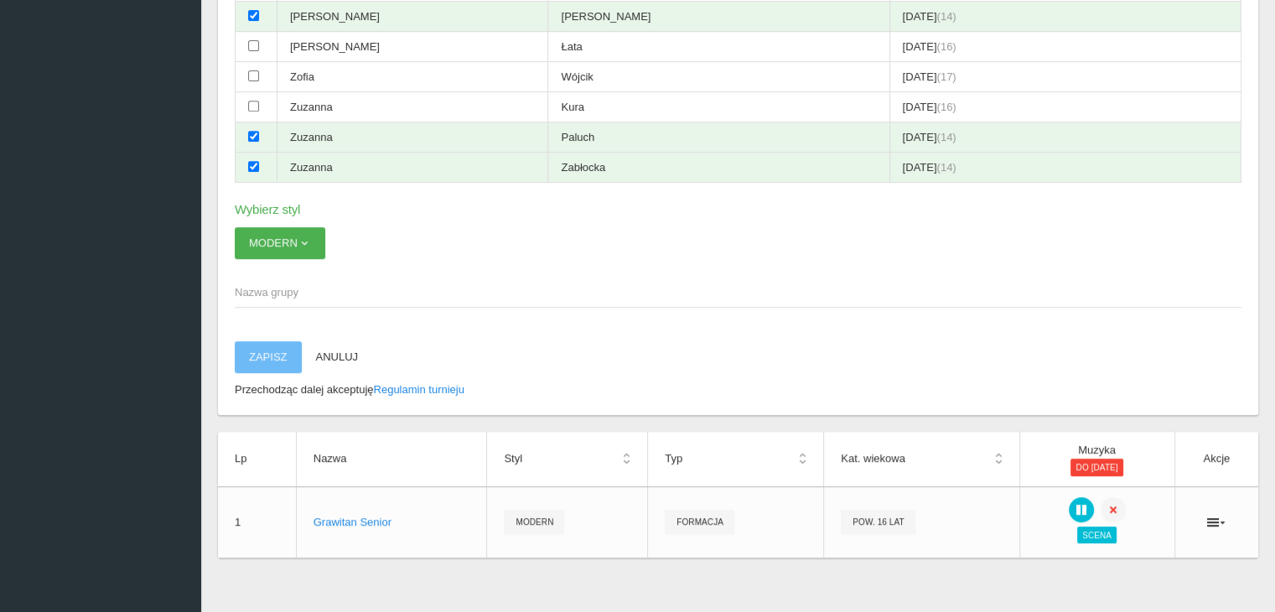
click at [291, 284] on span "Nazwa grupy" at bounding box center [730, 292] width 990 height 17
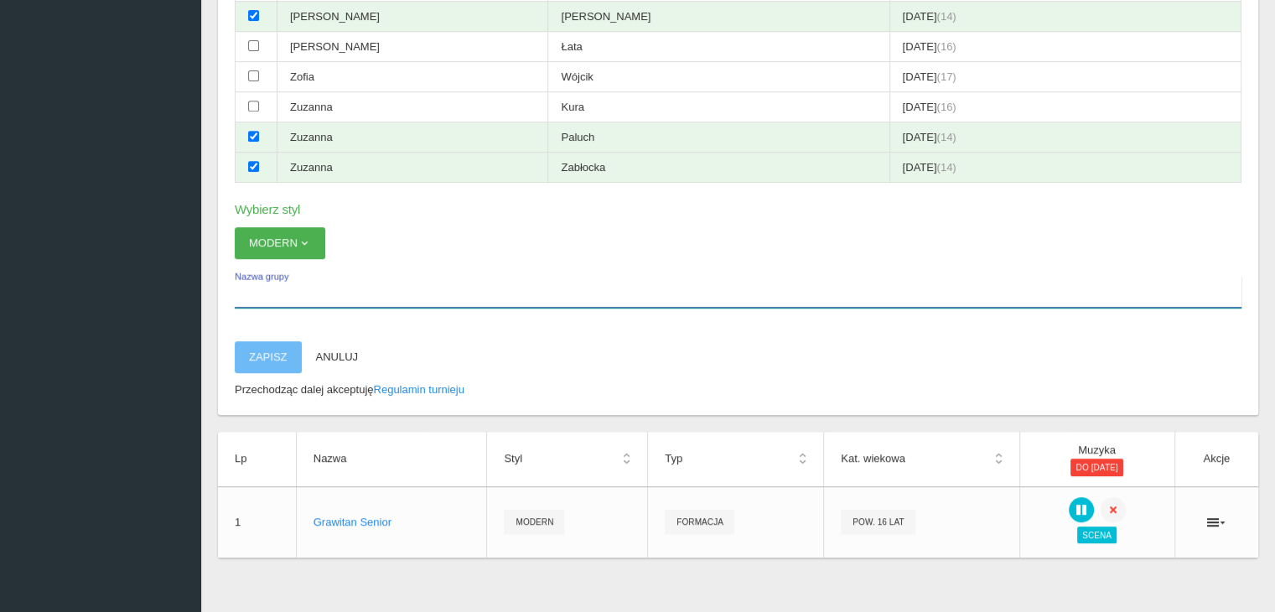
click at [291, 282] on input "Nazwa grupy" at bounding box center [738, 292] width 1007 height 32
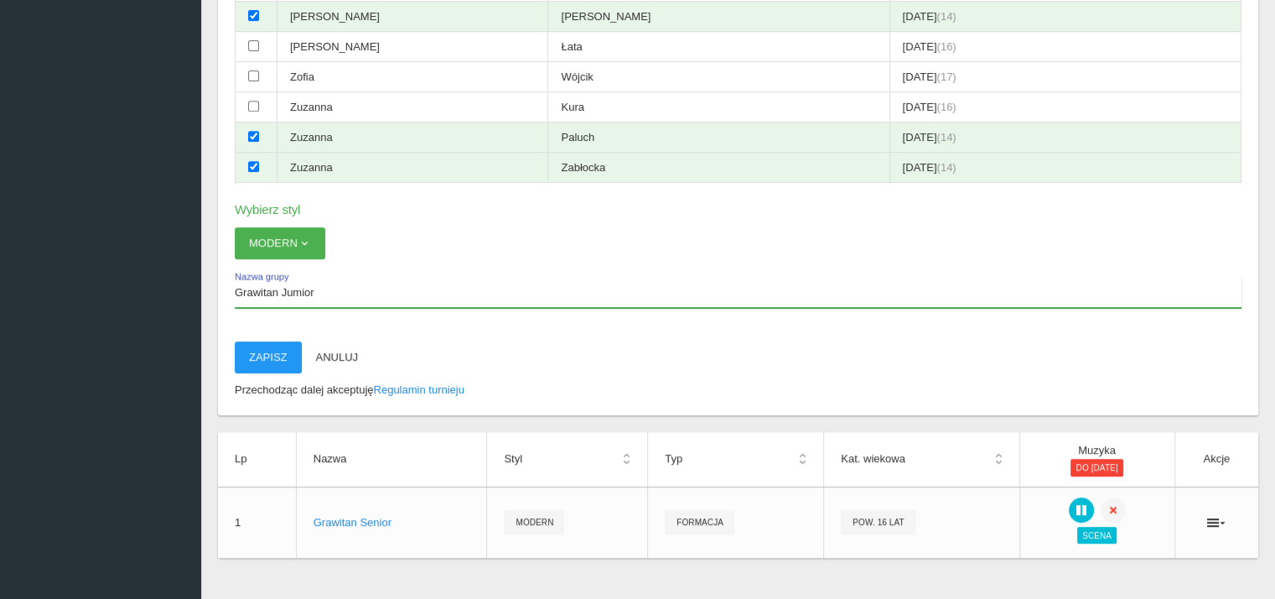
click at [346, 276] on input "Grawitan Jumior" at bounding box center [738, 292] width 1007 height 32
click at [301, 278] on input "Grawitan Jumior" at bounding box center [738, 292] width 1007 height 32
click at [348, 283] on input "Grawitan Junior" at bounding box center [738, 292] width 1007 height 32
type input "Grawitan Junior"
click at [272, 342] on button "Zapisz" at bounding box center [268, 357] width 67 height 32
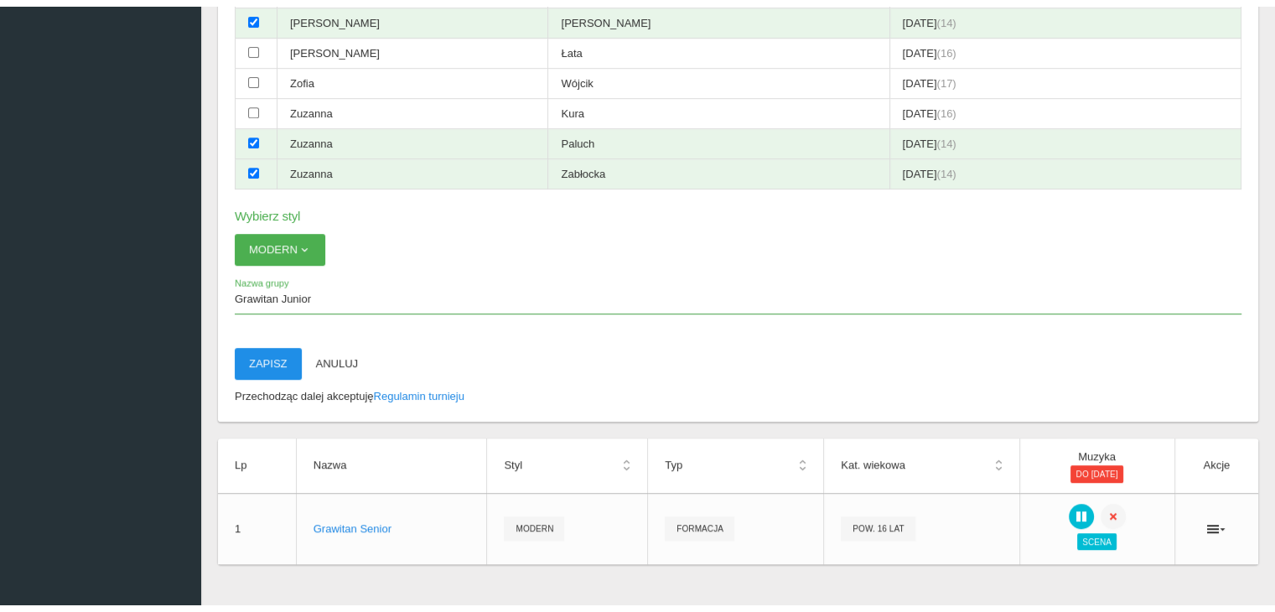
scroll to position [42, 0]
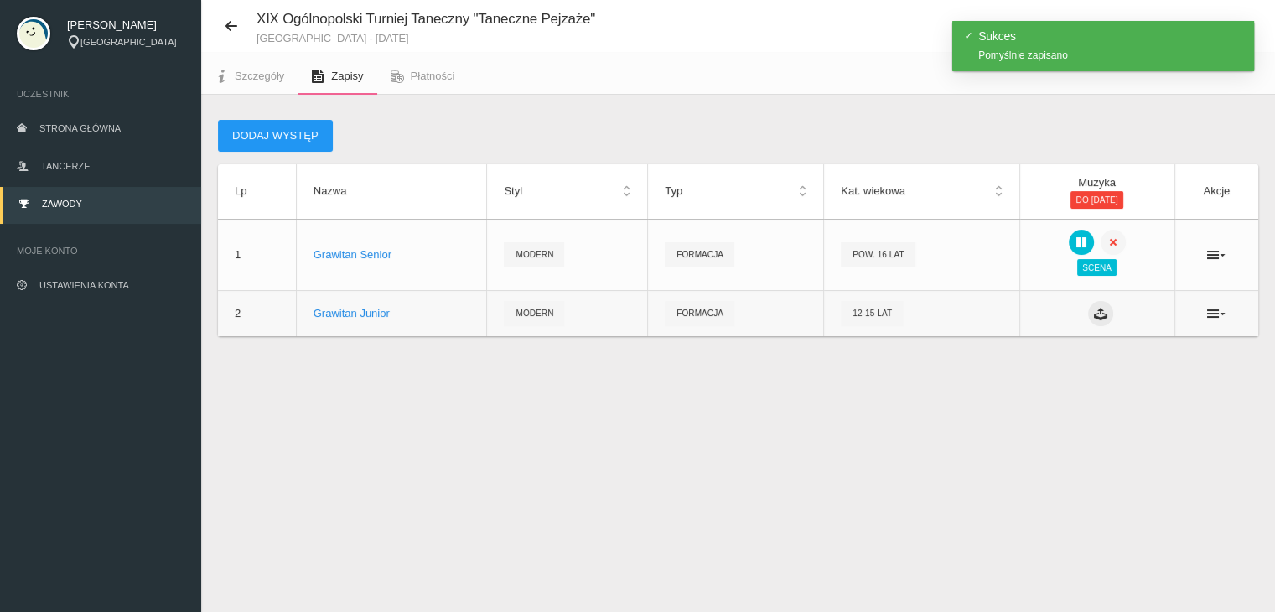
click at [1094, 312] on icon at bounding box center [1100, 313] width 13 height 13
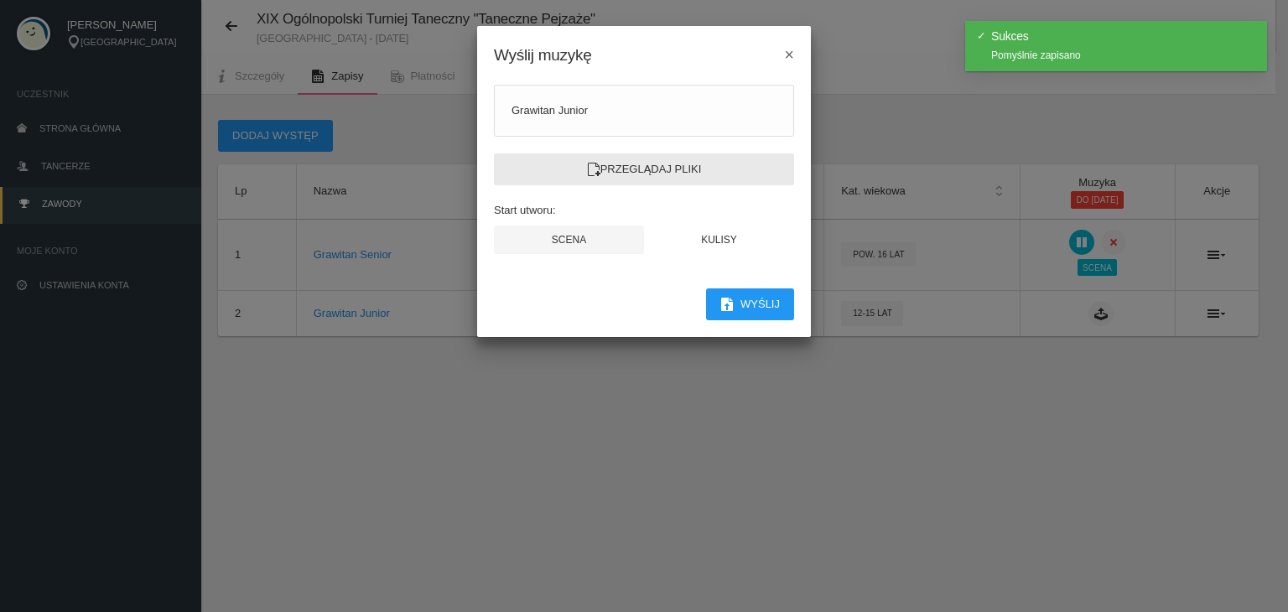
click at [677, 167] on label "Przeglądaj pliki" at bounding box center [644, 169] width 300 height 32
click at [0, 0] on input "Przeglądaj pliki" at bounding box center [0, 0] width 0 height 0
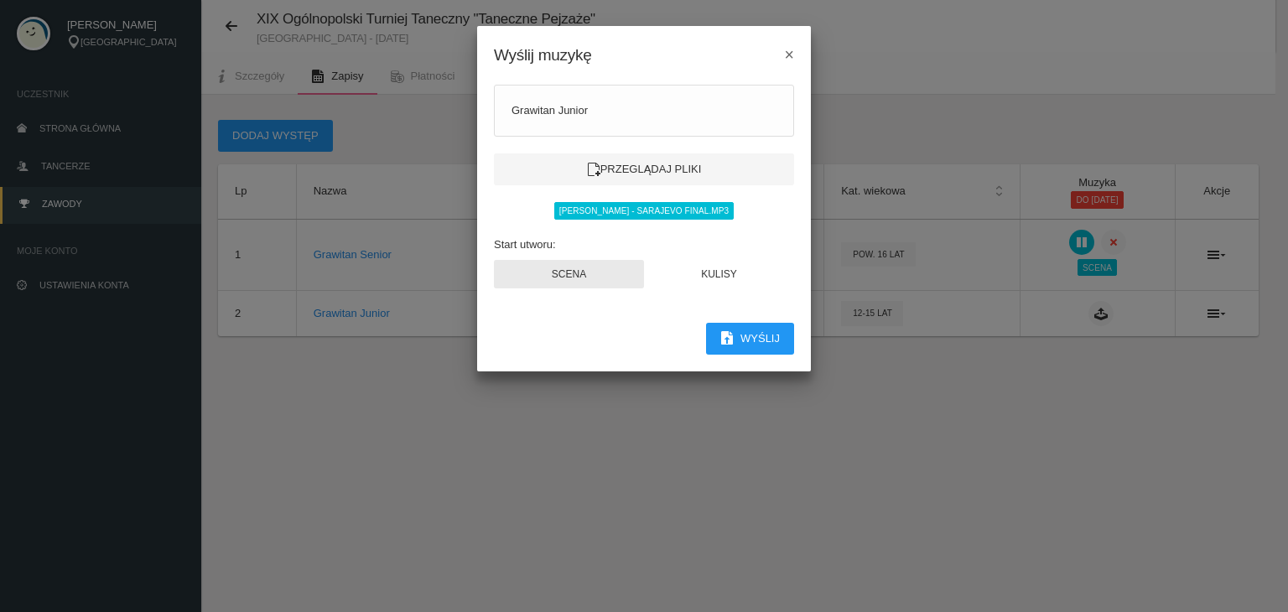
click at [615, 276] on button "Scena" at bounding box center [569, 274] width 150 height 29
click at [768, 339] on button "Wyślij" at bounding box center [750, 339] width 88 height 32
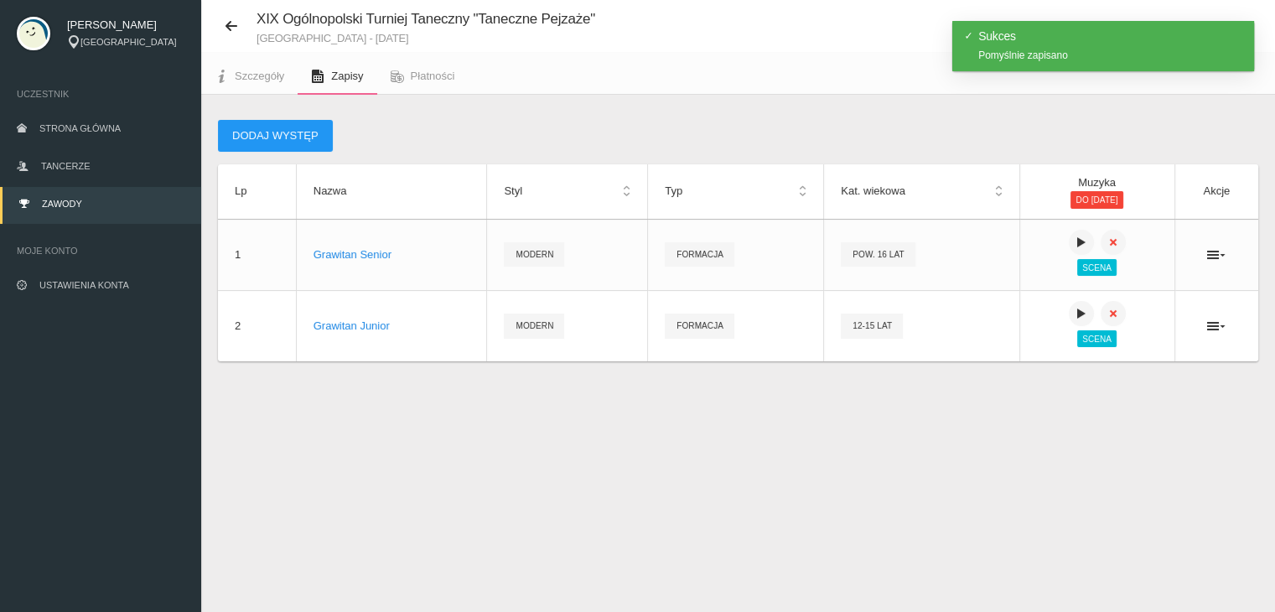
click at [806, 123] on div "Dodaj występ" at bounding box center [738, 136] width 1040 height 32
click at [796, 128] on div "Dodaj występ" at bounding box center [738, 136] width 1040 height 32
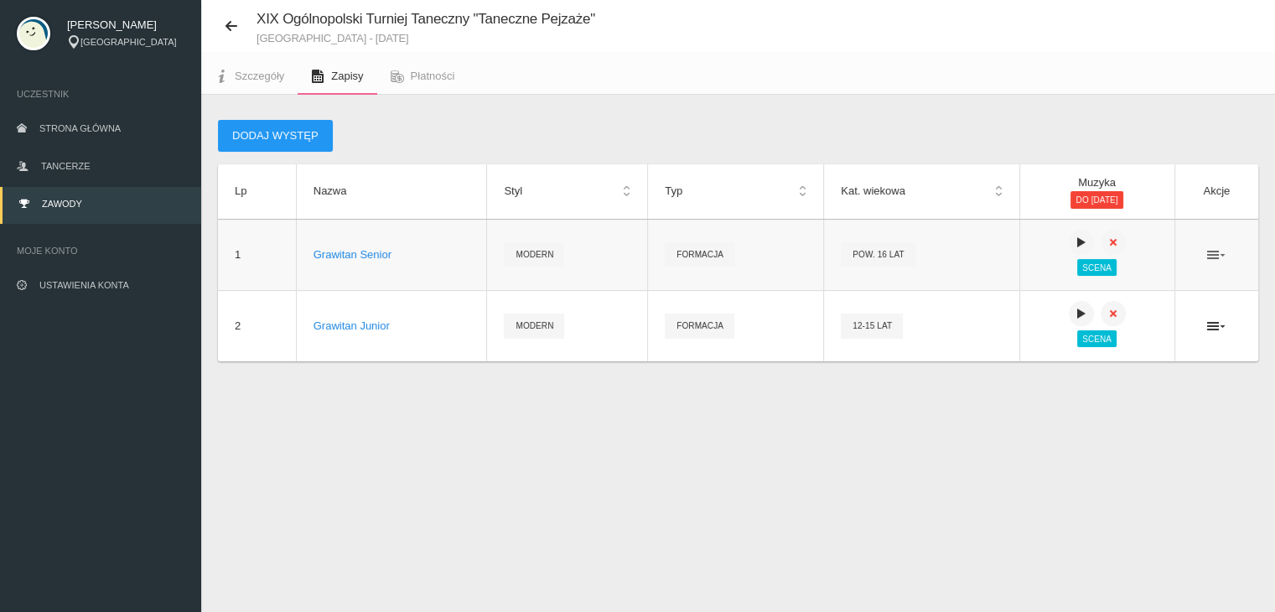
click at [1217, 257] on icon at bounding box center [1216, 254] width 18 height 13
click at [841, 255] on span "Pow. 16 lat" at bounding box center [878, 254] width 75 height 24
click at [665, 257] on span "formacja" at bounding box center [700, 254] width 70 height 24
click at [522, 249] on span "Modern" at bounding box center [534, 254] width 60 height 24
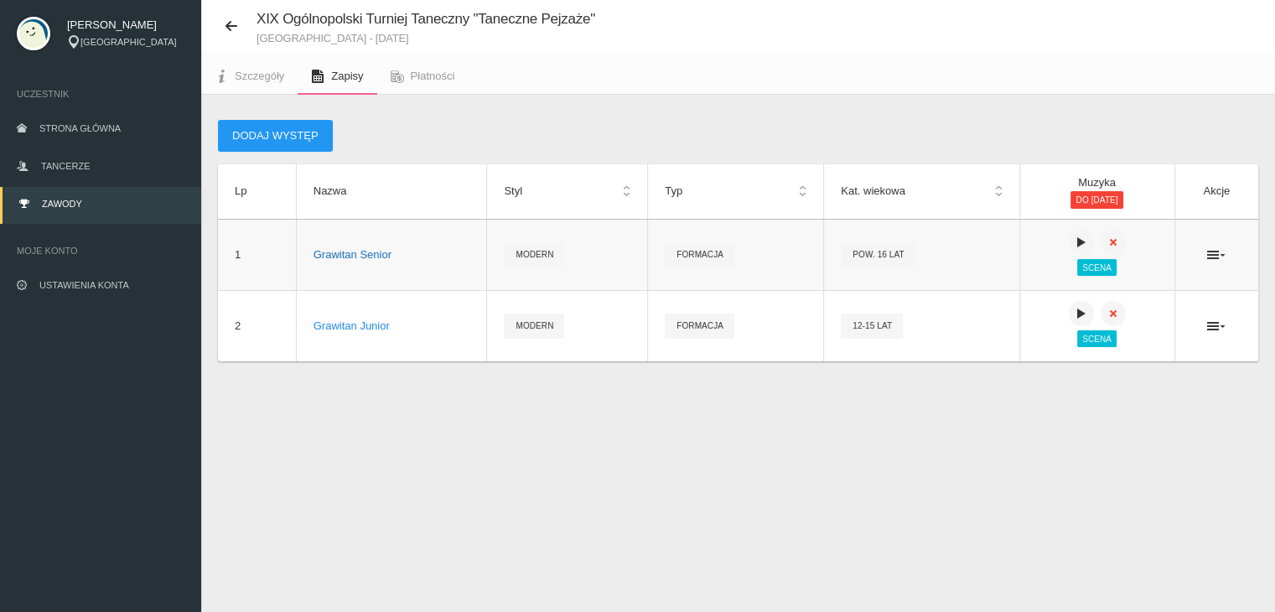
click at [367, 257] on div "Grawitan Senior" at bounding box center [392, 254] width 157 height 17
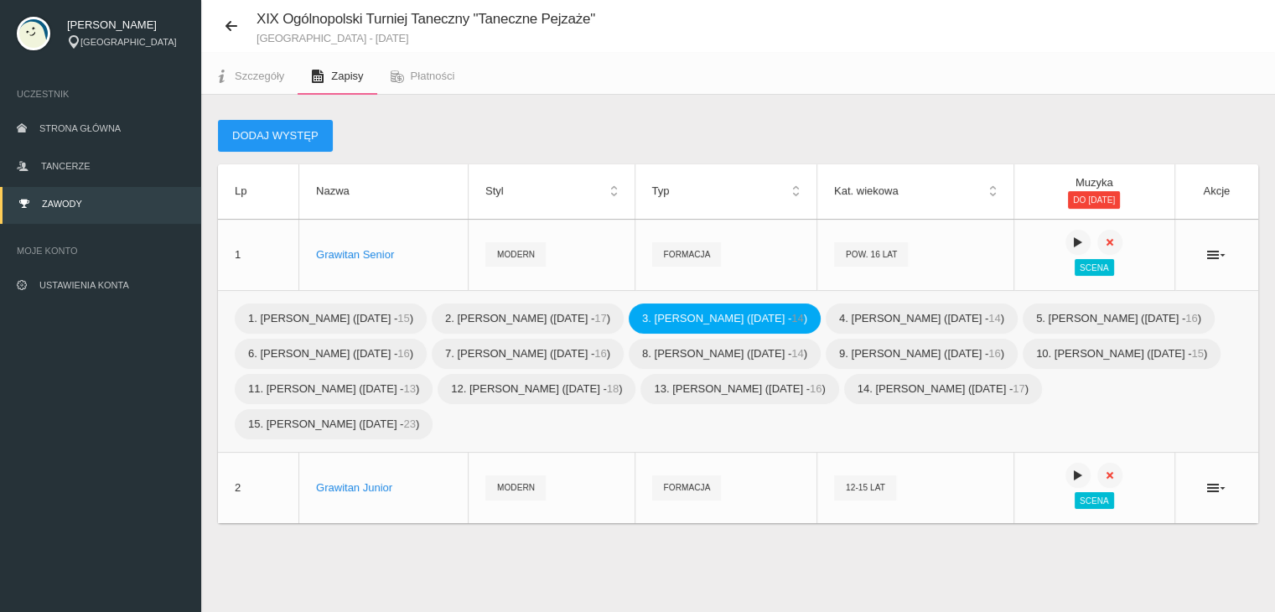
click at [768, 313] on span "3. Julia Cholewa (2011-01-01 - 14 )" at bounding box center [725, 318] width 192 height 30
click at [1227, 253] on ul at bounding box center [1217, 254] width 50 height 13
click at [1216, 251] on icon at bounding box center [1216, 254] width 18 height 13
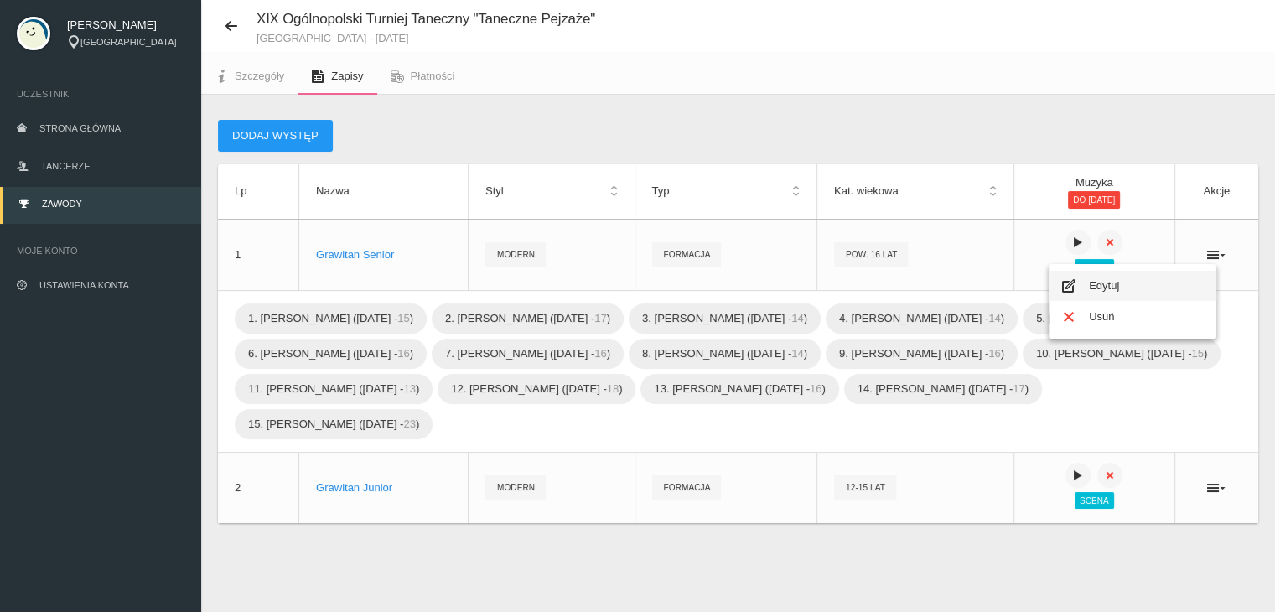
click at [1133, 289] on link "Edytuj" at bounding box center [1133, 286] width 168 height 30
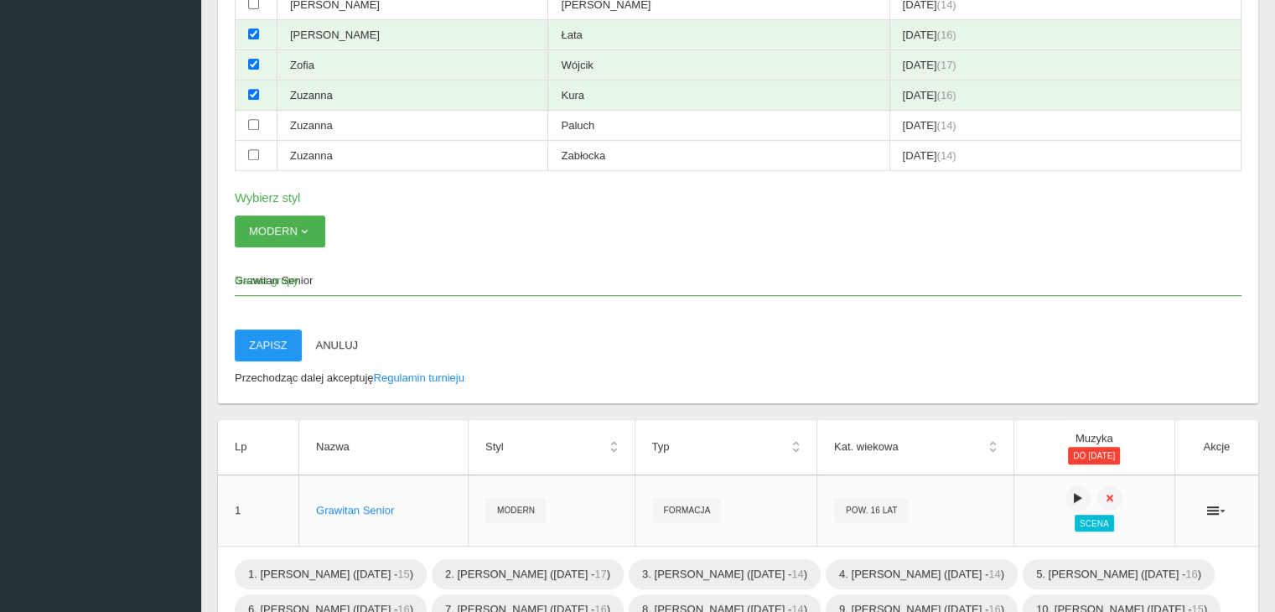
scroll to position [1048, 0]
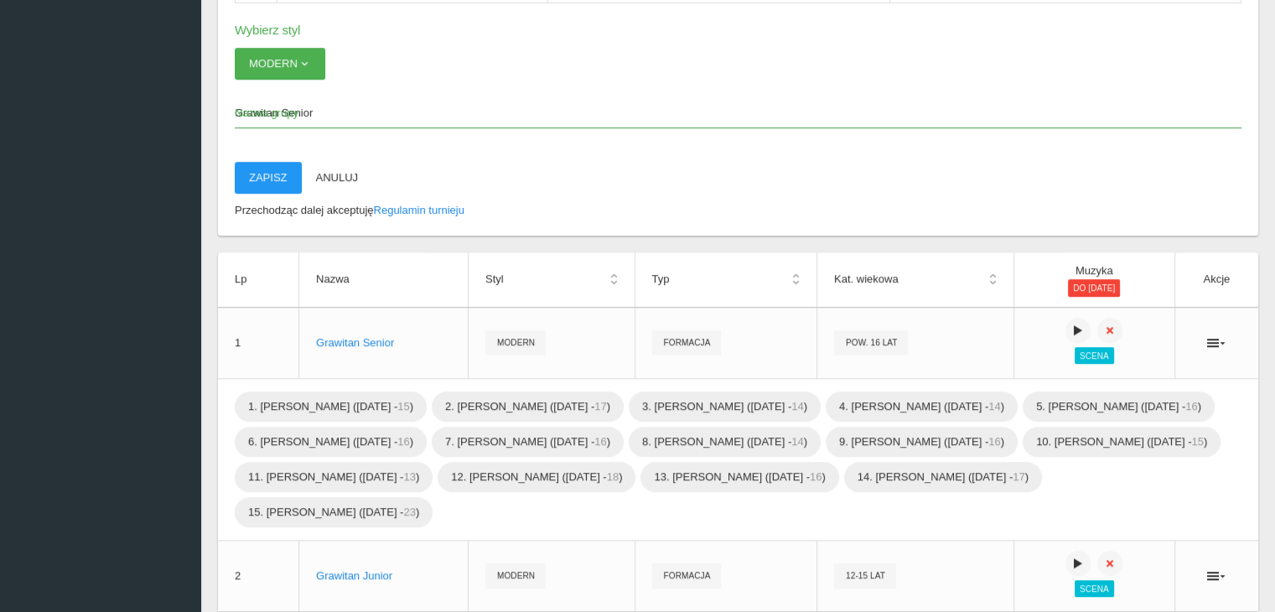
click at [343, 334] on div "Grawitan Senior" at bounding box center [383, 342] width 135 height 17
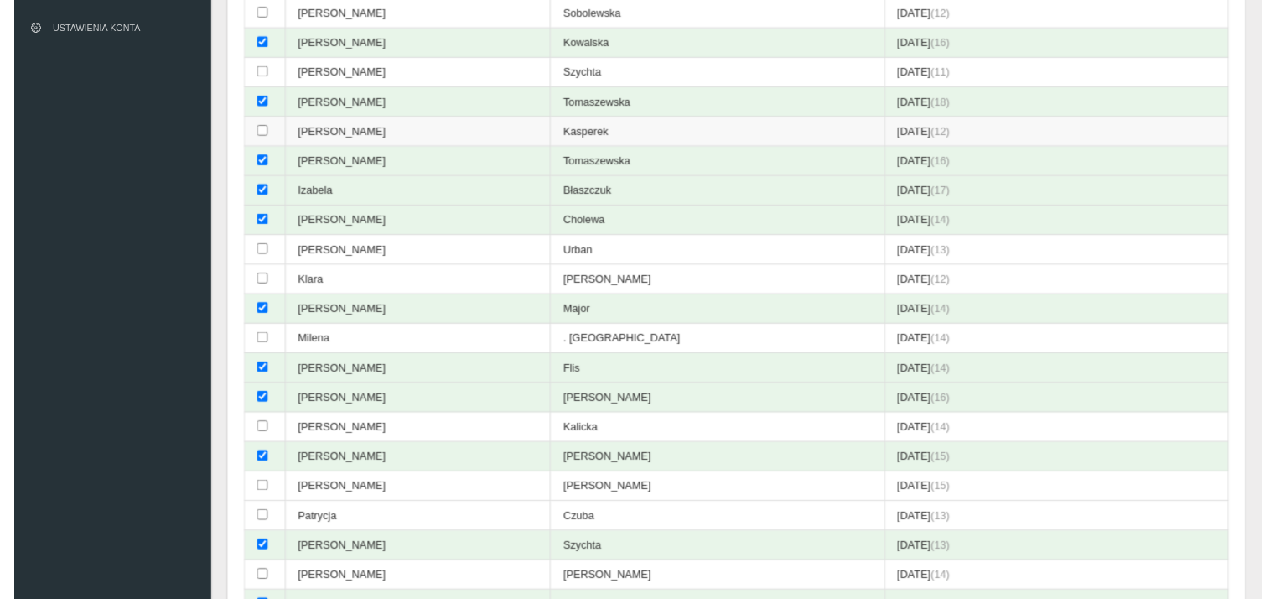
scroll to position [269, 0]
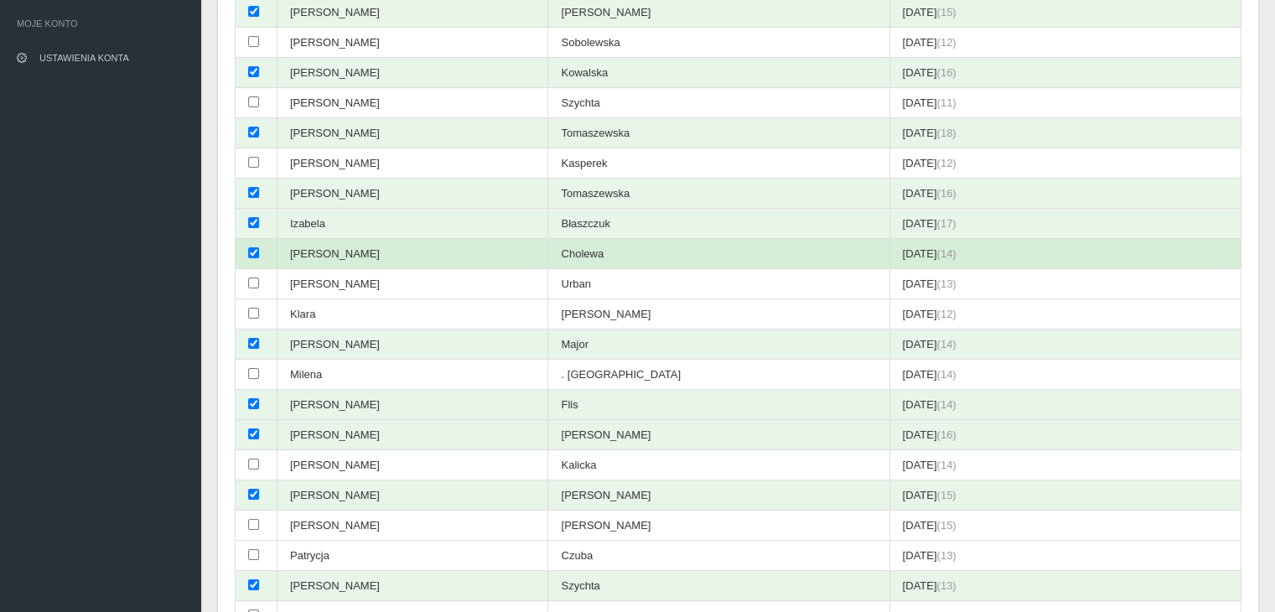
click at [259, 247] on td at bounding box center [257, 254] width 42 height 30
checkbox input "false"
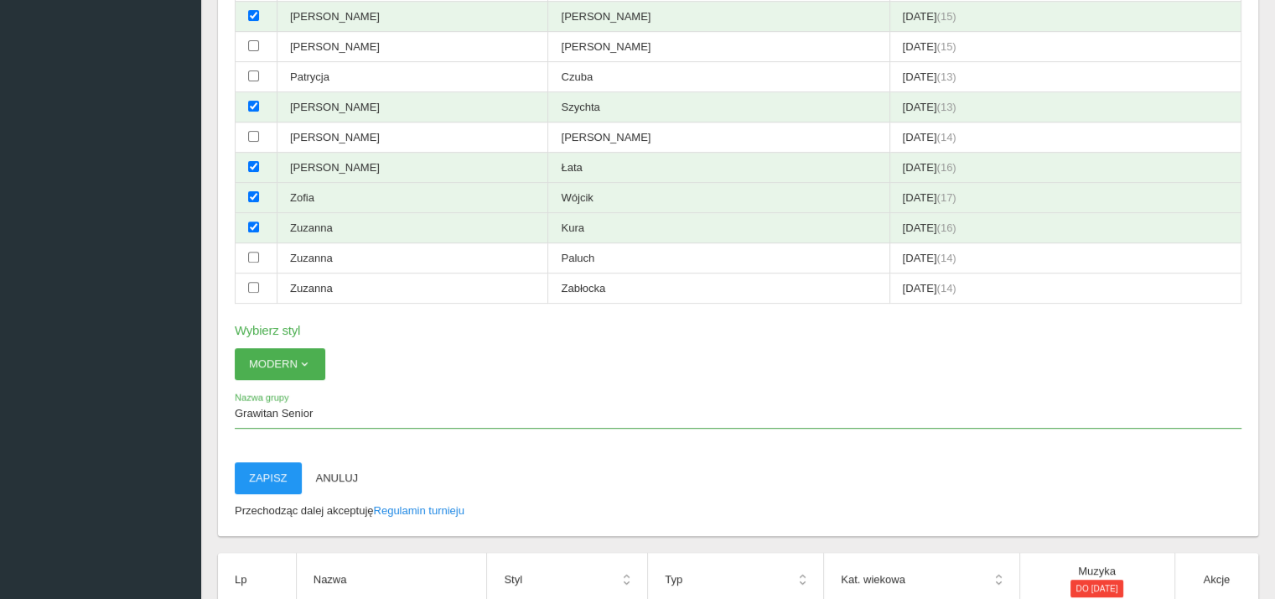
scroll to position [772, 0]
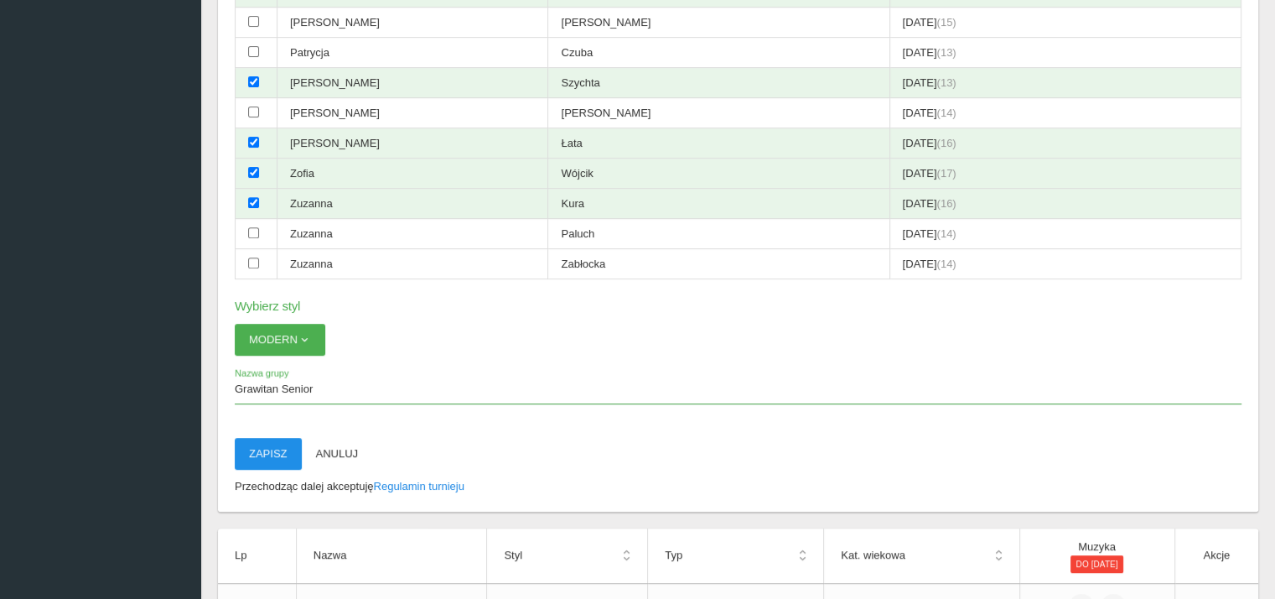
click at [272, 438] on button "Zapisz" at bounding box center [268, 454] width 67 height 32
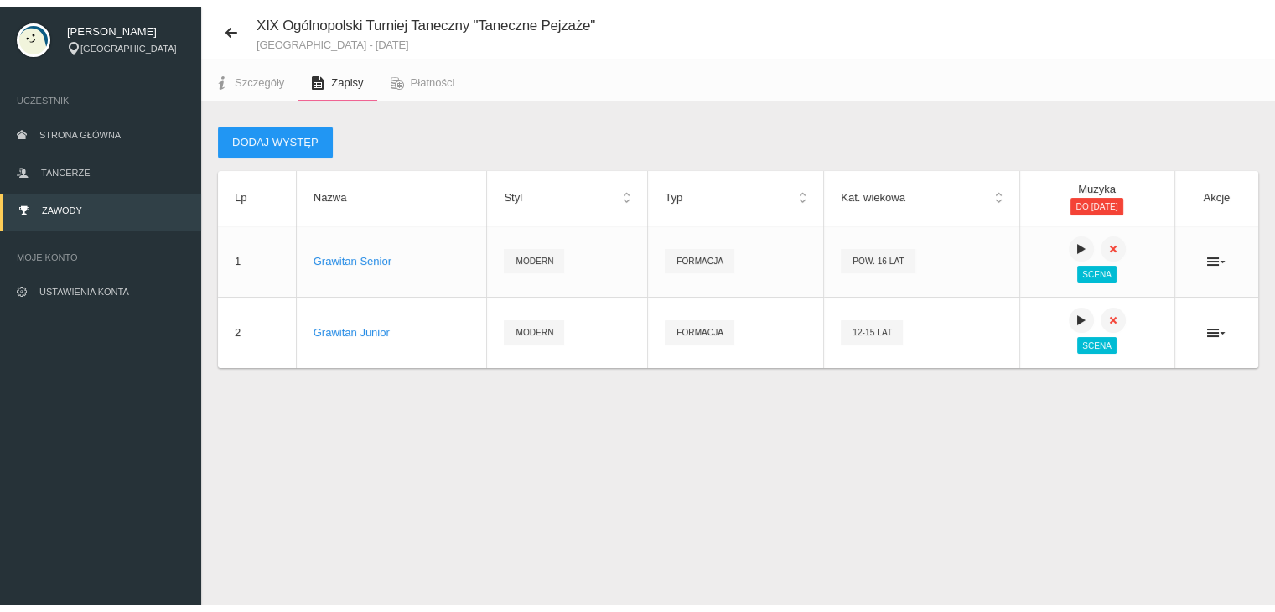
scroll to position [42, 0]
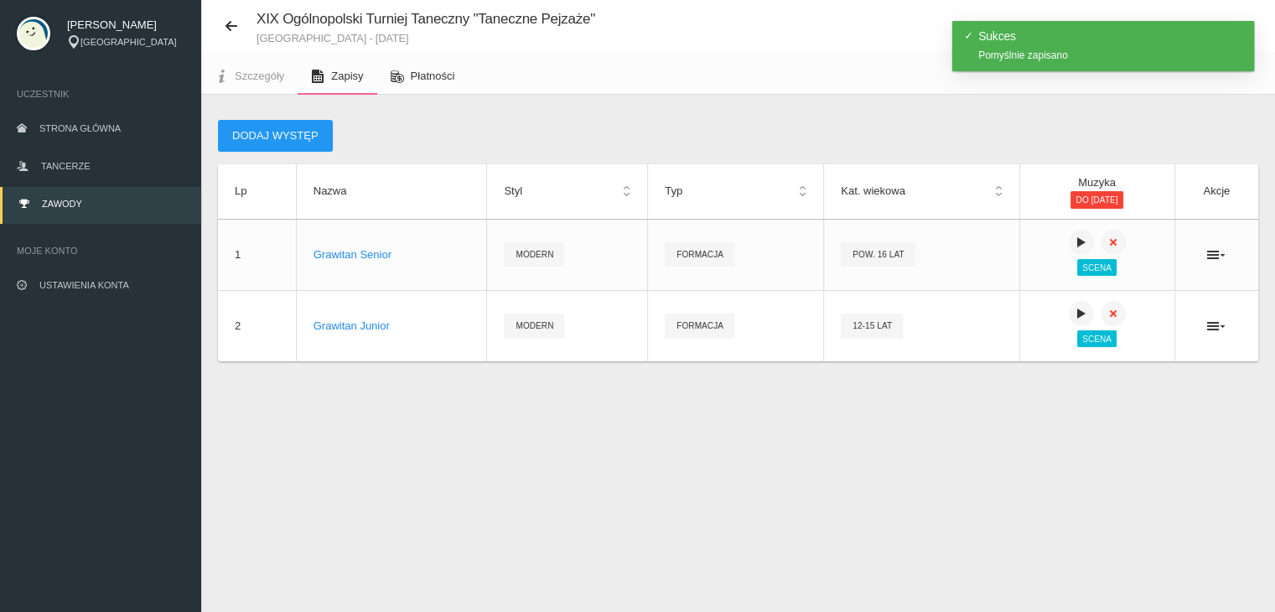
click at [444, 71] on span "Płatności" at bounding box center [433, 76] width 44 height 13
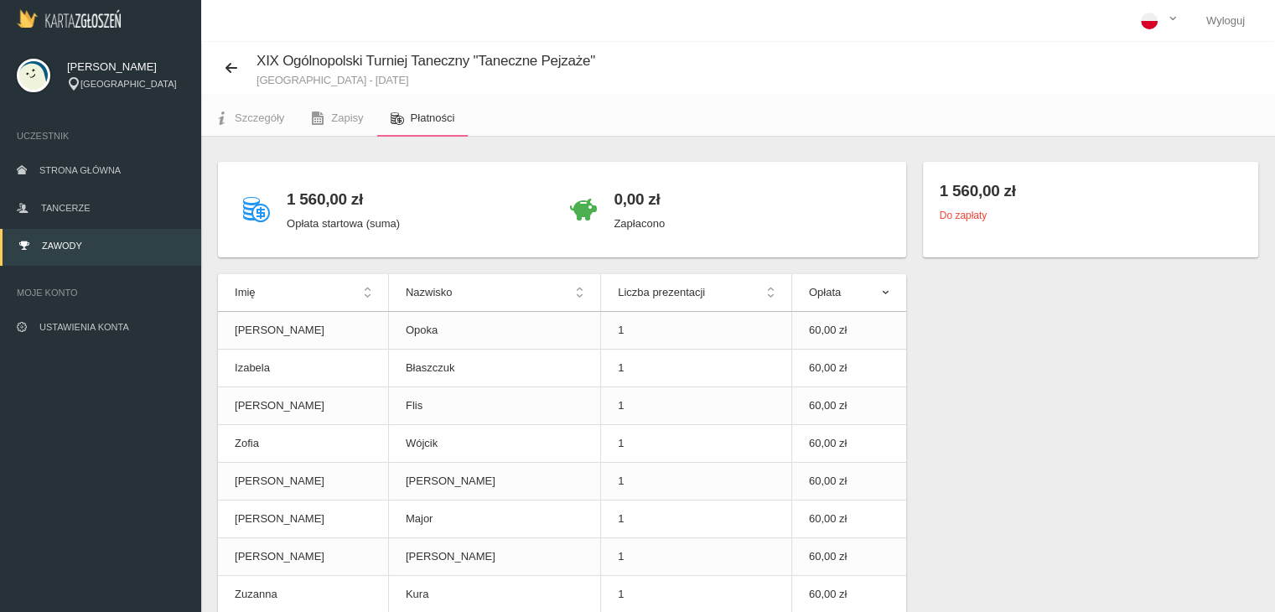
click at [740, 286] on th "Liczba prezentacji" at bounding box center [696, 293] width 191 height 38
click at [740, 294] on th "Liczba prezentacji" at bounding box center [696, 293] width 191 height 38
click at [288, 122] on link "Szczegóły" at bounding box center [249, 118] width 96 height 37
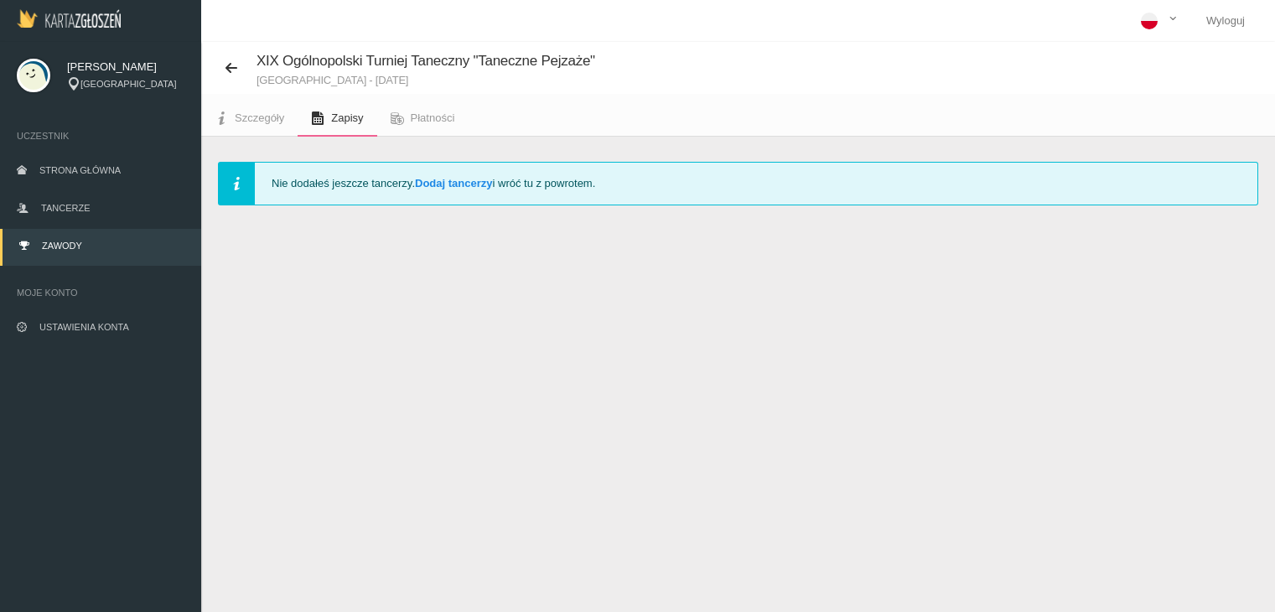
scroll to position [42, 0]
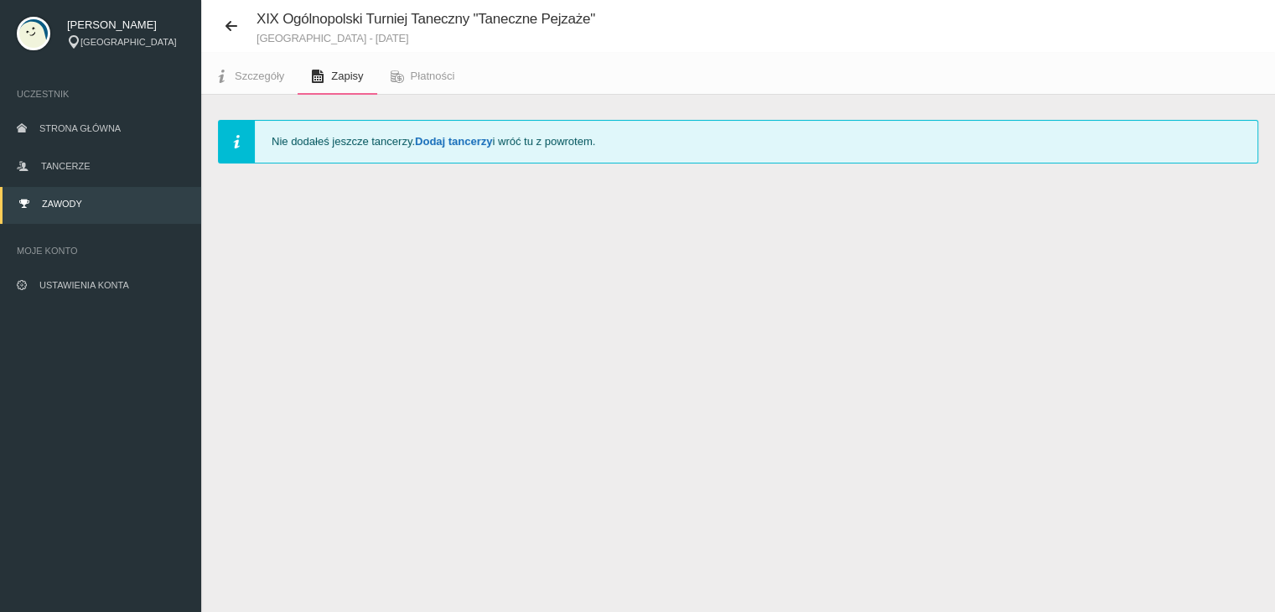
click at [455, 145] on link "Dodaj tancerzy" at bounding box center [453, 141] width 77 height 13
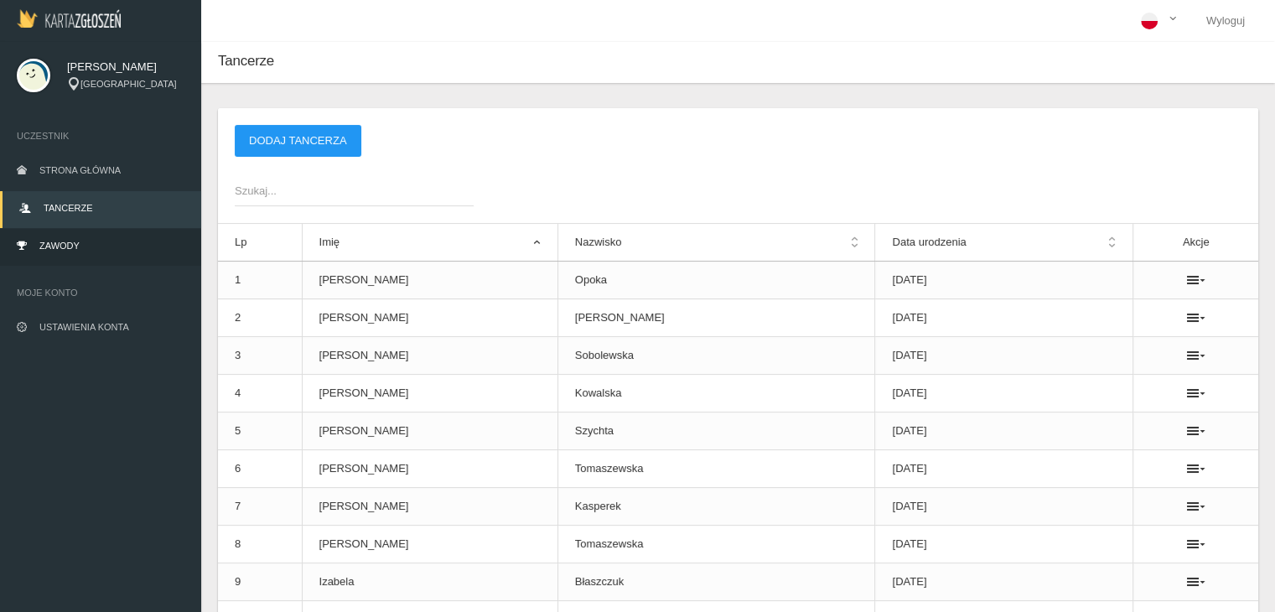
click at [104, 241] on link "Zawody" at bounding box center [100, 247] width 201 height 37
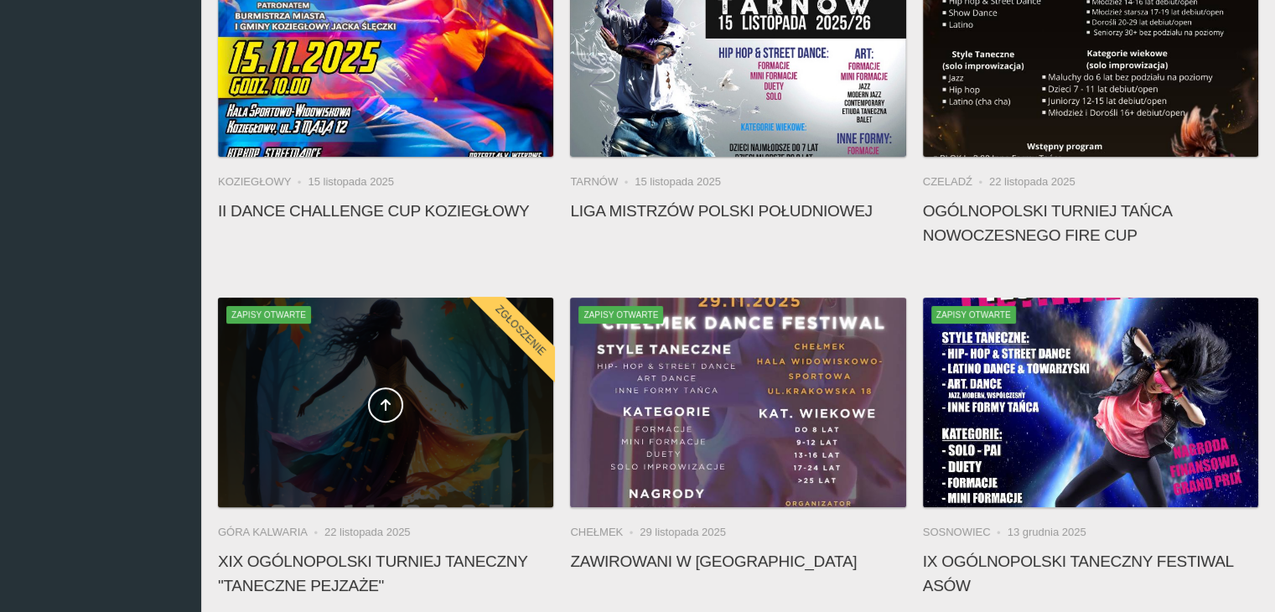
click at [328, 370] on div at bounding box center [385, 403] width 335 height 210
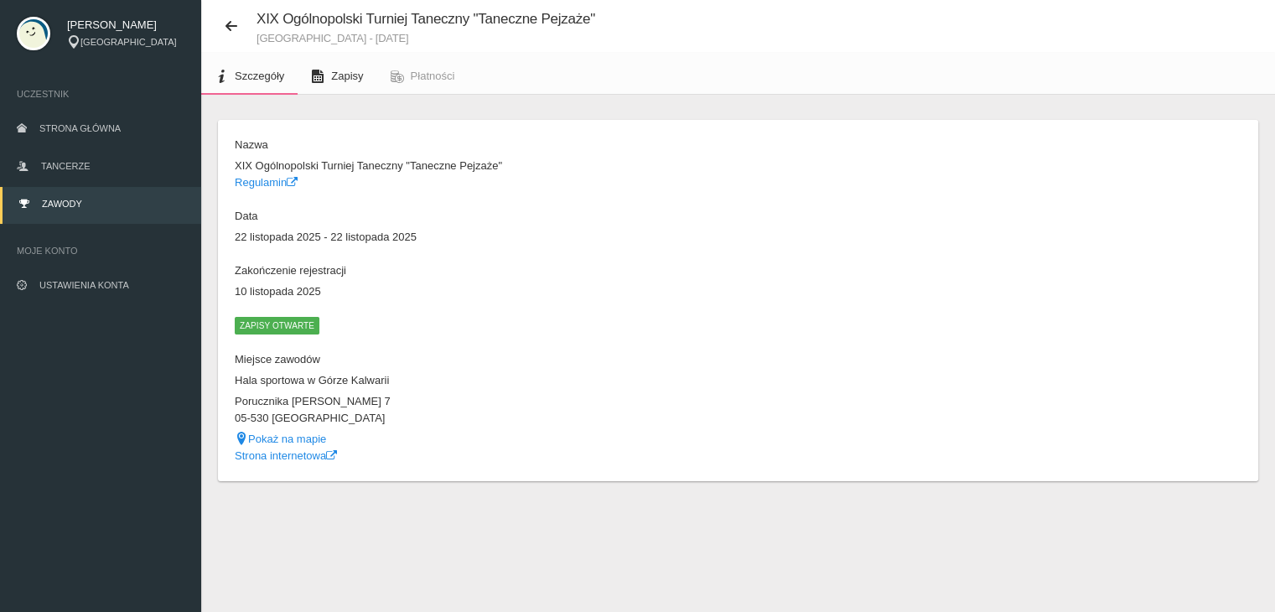
click at [356, 80] on span "Zapisy" at bounding box center [347, 76] width 32 height 13
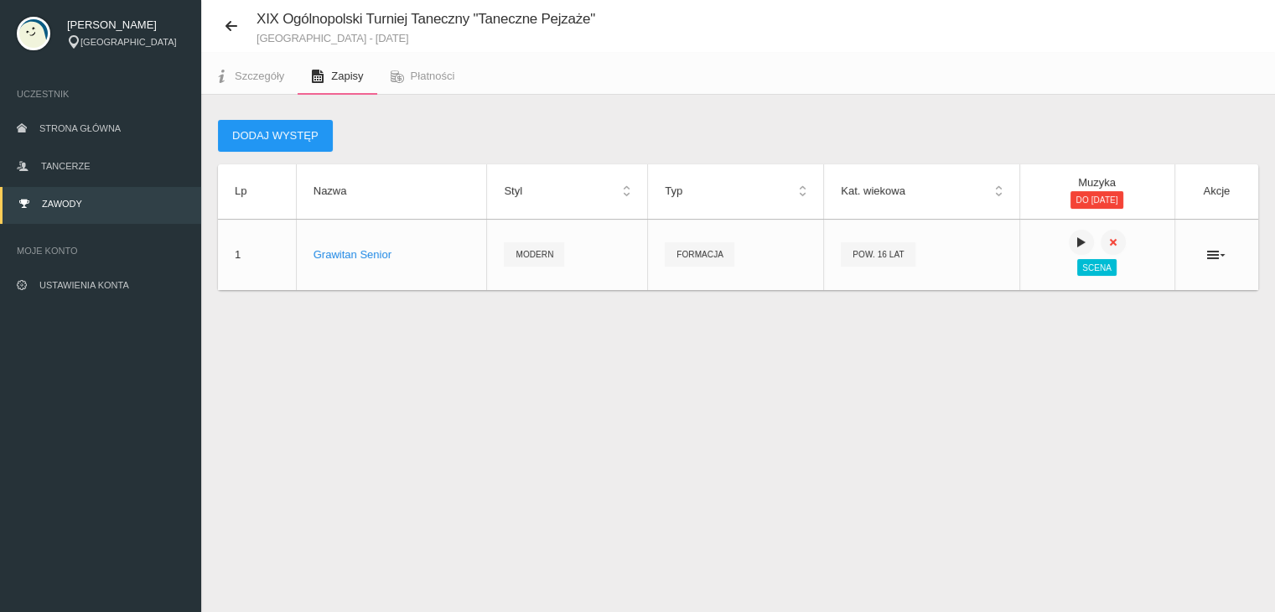
click at [852, 350] on div "Dodaj występ Lp Nazwa Styl Typ Kat. wiekowa Muzyka do [DATE] Akcje 1 Grawitan S…" at bounding box center [738, 226] width 1074 height 262
drag, startPoint x: 857, startPoint y: 363, endPoint x: 266, endPoint y: 143, distance: 630.5
click at [266, 143] on button "Dodaj występ" at bounding box center [275, 136] width 115 height 32
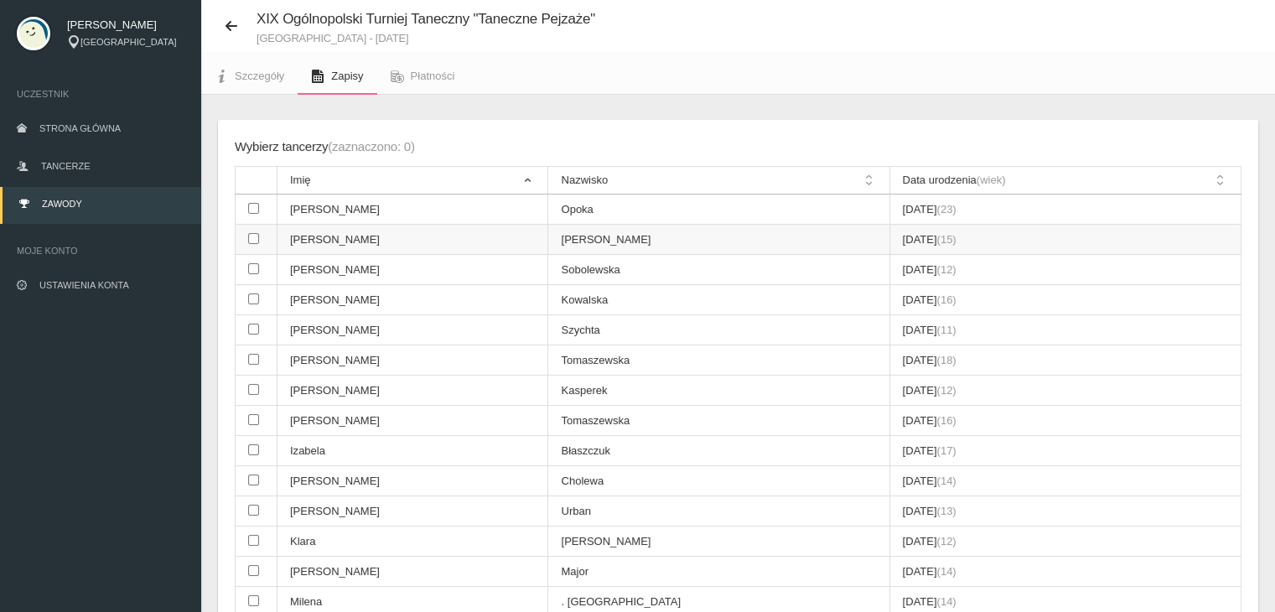
click at [262, 234] on td at bounding box center [257, 240] width 42 height 30
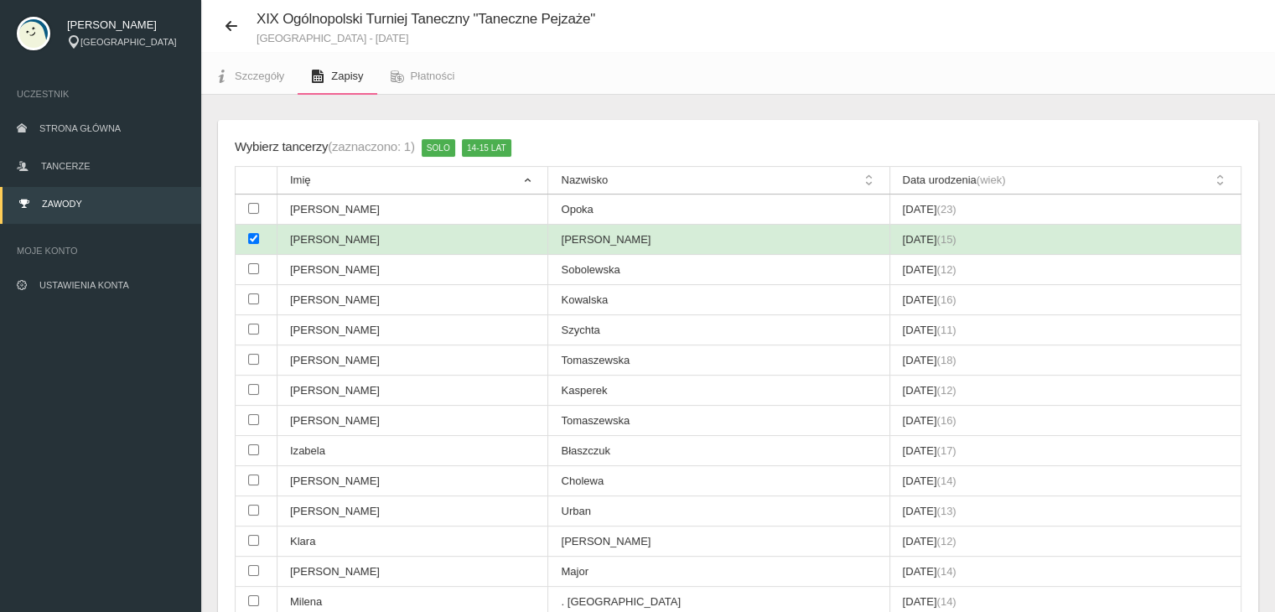
click at [265, 233] on td at bounding box center [257, 240] width 42 height 30
checkbox input "false"
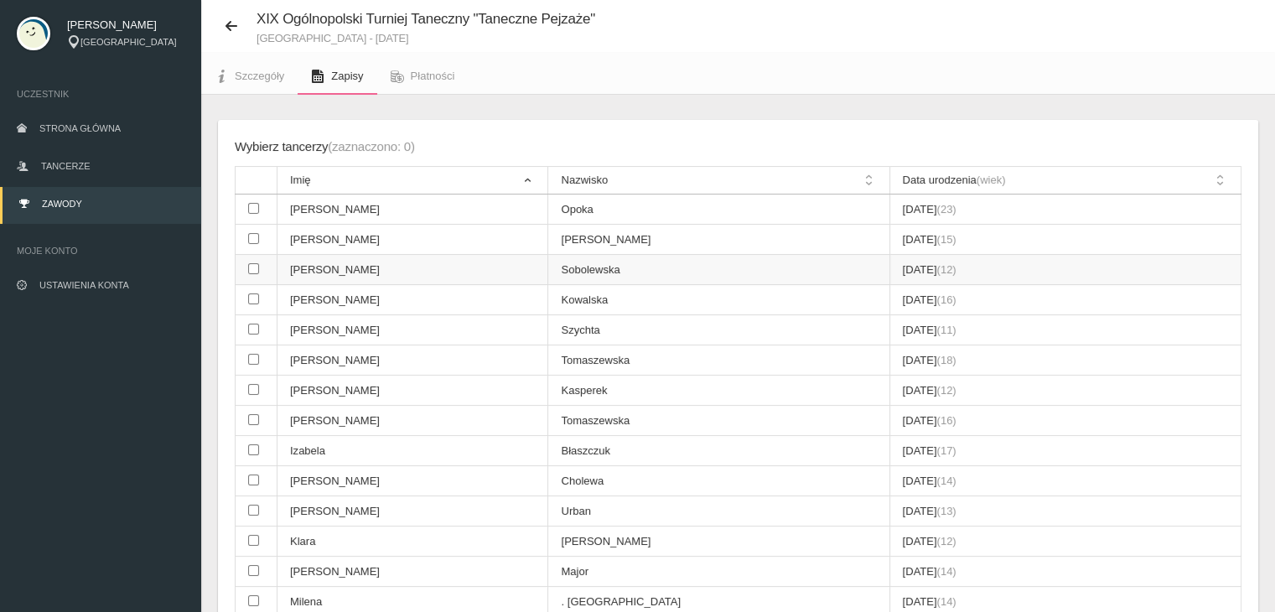
click at [284, 255] on td "[PERSON_NAME]" at bounding box center [412, 270] width 271 height 30
checkbox input "true"
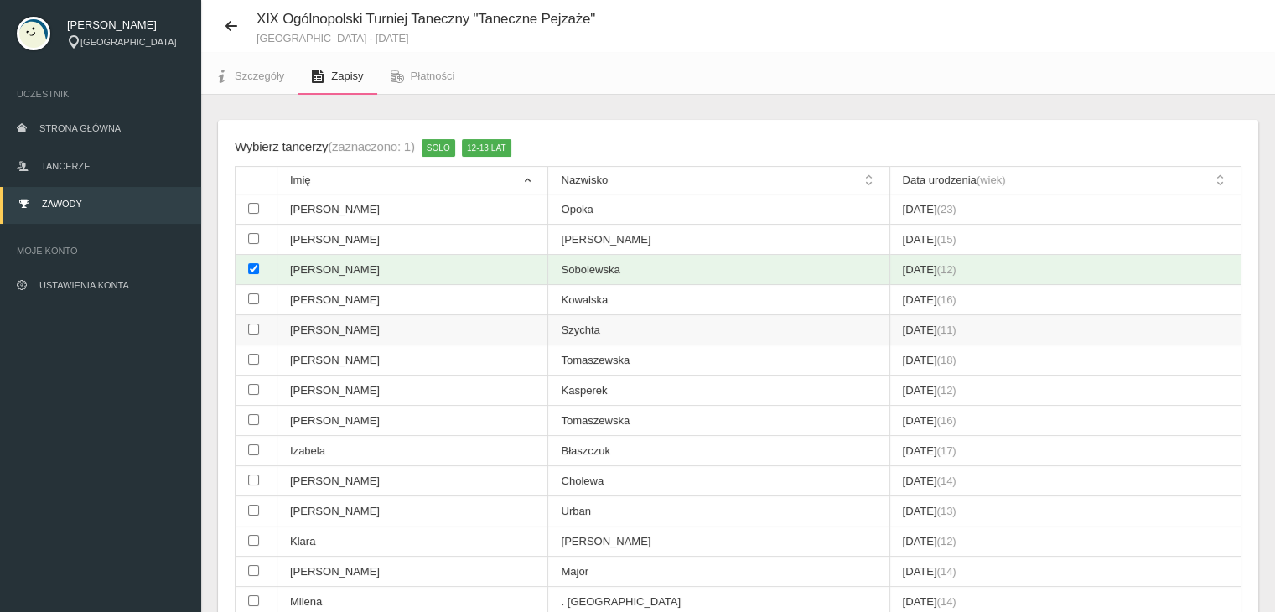
click at [288, 319] on td "[PERSON_NAME]" at bounding box center [412, 330] width 271 height 30
checkbox input "true"
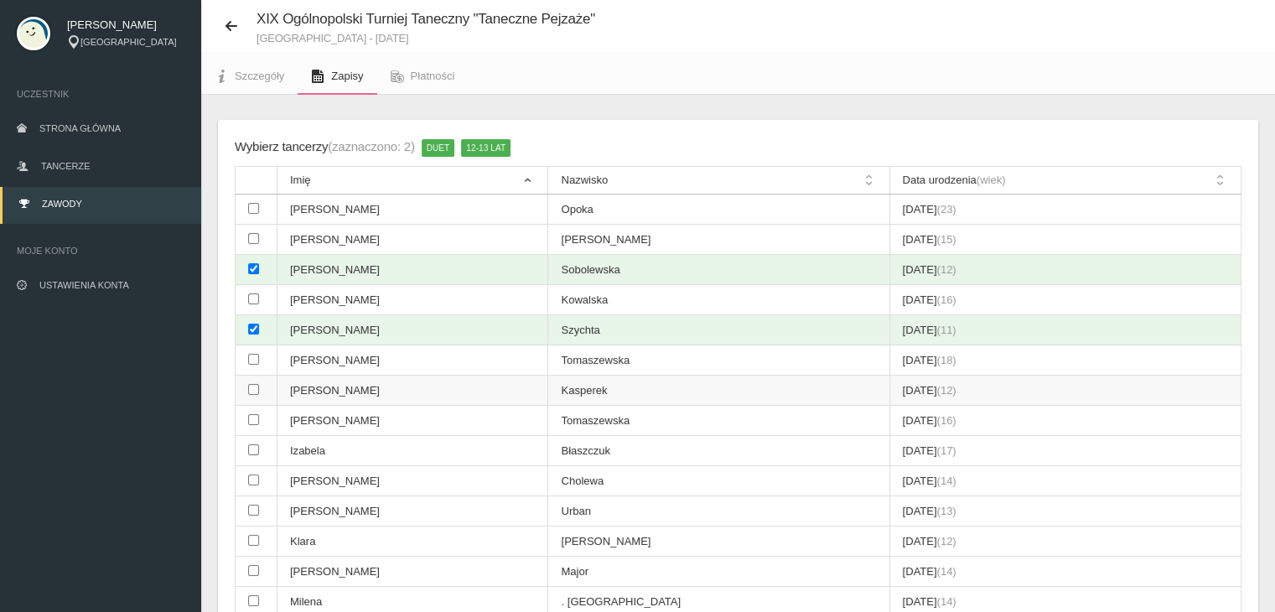
click at [327, 381] on td "[PERSON_NAME]" at bounding box center [412, 391] width 271 height 30
checkbox input "true"
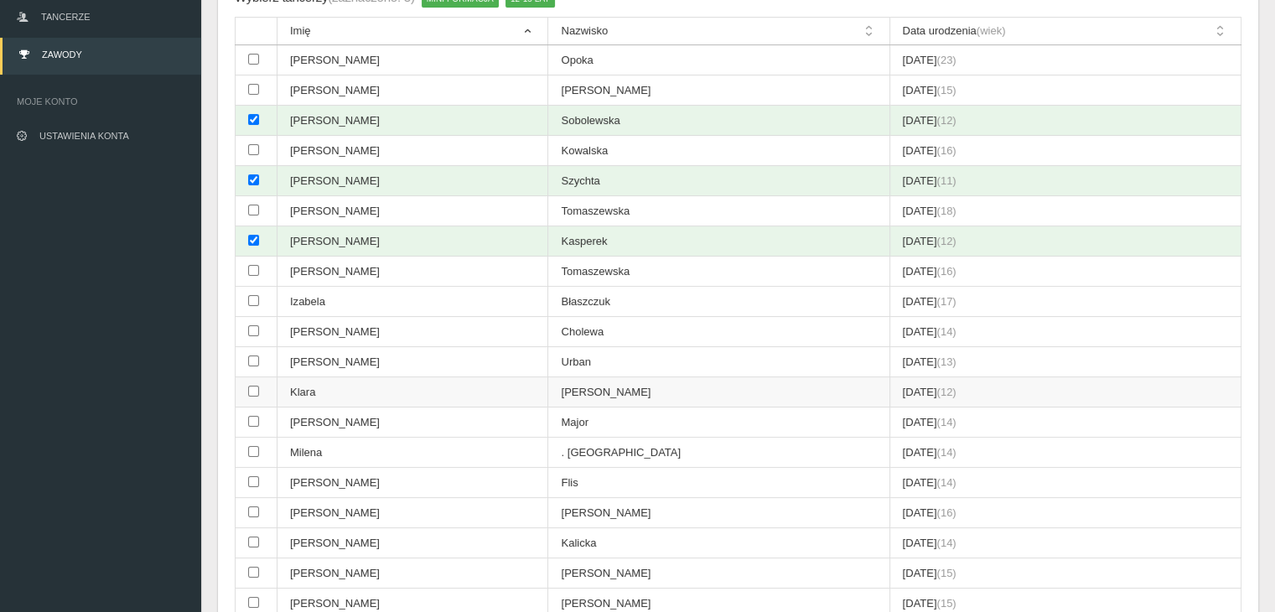
scroll to position [210, 0]
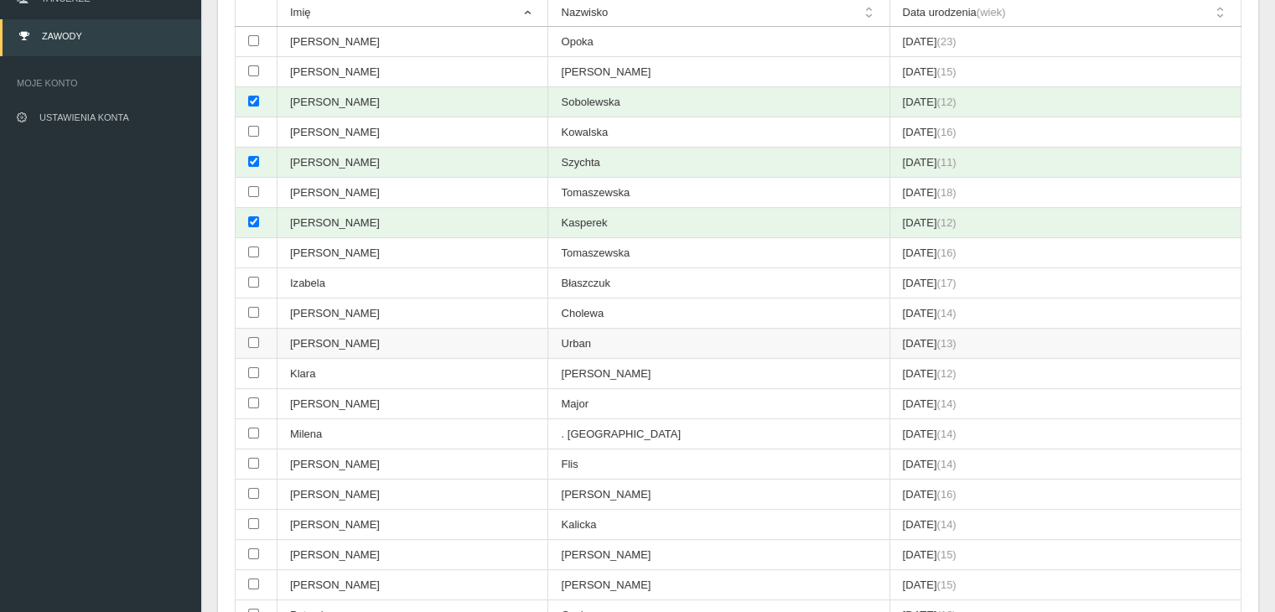
click at [359, 340] on td "[PERSON_NAME]" at bounding box center [412, 344] width 271 height 30
checkbox input "true"
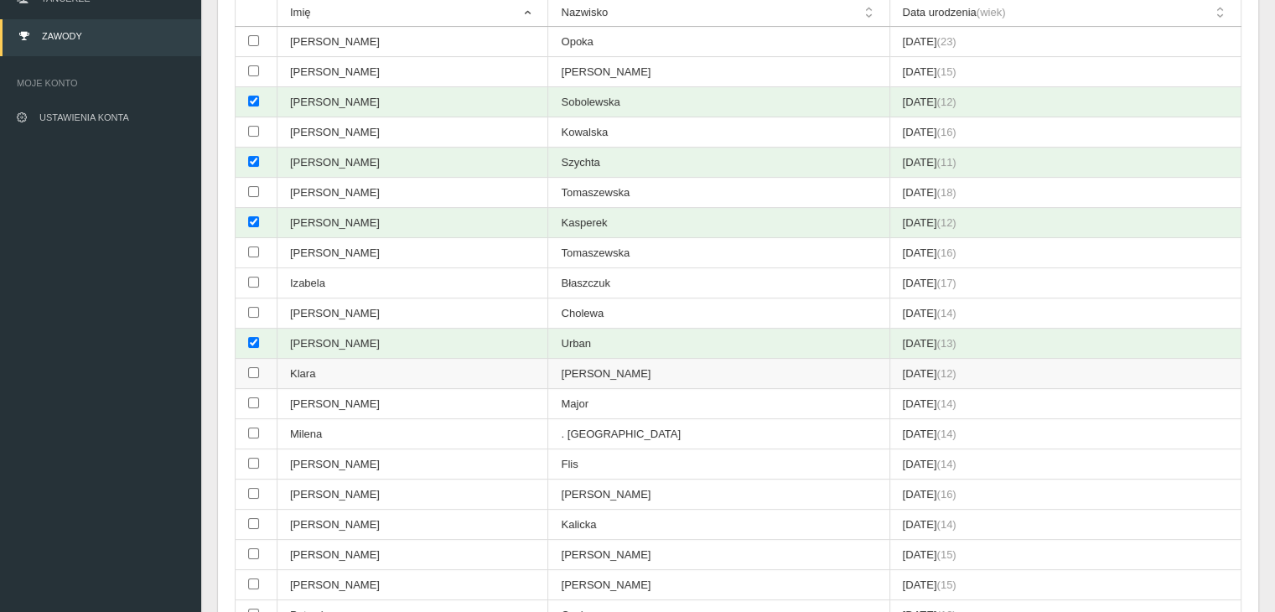
click at [334, 360] on td "Klara" at bounding box center [412, 374] width 271 height 30
checkbox input "true"
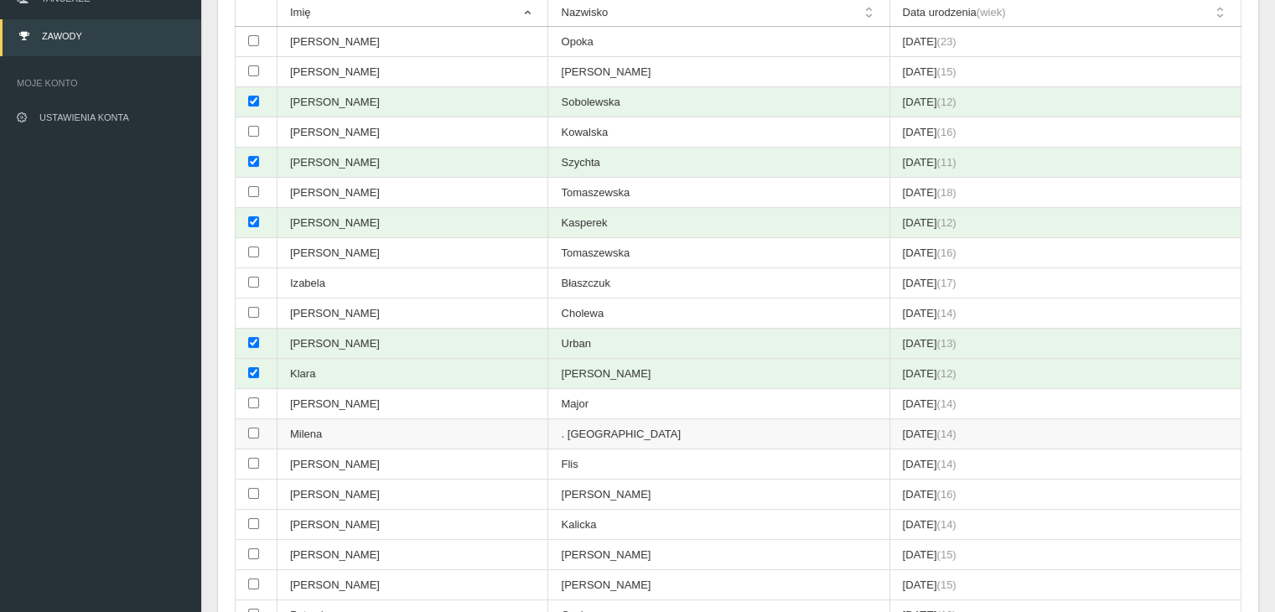
click at [313, 437] on td "Milena" at bounding box center [412, 434] width 271 height 30
checkbox input "true"
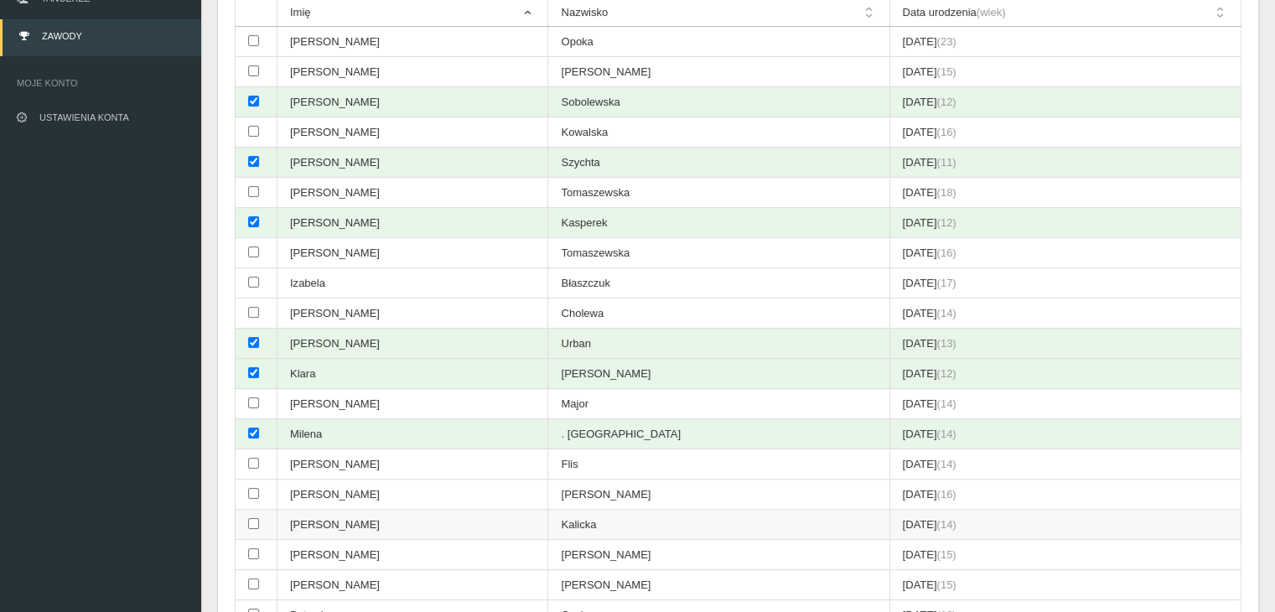
click at [329, 512] on td "[PERSON_NAME]" at bounding box center [412, 525] width 271 height 30
checkbox input "true"
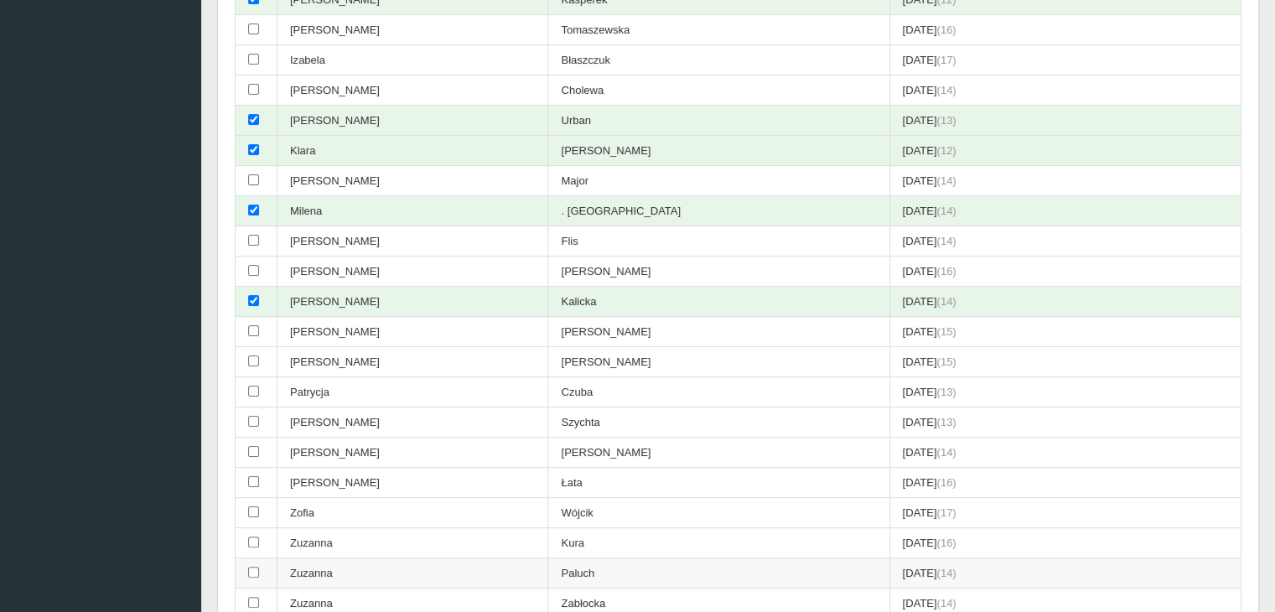
scroll to position [461, 0]
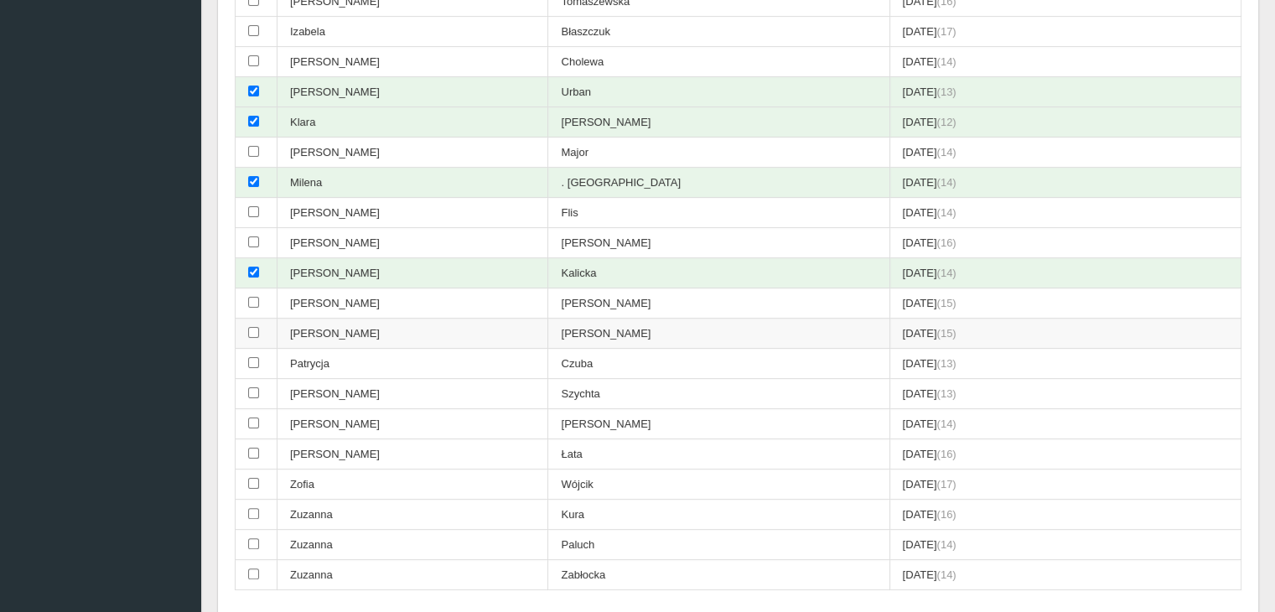
click at [384, 334] on td "[PERSON_NAME]" at bounding box center [412, 334] width 271 height 30
checkbox input "true"
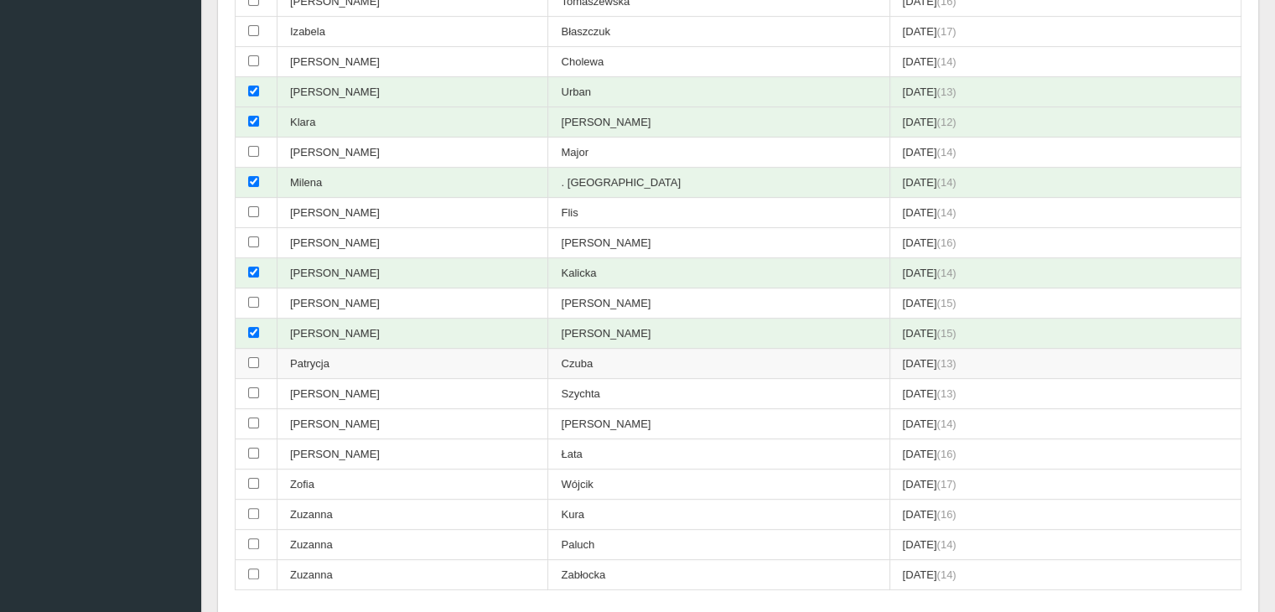
click at [389, 353] on td "Patrycja" at bounding box center [412, 364] width 271 height 30
checkbox input "true"
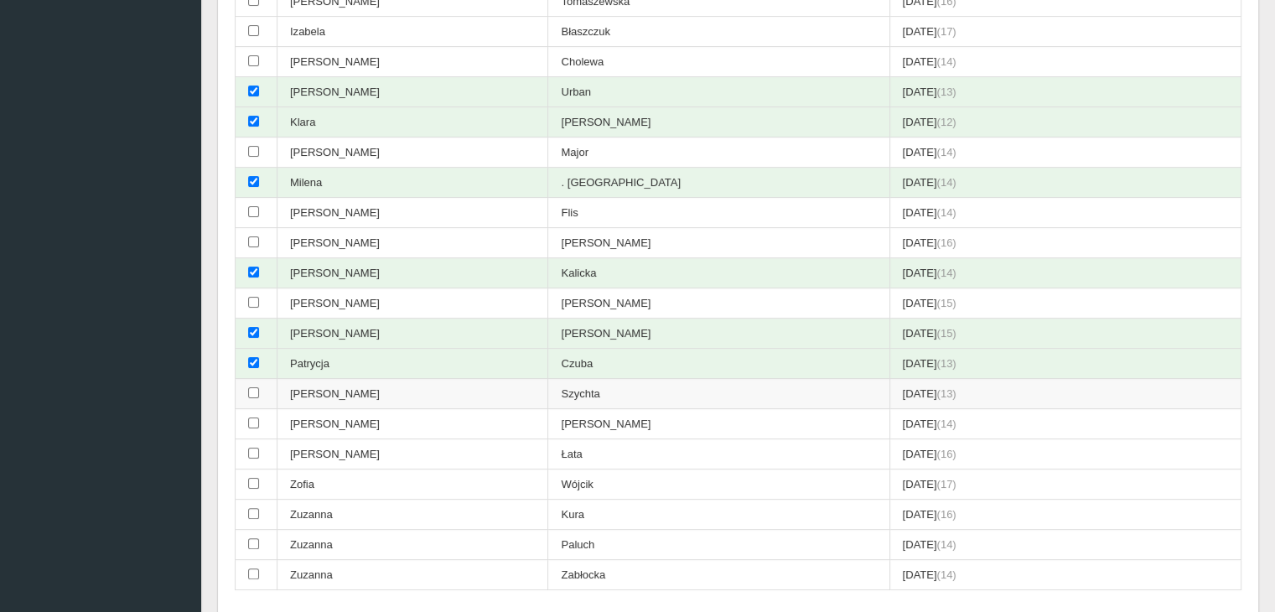
scroll to position [545, 0]
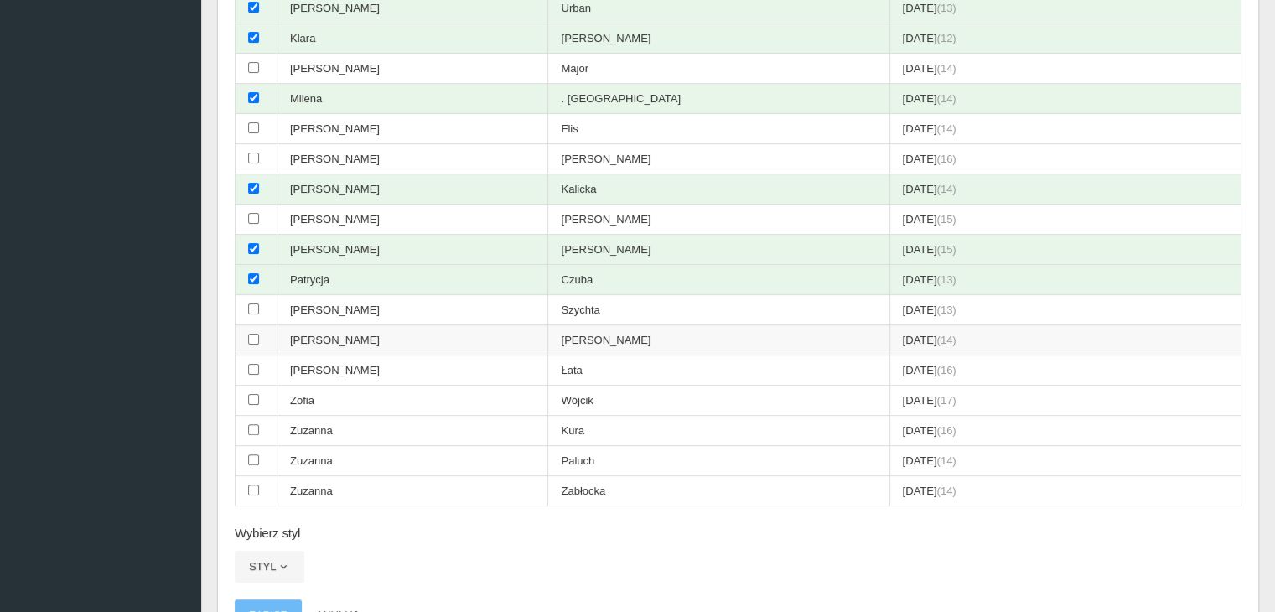
click at [426, 341] on td "[PERSON_NAME]" at bounding box center [412, 340] width 271 height 30
checkbox input "true"
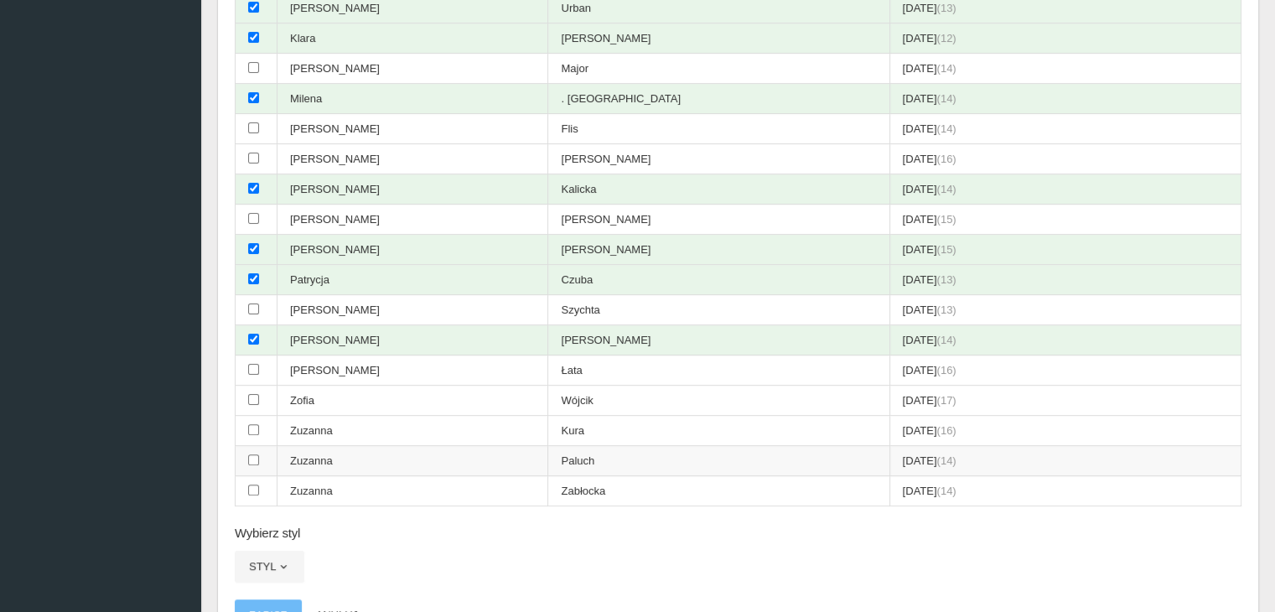
click at [423, 448] on td "Zuzanna" at bounding box center [412, 461] width 271 height 30
checkbox input "true"
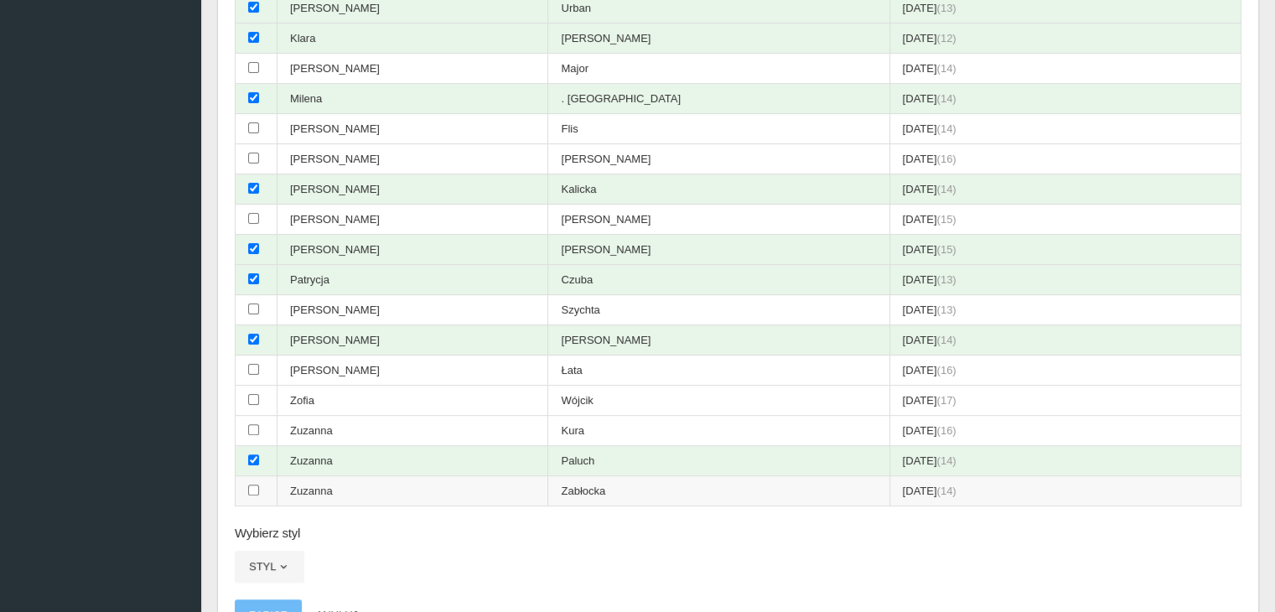
click at [408, 477] on td "Zuzanna" at bounding box center [412, 491] width 271 height 30
checkbox input "true"
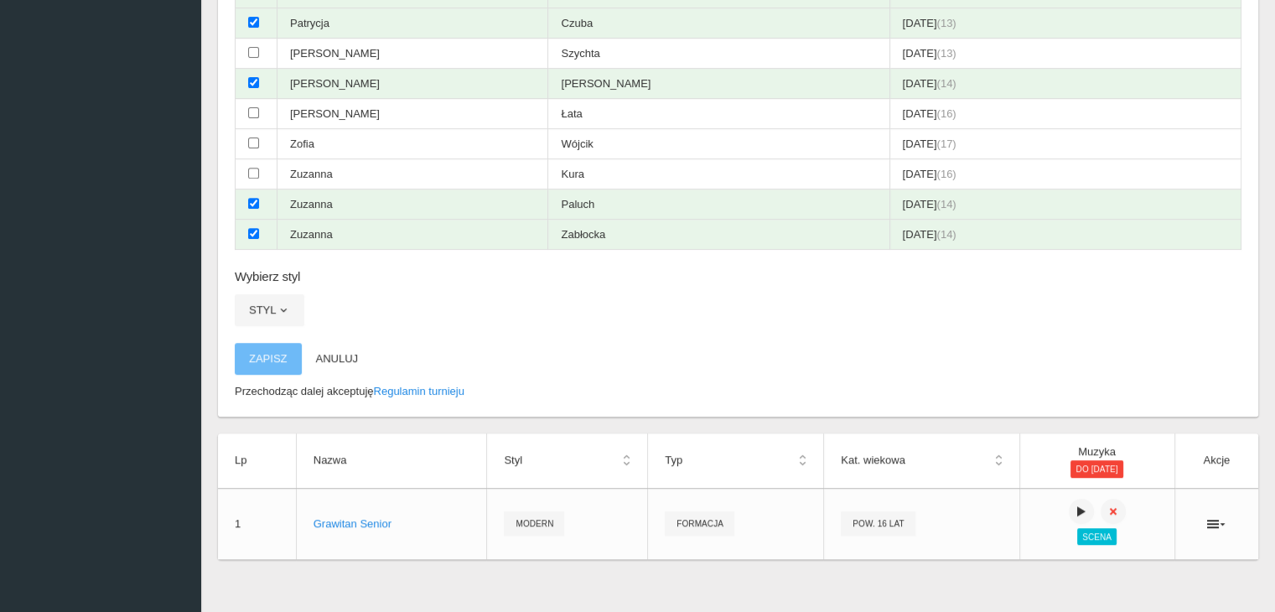
scroll to position [802, 0]
click at [448, 384] on link "Regulamin turnieju" at bounding box center [419, 390] width 91 height 13
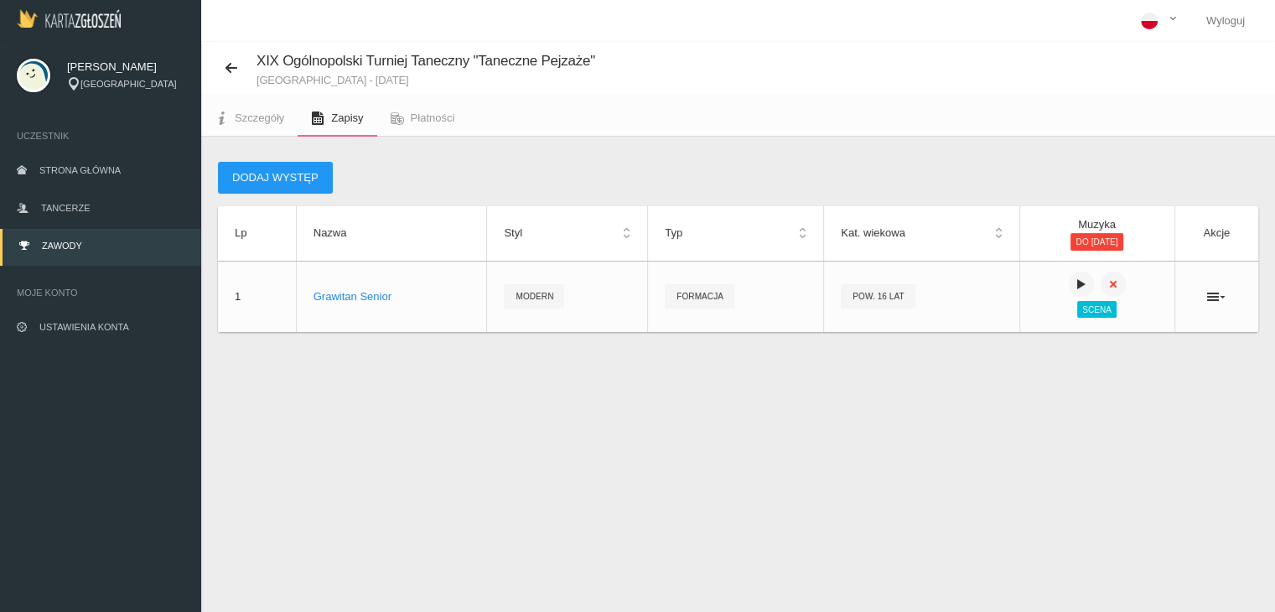
scroll to position [42, 0]
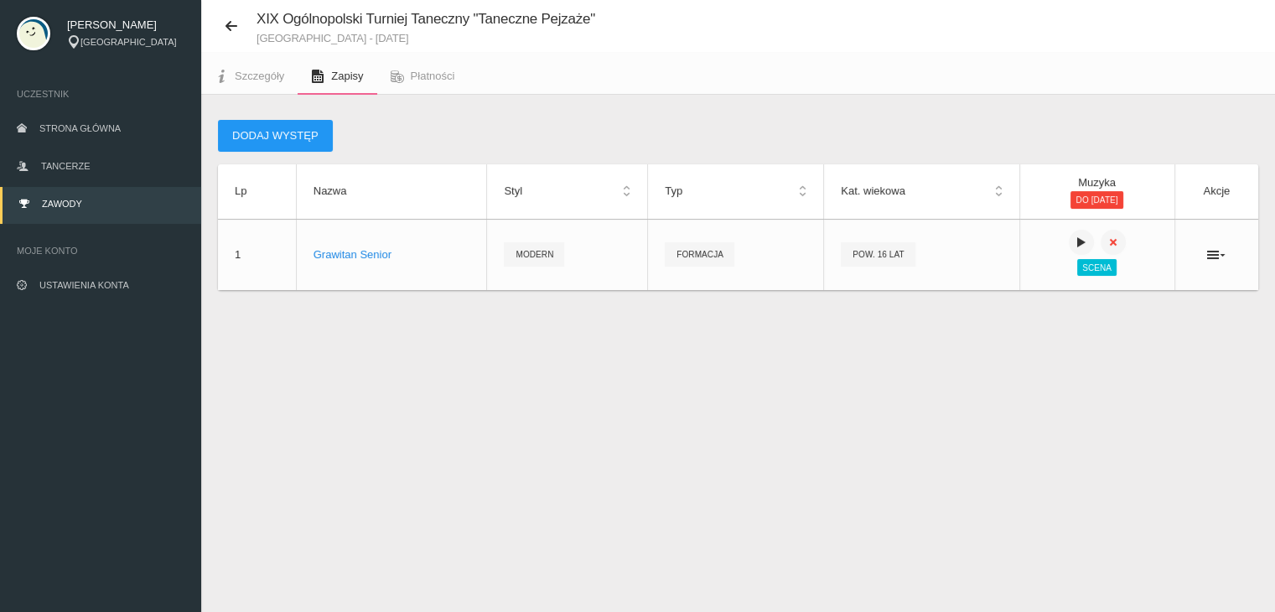
click at [1128, 448] on div "XIX Ogólnopolski Turniej Taneczny "Taneczne Pejzaże" [GEOGRAPHIC_DATA] - [DATE]…" at bounding box center [738, 306] width 1074 height 612
click at [92, 125] on span "Strona główna" at bounding box center [79, 128] width 81 height 10
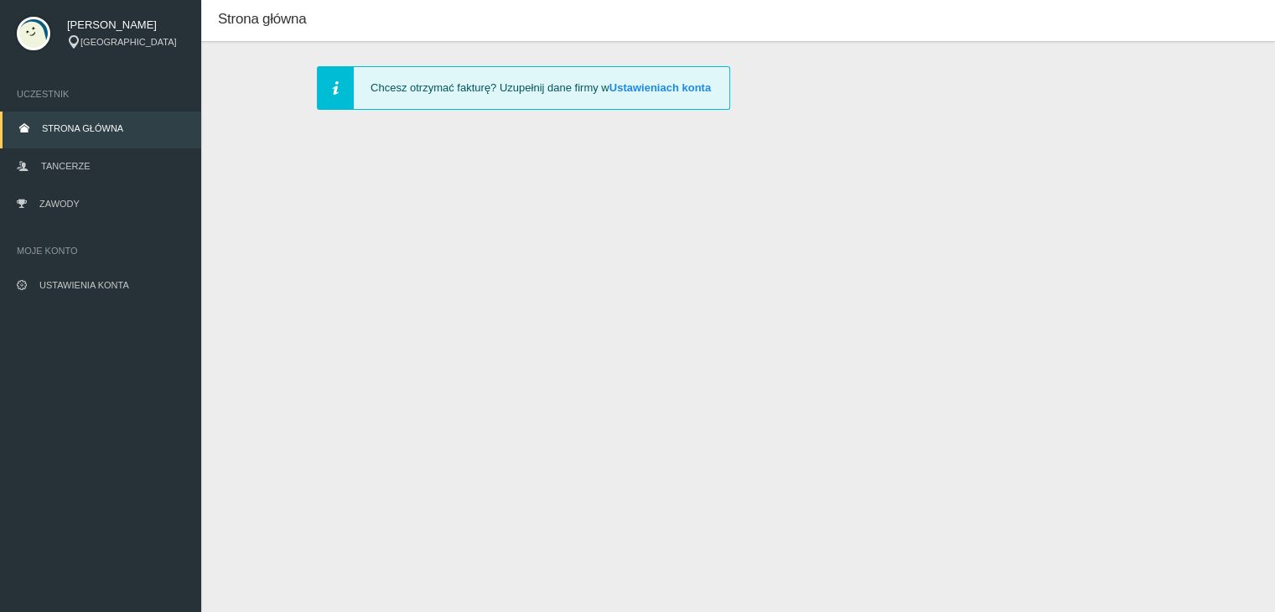
click at [699, 202] on div "Strona główna Nie dodałeś jeszcze tancerzy. Najlepiej zrobić to od razu - Klikn…" at bounding box center [738, 306] width 1074 height 612
click at [102, 122] on link "Strona główna" at bounding box center [100, 129] width 201 height 37
click at [69, 164] on span "Tancerze" at bounding box center [65, 166] width 49 height 10
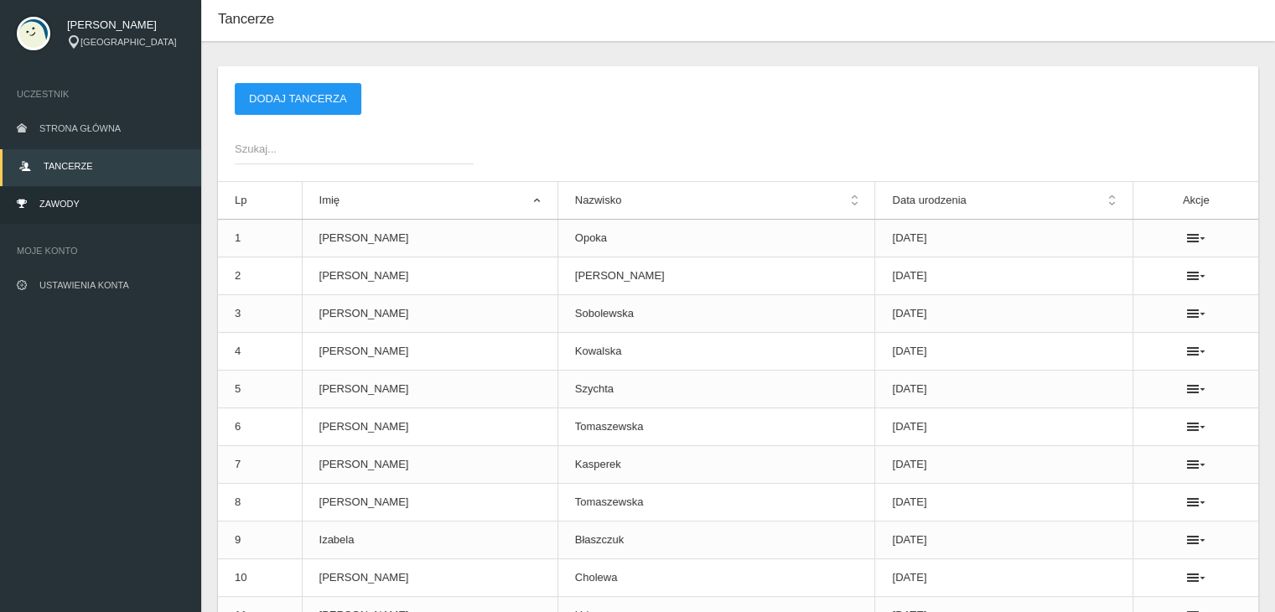
click at [76, 192] on link "Zawody" at bounding box center [100, 205] width 201 height 37
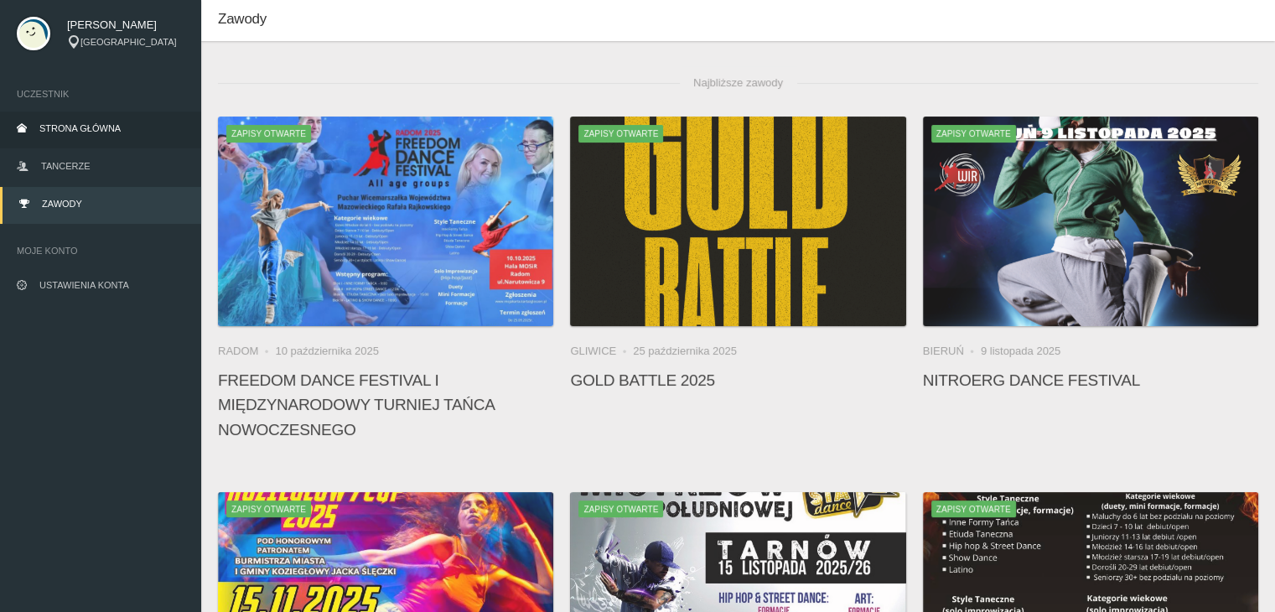
click at [101, 128] on span "Strona główna" at bounding box center [79, 128] width 81 height 10
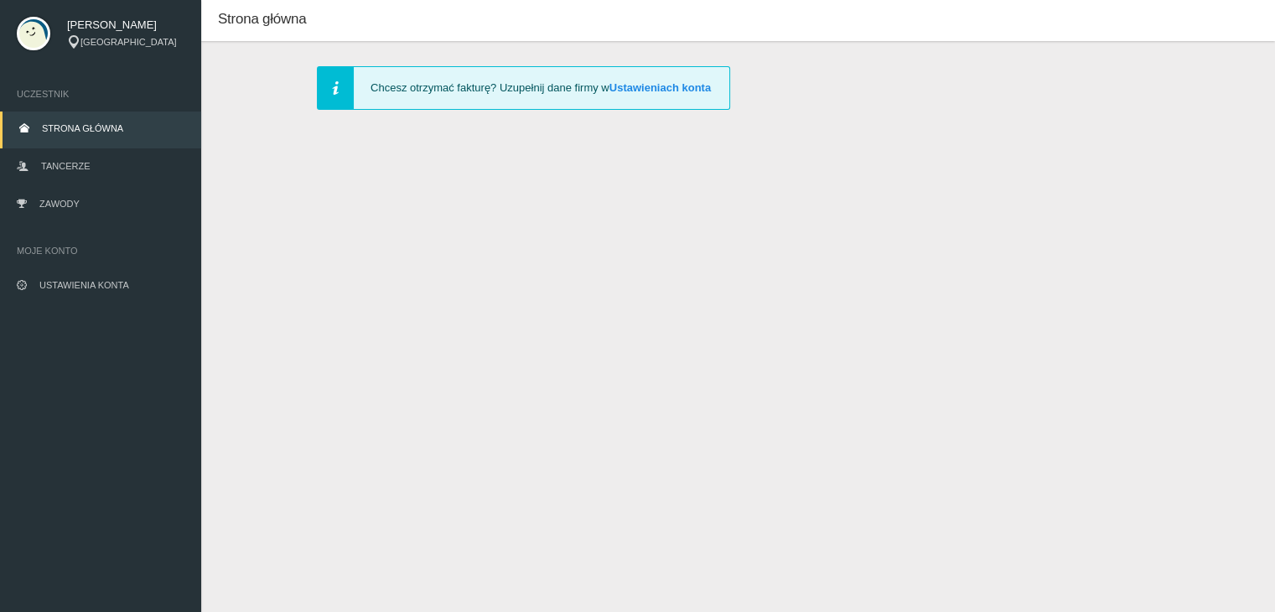
click at [637, 79] on div "Chcesz otrzymać fakturę? Uzupełnij dane firmy w Ustawieniach konta" at bounding box center [523, 88] width 413 height 44
click at [651, 91] on link "Ustawieniach konta" at bounding box center [659, 87] width 101 height 13
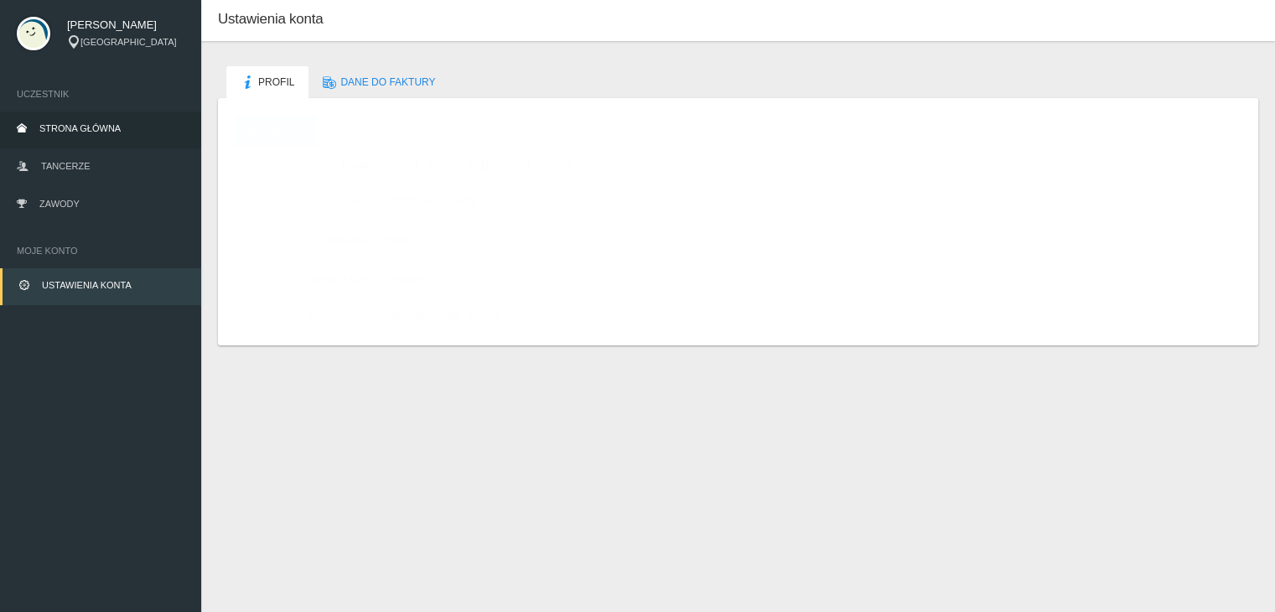
click at [111, 123] on span "Strona główna" at bounding box center [79, 128] width 81 height 10
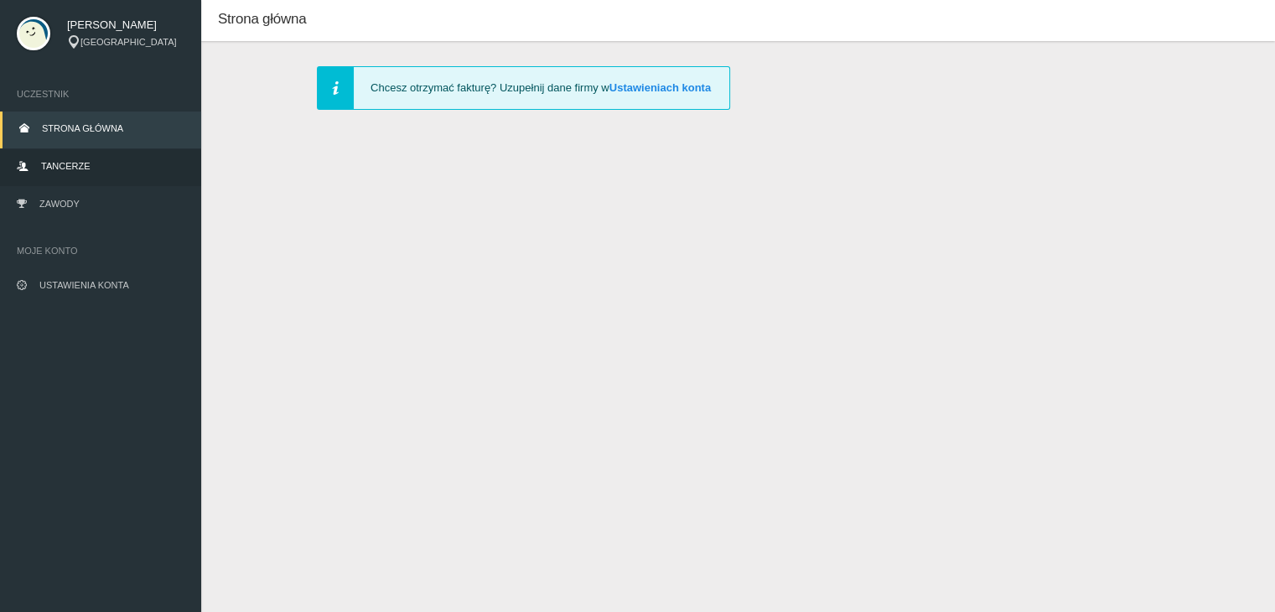
click at [76, 172] on link "Tancerze" at bounding box center [100, 167] width 201 height 37
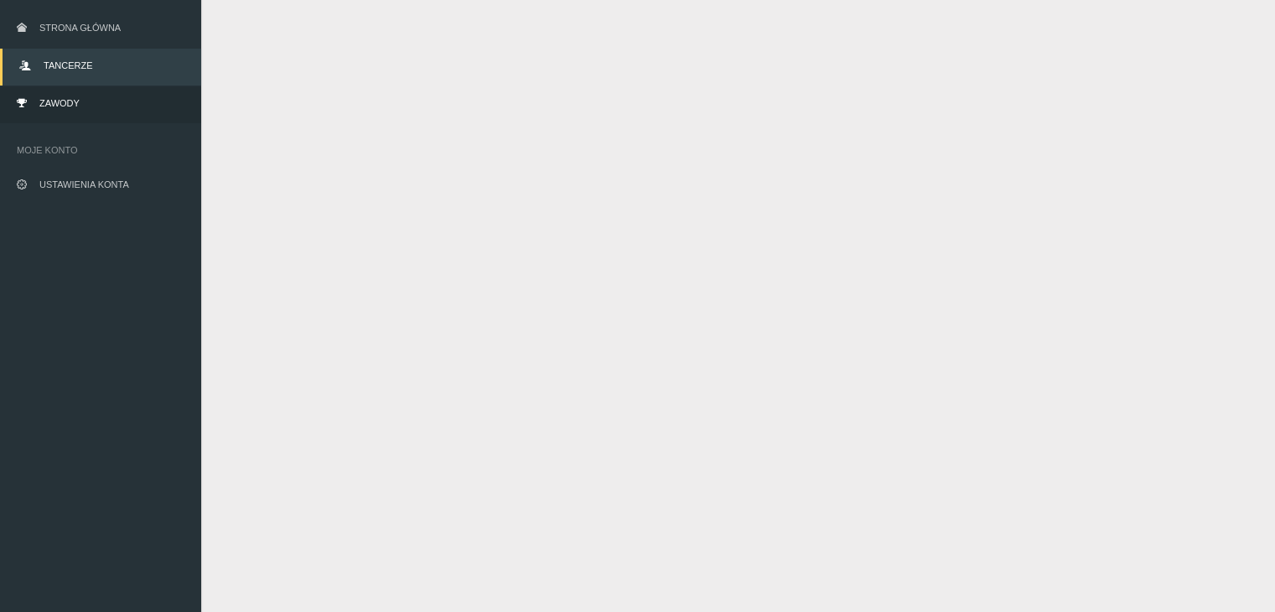
click at [33, 114] on link "Zawody" at bounding box center [100, 104] width 201 height 37
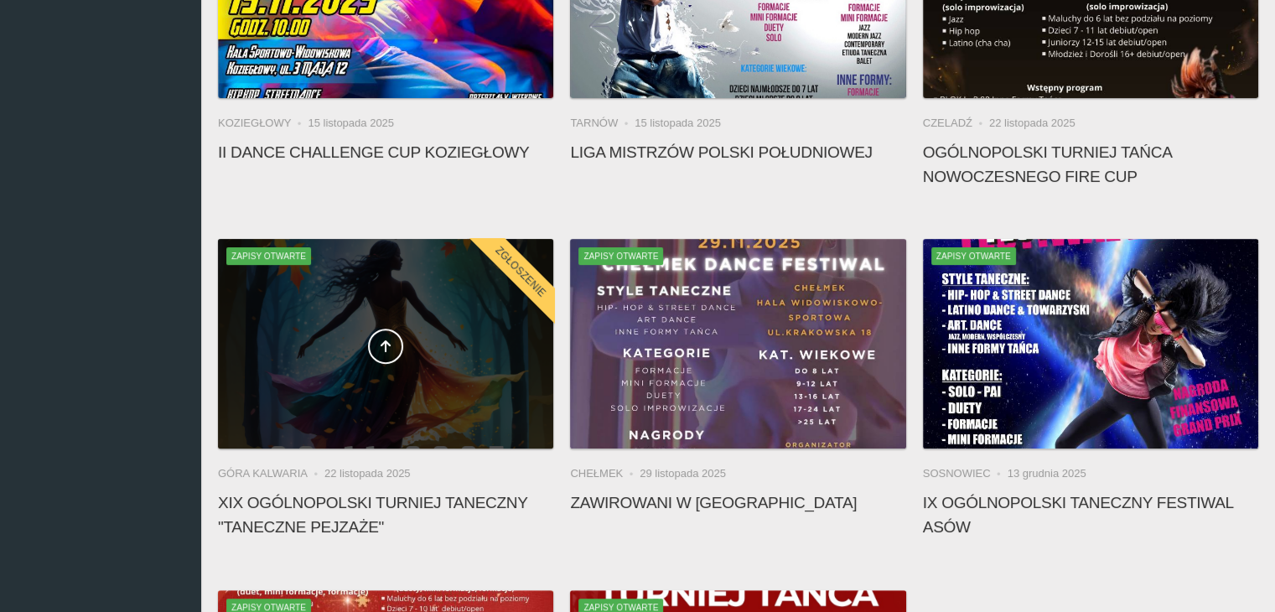
click at [345, 370] on div at bounding box center [385, 344] width 335 height 210
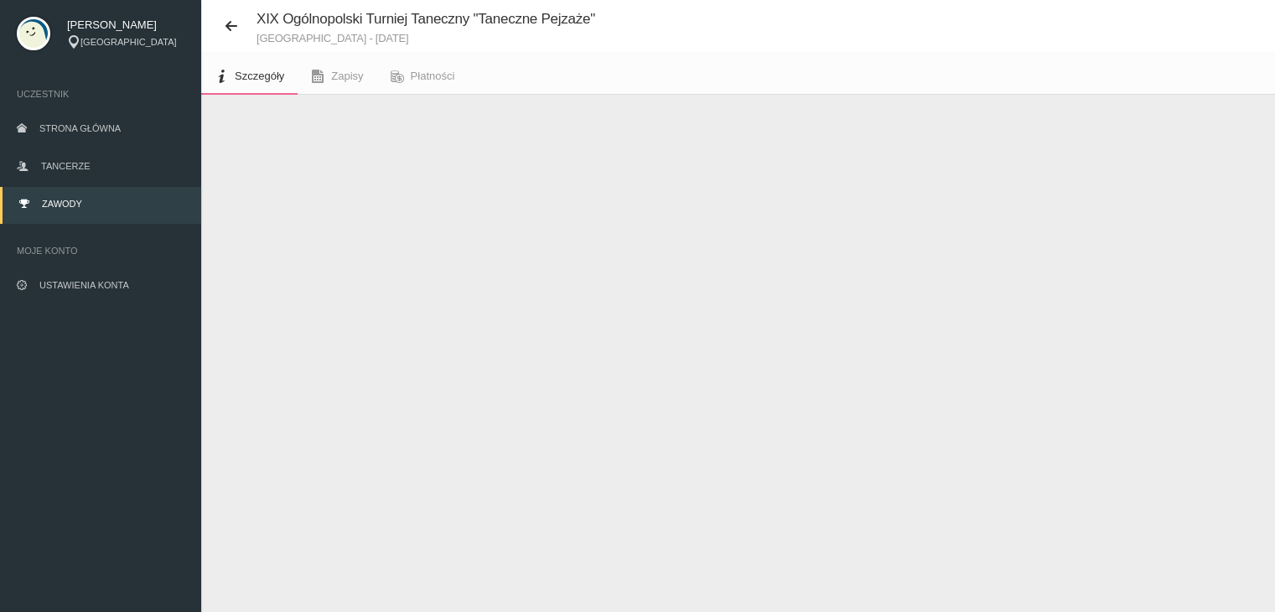
scroll to position [42, 0]
click at [340, 74] on span "Zapisy" at bounding box center [347, 76] width 32 height 13
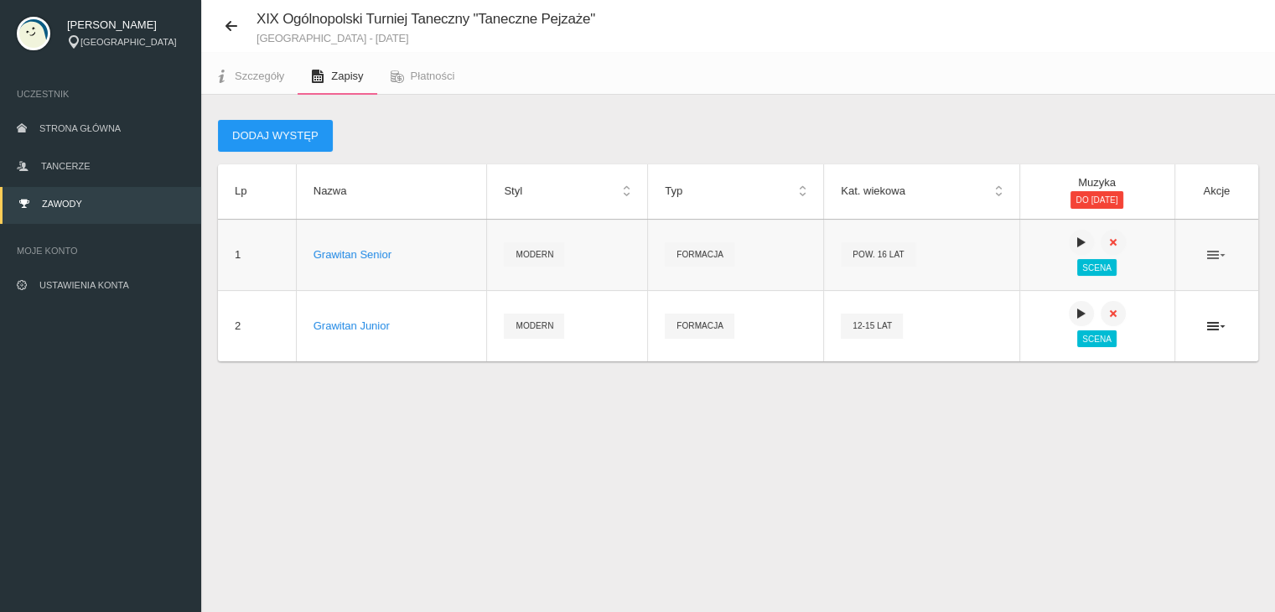
click at [1218, 253] on icon at bounding box center [1216, 254] width 18 height 13
click at [1213, 333] on icon at bounding box center [1216, 325] width 18 height 13
click at [1075, 314] on icon at bounding box center [1081, 313] width 13 height 13
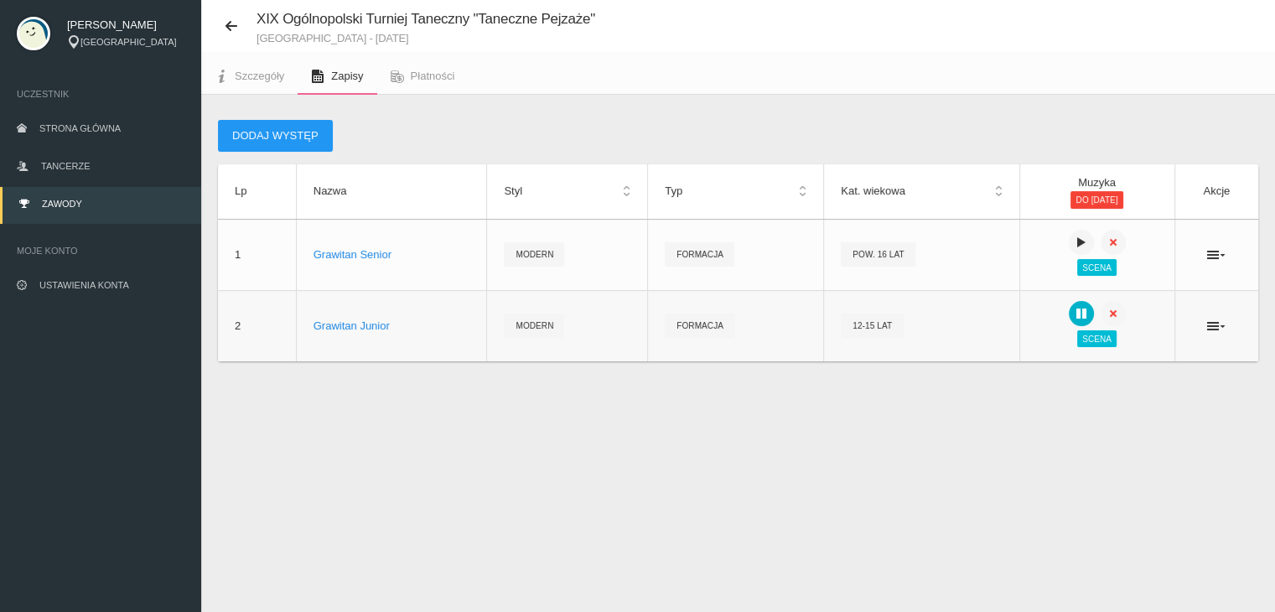
click at [1075, 308] on icon at bounding box center [1081, 313] width 13 height 13
click at [436, 60] on link "Płatności" at bounding box center [422, 76] width 91 height 37
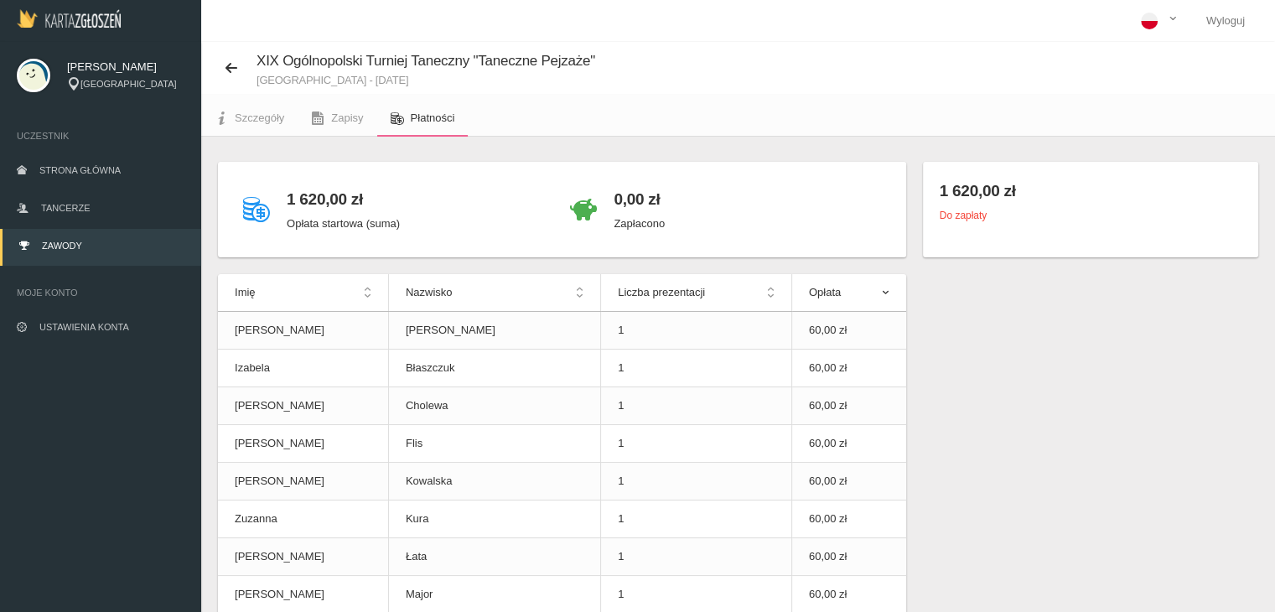
click at [661, 223] on p "Zapłacono" at bounding box center [639, 223] width 51 height 17
click at [334, 195] on h4 "1 620,00 zł" at bounding box center [343, 199] width 113 height 24
click at [967, 215] on small "Do zapłaty" at bounding box center [963, 216] width 47 height 12
click at [977, 188] on h4 "1 620,00 zł" at bounding box center [1091, 191] width 302 height 24
click at [646, 220] on p "Zapłacono" at bounding box center [639, 223] width 51 height 17
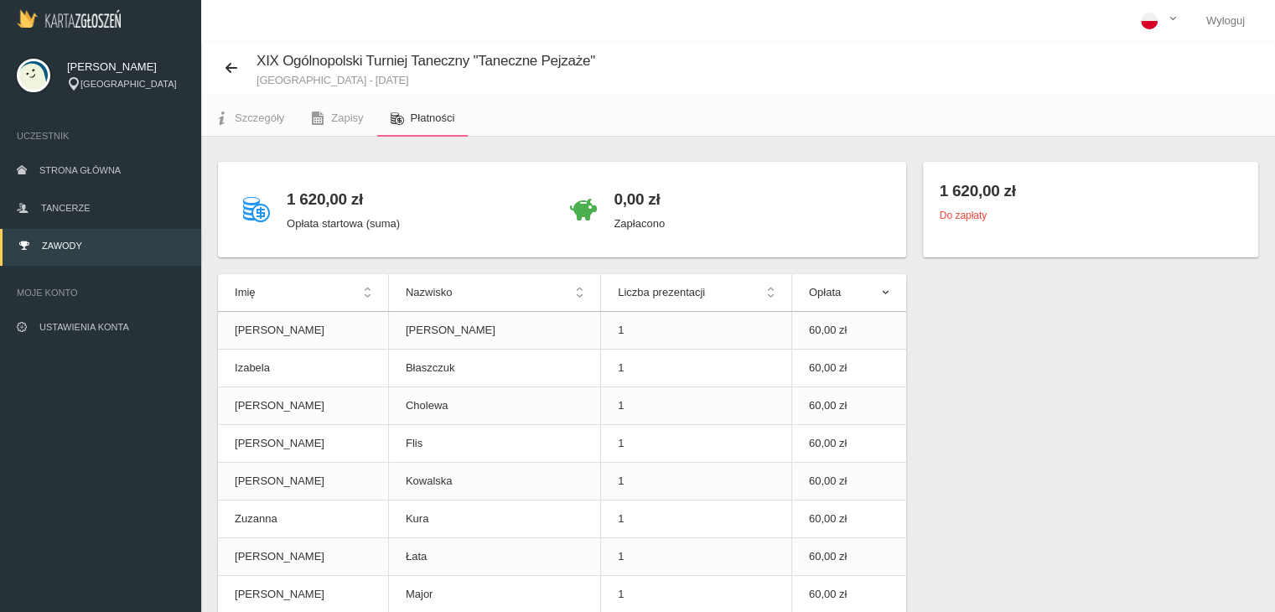
click at [568, 194] on div "0,00 zł Zapłacono" at bounding box center [725, 210] width 327 height 62
click at [309, 198] on h4 "1 620,00 zł" at bounding box center [343, 199] width 113 height 24
click at [238, 205] on div "1 620,00 zł Opłata startowa (suma)" at bounding box center [398, 210] width 327 height 62
click at [345, 317] on td "[PERSON_NAME]" at bounding box center [303, 331] width 170 height 38
click at [818, 329] on td "60,00 zł" at bounding box center [848, 331] width 114 height 38
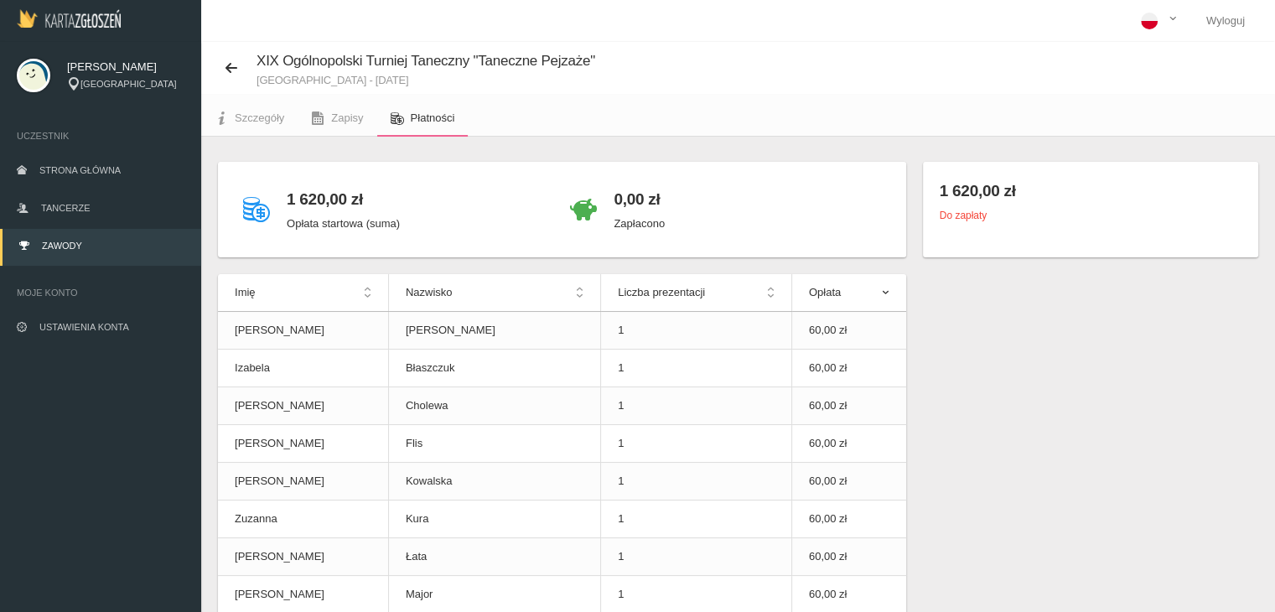
click at [888, 293] on th "Opłata" at bounding box center [848, 293] width 114 height 38
click at [326, 229] on p "Opłata startowa (suma)" at bounding box center [343, 223] width 113 height 17
click at [332, 216] on p "Opłata startowa (suma)" at bounding box center [343, 223] width 113 height 17
click at [347, 119] on span "Zapisy" at bounding box center [347, 117] width 32 height 13
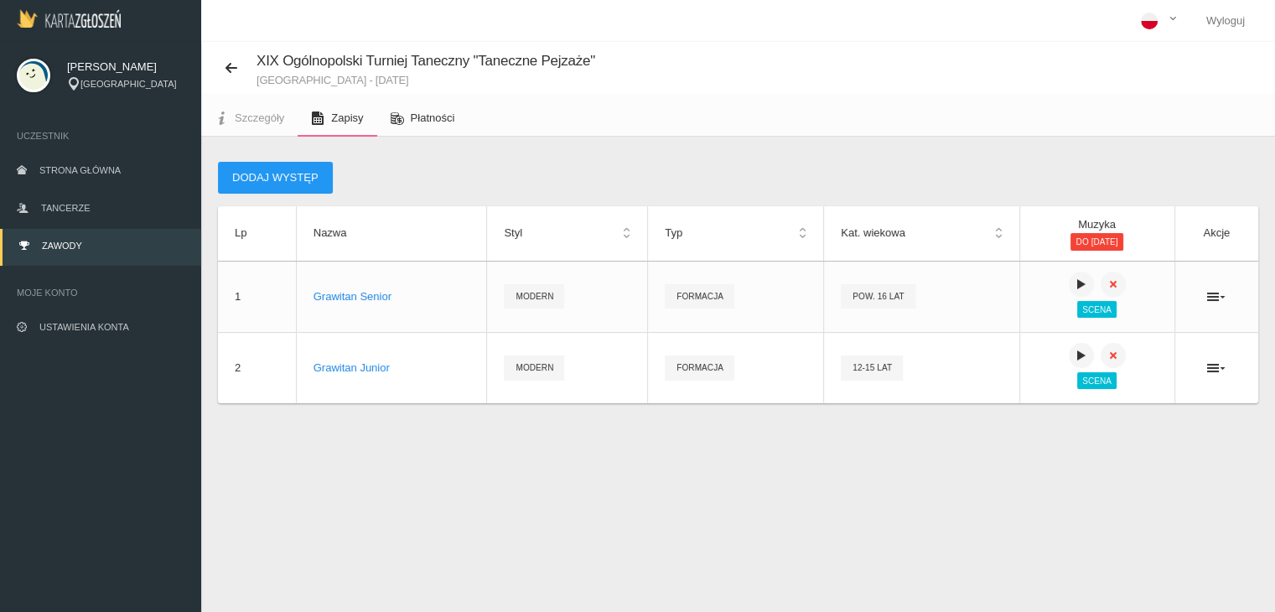
click at [450, 111] on span "Płatności" at bounding box center [433, 117] width 44 height 13
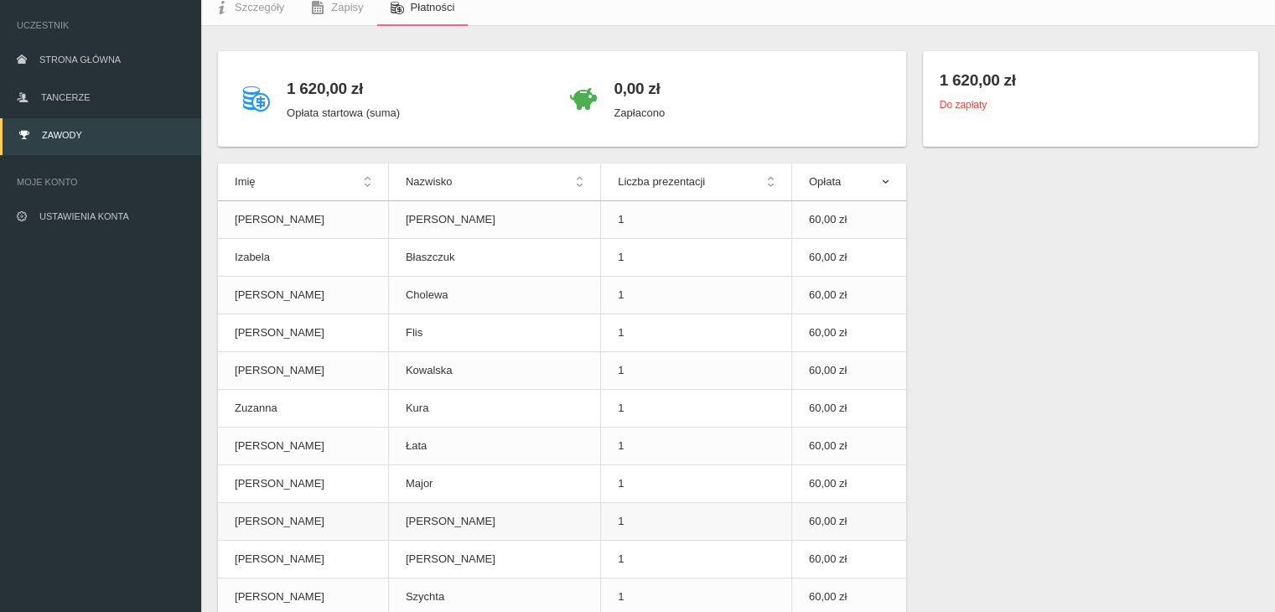
scroll to position [110, 0]
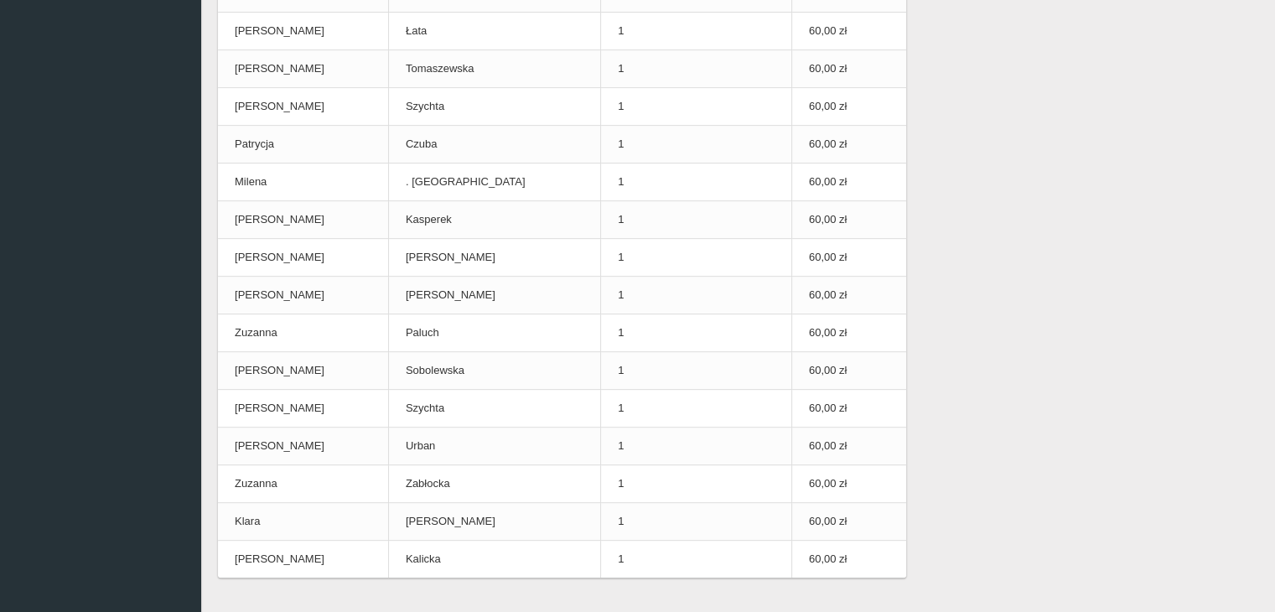
scroll to position [743, 0]
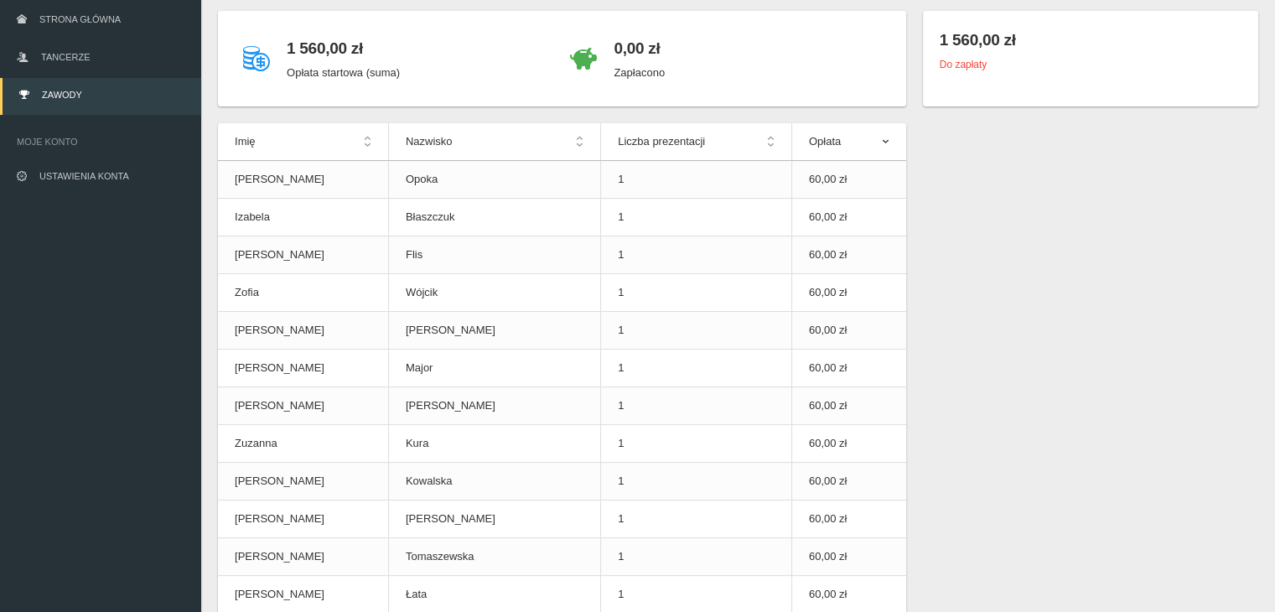
scroll to position [0, 0]
